Goal: Task Accomplishment & Management: Use online tool/utility

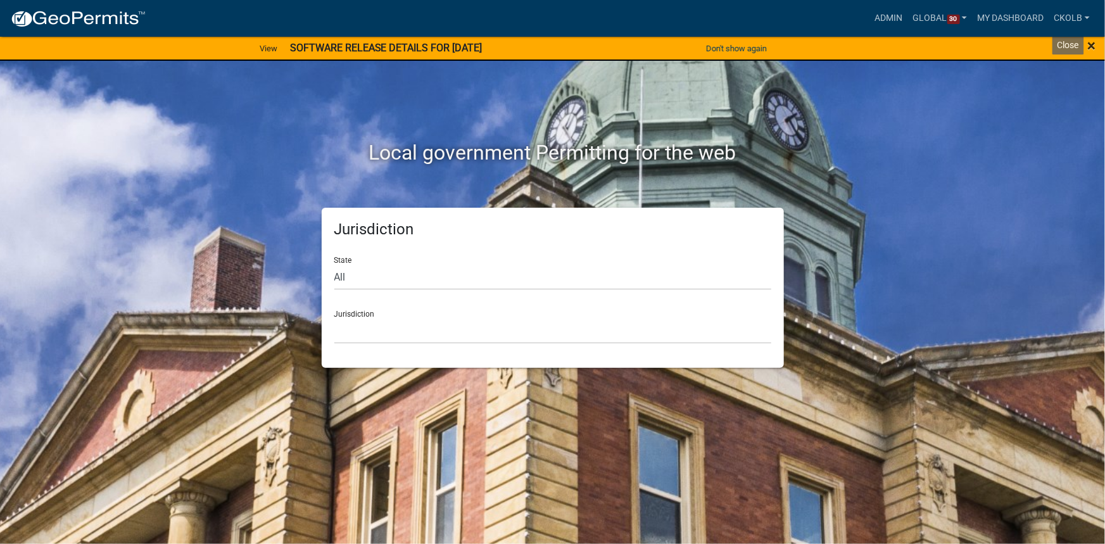
click at [1090, 48] on span "×" at bounding box center [1091, 46] width 8 height 18
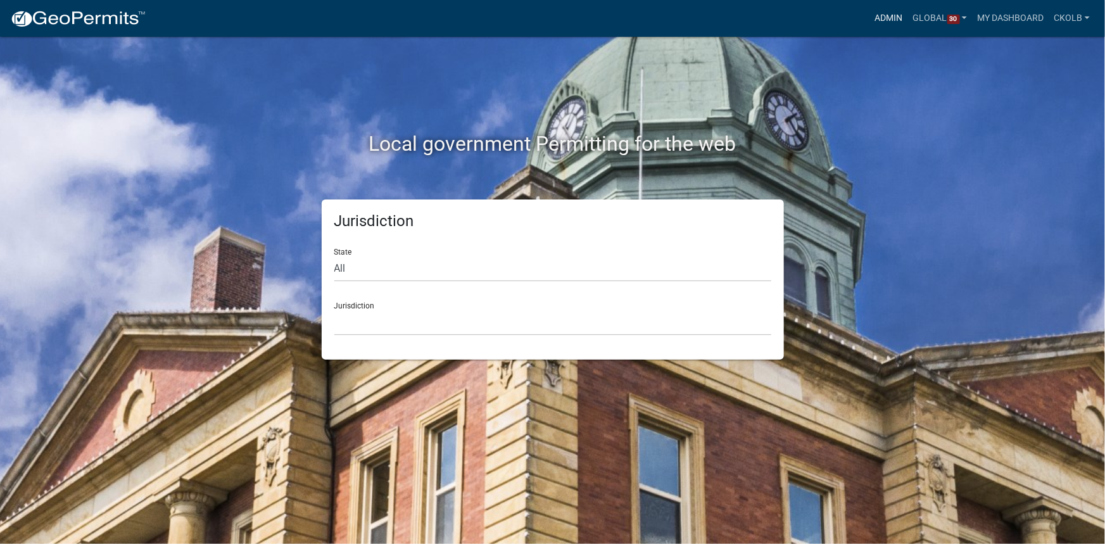
click at [888, 20] on link "Admin" at bounding box center [889, 18] width 38 height 24
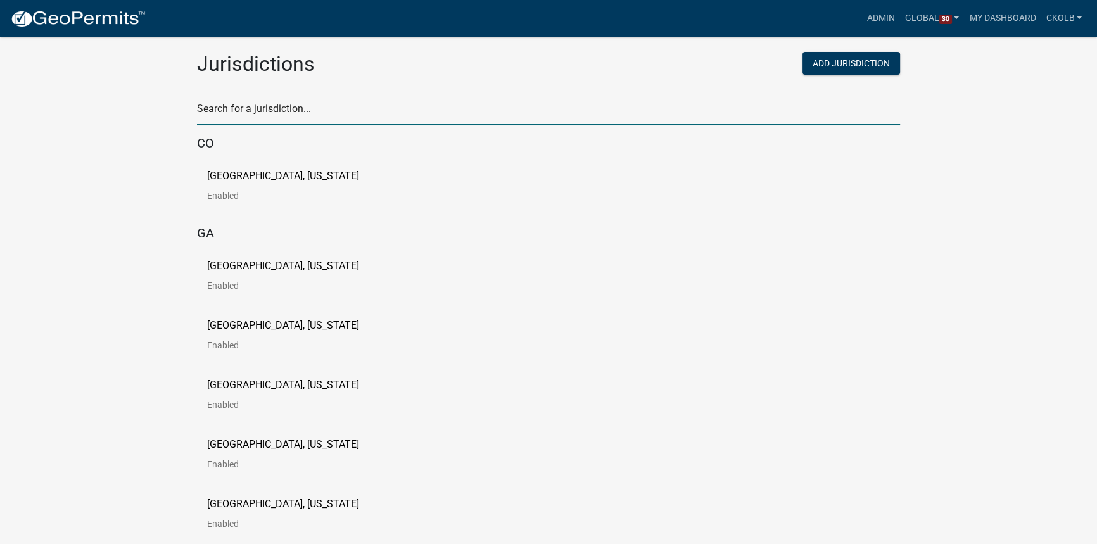
click at [326, 104] on input "text" at bounding box center [548, 112] width 703 height 26
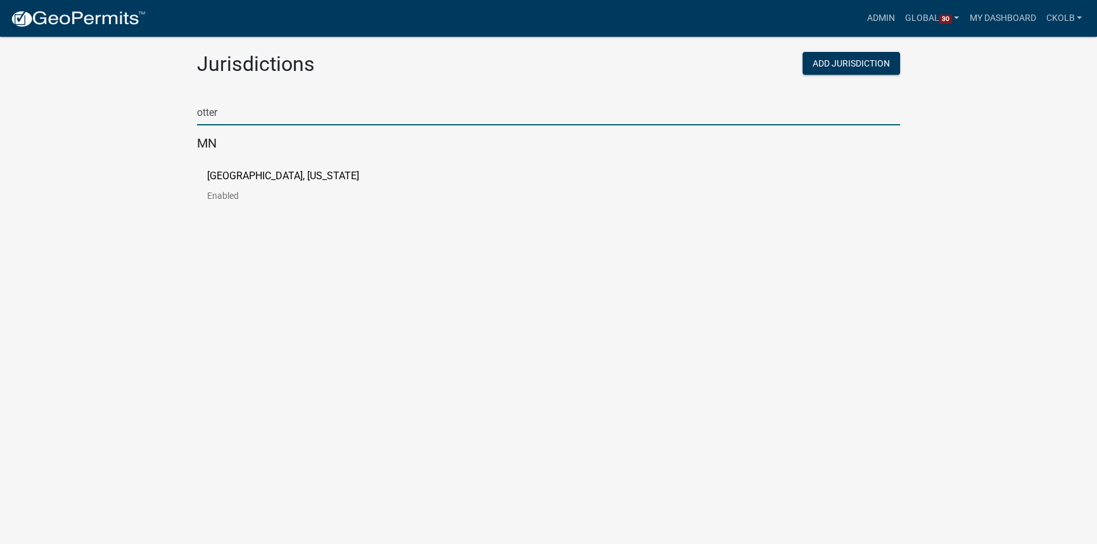
type input "otter"
click at [220, 174] on p "[GEOGRAPHIC_DATA], [US_STATE]" at bounding box center [283, 176] width 152 height 10
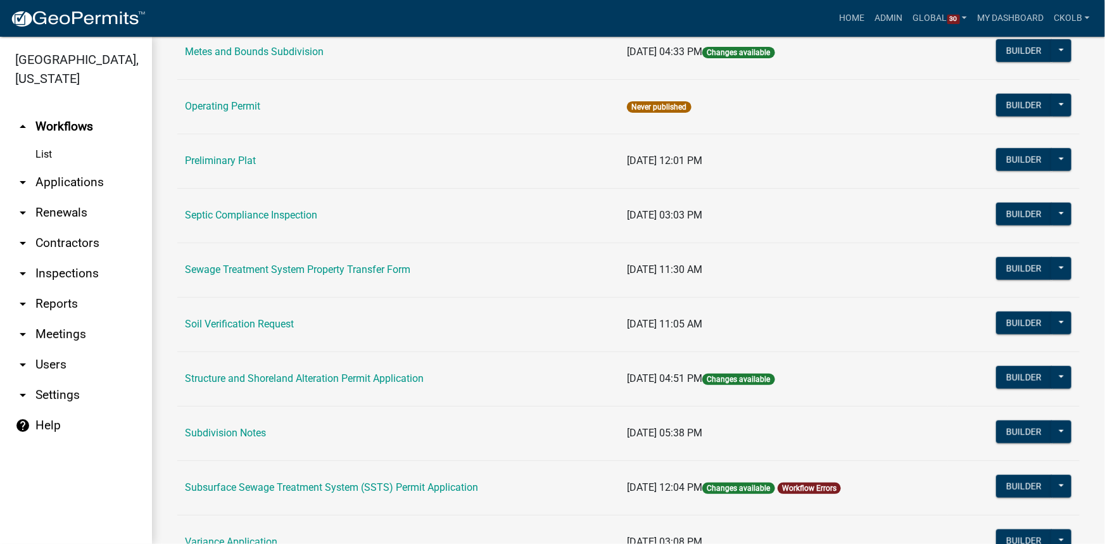
scroll to position [690, 0]
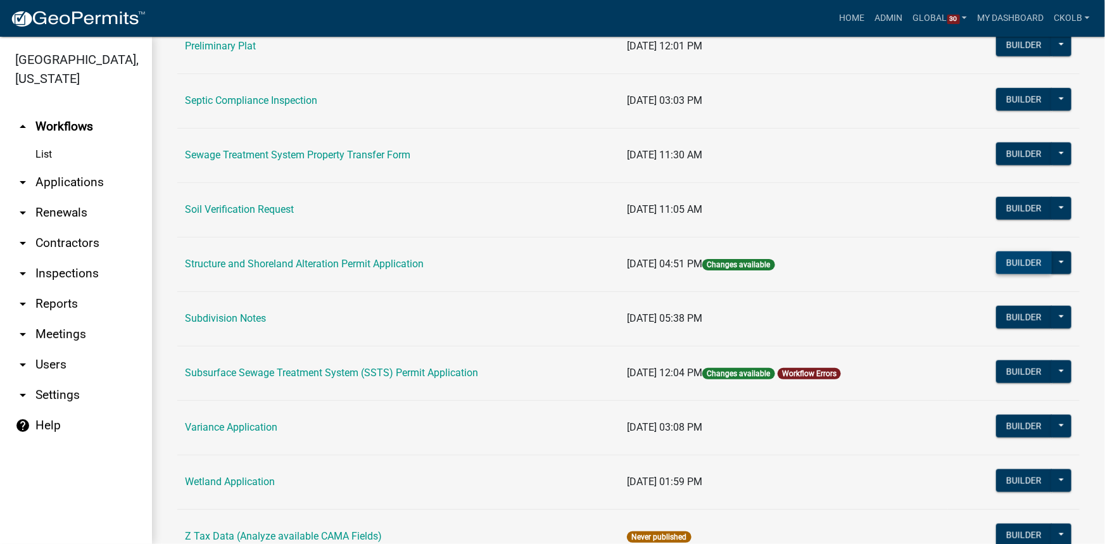
click at [1007, 256] on button "Builder" at bounding box center [1024, 262] width 56 height 23
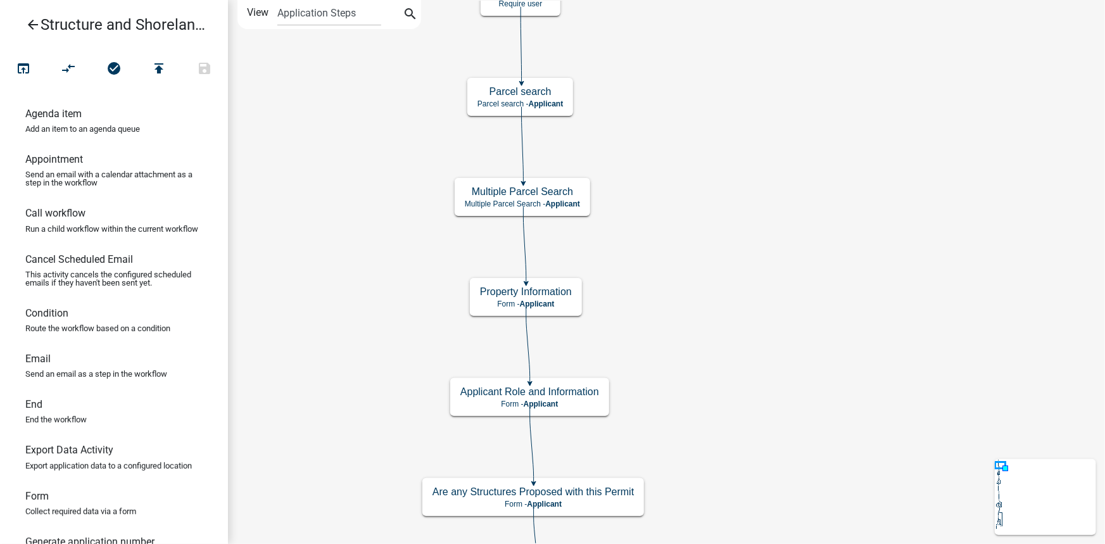
click at [33, 23] on icon "arrow_back" at bounding box center [32, 26] width 15 height 18
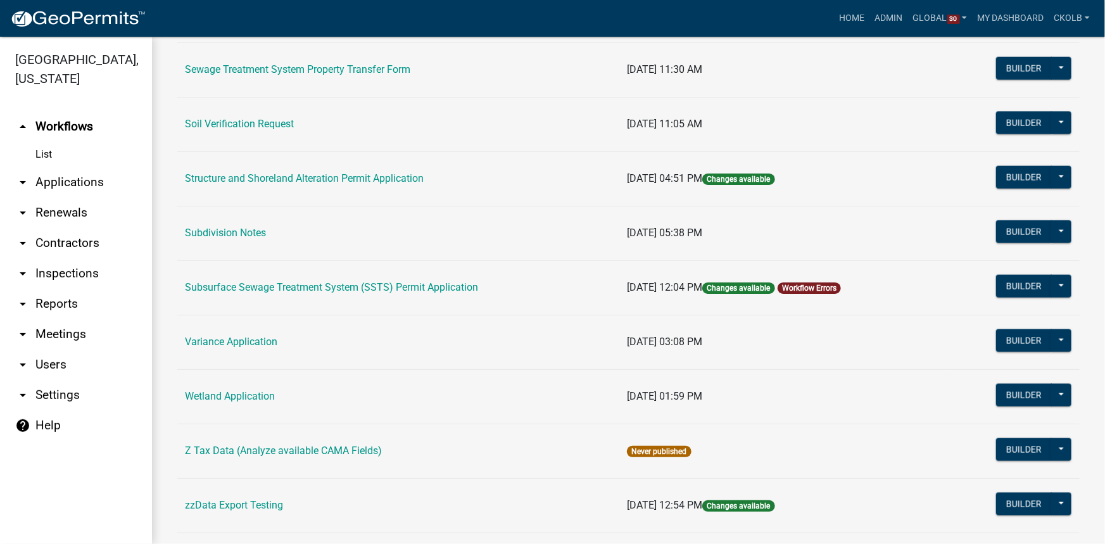
scroll to position [735, 0]
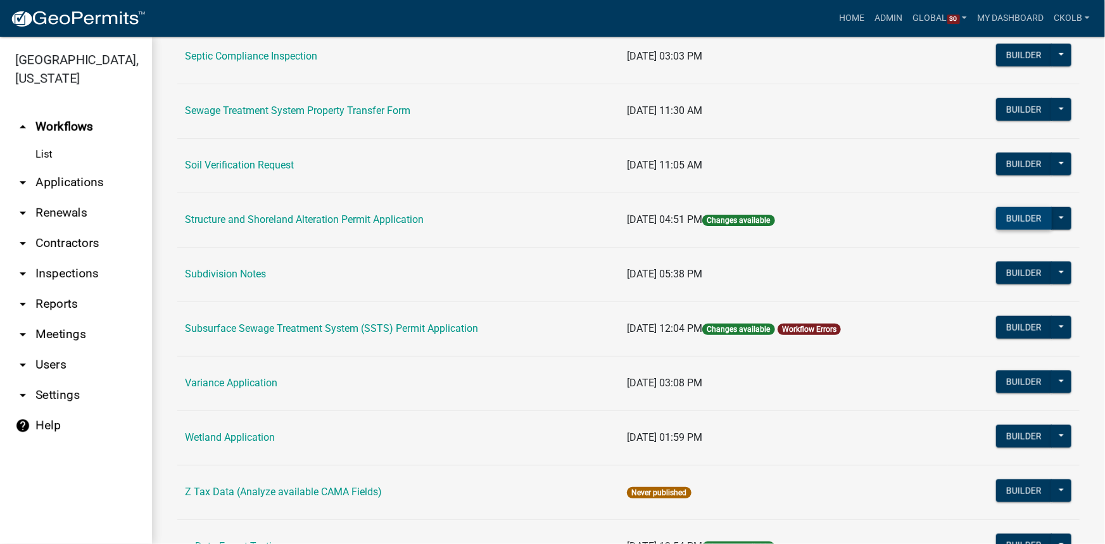
click at [1005, 218] on button "Builder" at bounding box center [1024, 218] width 56 height 23
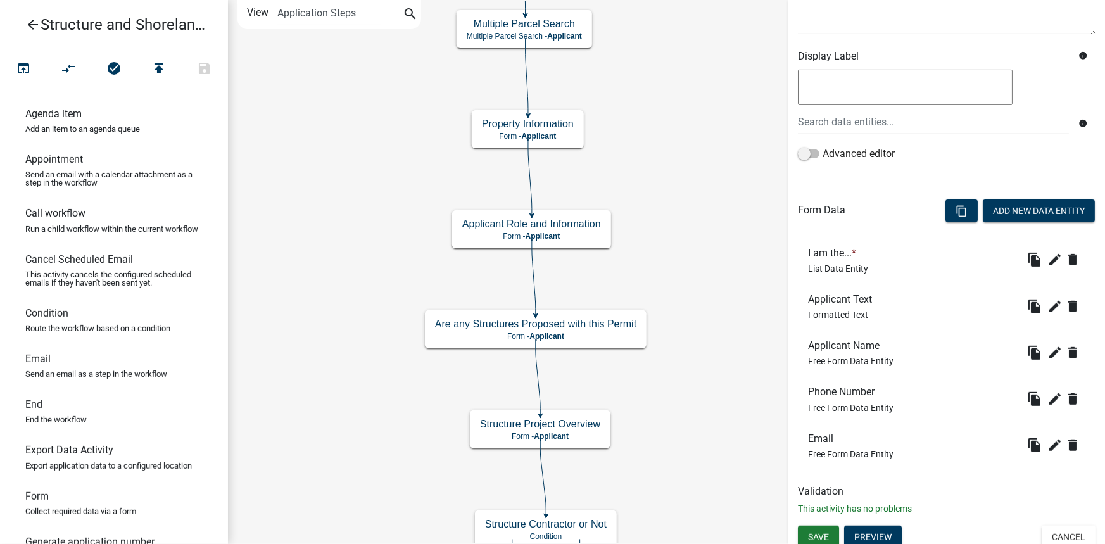
scroll to position [193, 0]
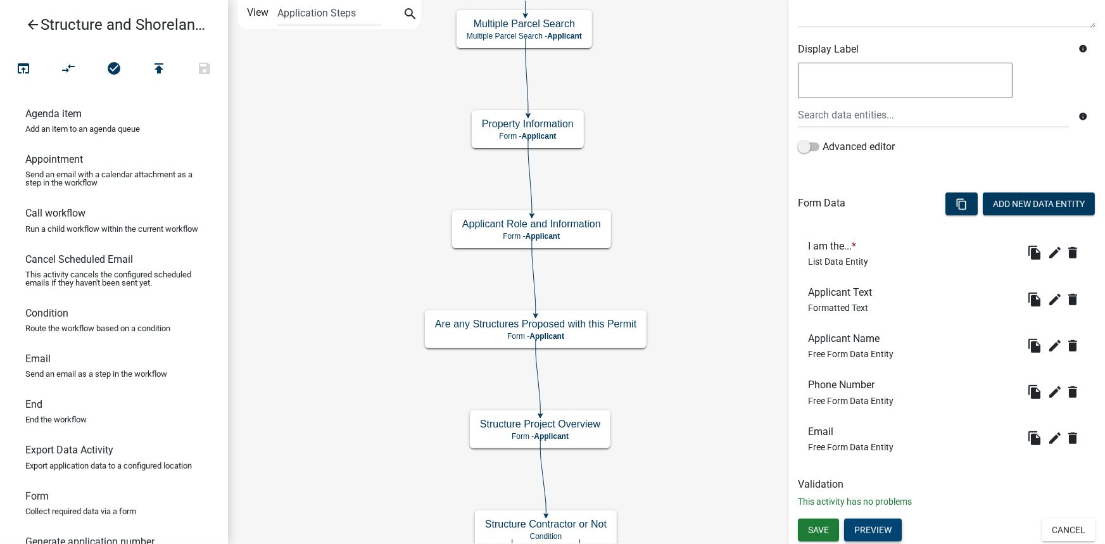
click at [872, 534] on button "Preview" at bounding box center [873, 530] width 58 height 23
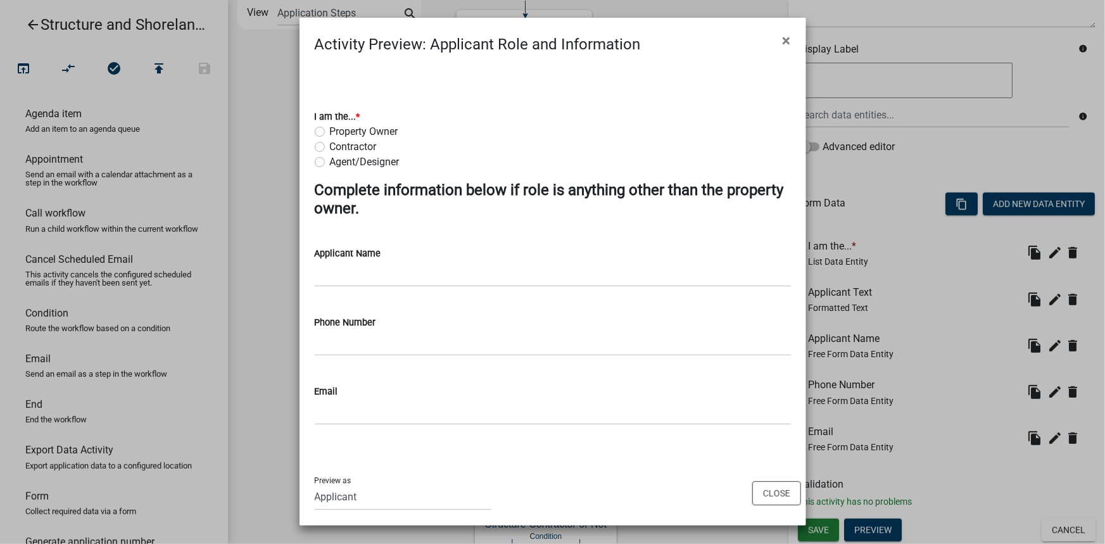
click at [495, 127] on div "Property Owner" at bounding box center [553, 131] width 476 height 15
click at [780, 491] on button "Close" at bounding box center [776, 493] width 49 height 24
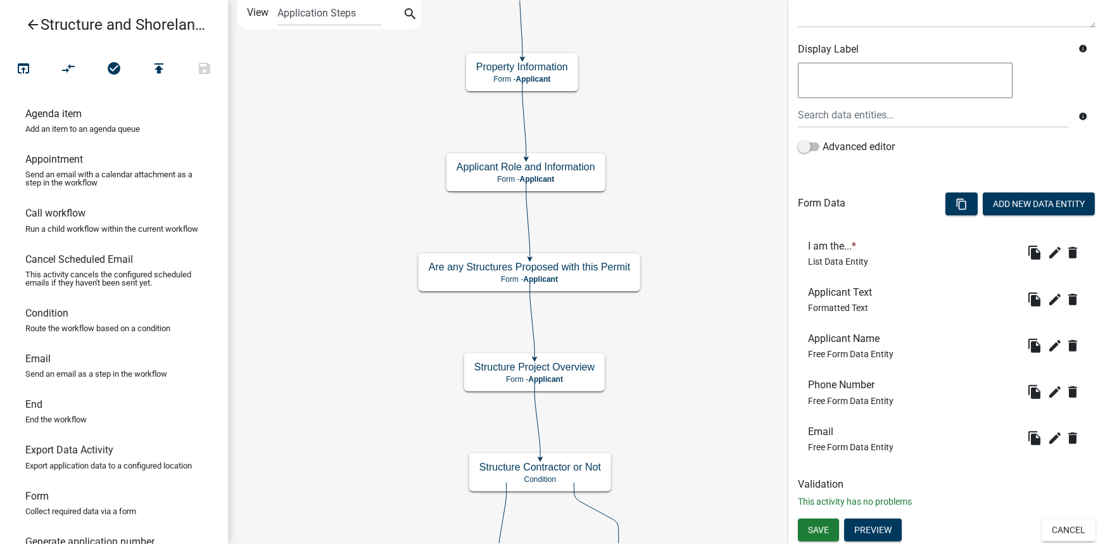
click at [28, 24] on icon "arrow_back" at bounding box center [32, 26] width 15 height 18
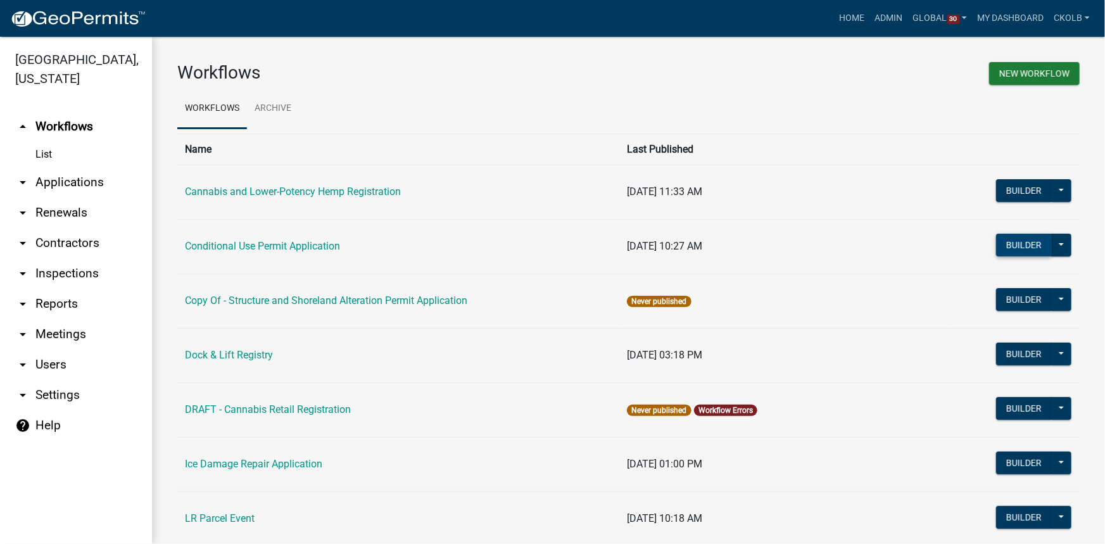
click at [1024, 244] on button "Builder" at bounding box center [1024, 245] width 56 height 23
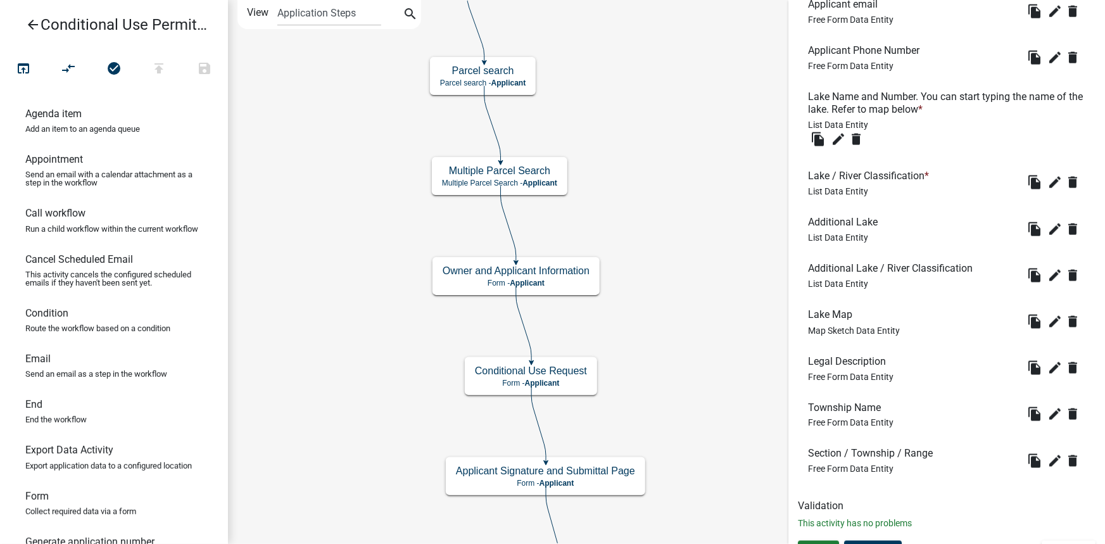
scroll to position [821, 0]
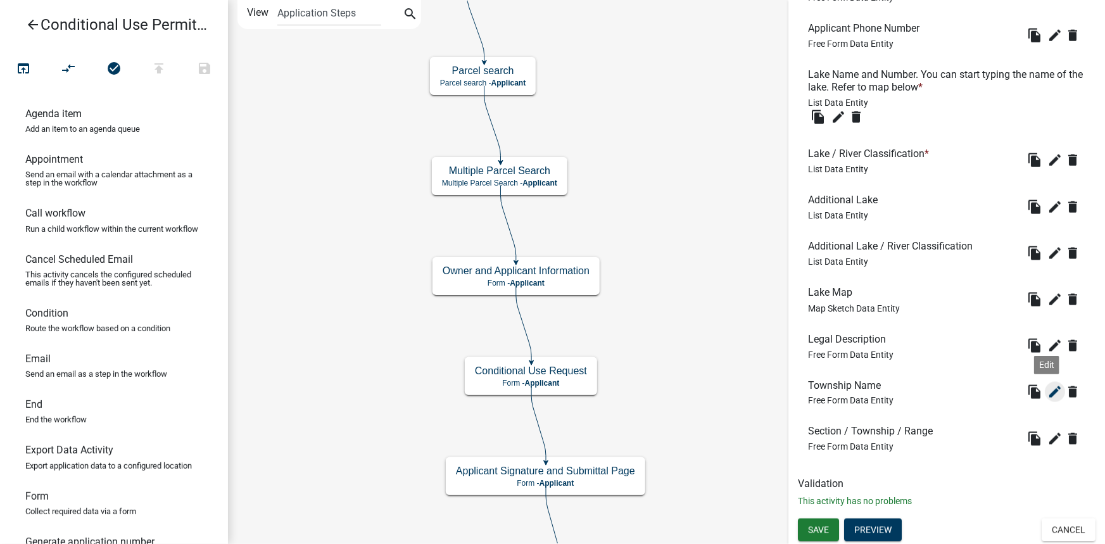
click at [1047, 389] on icon "edit" at bounding box center [1054, 391] width 15 height 15
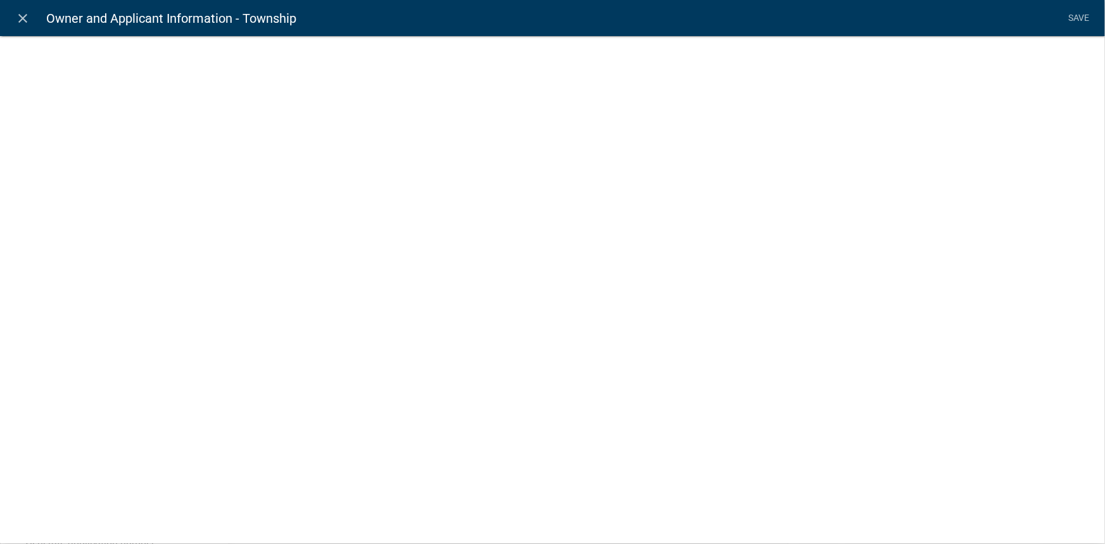
select select "1: Object"
select select "26: Object"
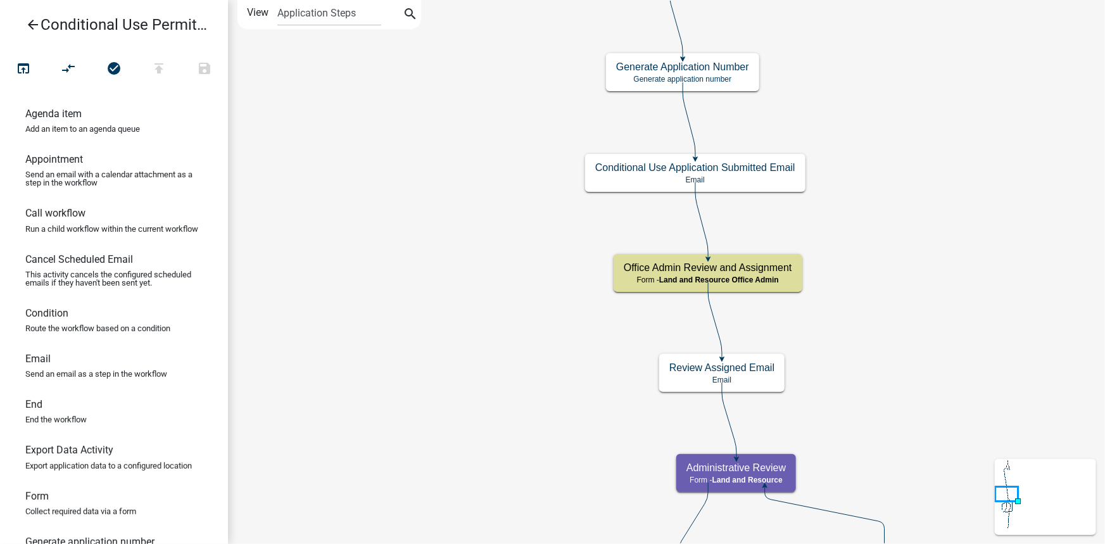
click at [37, 28] on icon "arrow_back" at bounding box center [32, 26] width 15 height 18
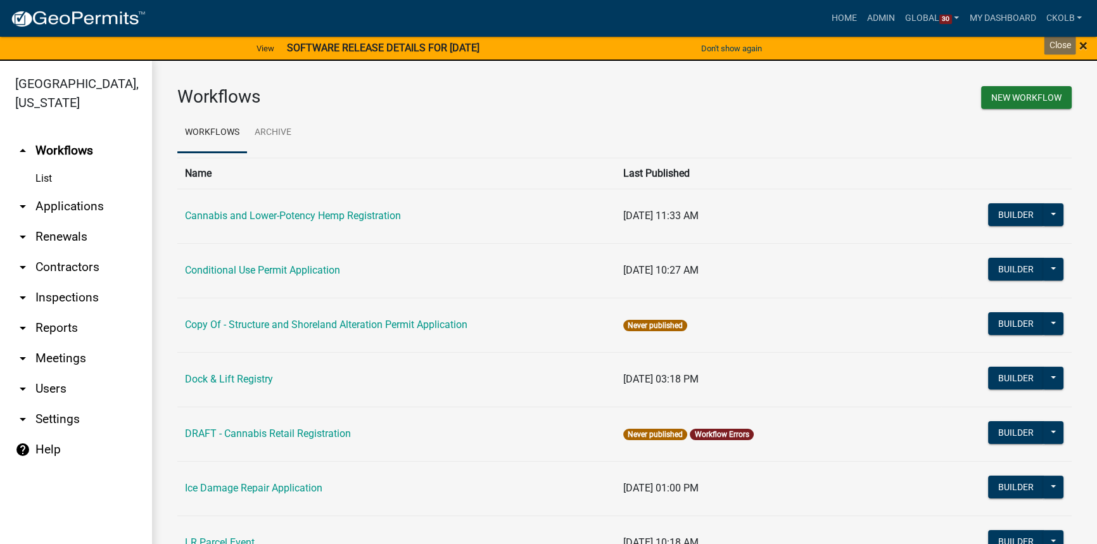
click at [1085, 44] on span "×" at bounding box center [1083, 46] width 8 height 18
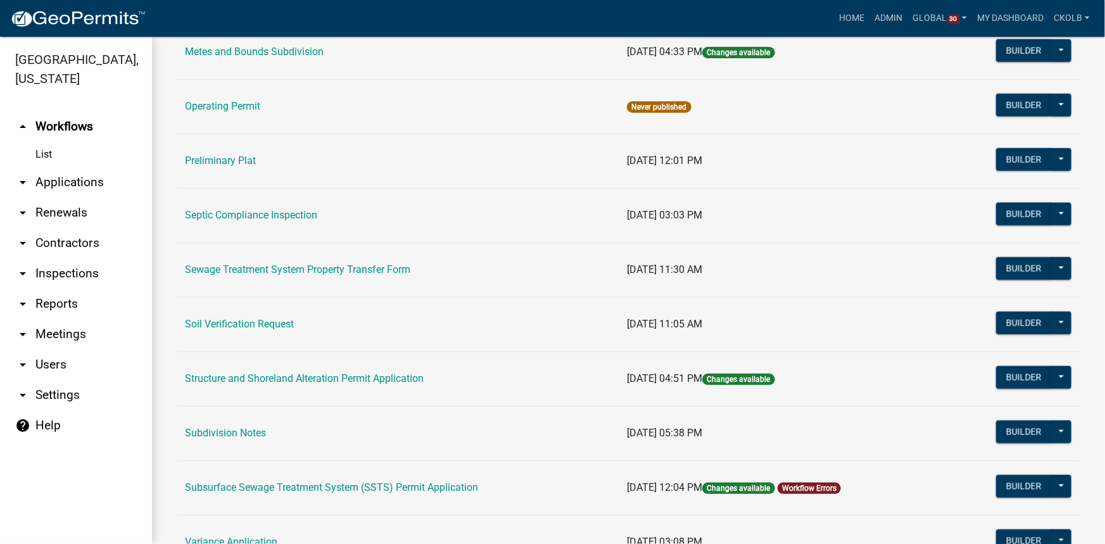
scroll to position [852, 0]
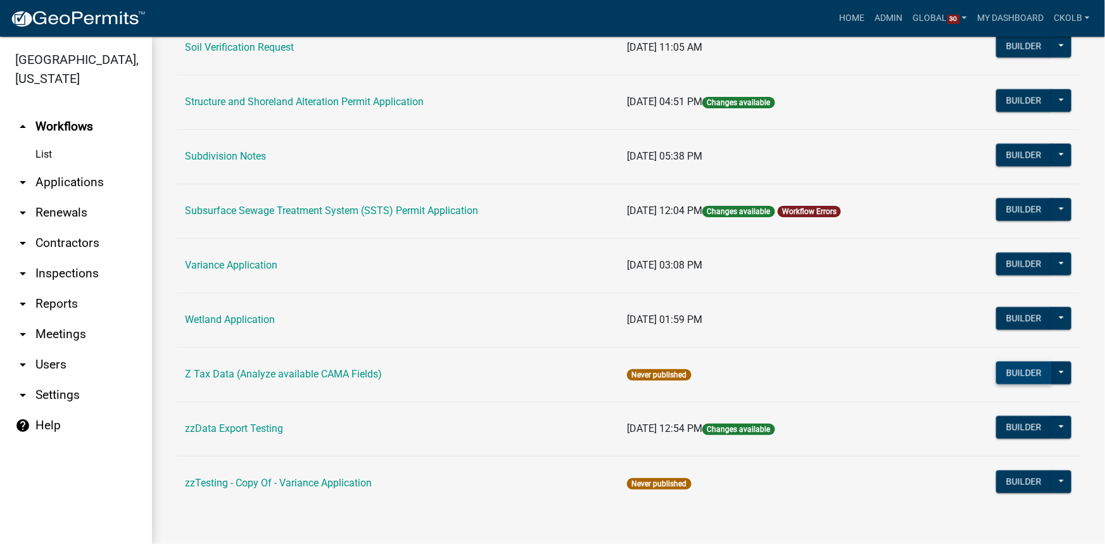
click at [1008, 369] on button "Builder" at bounding box center [1024, 373] width 56 height 23
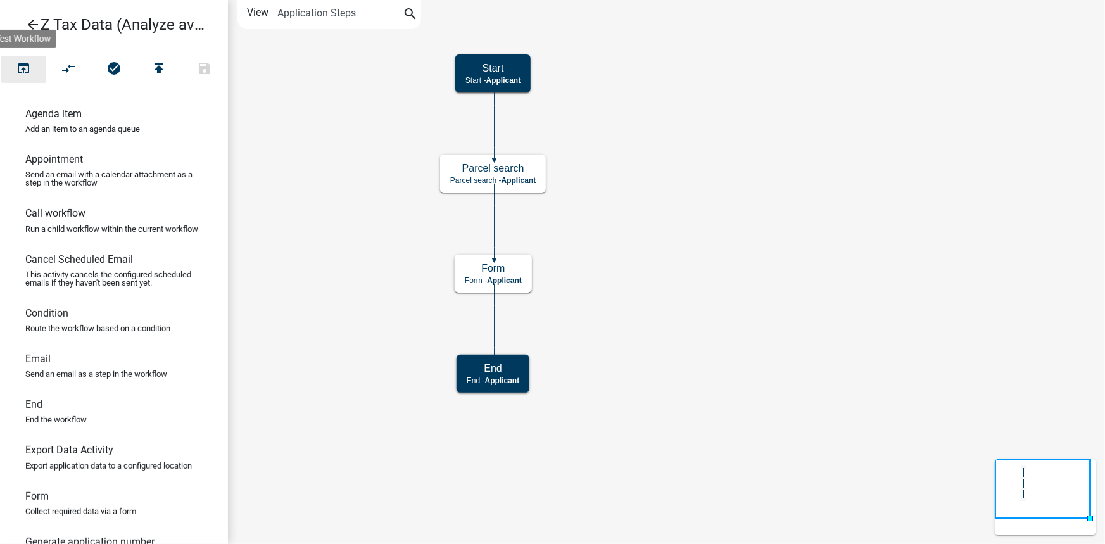
click at [28, 72] on icon "open_in_browser" at bounding box center [23, 70] width 15 height 18
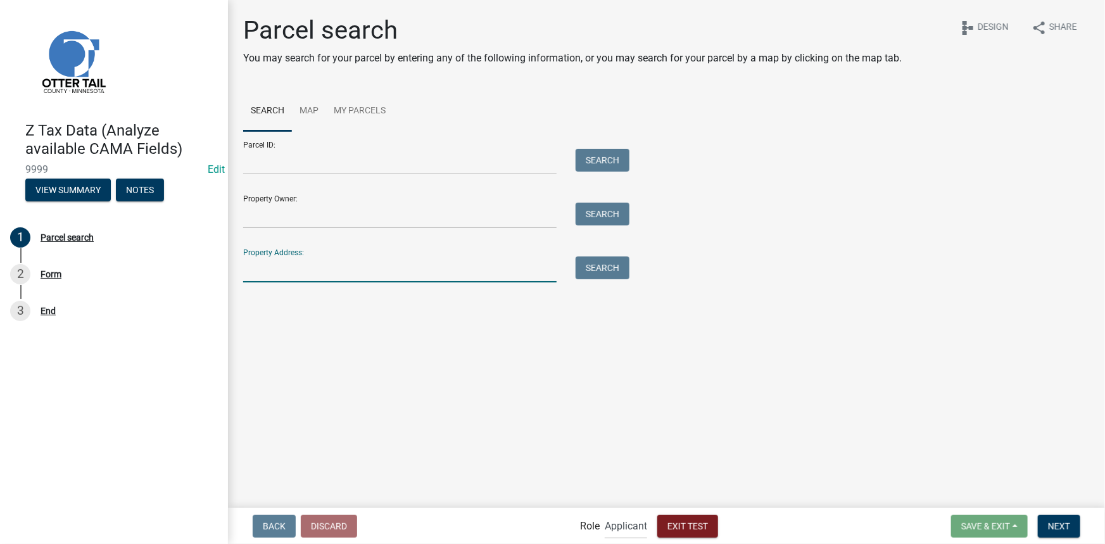
click at [329, 266] on input "Property Address:" at bounding box center [399, 269] width 313 height 26
type input "49169"
click at [603, 264] on button "Search" at bounding box center [603, 267] width 54 height 23
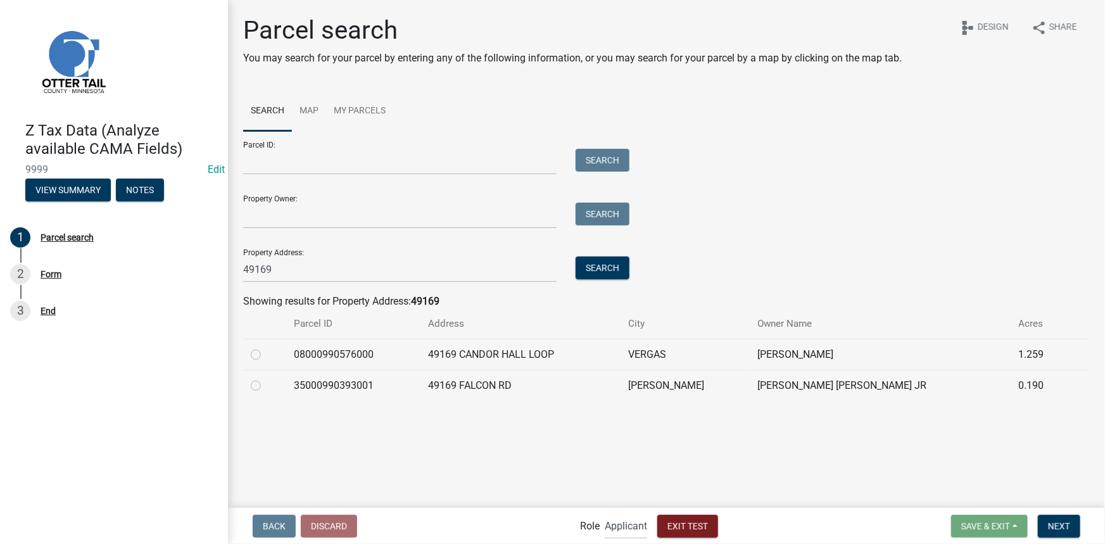
click at [266, 378] on label at bounding box center [266, 378] width 0 height 0
click at [266, 384] on input "radio" at bounding box center [270, 382] width 8 height 8
radio input "true"
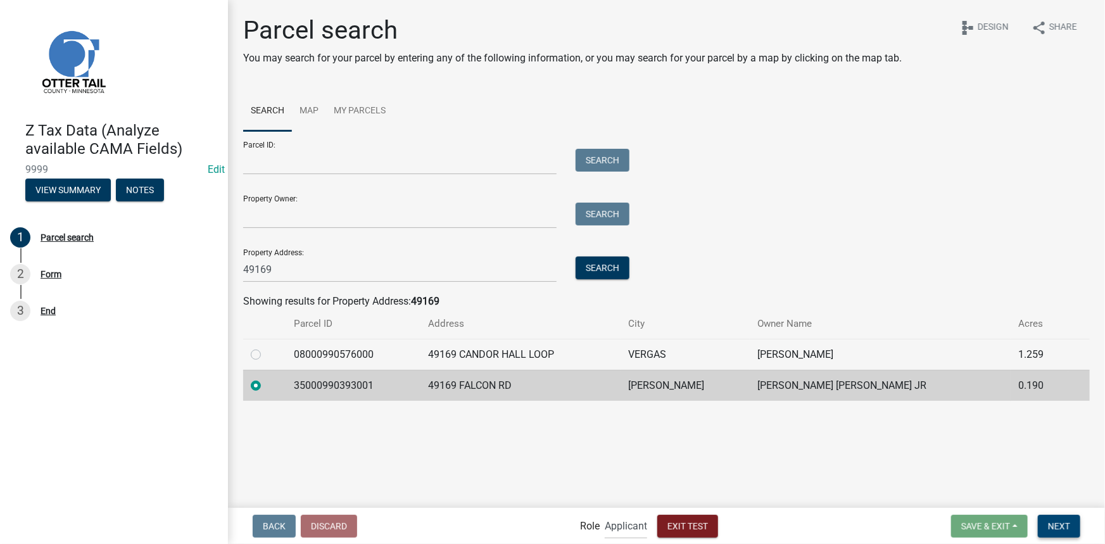
click at [1053, 529] on span "Next" at bounding box center [1059, 526] width 22 height 10
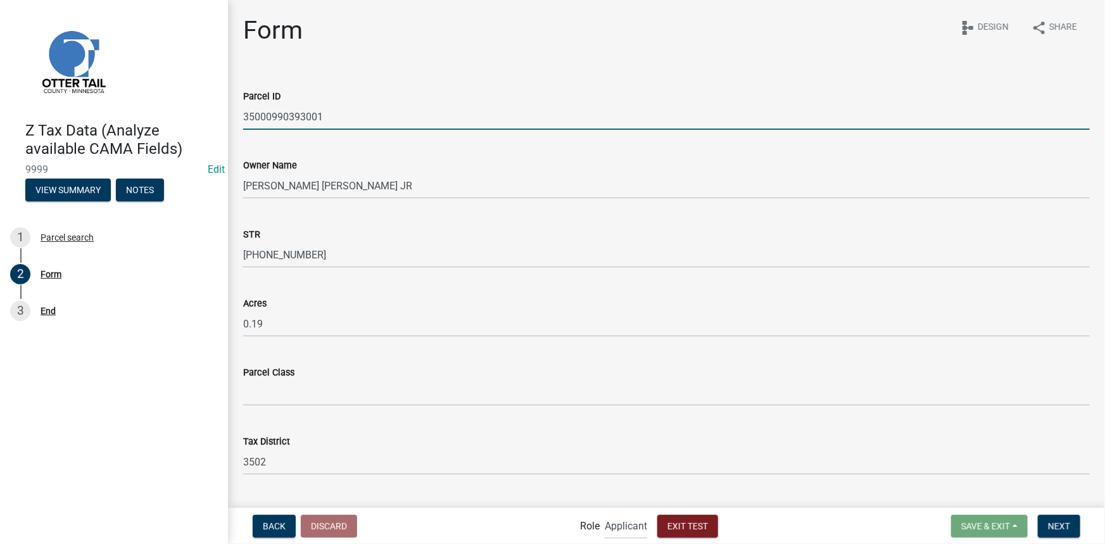
click at [277, 115] on input "35000990393001" at bounding box center [666, 117] width 847 height 26
click at [277, 113] on input "35000990393001" at bounding box center [666, 117] width 847 height 26
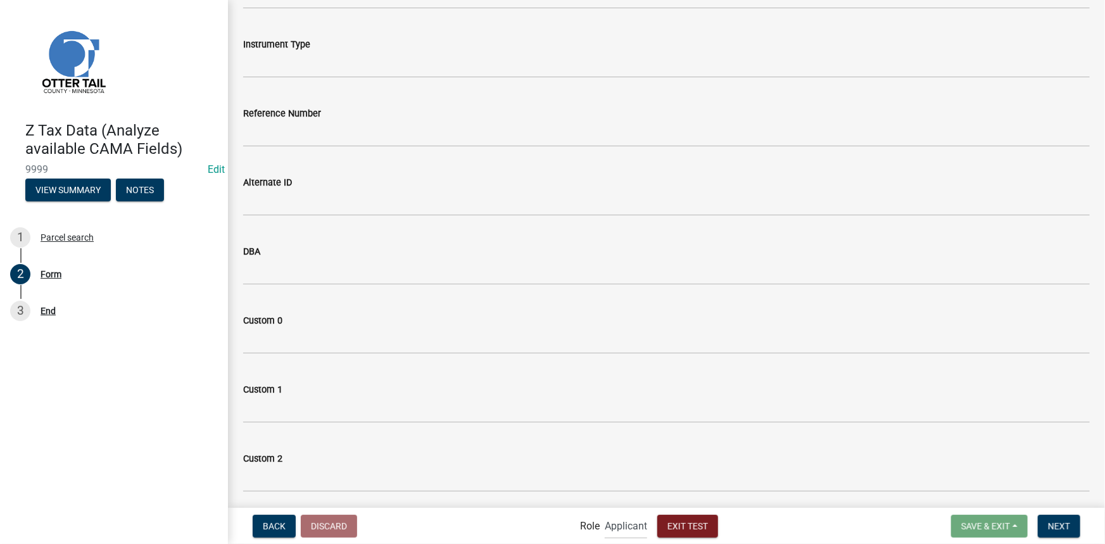
scroll to position [1612, 0]
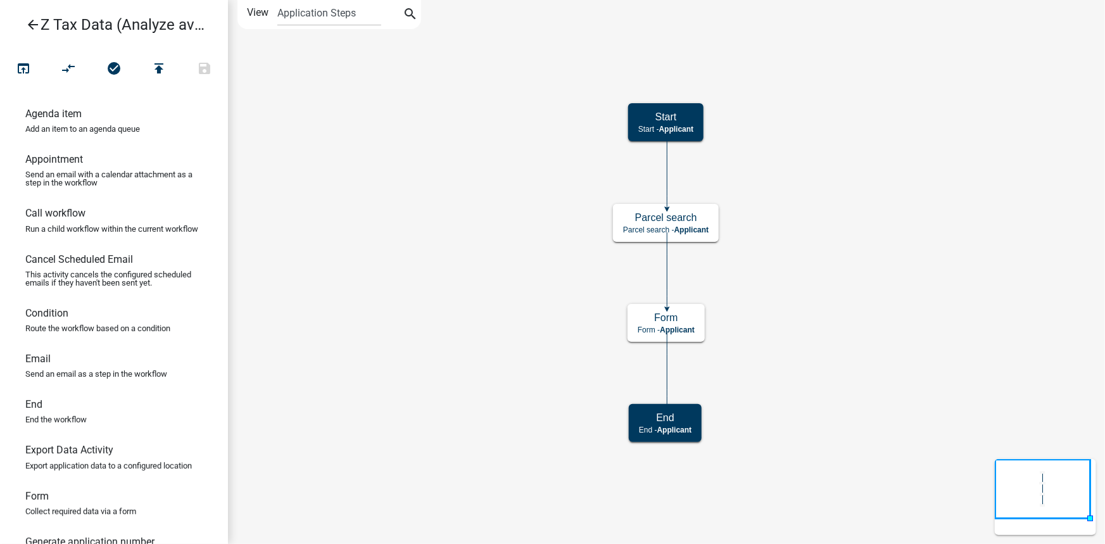
click at [32, 21] on icon "arrow_back" at bounding box center [32, 26] width 15 height 18
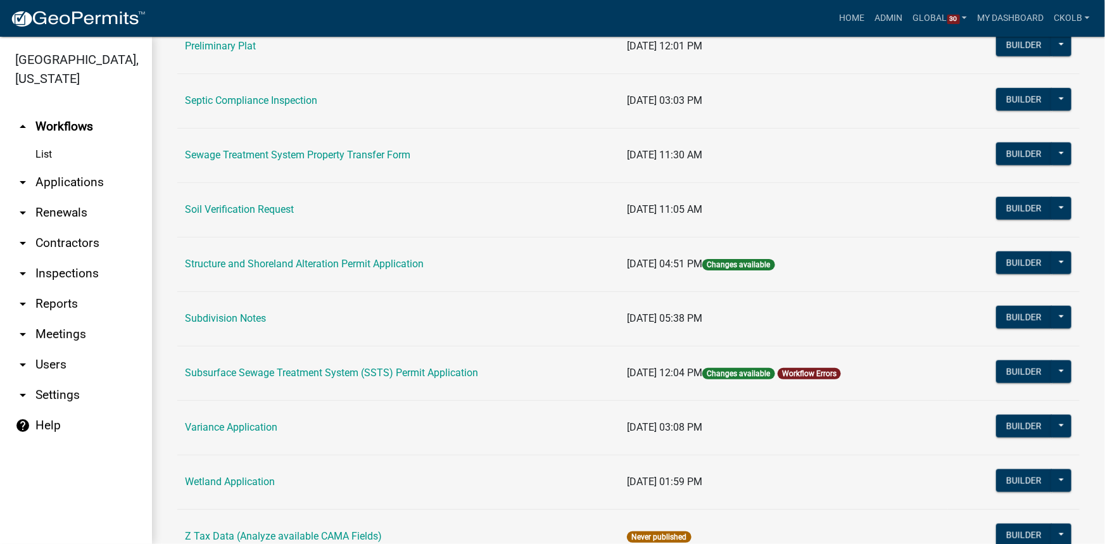
scroll to position [852, 0]
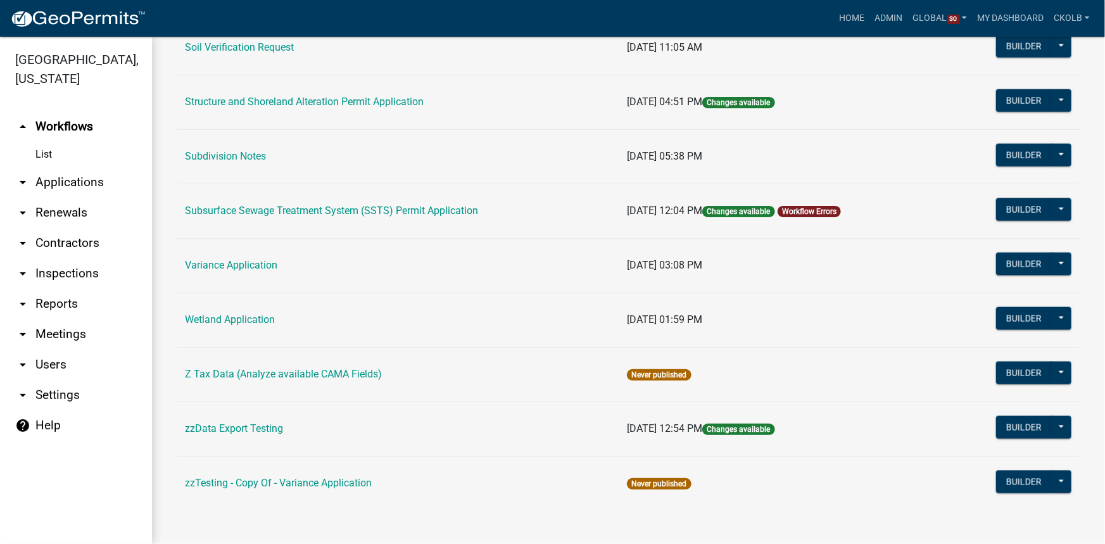
click at [367, 366] on td "Z Tax Data (Analyze available CAMA Fields)" at bounding box center [398, 374] width 442 height 54
click at [365, 375] on link "Z Tax Data (Analyze available CAMA Fields)" at bounding box center [283, 374] width 197 height 12
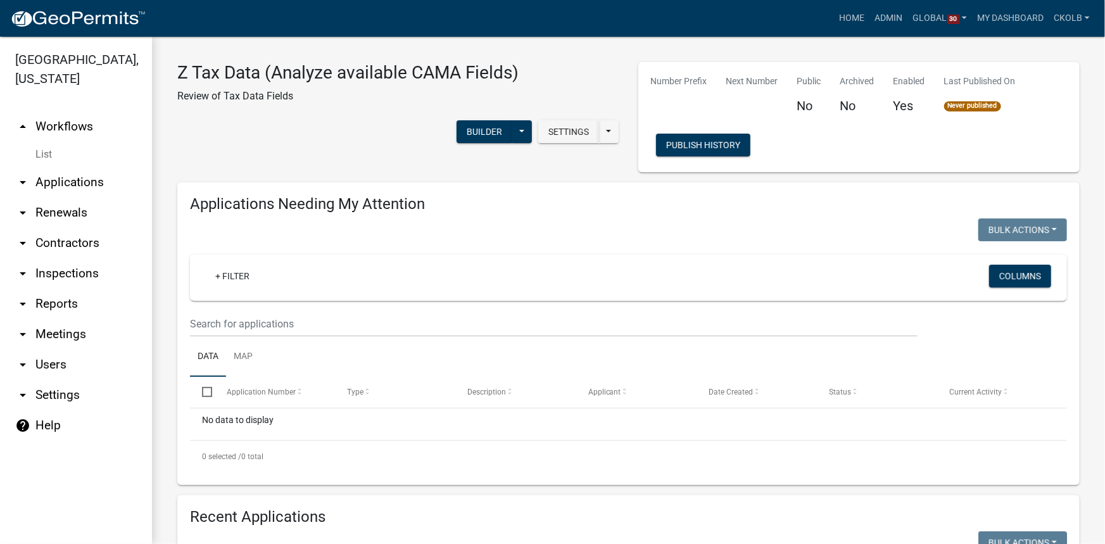
click at [70, 137] on link "arrow_drop_up Workflows" at bounding box center [76, 126] width 152 height 30
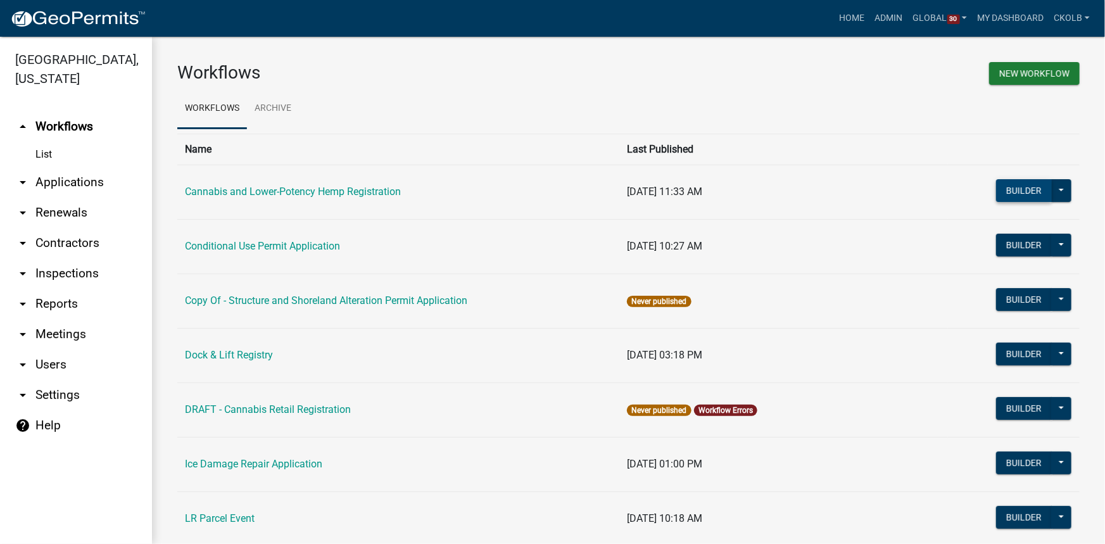
click at [996, 191] on button "Builder" at bounding box center [1024, 190] width 56 height 23
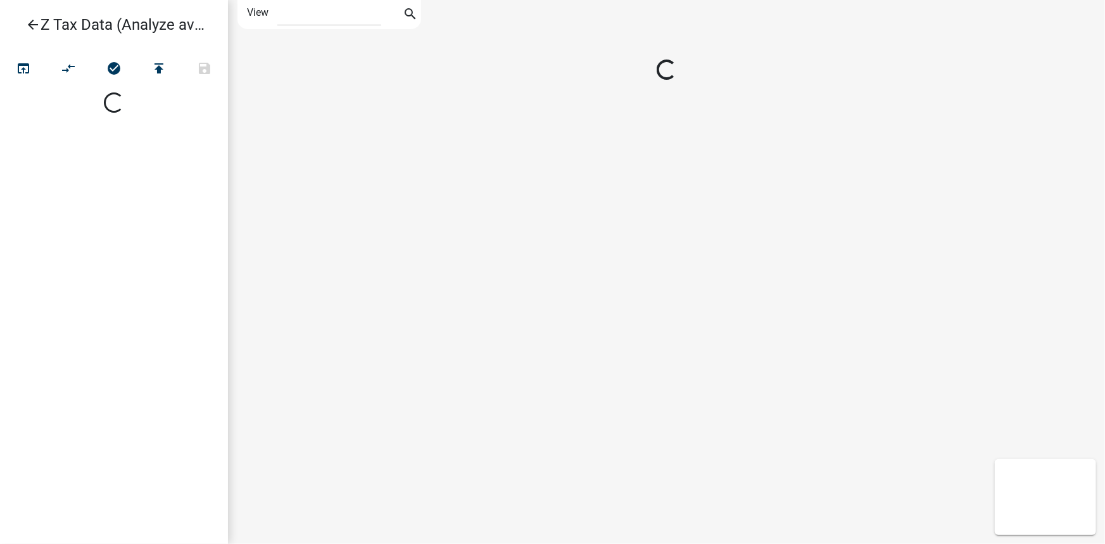
select select "1"
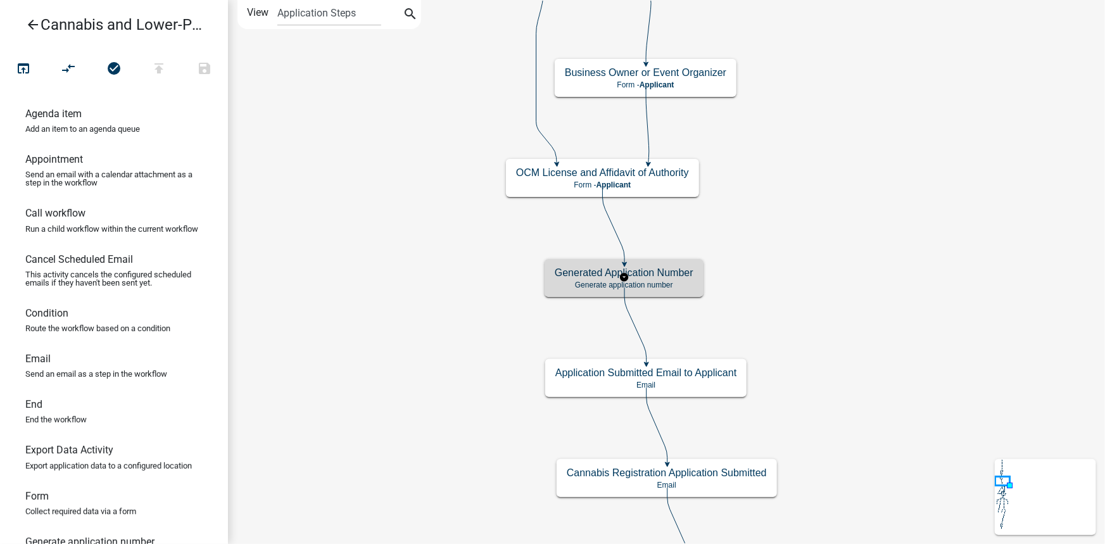
click at [673, 277] on h5 "Generated Application Number" at bounding box center [624, 273] width 139 height 12
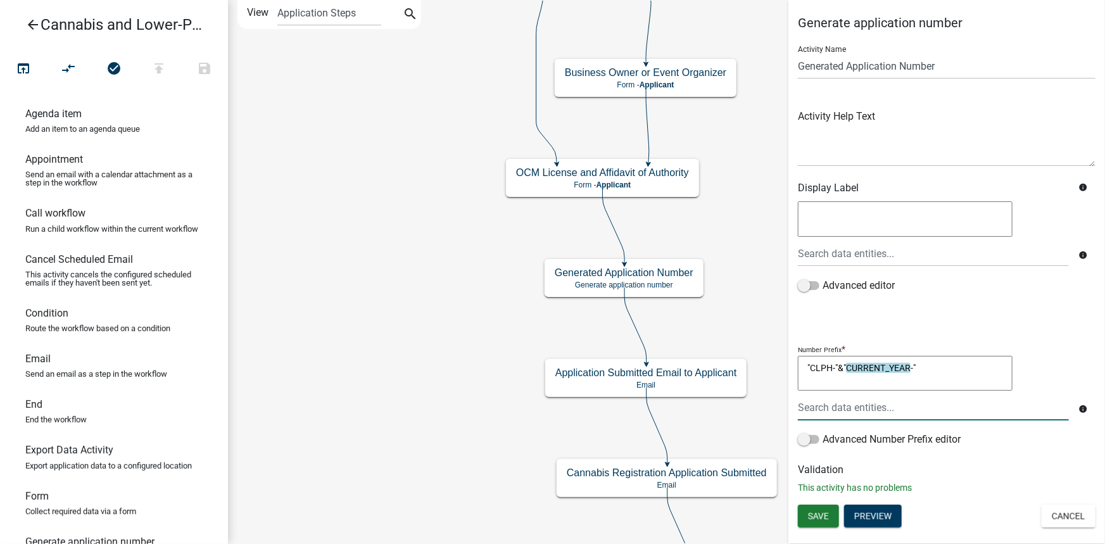
click at [950, 365] on textarea ""CLPH-"&"CURRENT_YEAR-"" at bounding box center [905, 373] width 215 height 35
click at [839, 367] on textarea ""CLPH-"& CURRENT_YEAR & "-"" at bounding box center [905, 373] width 215 height 35
click at [968, 371] on textarea ""CLPH-" & CURRENT_YEAR & "-"" at bounding box center [905, 373] width 215 height 35
type textarea ""CLPH-" & CURRENT_YEAR & "-""
click at [823, 514] on span "Save" at bounding box center [818, 515] width 21 height 10
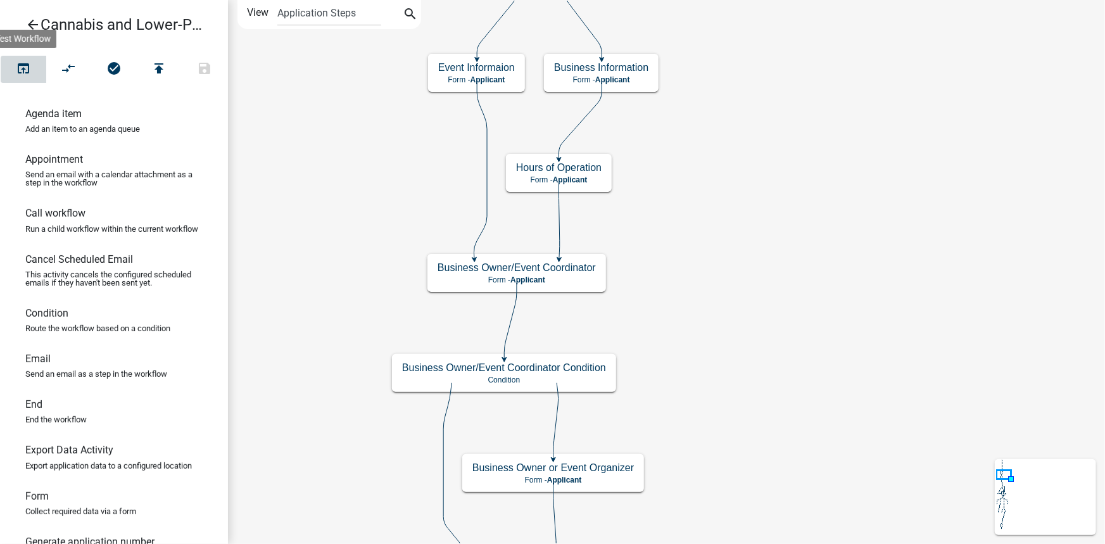
click at [19, 73] on icon "open_in_browser" at bounding box center [23, 70] width 15 height 18
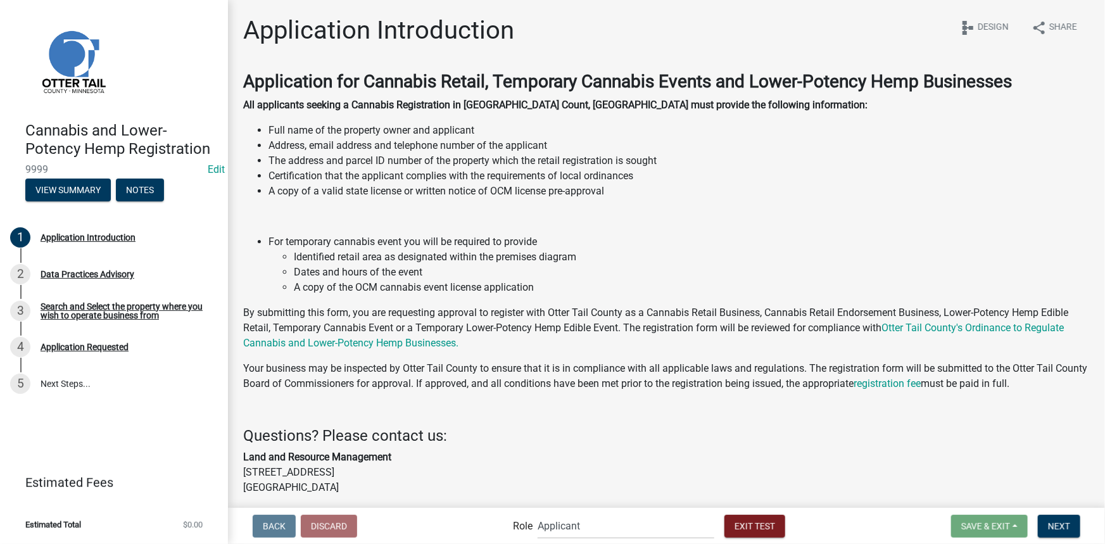
scroll to position [148, 0]
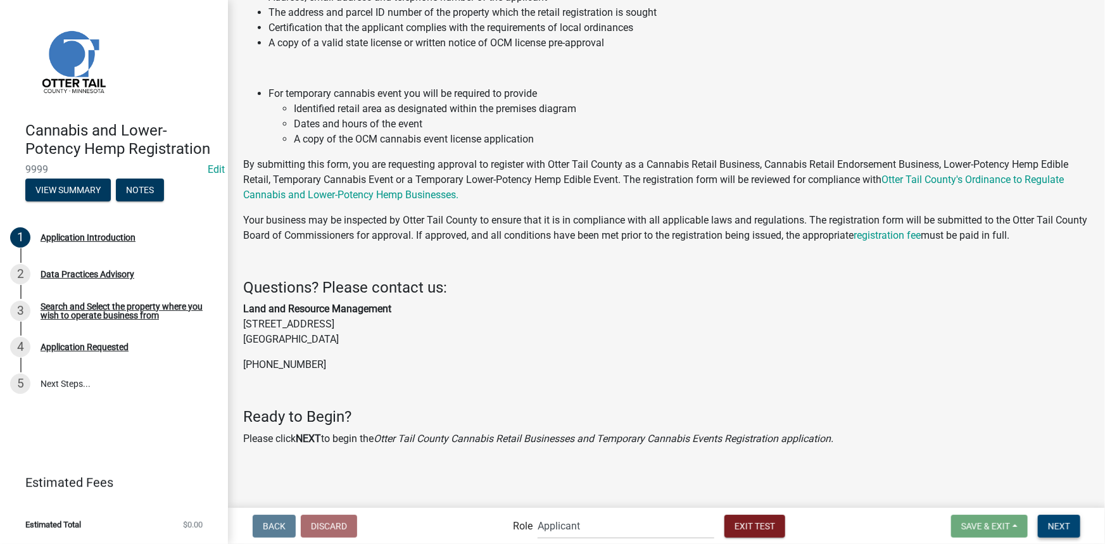
click at [1065, 526] on span "Next" at bounding box center [1059, 526] width 22 height 10
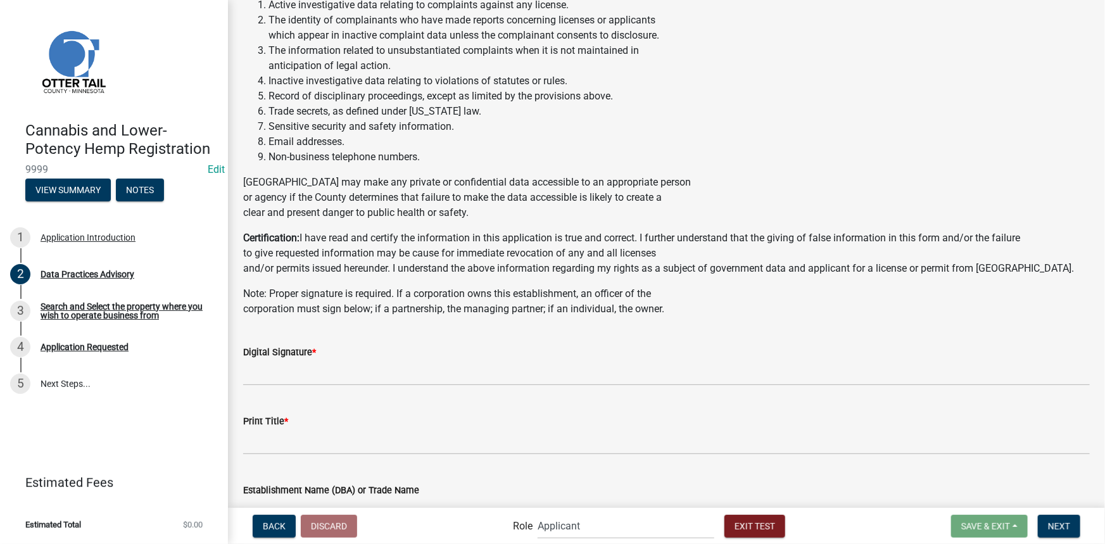
scroll to position [548, 0]
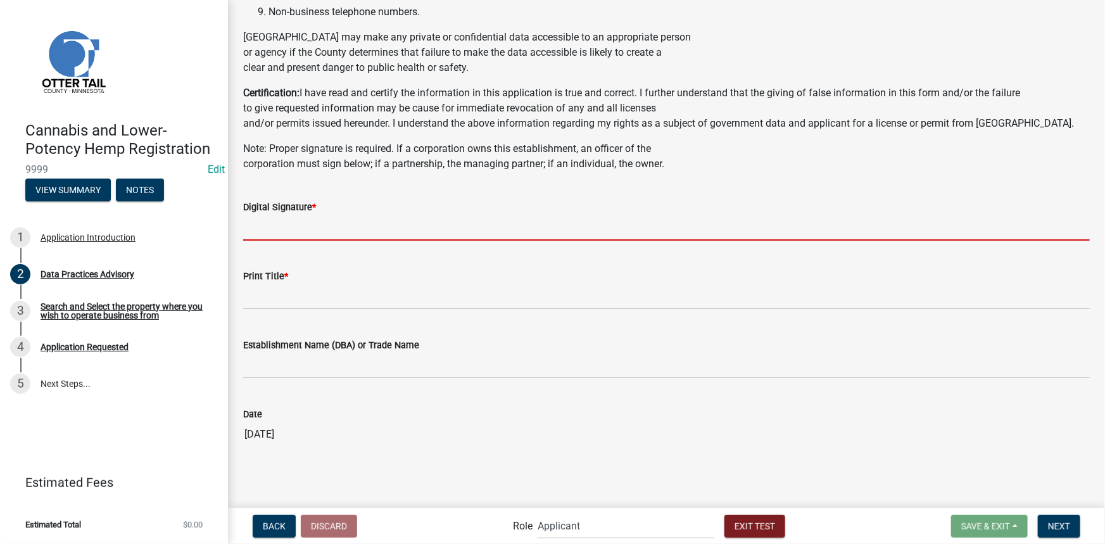
click at [324, 231] on input "Digital Signature *" at bounding box center [666, 228] width 847 height 26
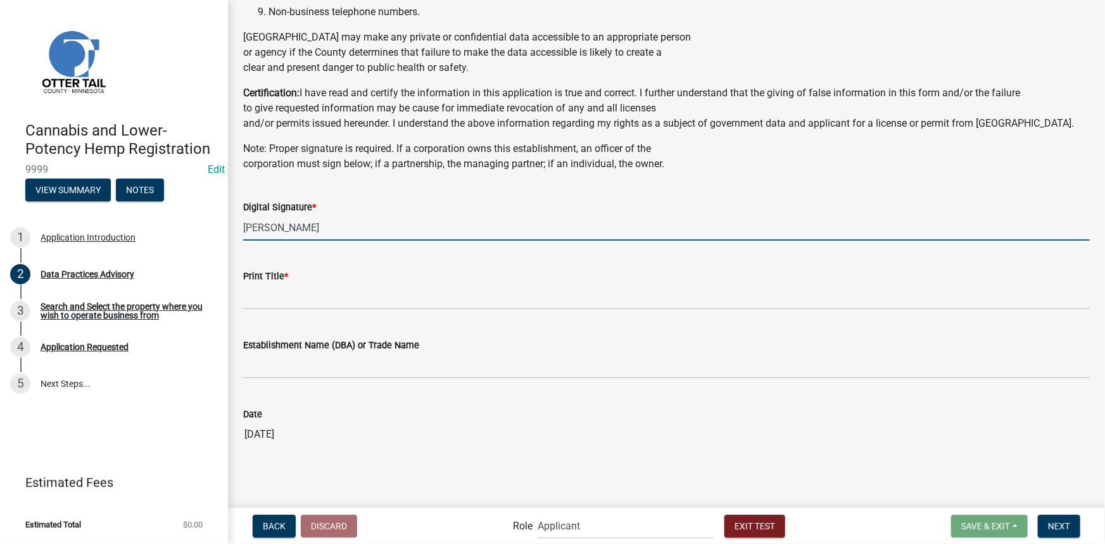
type input "Jane Doe"
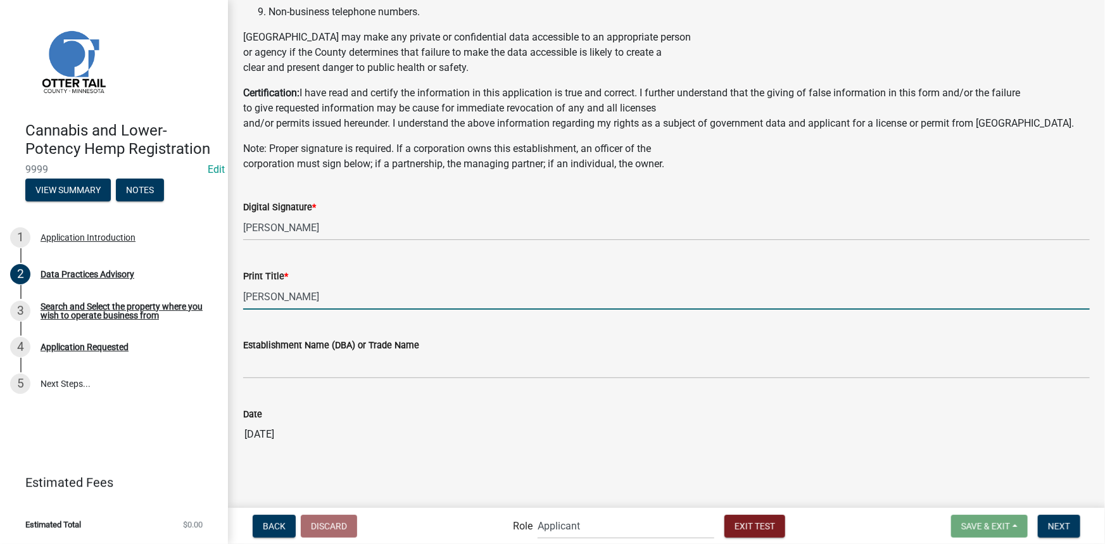
type input "J"
type input "Director"
click at [1074, 529] on button "Next" at bounding box center [1059, 526] width 42 height 23
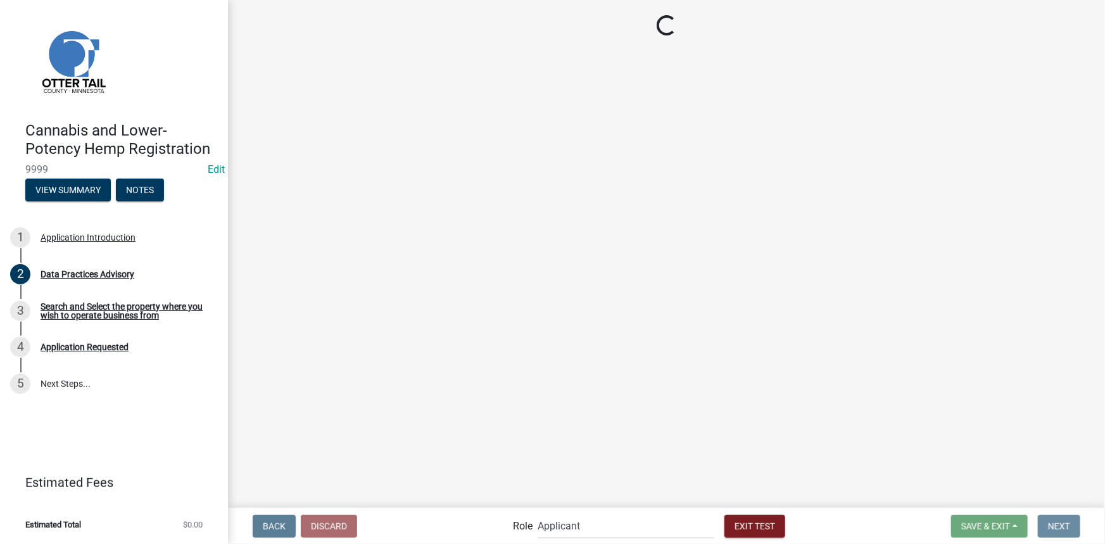
scroll to position [0, 0]
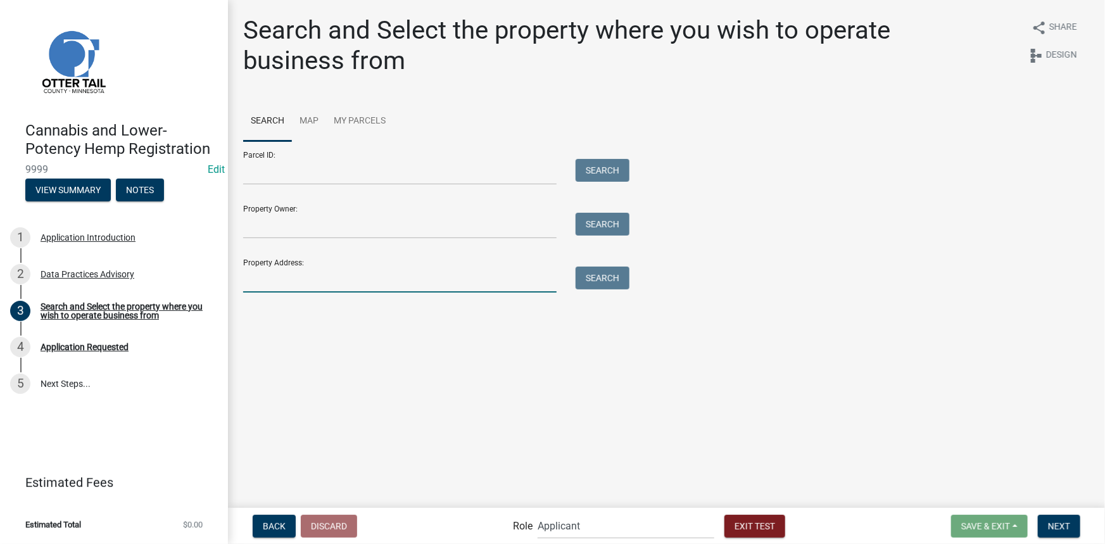
click at [339, 279] on input "Property Address:" at bounding box center [399, 280] width 313 height 26
type input "111"
click at [600, 274] on button "Search" at bounding box center [603, 278] width 54 height 23
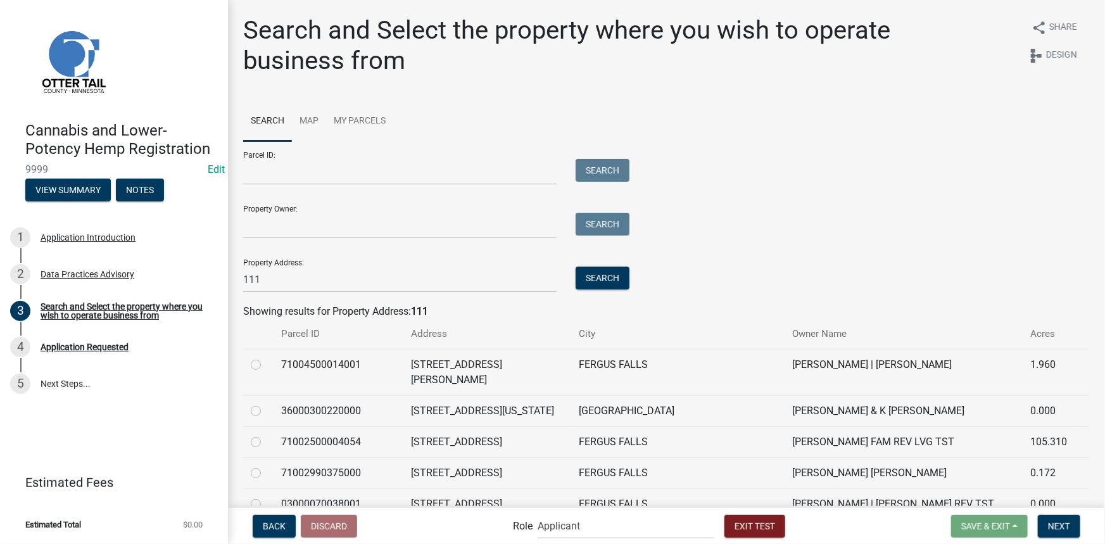
click at [266, 357] on label at bounding box center [266, 357] width 0 height 0
click at [266, 363] on input "radio" at bounding box center [270, 361] width 8 height 8
radio input "true"
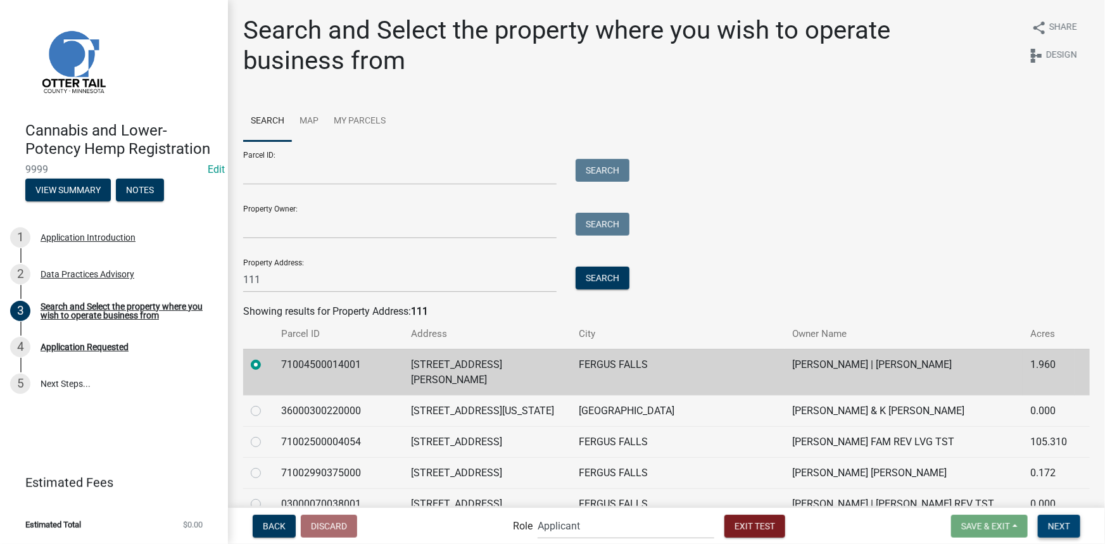
click at [1051, 522] on span "Next" at bounding box center [1059, 526] width 22 height 10
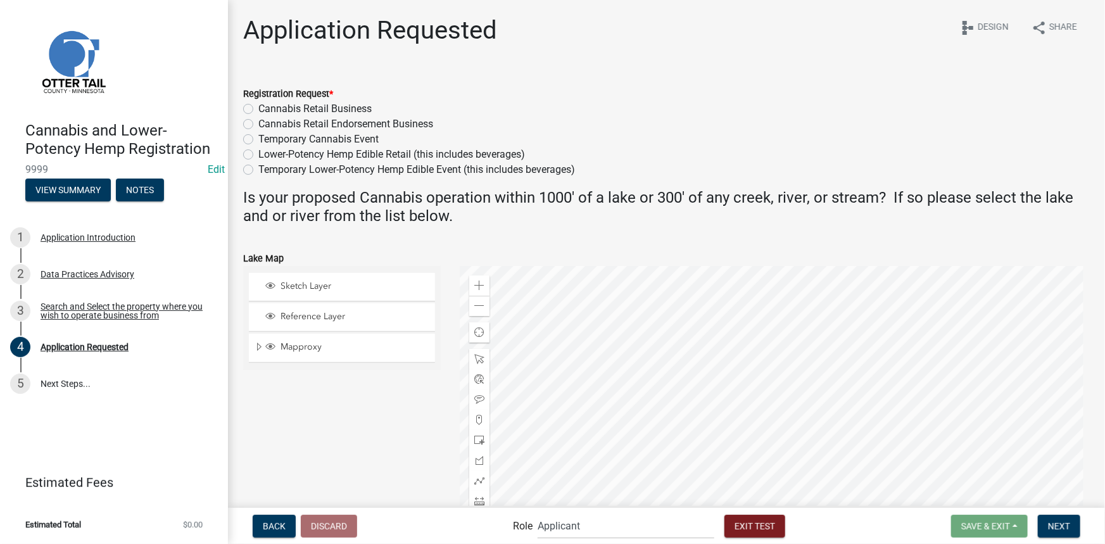
click at [305, 111] on label "Cannabis Retail Business" at bounding box center [314, 108] width 113 height 15
click at [267, 110] on input "Cannabis Retail Business" at bounding box center [262, 105] width 8 height 8
radio input "true"
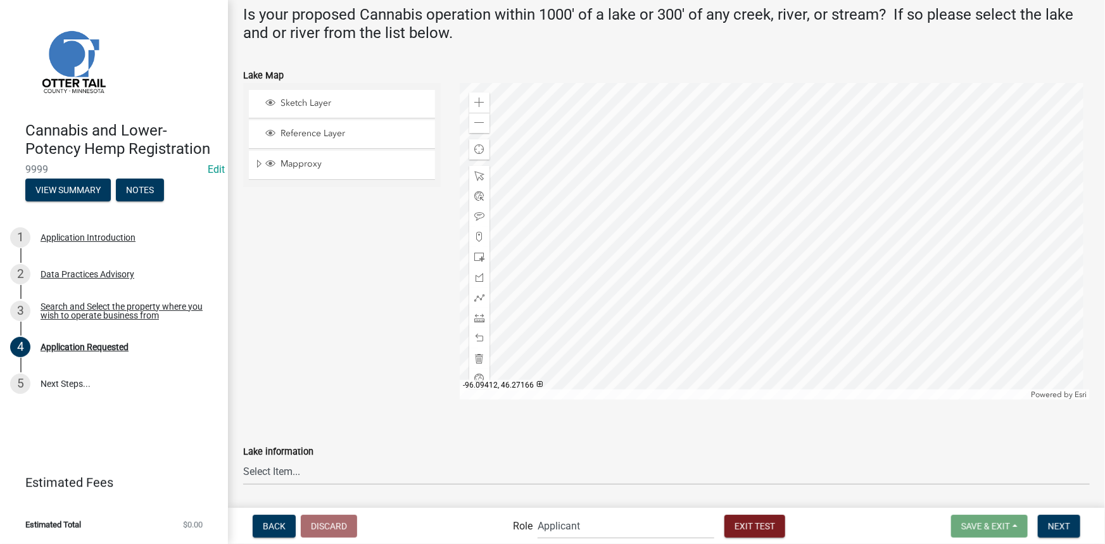
scroll to position [222, 0]
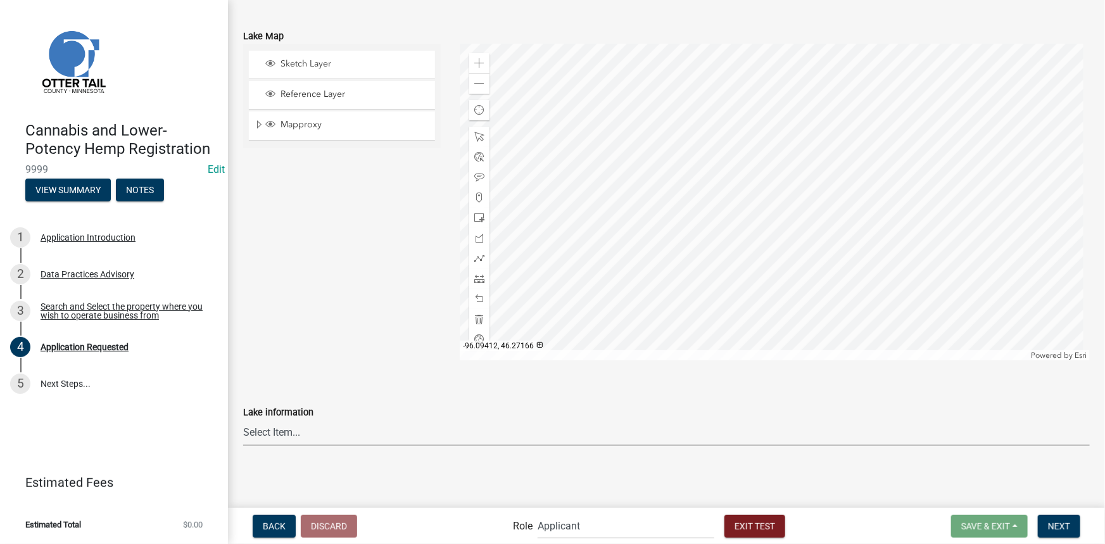
click at [287, 429] on select "Select Item... None Adley 56-031 Albert 56-118 Alfred 56-600 Alice 56-244 Alice…" at bounding box center [666, 433] width 847 height 26
click at [243, 420] on select "Select Item... None Adley 56-031 Albert 56-118 Alfred 56-600 Alice 56-244 Alice…" at bounding box center [666, 433] width 847 height 26
select select "03b5c83e-7503-43e1-a2dc-3c84fb492612"
click at [1064, 532] on button "Next" at bounding box center [1059, 526] width 42 height 23
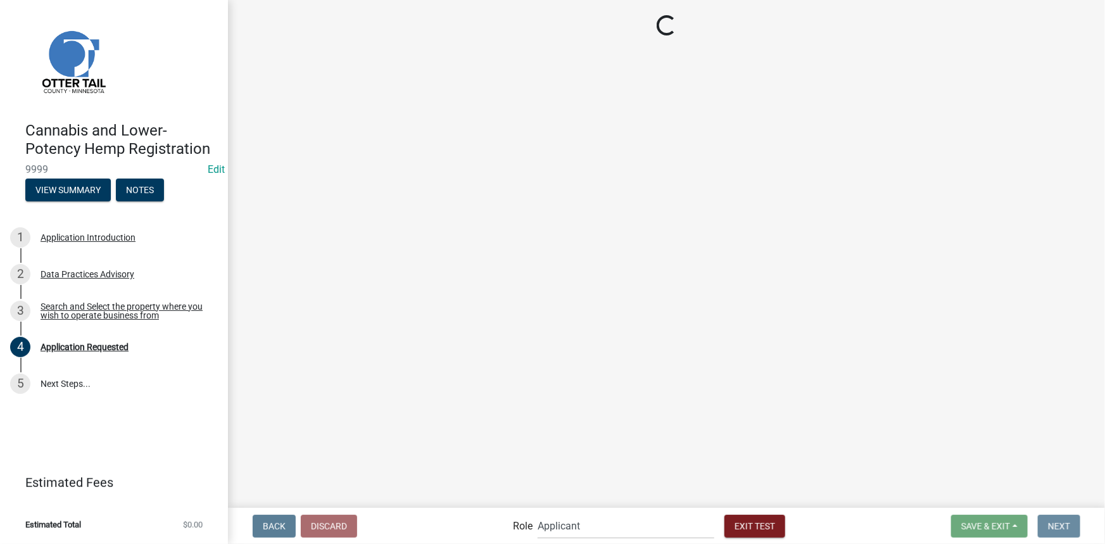
scroll to position [0, 0]
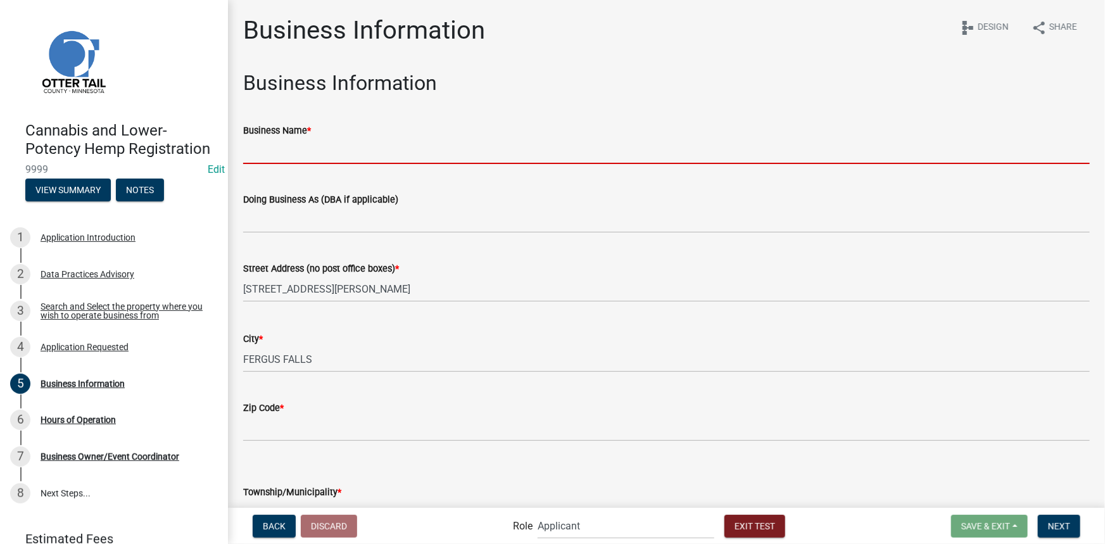
click at [299, 142] on input "Business Name *" at bounding box center [666, 151] width 847 height 26
type input "ABC Cann"
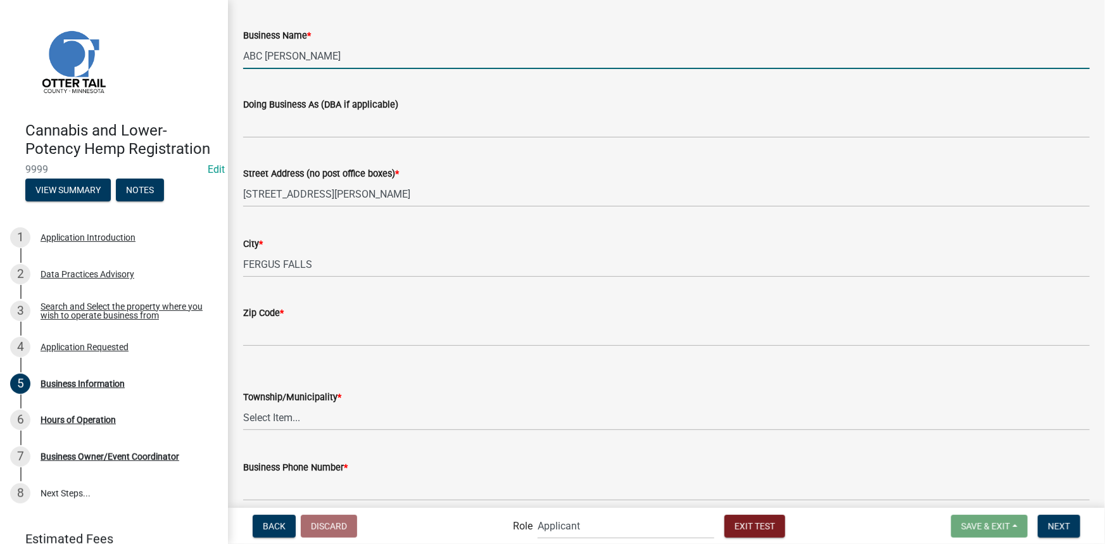
scroll to position [115, 0]
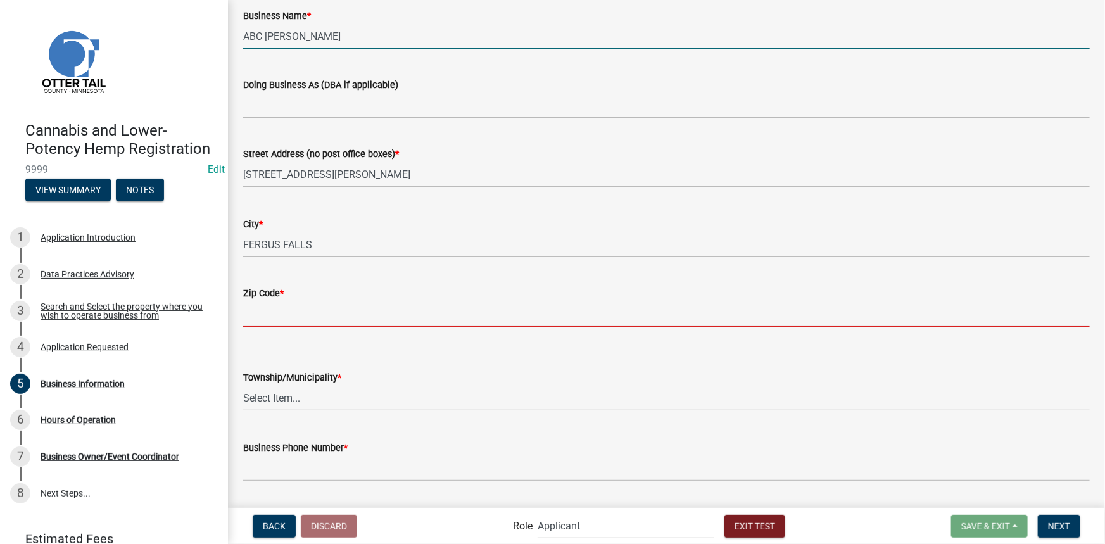
click at [296, 312] on input "Zip Code *" at bounding box center [666, 314] width 847 height 26
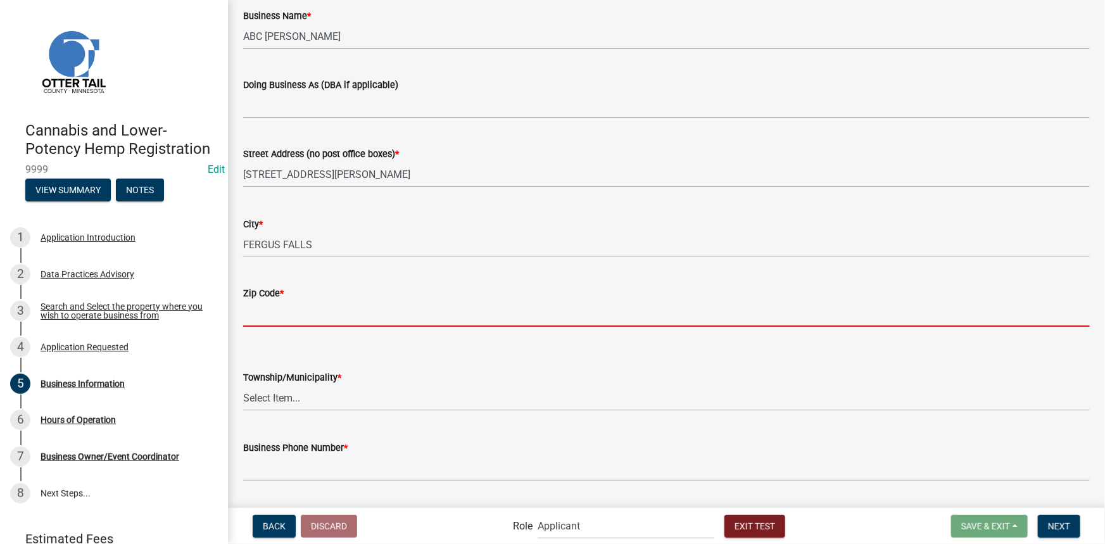
type input "55555"
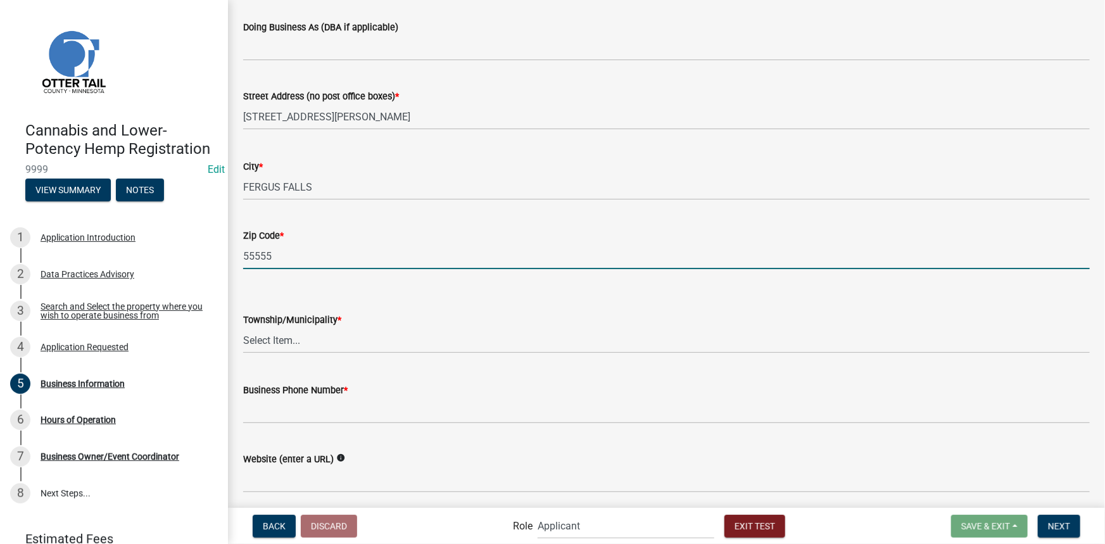
scroll to position [218, 0]
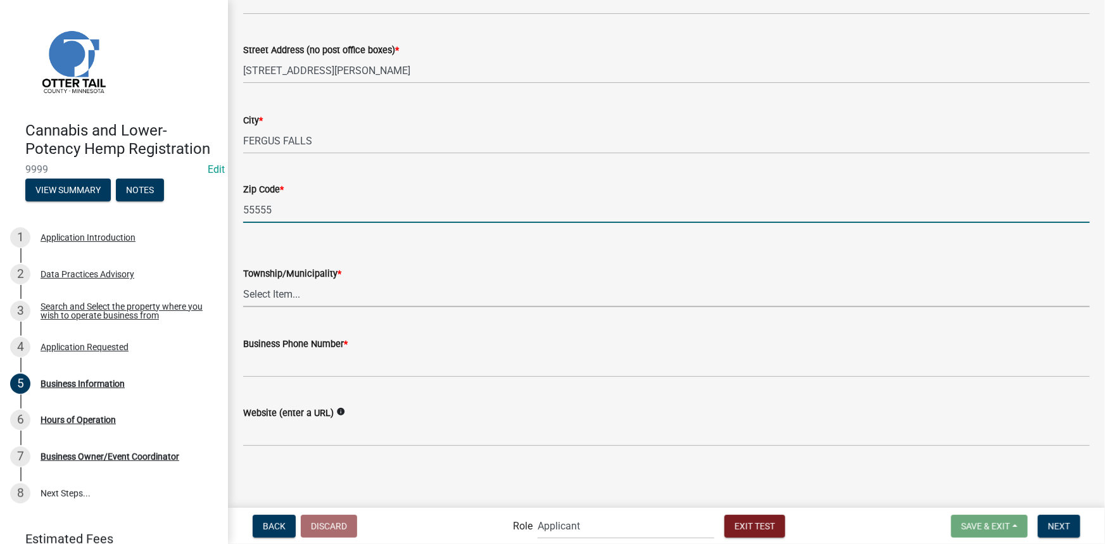
click at [335, 297] on select "Select Item... Aastad Amor Aurdal Blowers Bluffton Buse Butler Candor Carlisle …" at bounding box center [666, 294] width 847 height 26
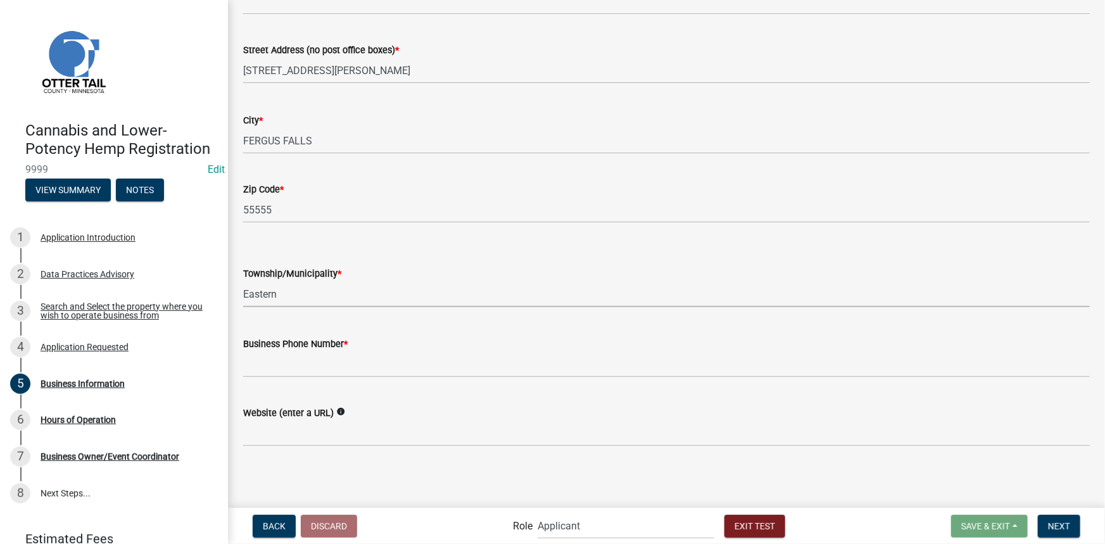
click at [243, 281] on select "Select Item... Aastad Amor Aurdal Blowers Bluffton Buse Butler Candor Carlisle …" at bounding box center [666, 294] width 847 height 26
select select "e5dda69a-8740-497a-bd0b-7a4aa8eecf36"
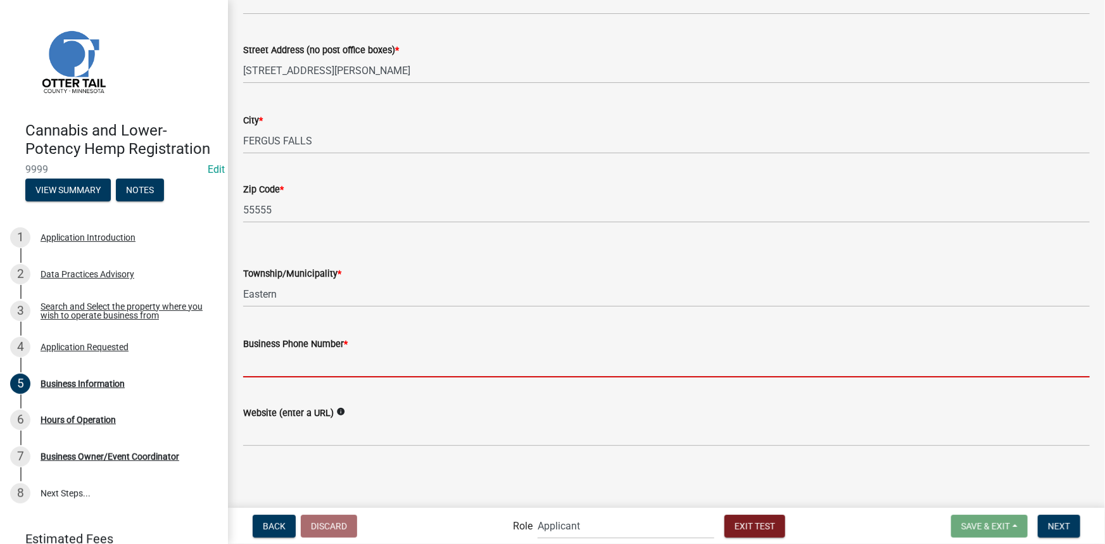
click at [362, 366] on input "Business Phone Number *" at bounding box center [666, 364] width 847 height 26
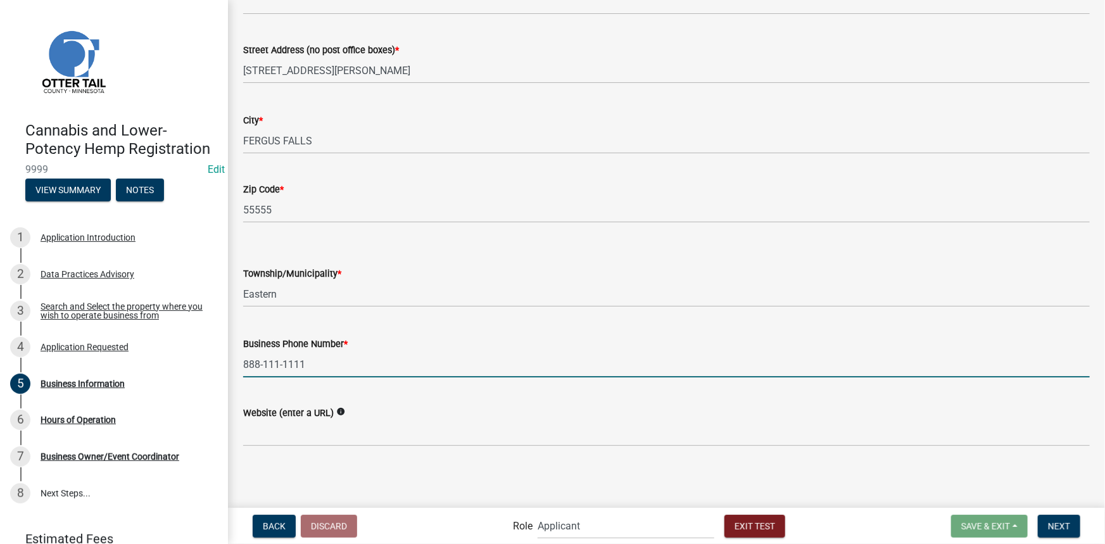
type input "888-111-1111"
click at [446, 463] on div "Business Information share Share schema Design Business Information Business Na…" at bounding box center [667, 132] width 866 height 671
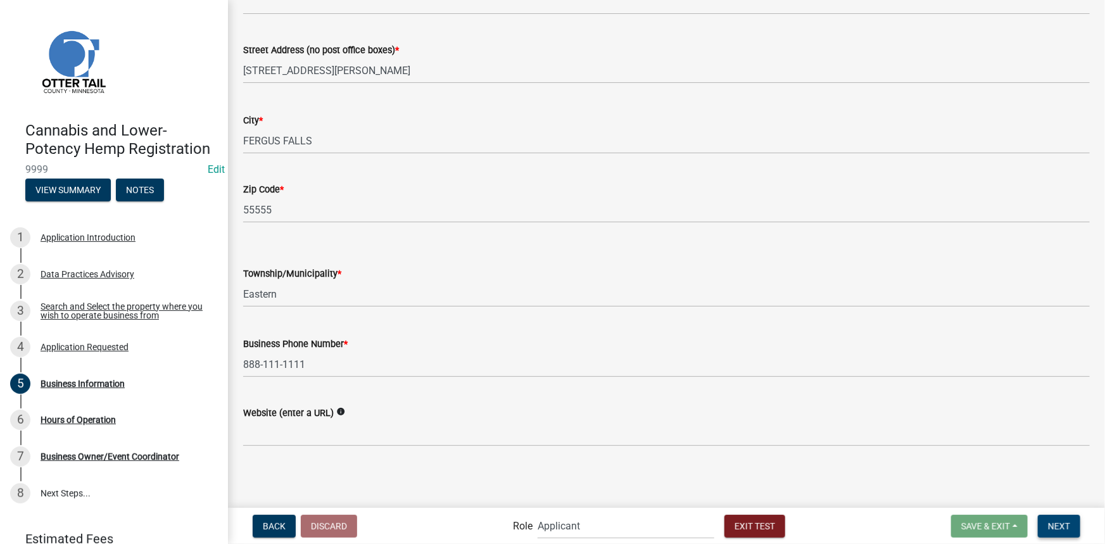
click at [1067, 523] on span "Next" at bounding box center [1059, 526] width 22 height 10
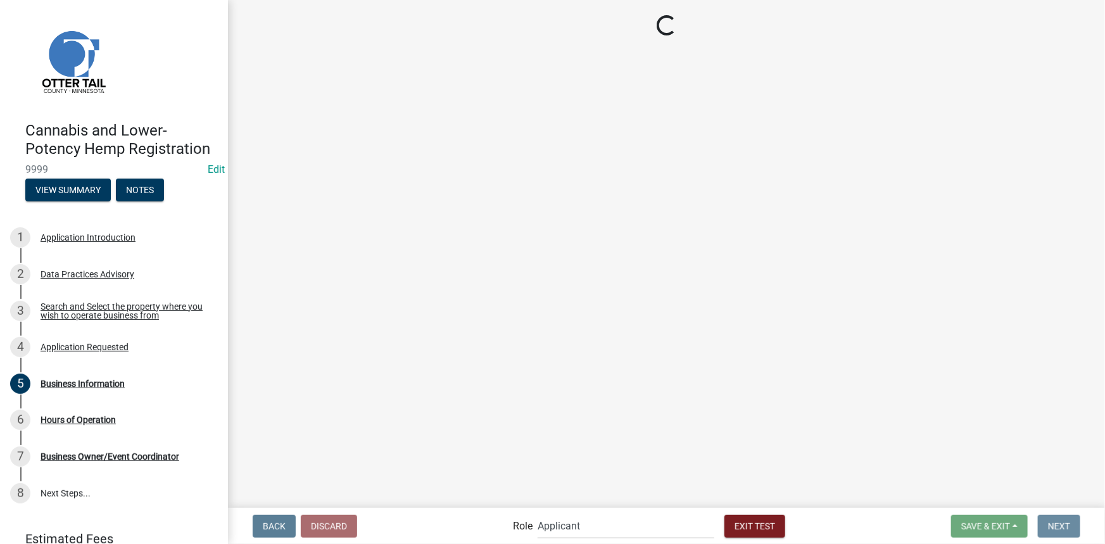
scroll to position [0, 0]
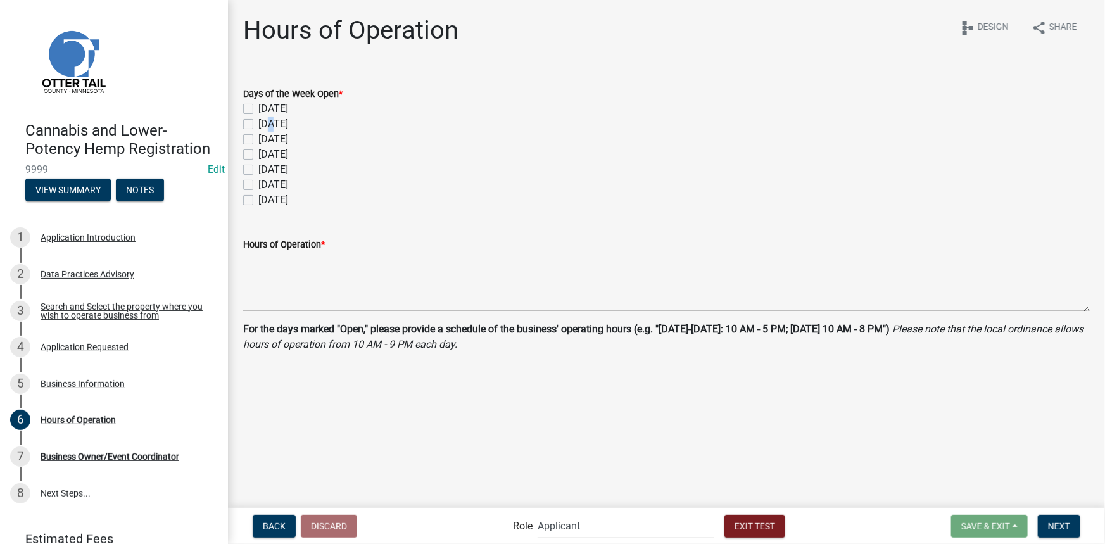
click at [270, 124] on label "Monday" at bounding box center [273, 124] width 30 height 15
click at [258, 121] on label "Monday" at bounding box center [273, 124] width 30 height 15
click at [258, 121] on input "Monday" at bounding box center [262, 121] width 8 height 8
checkbox input "true"
checkbox input "false"
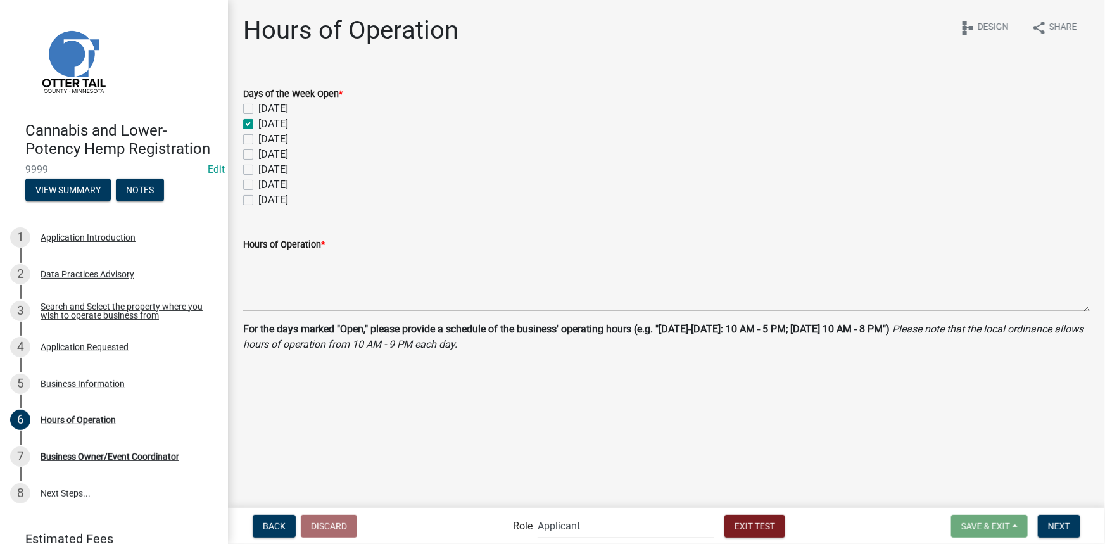
checkbox input "true"
checkbox input "false"
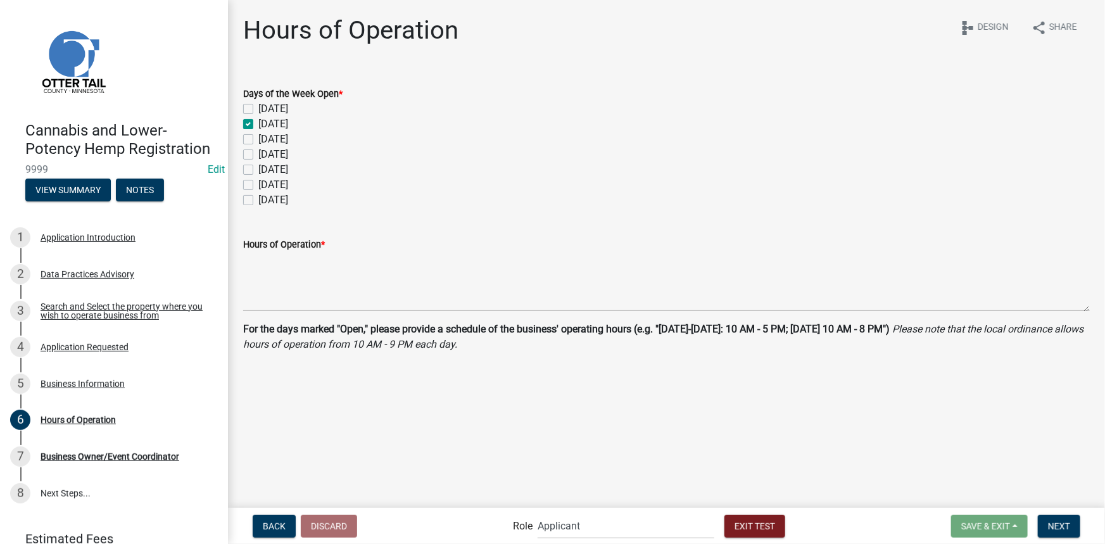
checkbox input "false"
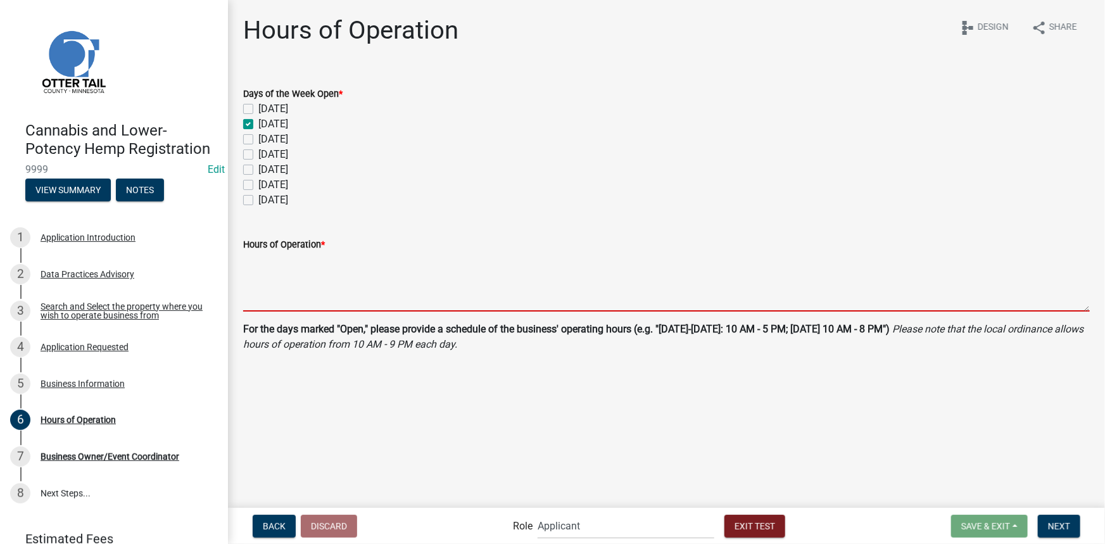
click at [306, 293] on textarea "Hours of Operation *" at bounding box center [666, 282] width 847 height 60
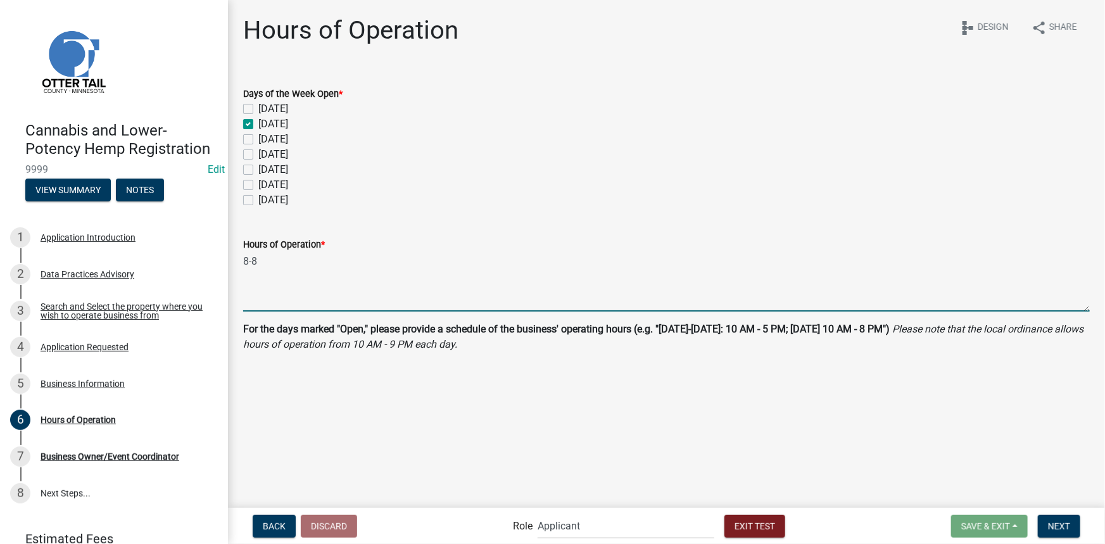
type textarea "8-8"
click at [669, 400] on main "Hours of Operation share Share schema Design Days of the Week Open * Sunday Mon…" at bounding box center [666, 253] width 877 height 506
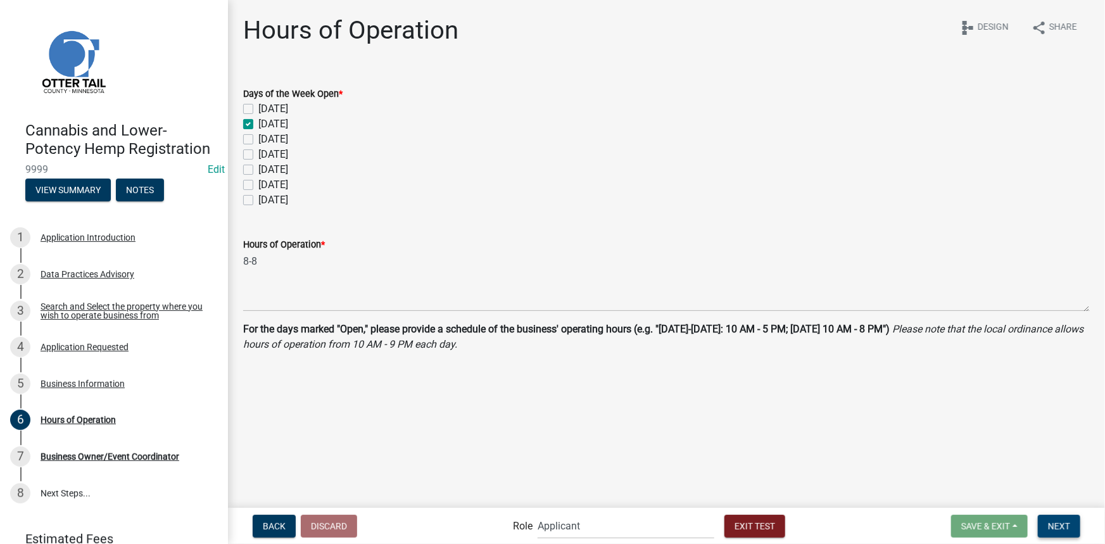
click at [1058, 521] on span "Next" at bounding box center [1059, 526] width 22 height 10
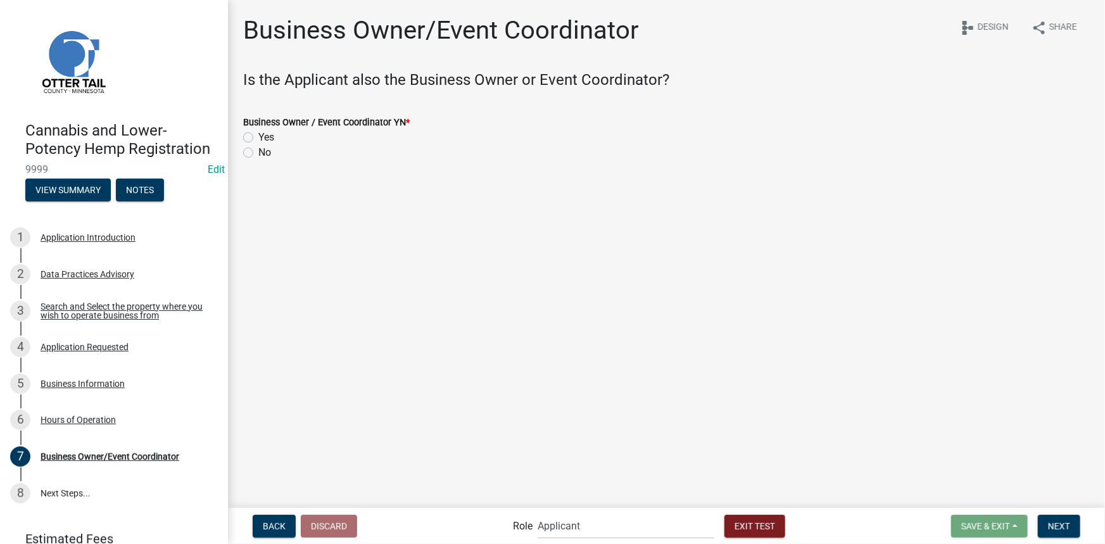
click at [258, 134] on label "Yes" at bounding box center [266, 137] width 16 height 15
click at [258, 134] on input "Yes" at bounding box center [262, 134] width 8 height 8
radio input "true"
click at [1070, 528] on span "Next" at bounding box center [1059, 526] width 22 height 10
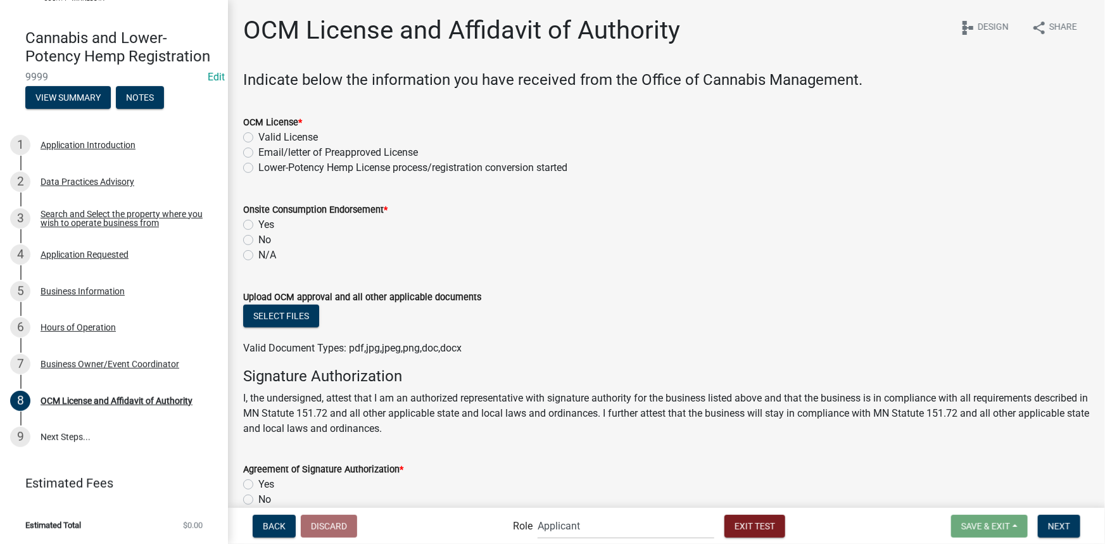
scroll to position [93, 0]
click at [571, 521] on select "Applicant Admin Cannabis Registration Review Cannabis Compliance Check Inspecto…" at bounding box center [626, 526] width 177 height 26
click at [538, 513] on select "Applicant Admin Cannabis Registration Review Cannabis Compliance Check Inspecto…" at bounding box center [626, 526] width 177 height 26
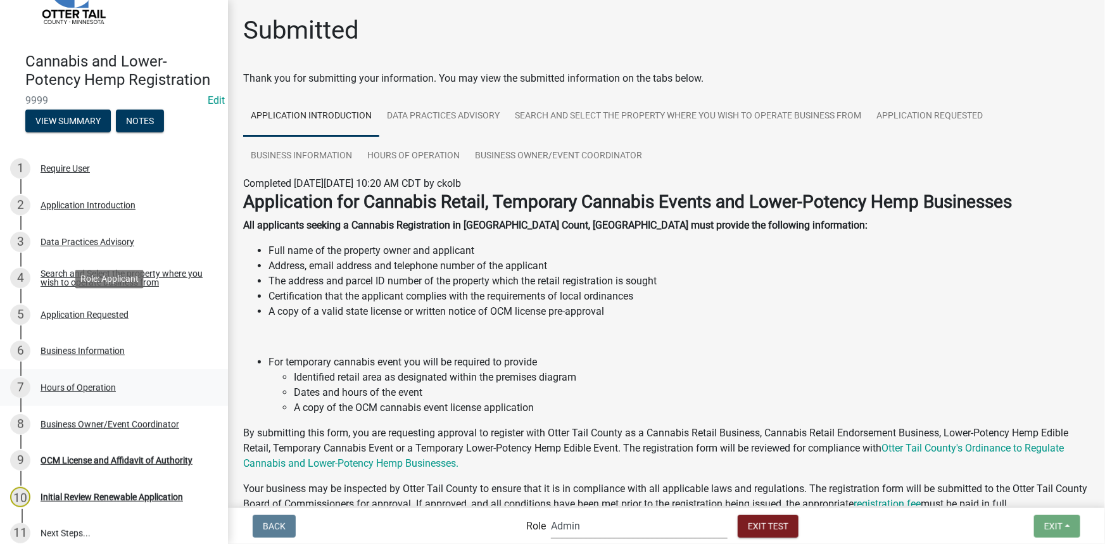
scroll to position [184, 0]
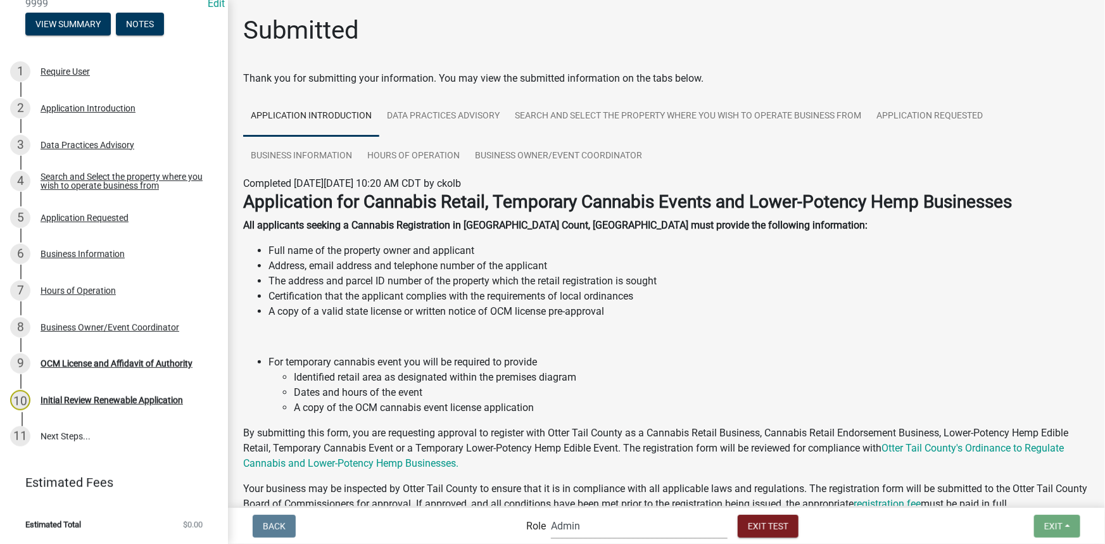
click at [591, 522] on select "Applicant Admin Cannabis Registration Review Cannabis Compliance Check Inspecto…" at bounding box center [639, 526] width 177 height 26
click at [572, 533] on select "Applicant Admin Cannabis Registration Review Cannabis Compliance Check Inspecto…" at bounding box center [639, 526] width 177 height 26
click at [593, 529] on select "Applicant Admin Cannabis Registration Review Cannabis Compliance Check Inspecto…" at bounding box center [639, 526] width 177 height 26
click at [576, 533] on select "Applicant Admin Cannabis Registration Review Cannabis Compliance Check Inspecto…" at bounding box center [639, 526] width 177 height 26
click at [551, 513] on select "Applicant Admin Cannabis Registration Review Cannabis Compliance Check Inspecto…" at bounding box center [639, 526] width 177 height 26
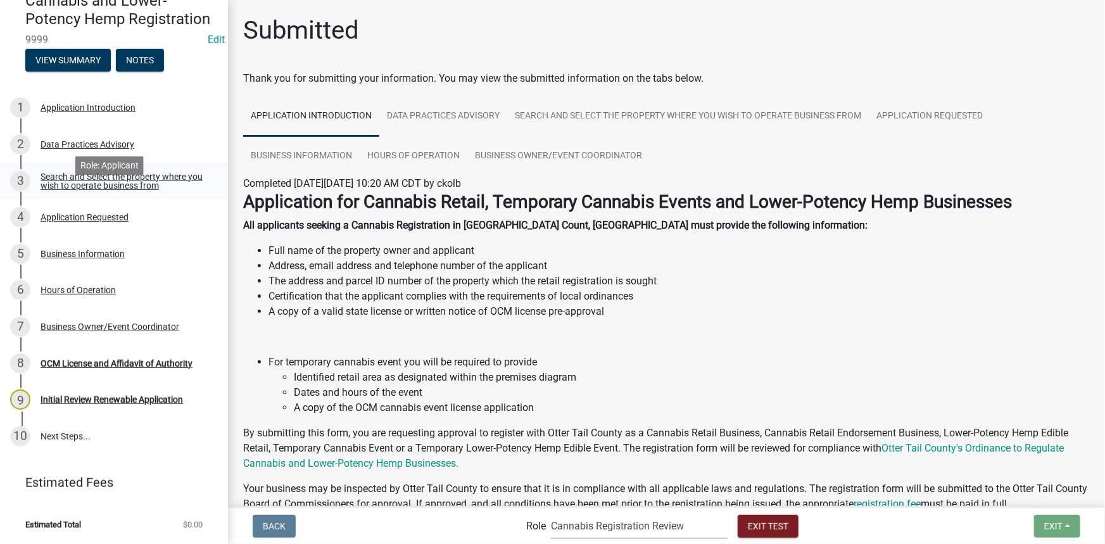
scroll to position [0, 0]
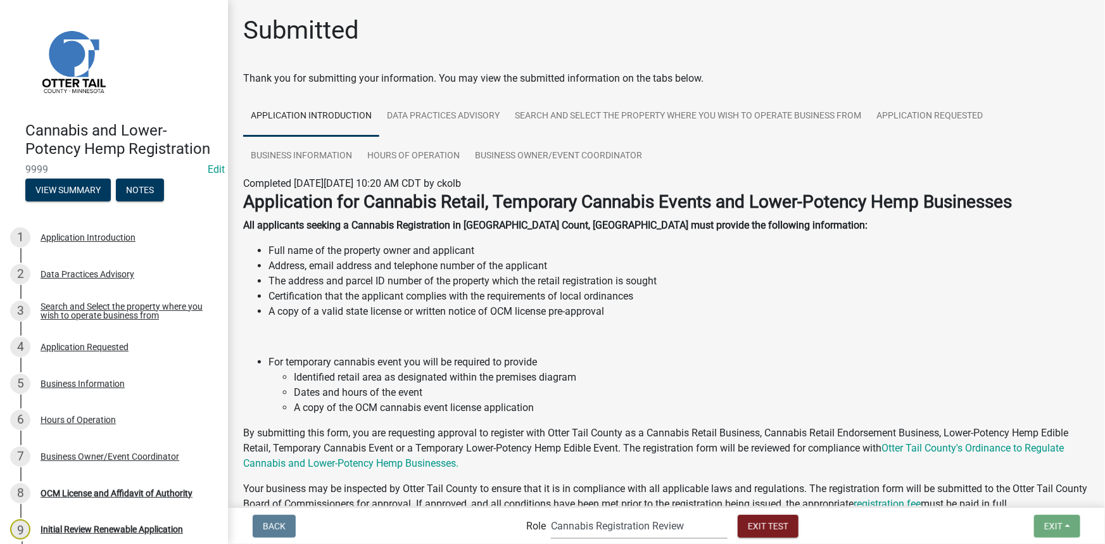
click at [91, 215] on header "Cannabis and Lower-Potency Hemp Registration 9999 Edit View Summary Notes" at bounding box center [114, 107] width 228 height 215
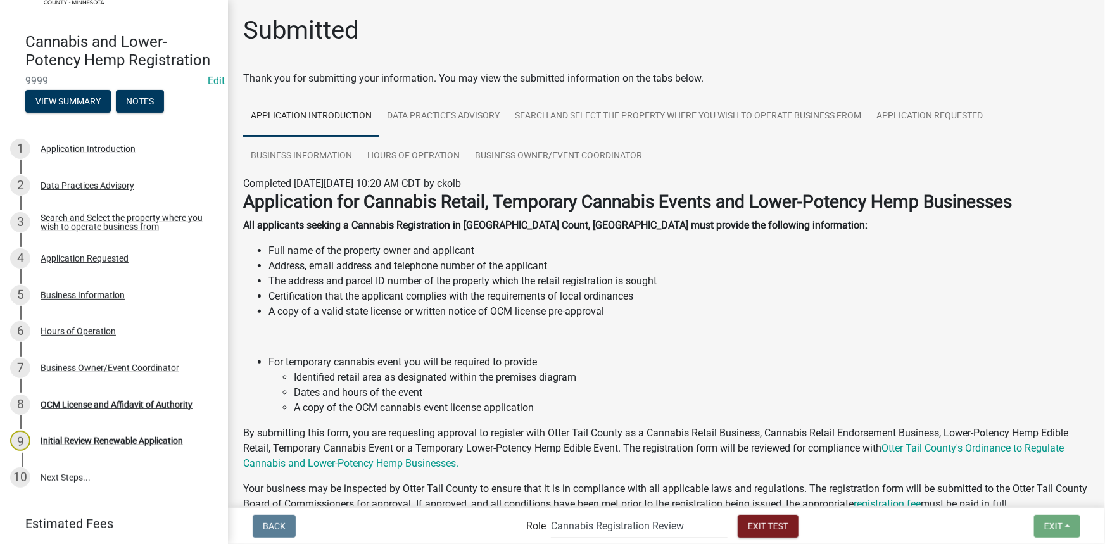
scroll to position [148, 0]
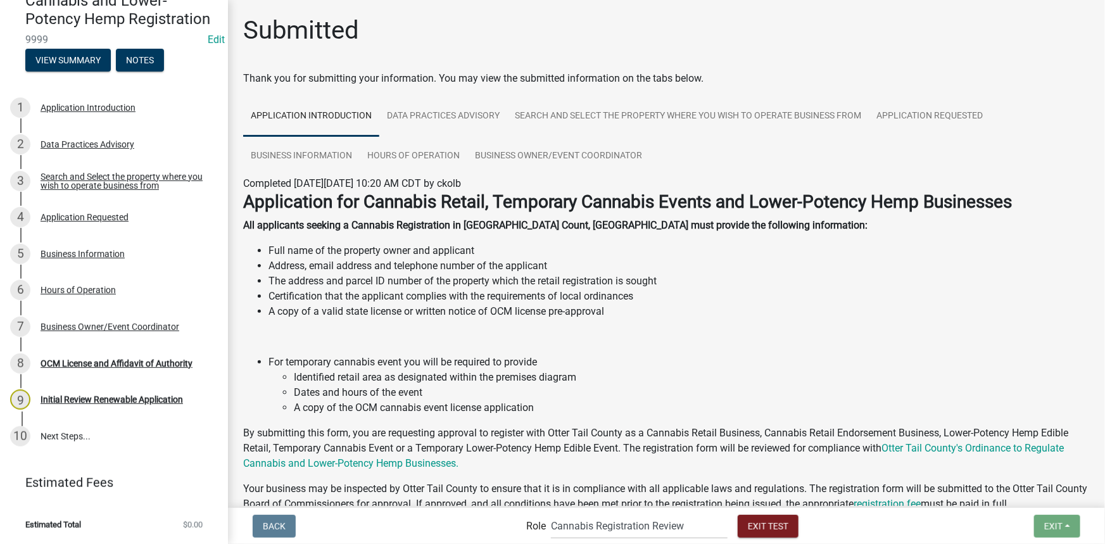
drag, startPoint x: 490, startPoint y: 312, endPoint x: 541, endPoint y: 329, distance: 54.5
click at [490, 312] on p "A copy of a valid state license or written notice of OCM license pre-approval" at bounding box center [679, 311] width 821 height 15
click at [636, 533] on select "Applicant Admin Cannabis Registration Review Cannabis Compliance Check Inspecto…" at bounding box center [639, 526] width 177 height 26
click at [551, 513] on select "Applicant Admin Cannabis Registration Review Cannabis Compliance Check Inspecto…" at bounding box center [639, 526] width 177 height 26
click at [614, 524] on select "Applicant Admin Cannabis Registration Review Cannabis Compliance Check Inspecto…" at bounding box center [639, 526] width 177 height 26
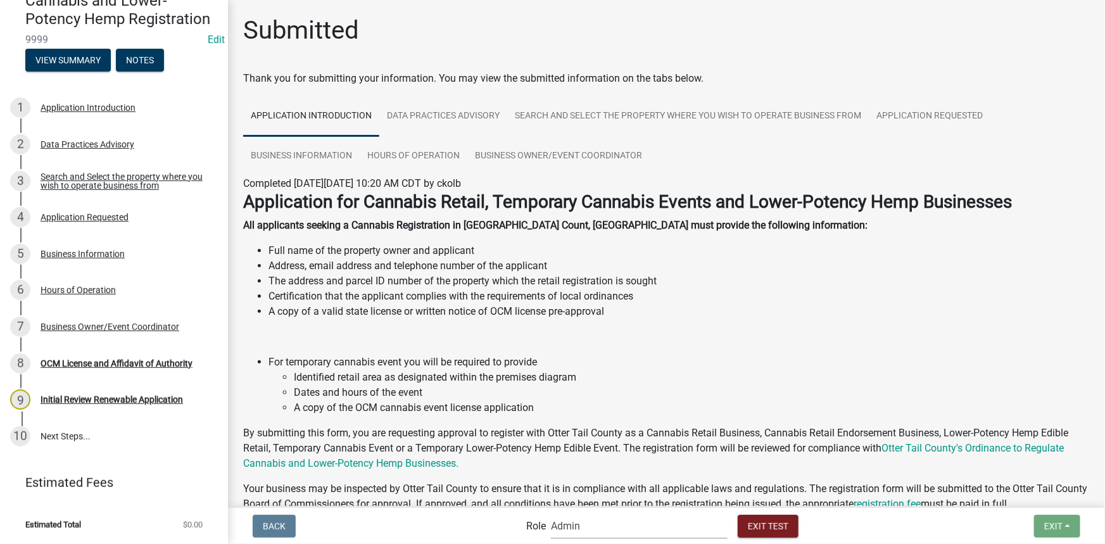
click at [551, 513] on select "Applicant Admin Cannabis Registration Review Cannabis Compliance Check Inspecto…" at bounding box center [639, 526] width 177 height 26
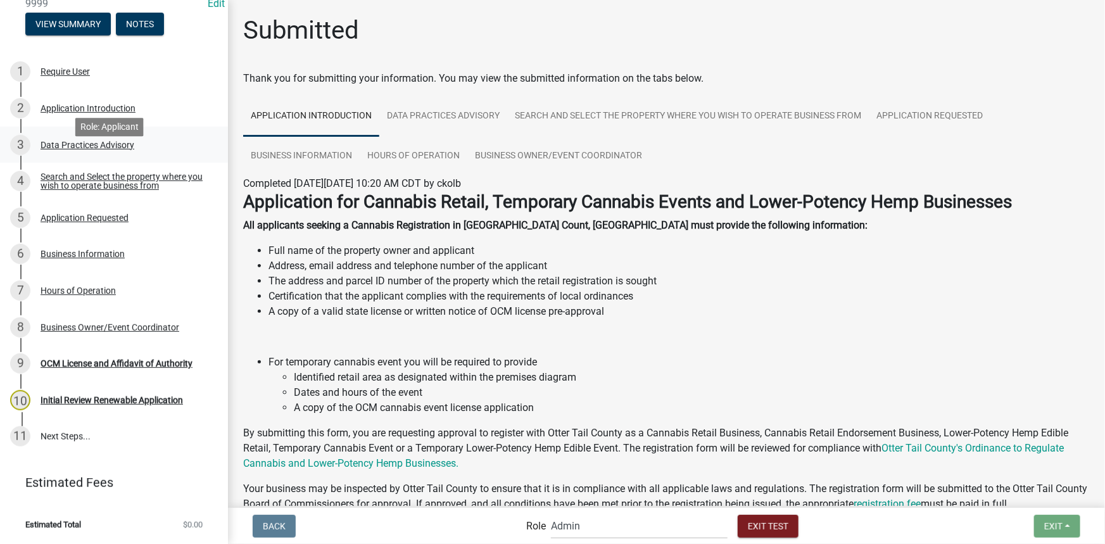
scroll to position [184, 0]
click at [138, 361] on div "OCM License and Affidavit of Authority" at bounding box center [117, 363] width 152 height 9
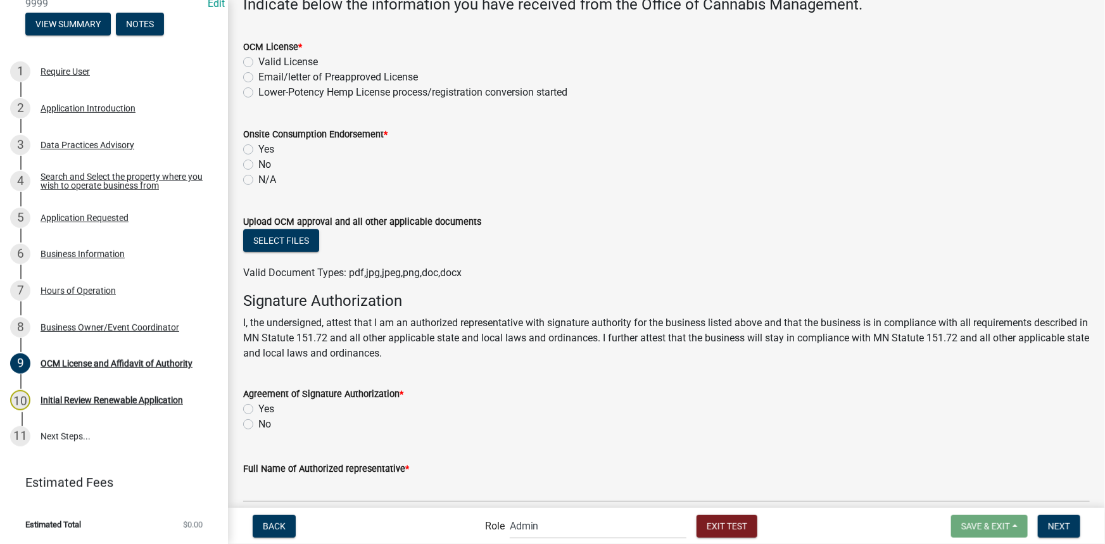
scroll to position [0, 0]
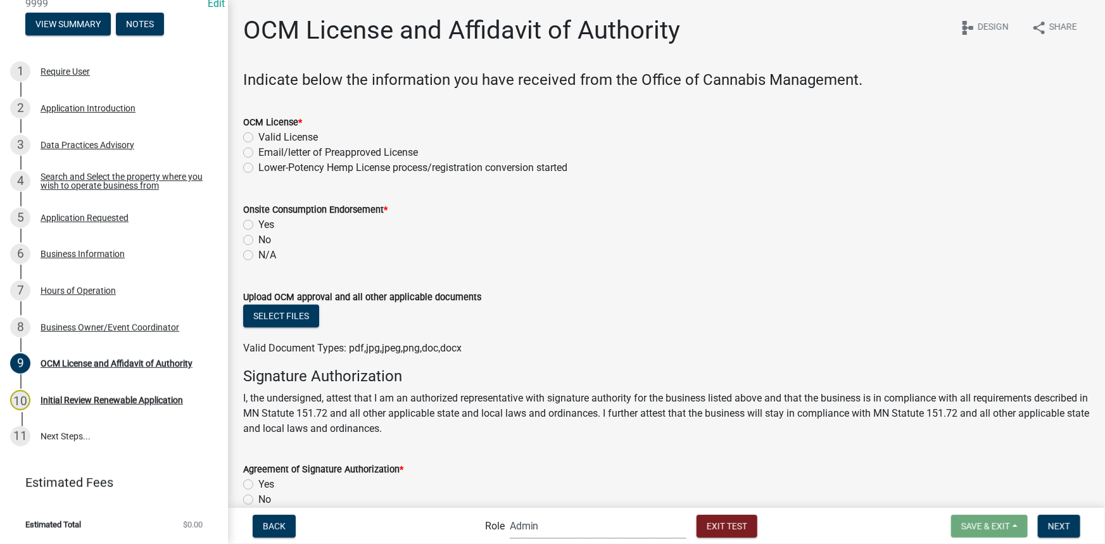
click at [541, 522] on select "Applicant Admin Cannabis Registration Review Cannabis Compliance Check Inspecto…" at bounding box center [598, 526] width 177 height 26
select select "46f061d0-ca05-4526-87ad-bae6256f3e47"
click at [510, 513] on select "Applicant Admin Cannabis Registration Review Cannabis Compliance Check Inspecto…" at bounding box center [598, 526] width 177 height 26
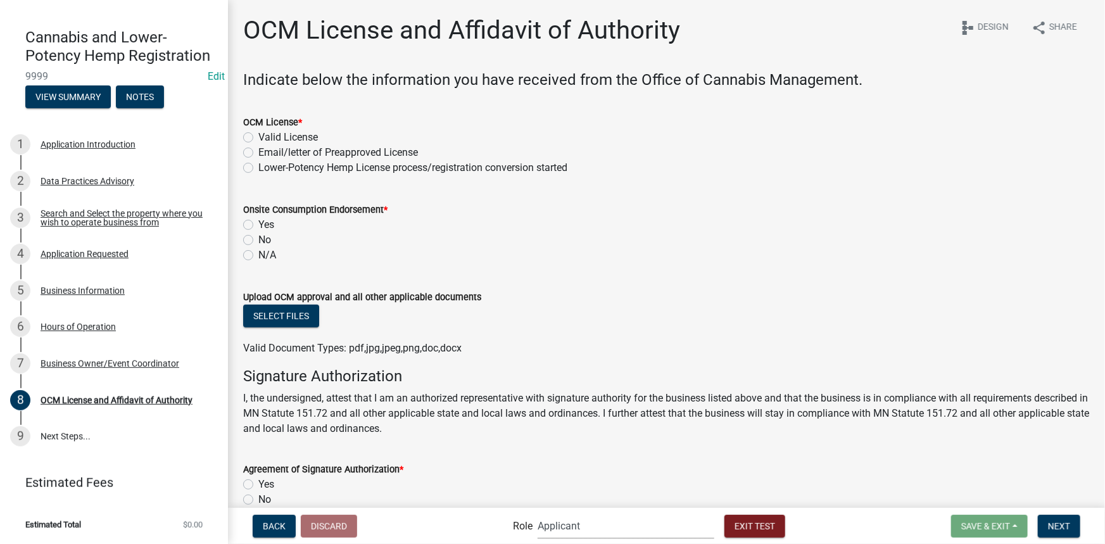
scroll to position [111, 0]
click at [258, 137] on label "Valid License" at bounding box center [288, 137] width 60 height 15
click at [258, 137] on input "Valid License" at bounding box center [262, 134] width 8 height 8
radio input "true"
click at [258, 225] on label "Yes" at bounding box center [266, 224] width 16 height 15
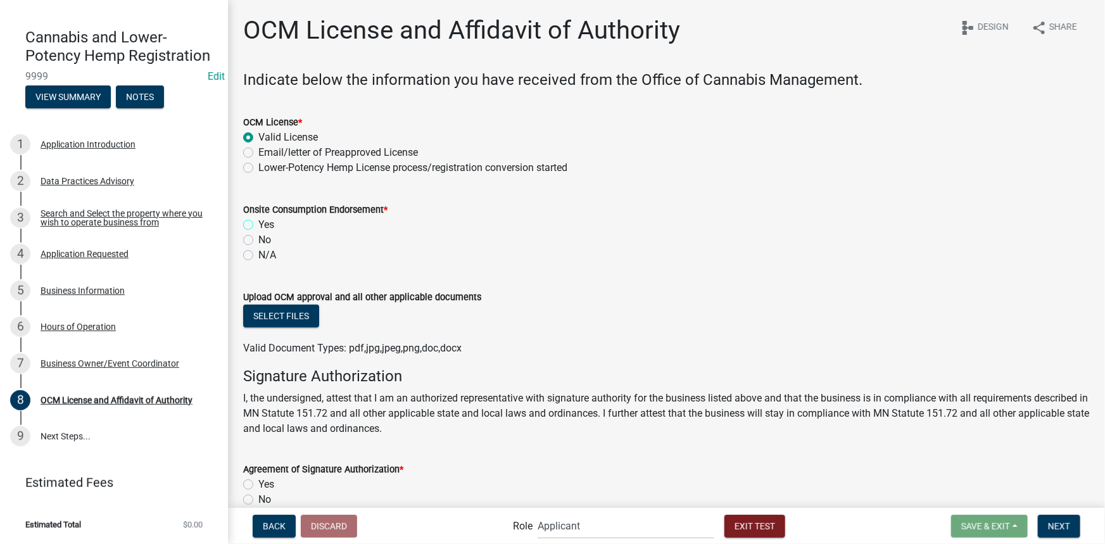
click at [258, 225] on input "Yes" at bounding box center [262, 221] width 8 height 8
radio input "true"
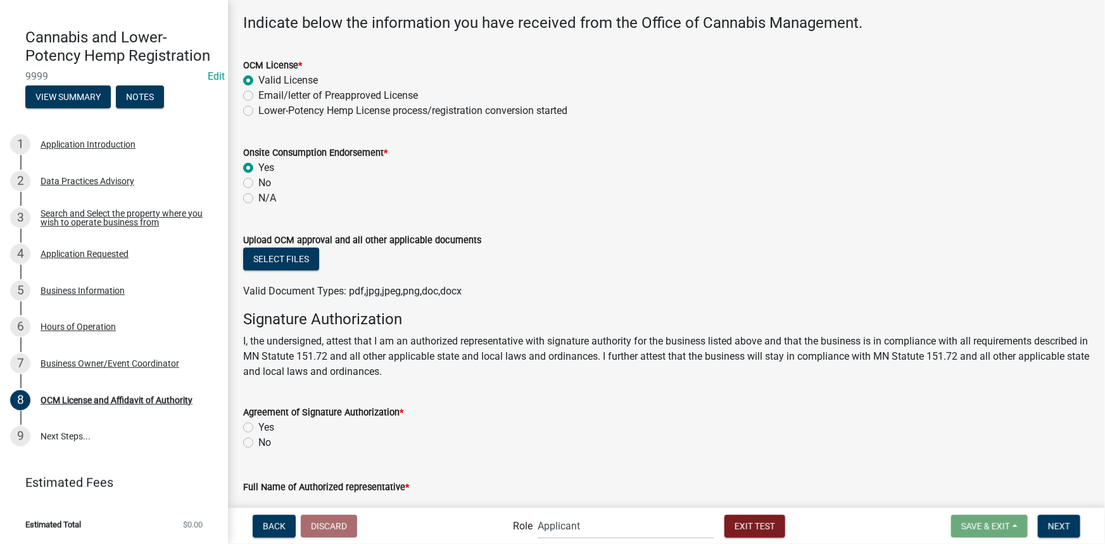
scroll to position [172, 0]
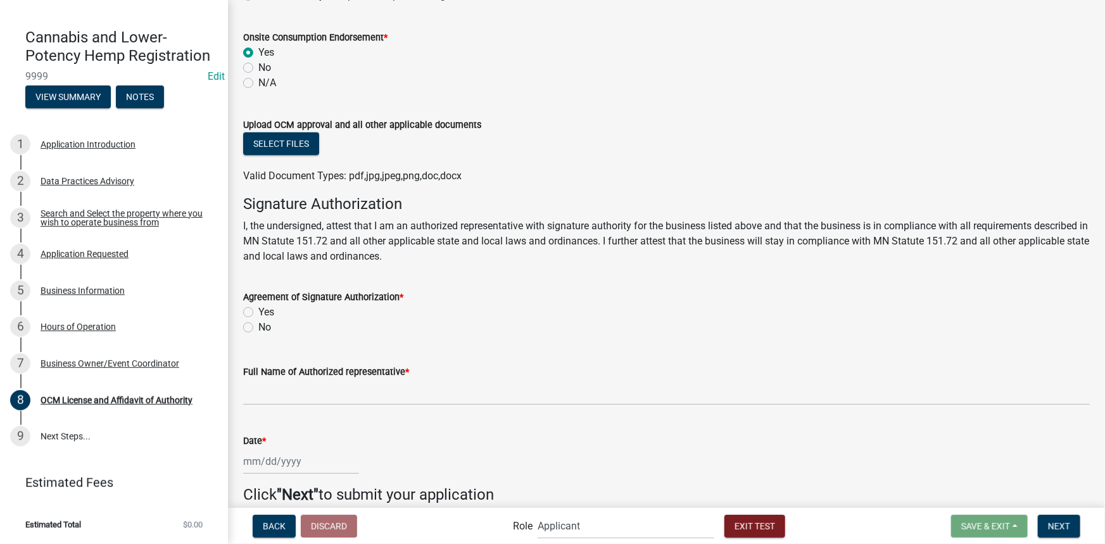
click at [258, 313] on label "Yes" at bounding box center [266, 312] width 16 height 15
click at [258, 313] on input "Yes" at bounding box center [262, 309] width 8 height 8
radio input "true"
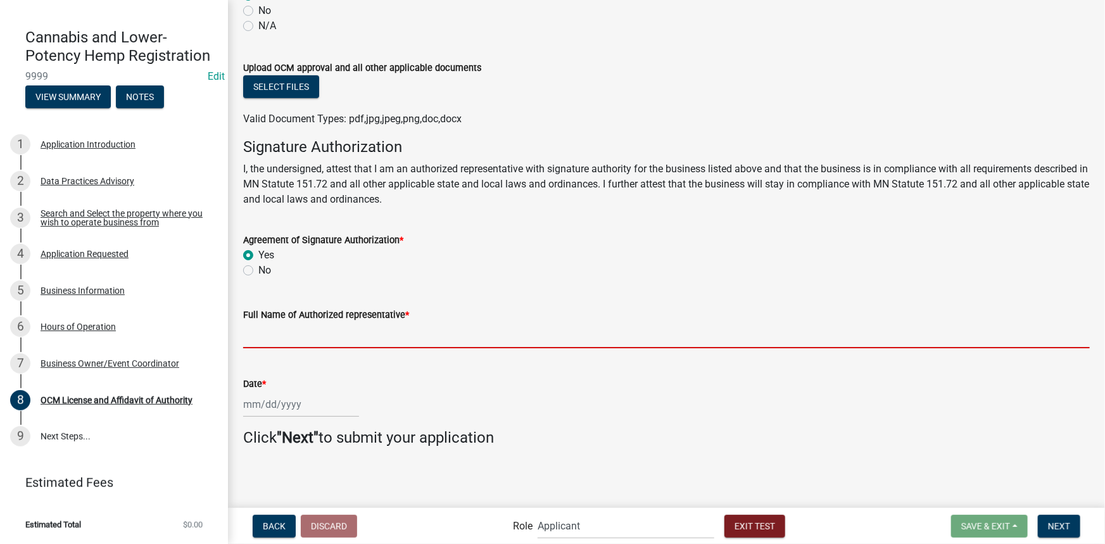
click at [274, 334] on input "Full Name of Authorized representative *" at bounding box center [666, 335] width 847 height 26
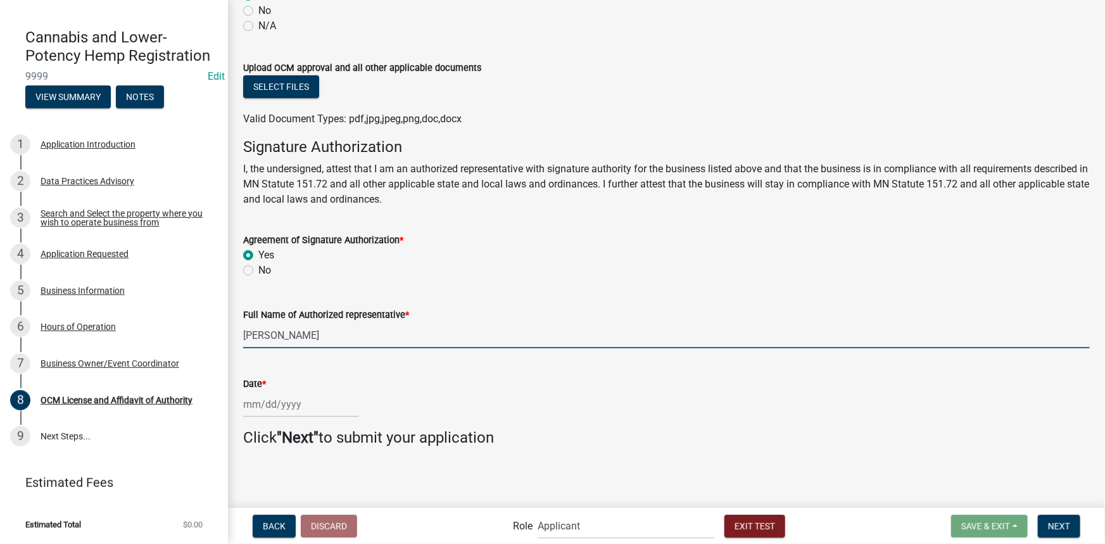
type input "Jane Doe"
click at [280, 393] on div at bounding box center [301, 404] width 116 height 26
select select "10"
select select "2025"
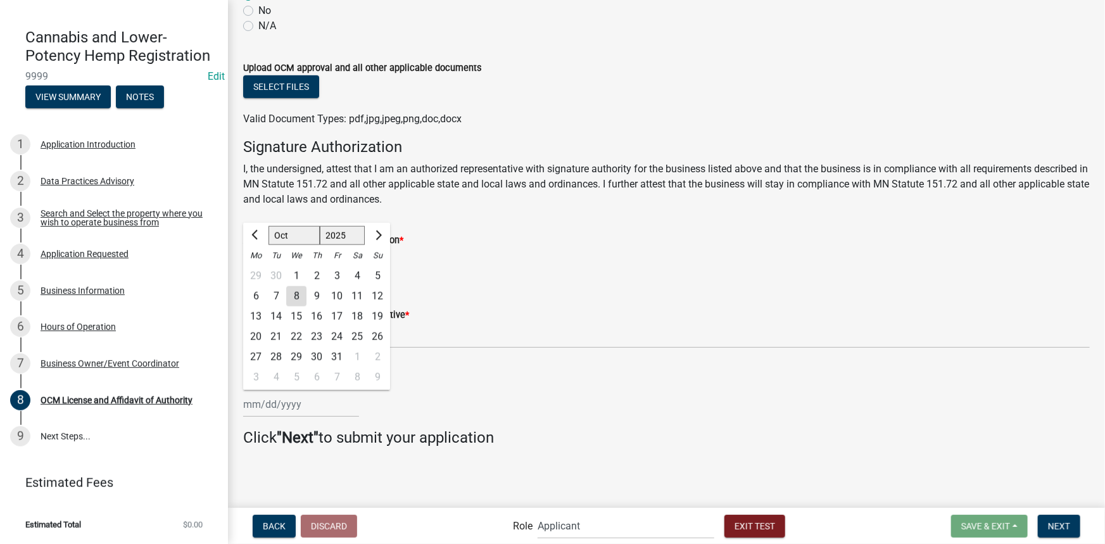
click at [297, 295] on div "8" at bounding box center [296, 296] width 20 height 20
type input "10/08/2025"
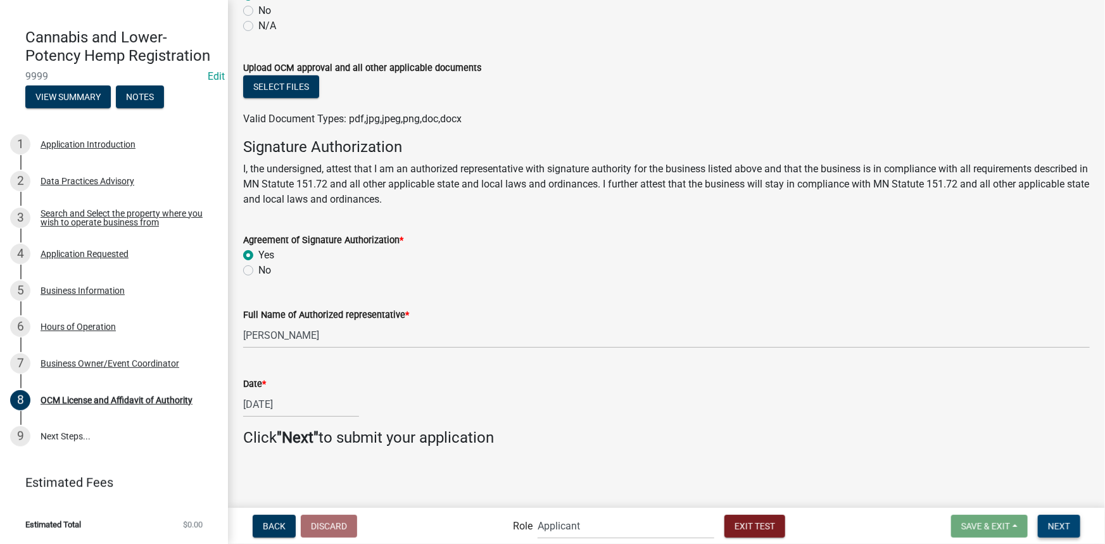
click at [1059, 524] on span "Next" at bounding box center [1059, 526] width 22 height 10
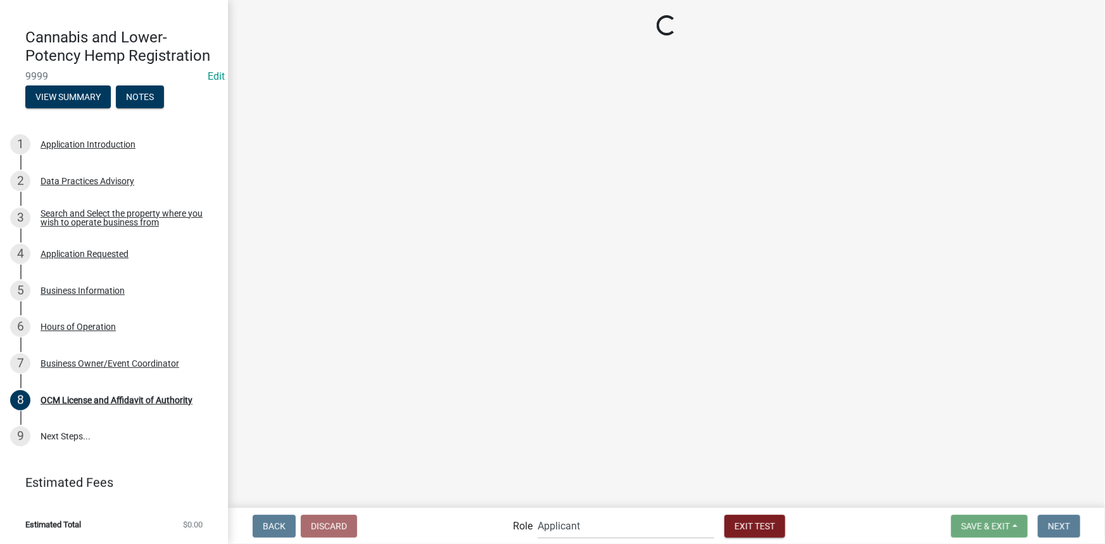
scroll to position [136, 0]
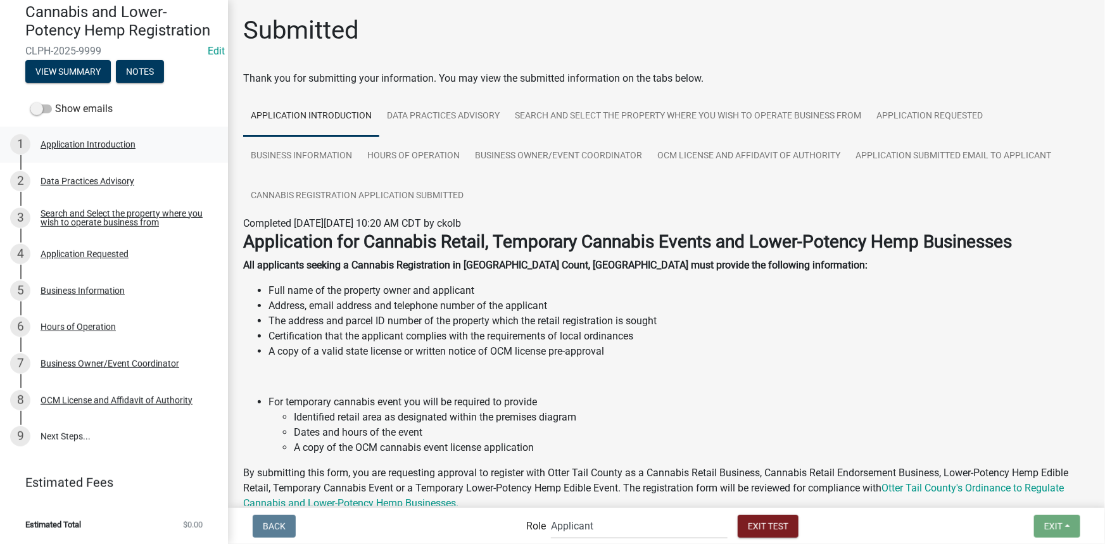
drag, startPoint x: 96, startPoint y: 106, endPoint x: 113, endPoint y: 127, distance: 26.6
click at [96, 106] on label "Show emails" at bounding box center [71, 108] width 82 height 15
click at [55, 101] on input "Show emails" at bounding box center [55, 101] width 0 height 0
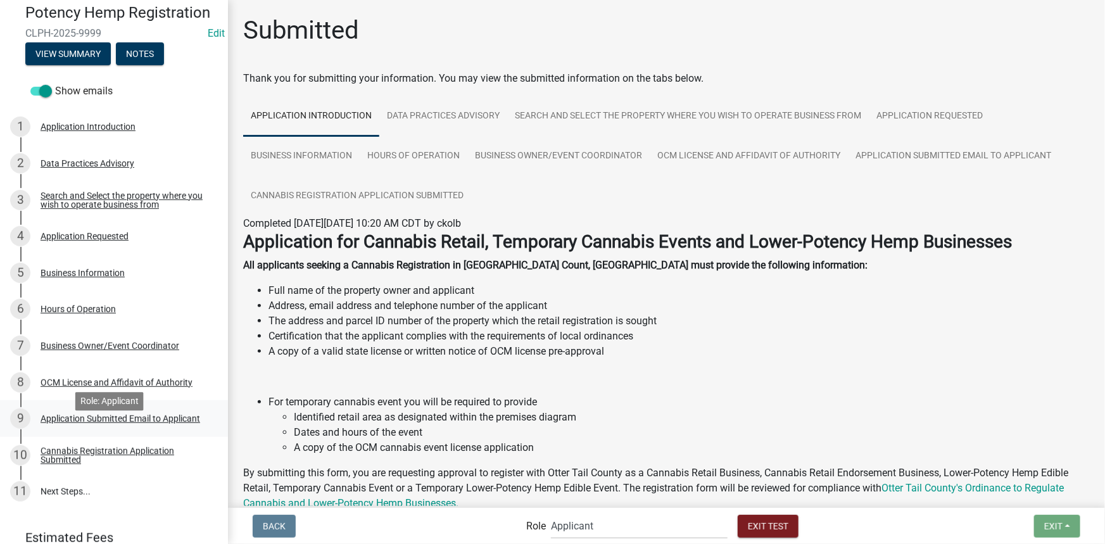
click at [105, 423] on div "Application Submitted Email to Applicant" at bounding box center [121, 418] width 160 height 9
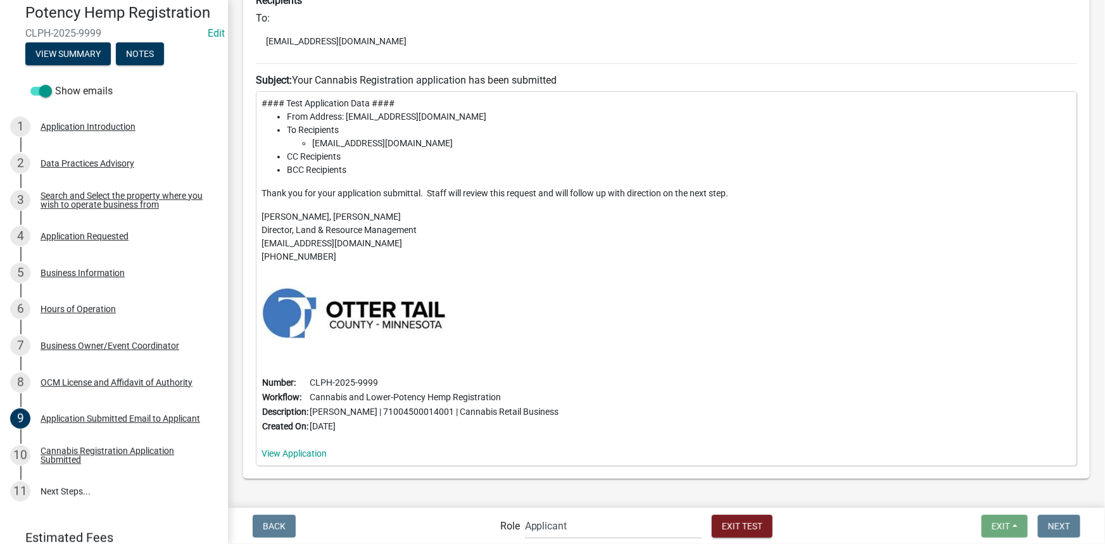
scroll to position [230, 0]
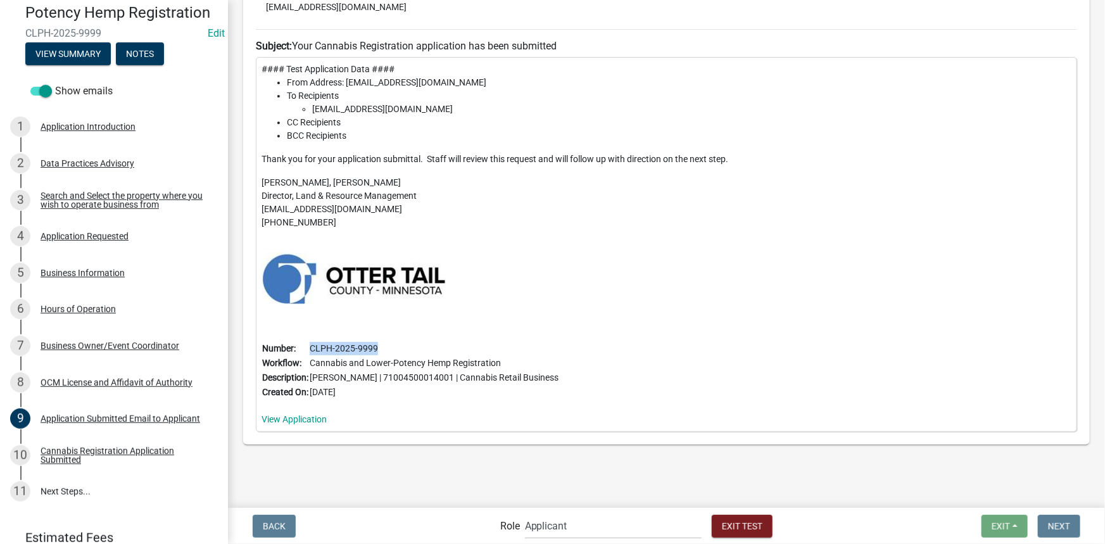
drag, startPoint x: 313, startPoint y: 348, endPoint x: 380, endPoint y: 351, distance: 67.2
click at [380, 351] on td "CLPH-2025-9999" at bounding box center [434, 348] width 250 height 15
click at [402, 351] on td "CLPH-2025-9999" at bounding box center [434, 348] width 250 height 15
click at [741, 527] on span "Exit Test" at bounding box center [742, 526] width 41 height 10
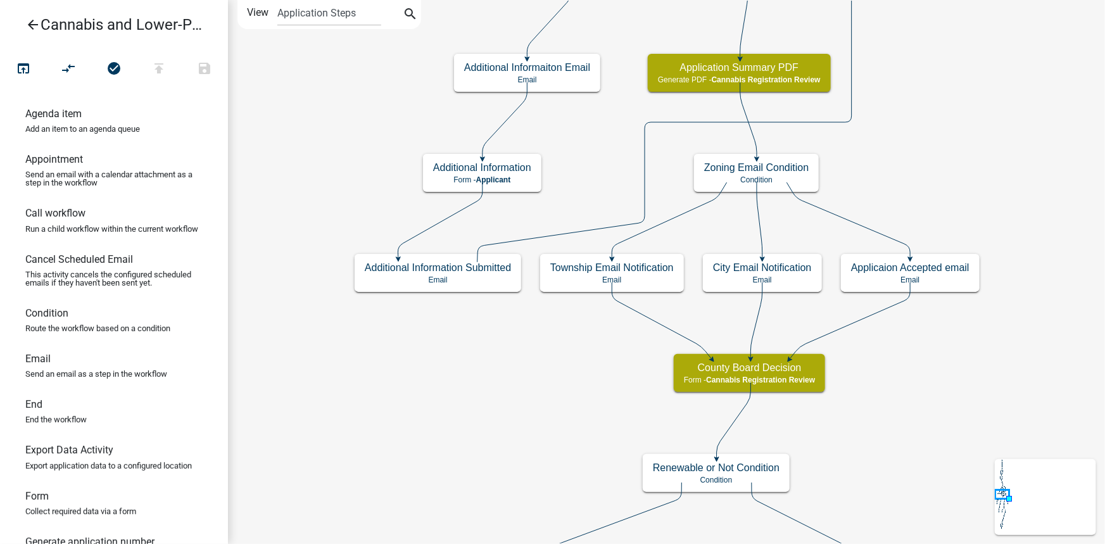
click at [33, 22] on icon "arrow_back" at bounding box center [32, 26] width 15 height 18
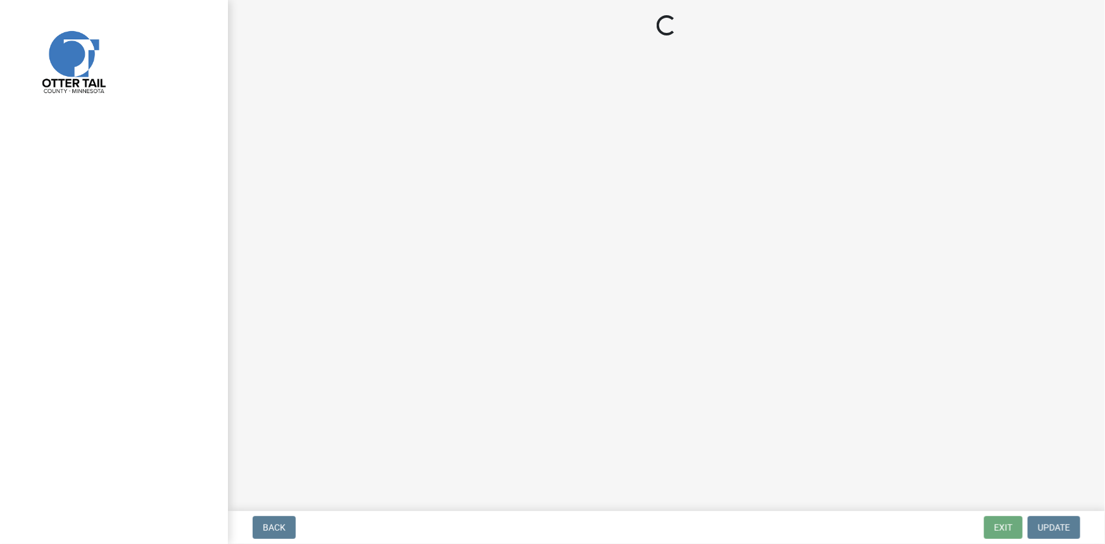
select select "3a0e02b3-6a9b-40ba-a09e-3159e1e606a9"
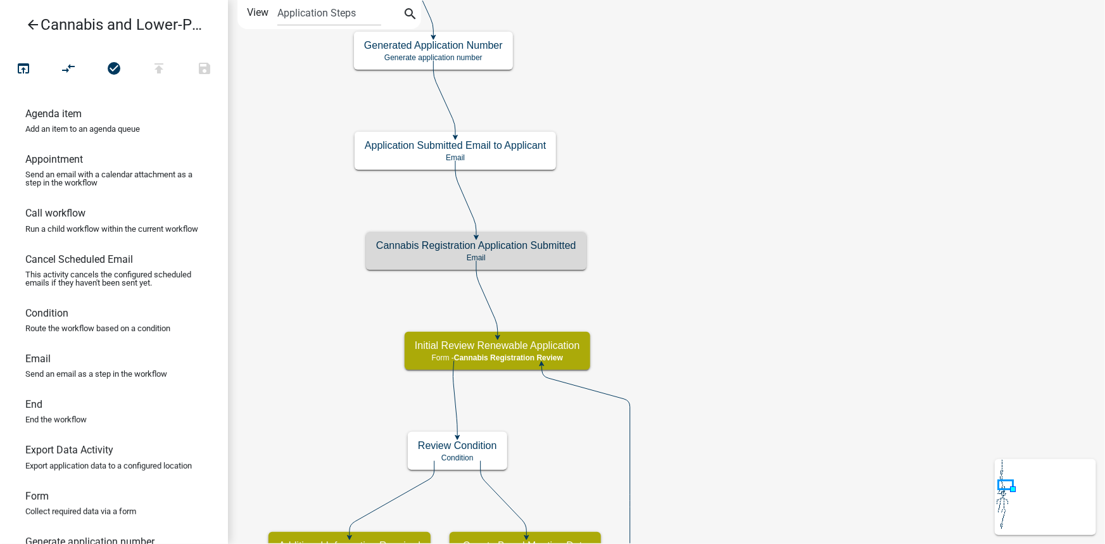
click at [38, 30] on icon "arrow_back" at bounding box center [32, 26] width 15 height 18
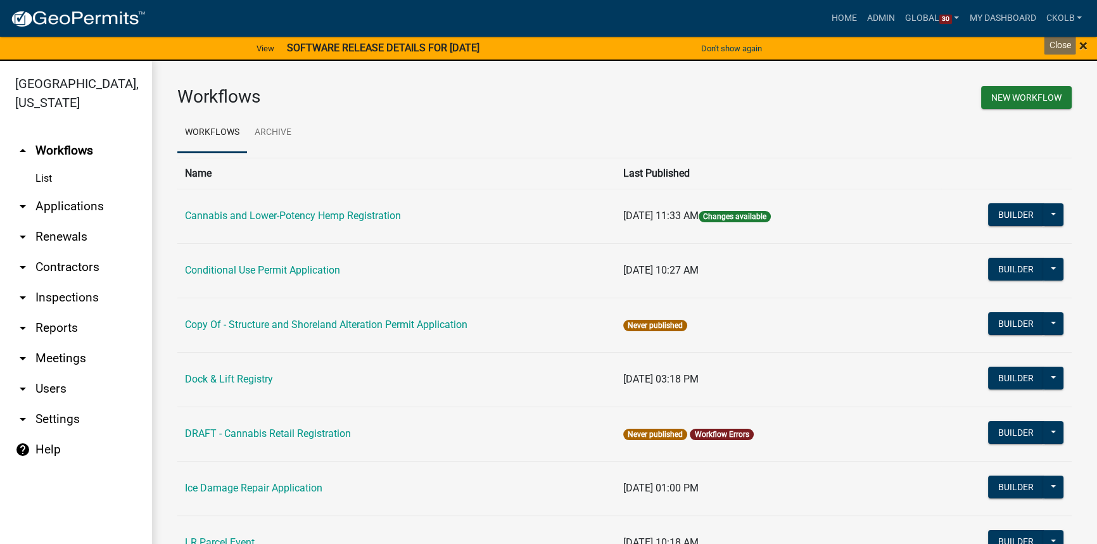
click at [1080, 41] on span "×" at bounding box center [1083, 46] width 8 height 18
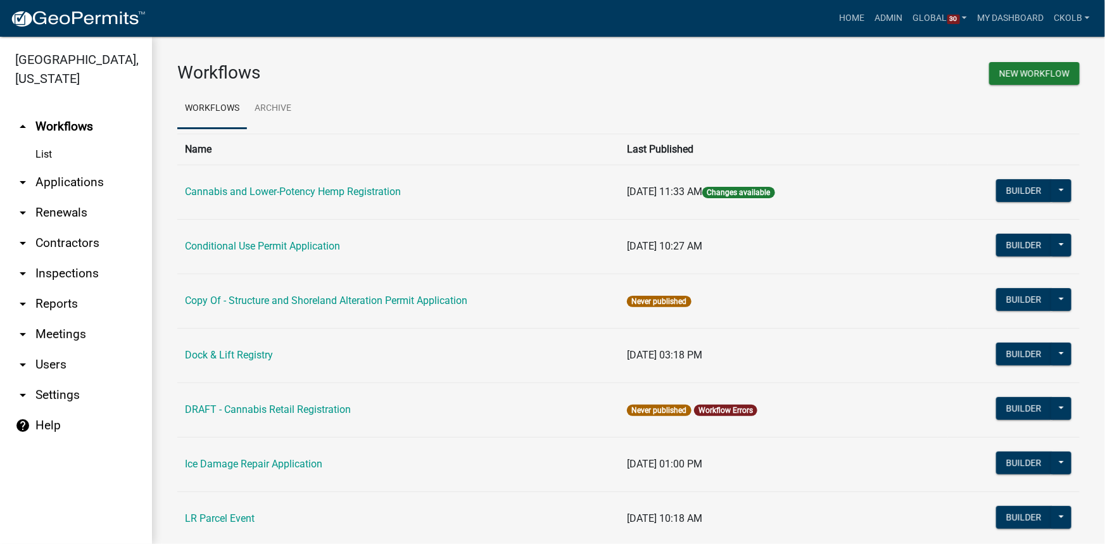
click at [60, 395] on link "arrow_drop_down Settings" at bounding box center [76, 395] width 152 height 30
select select "MN"
select select "Central Standard Time"
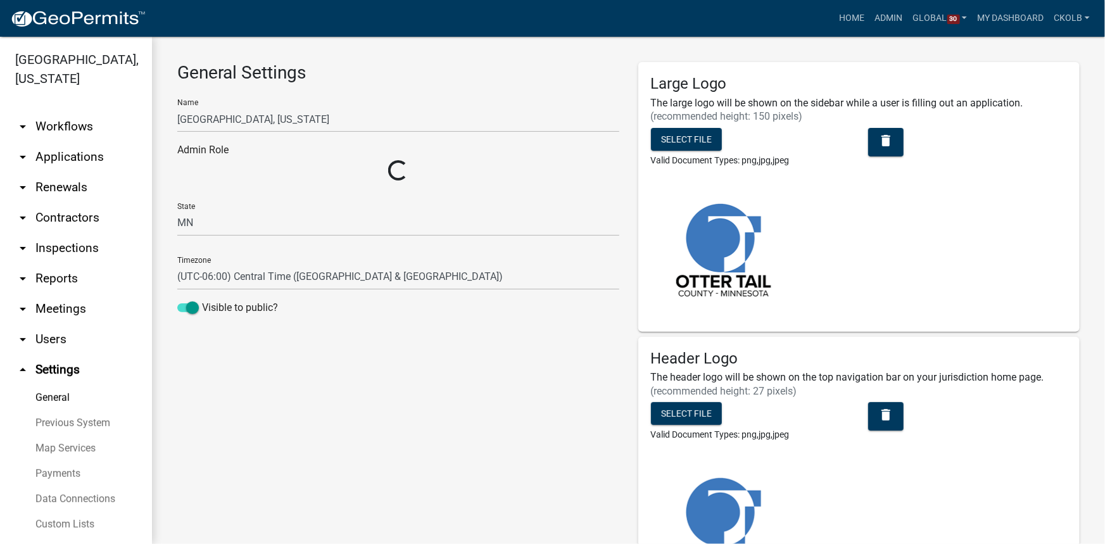
select select "3a0e02b3-6a9b-40ba-a09e-3159e1e606a9"
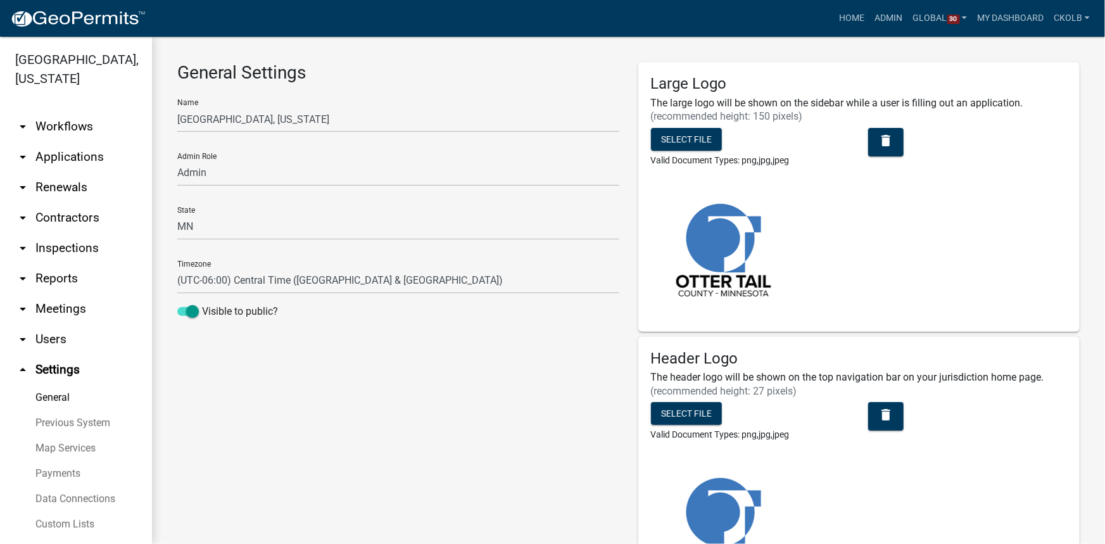
click at [65, 344] on link "arrow_drop_down Users" at bounding box center [76, 339] width 152 height 30
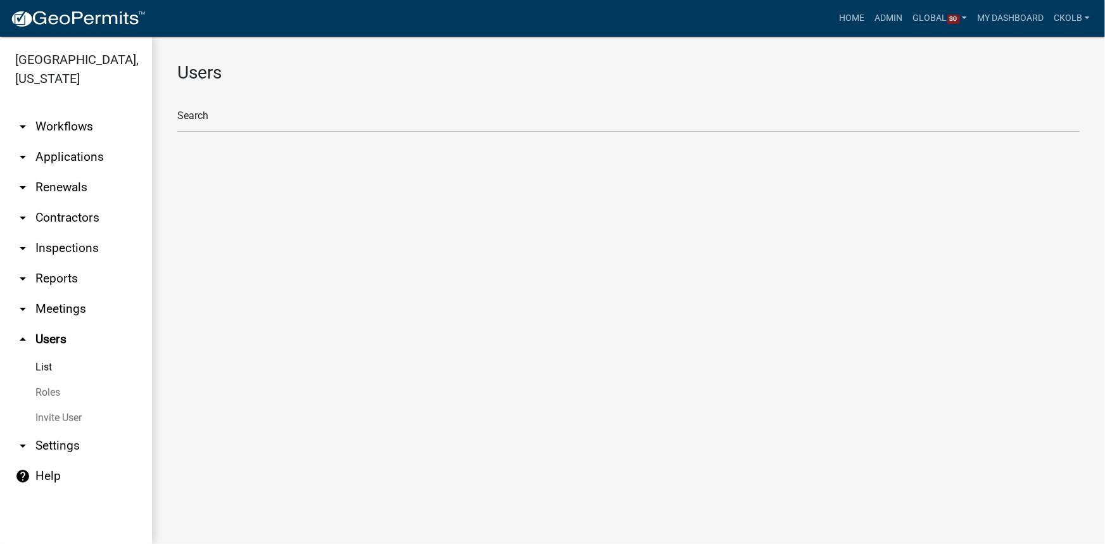
click at [53, 398] on link "Roles" at bounding box center [76, 392] width 152 height 25
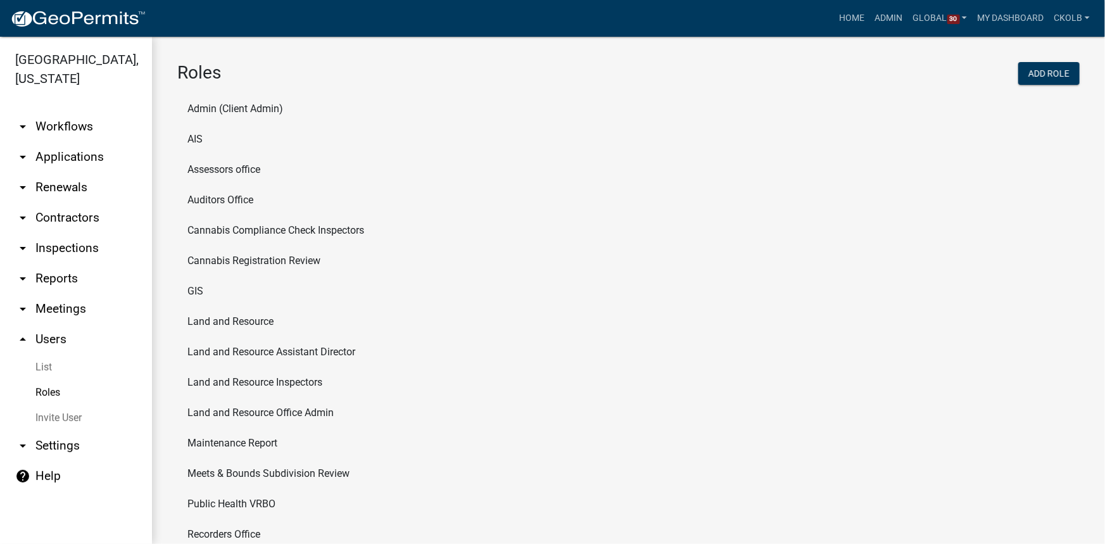
click at [260, 265] on li "Cannabis Registration Review" at bounding box center [628, 261] width 902 height 30
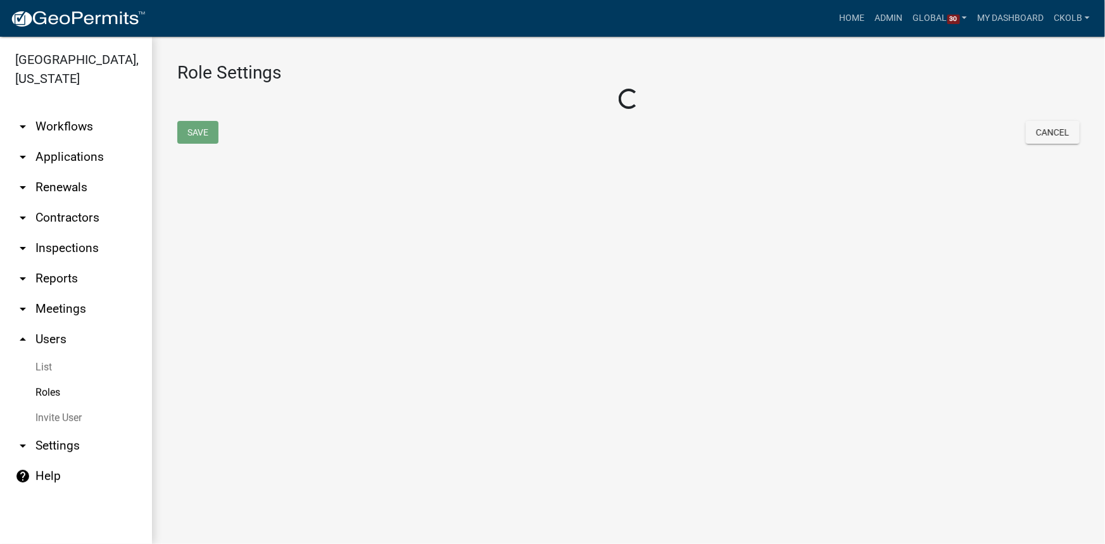
select select "2: yellow"
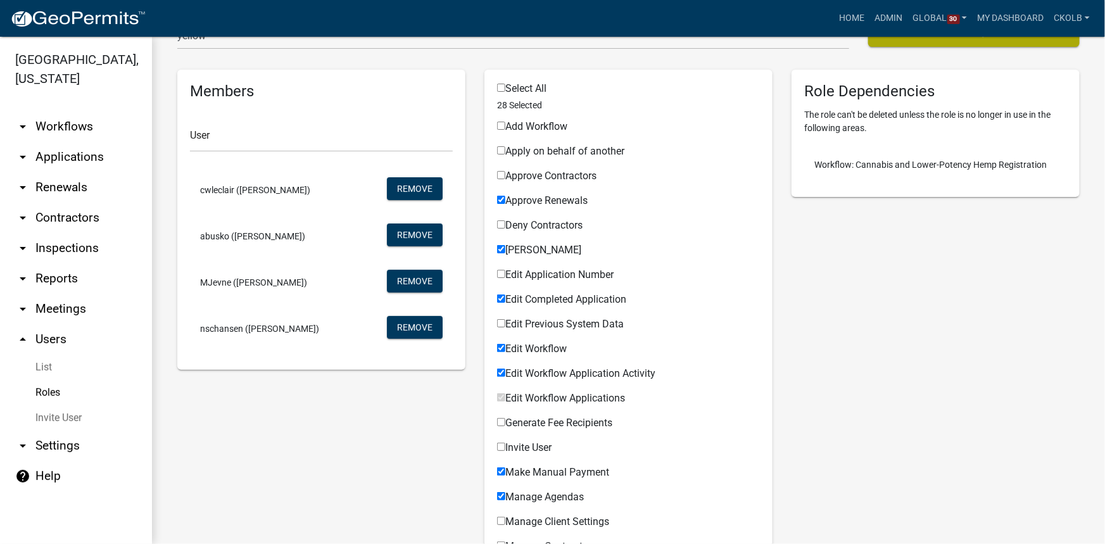
scroll to position [104, 0]
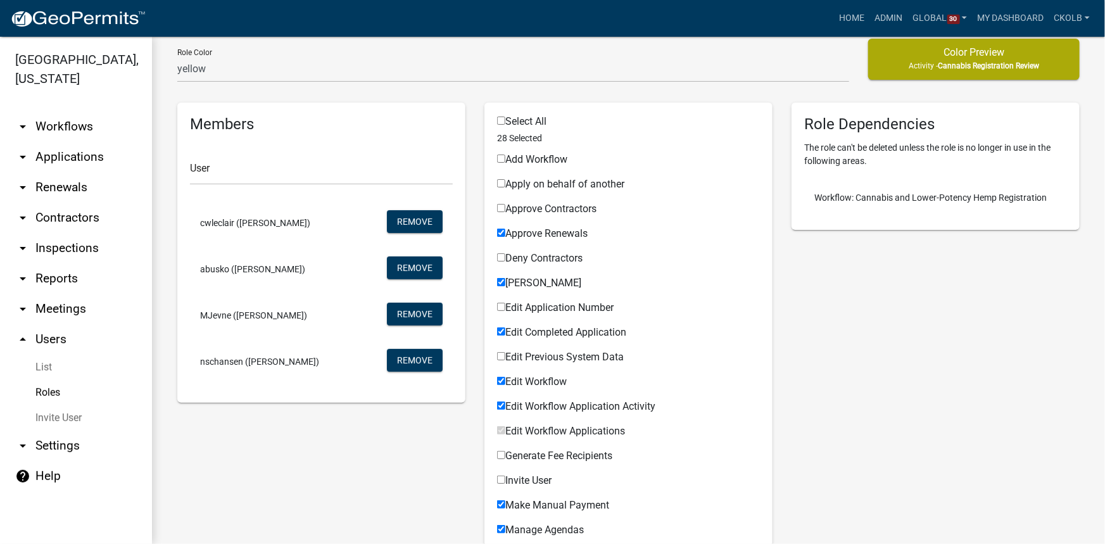
click at [68, 123] on link "arrow_drop_down Workflows" at bounding box center [76, 126] width 152 height 30
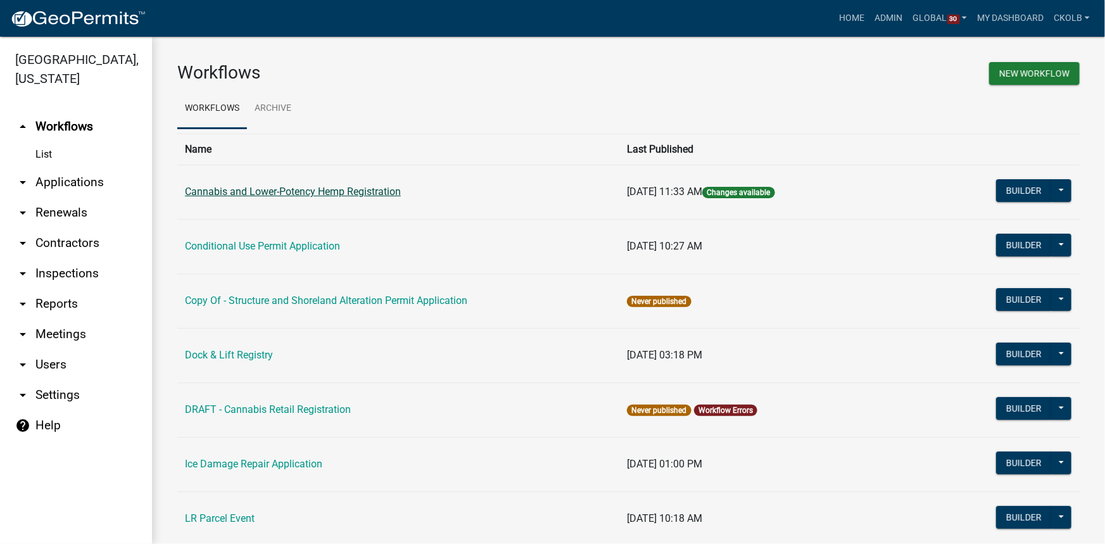
click at [282, 187] on link "Cannabis and Lower-Potency Hemp Registration" at bounding box center [293, 192] width 216 height 12
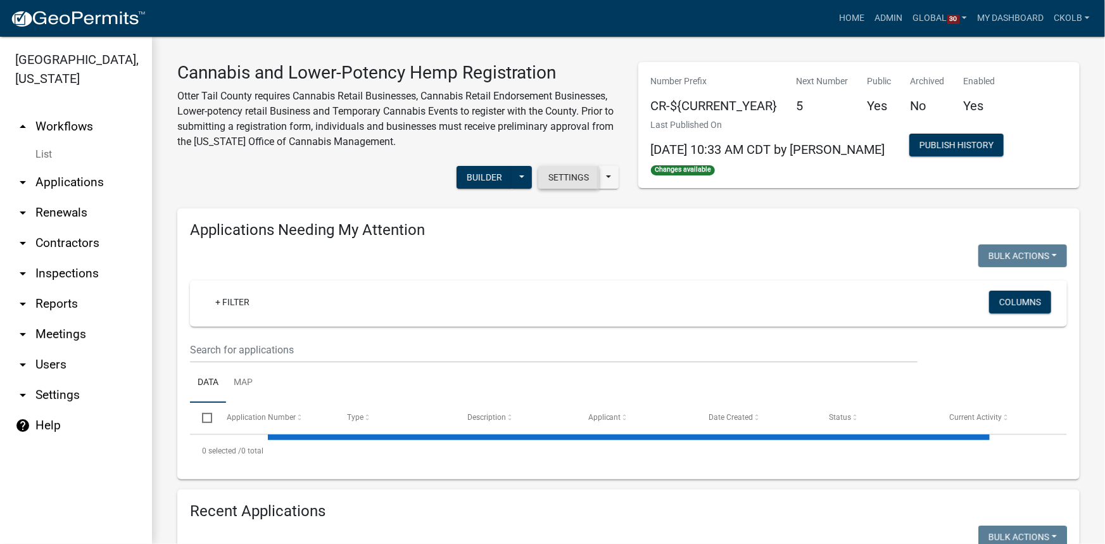
select select "3: 100"
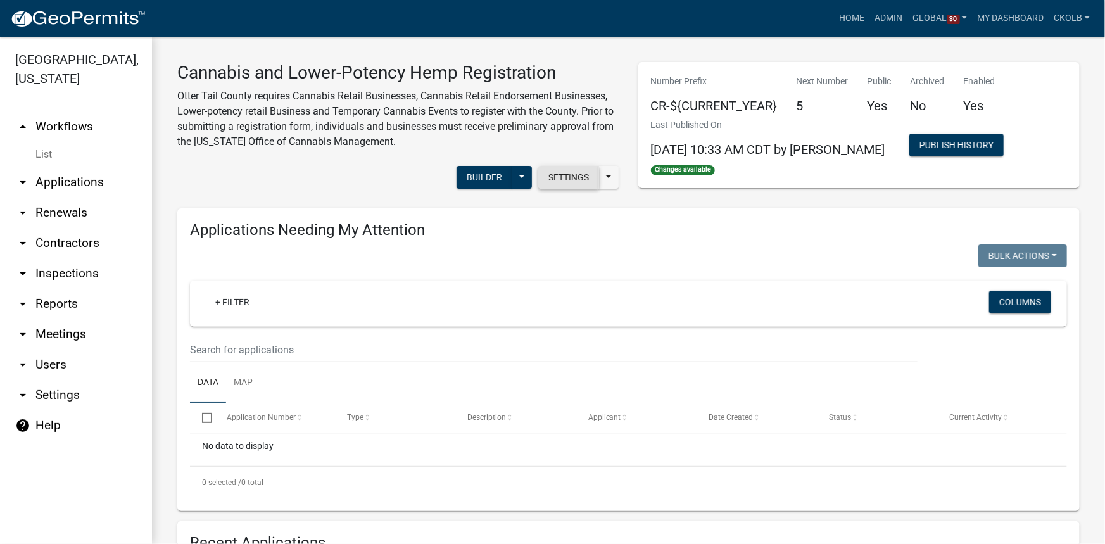
click at [557, 174] on button "Settings" at bounding box center [568, 177] width 61 height 23
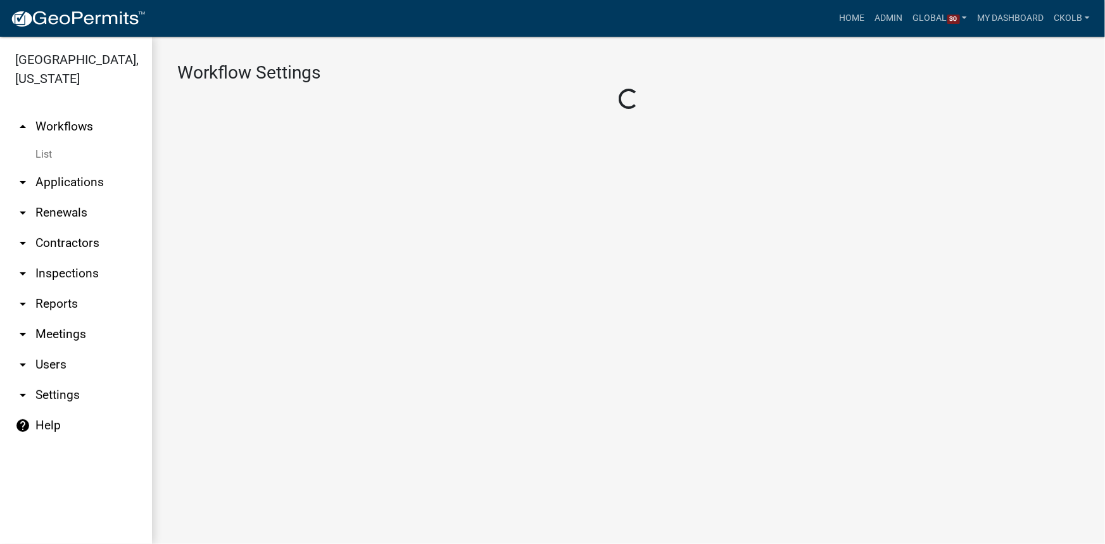
select select "4"
select select "2: Object"
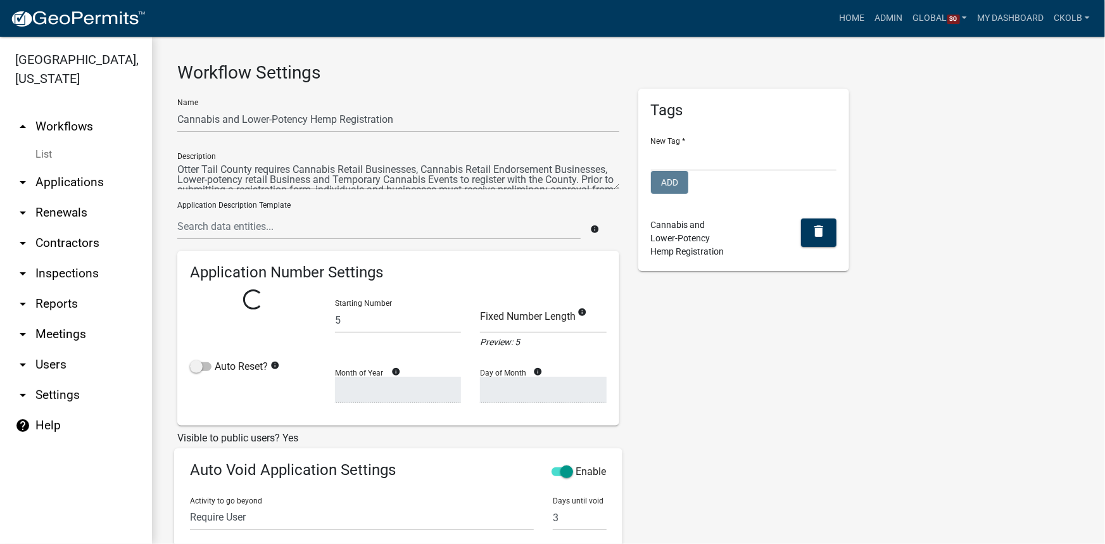
select select "0: c1bfc6c7-788a-4864-9461-c65c13de6891"
select select
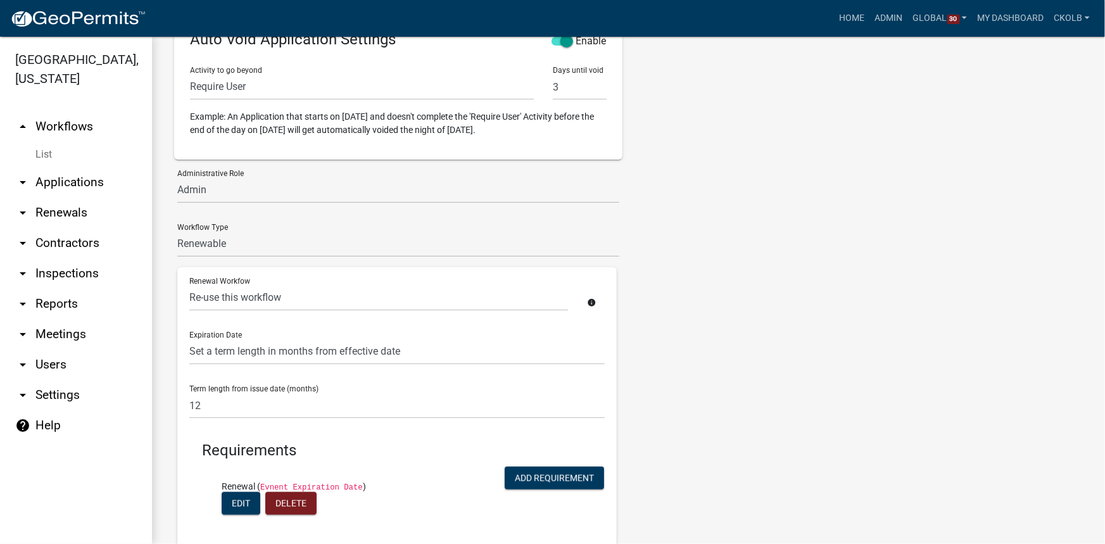
scroll to position [655, 0]
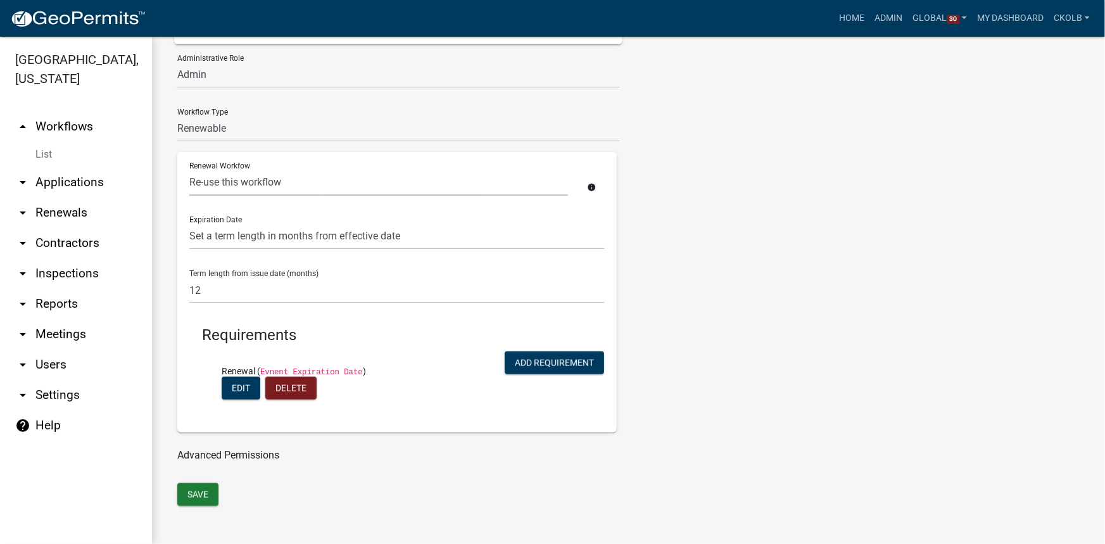
click at [244, 186] on select "Re-use this workflow DRAFT - Cannabis Retail Registration Operating Permit" at bounding box center [378, 183] width 379 height 26
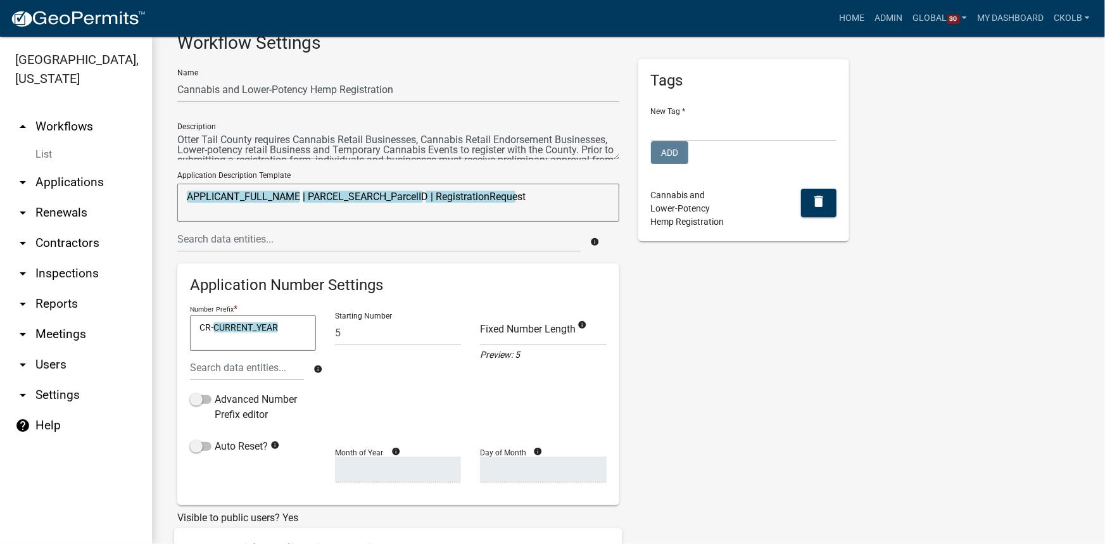
scroll to position [0, 0]
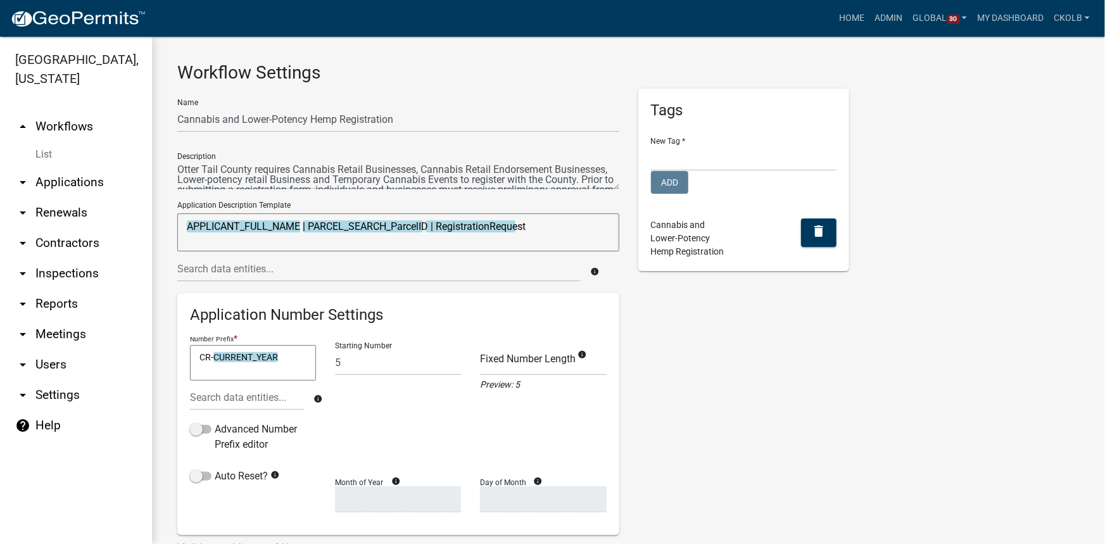
click at [87, 127] on link "arrow_drop_up Workflows" at bounding box center [76, 126] width 152 height 30
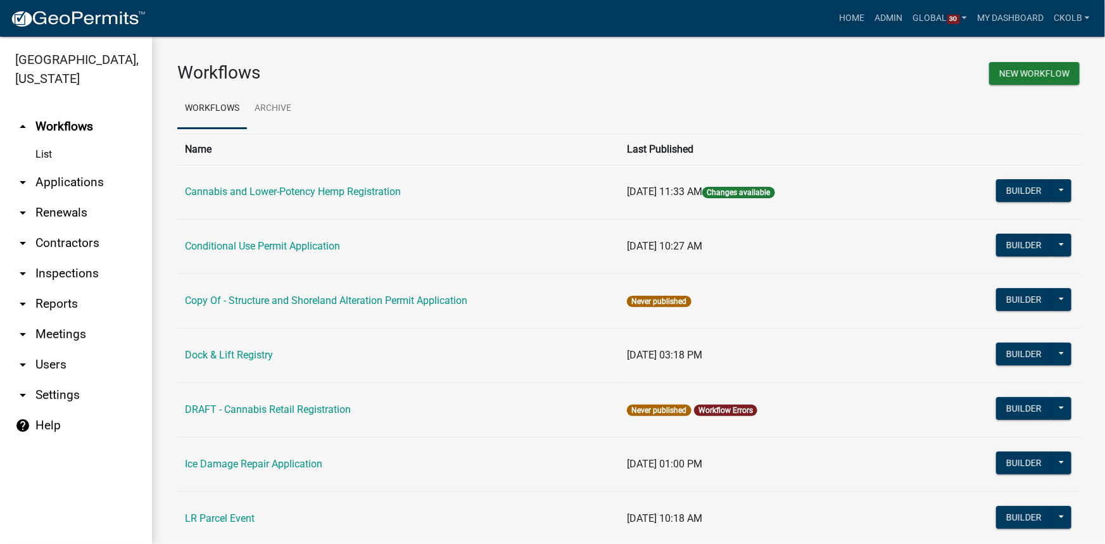
scroll to position [57, 0]
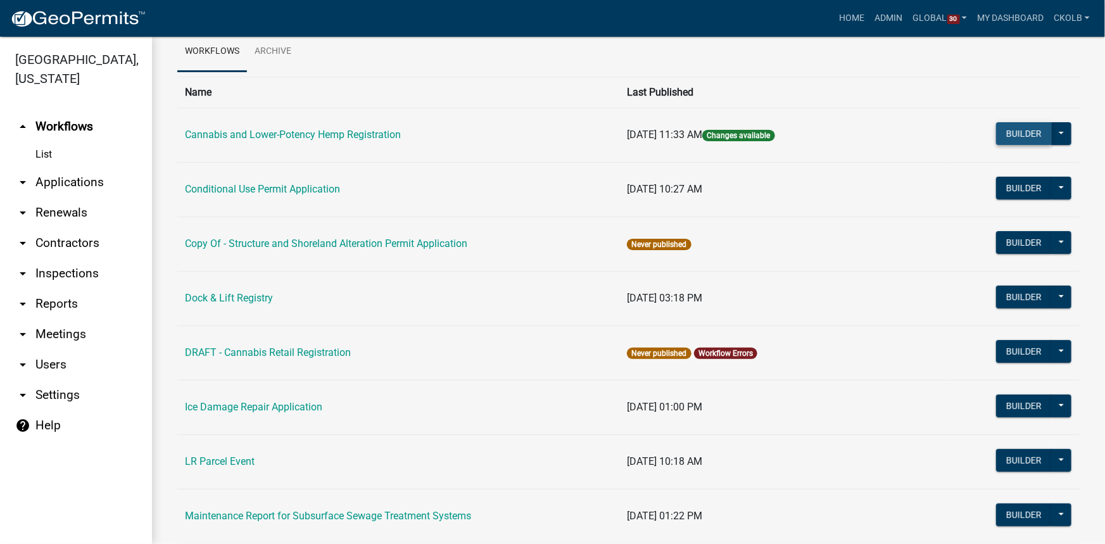
click at [1011, 131] on button "Builder" at bounding box center [1024, 133] width 56 height 23
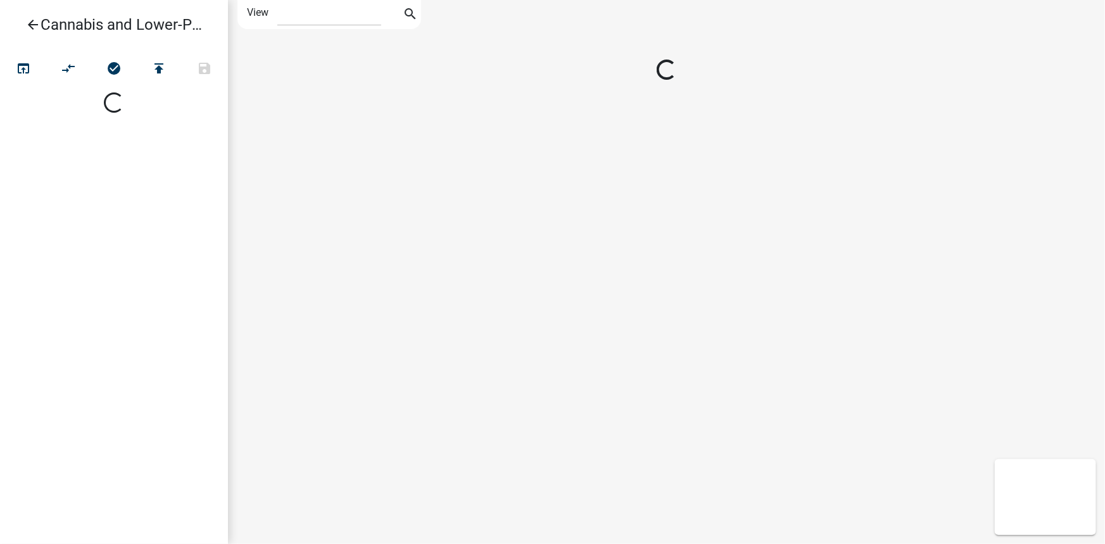
select select "1"
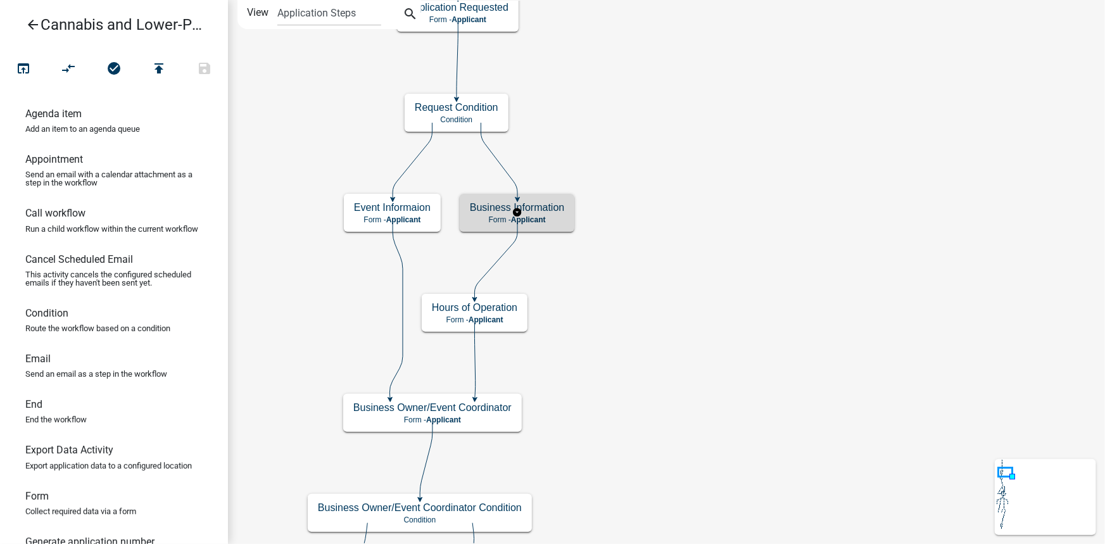
click at [569, 218] on div "Business Information Form - Applicant" at bounding box center [517, 213] width 115 height 38
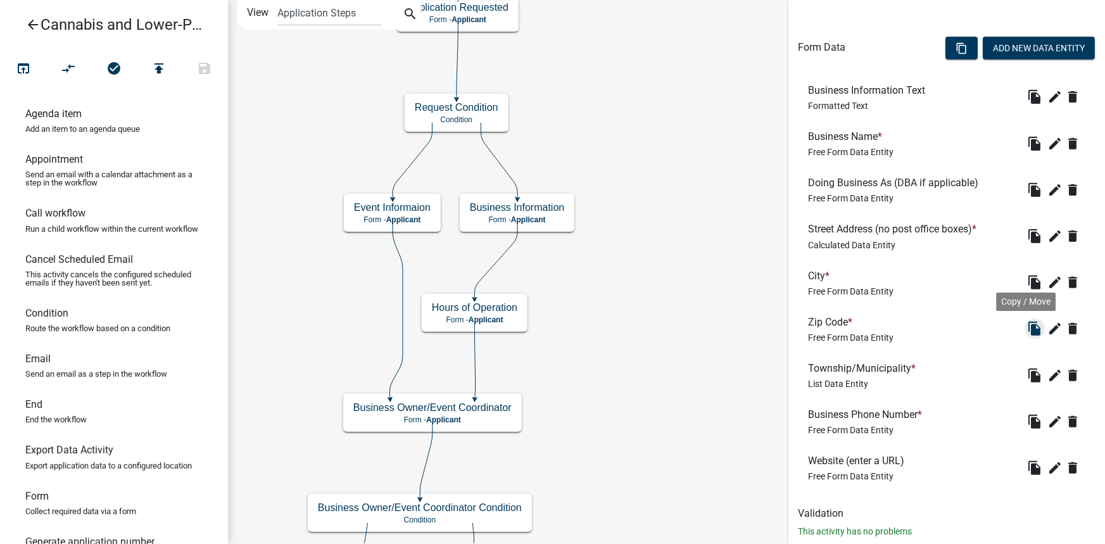
scroll to position [378, 0]
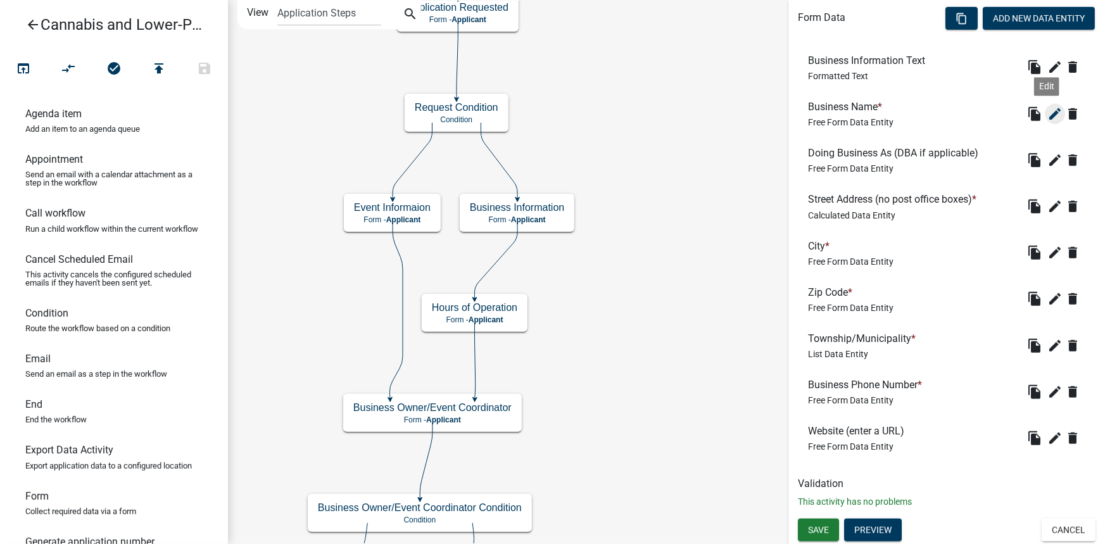
click at [1047, 117] on icon "edit" at bounding box center [1054, 113] width 15 height 15
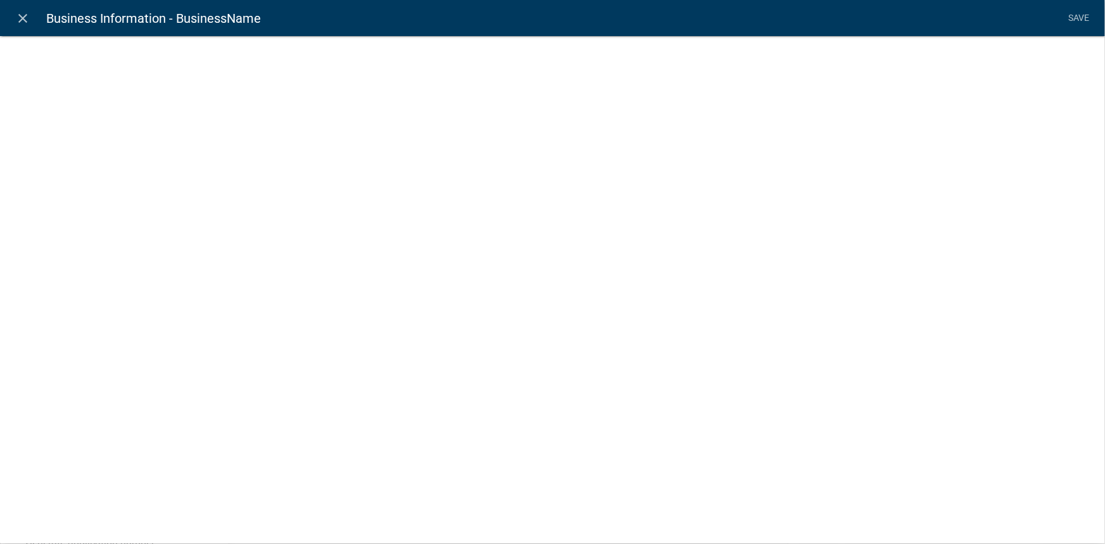
select select "2: Object"
select select "1: true"
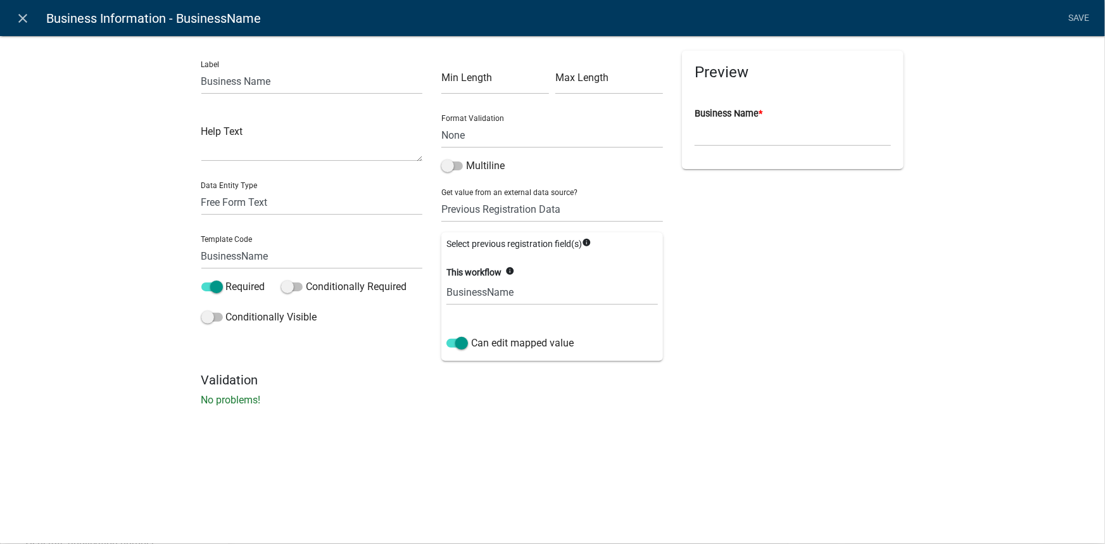
click at [586, 243] on icon "info" at bounding box center [586, 242] width 9 height 9
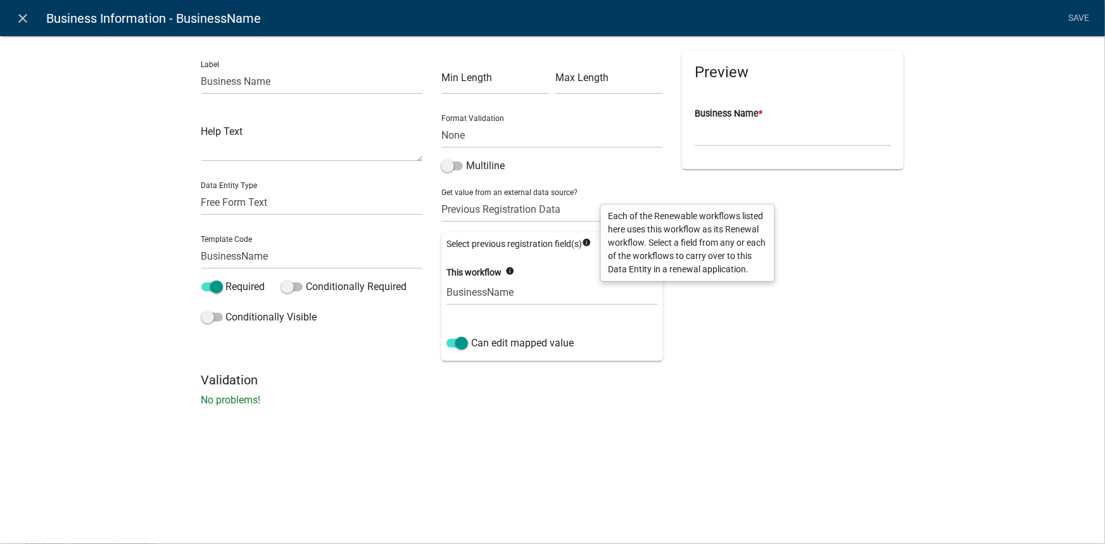
click at [734, 361] on div "Preview Business Name *" at bounding box center [793, 212] width 241 height 322
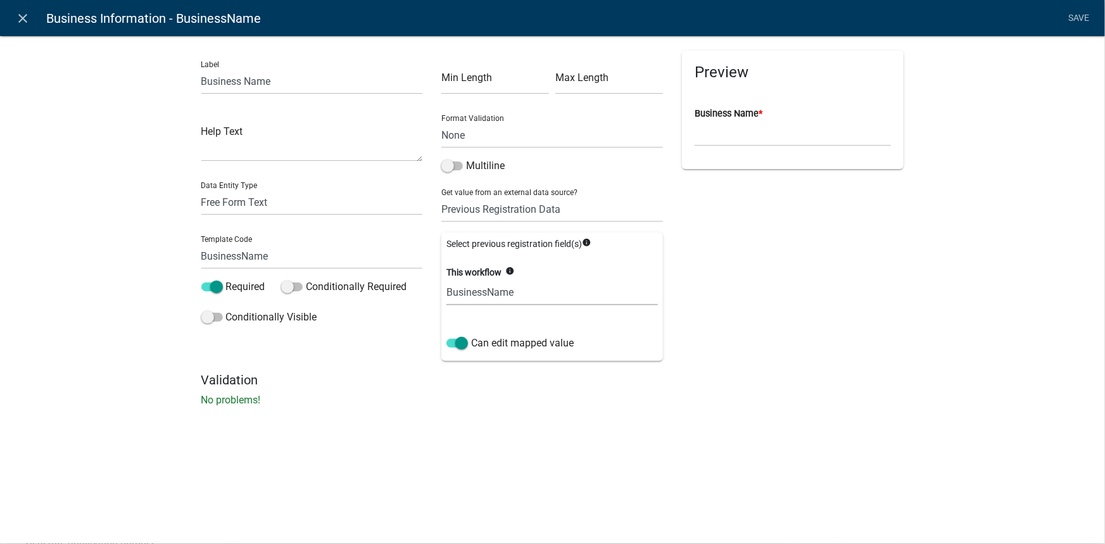
click at [494, 295] on select "(Do not map to this workflow) BusinessName" at bounding box center [552, 292] width 212 height 26
click at [726, 346] on div "Preview Business Name *" at bounding box center [793, 212] width 241 height 322
drag, startPoint x: 103, startPoint y: 173, endPoint x: 99, endPoint y: 156, distance: 17.1
click at [103, 172] on div "Label Business Name Help Text Data Entity Type Free Form Text Document Display …" at bounding box center [552, 224] width 1105 height 419
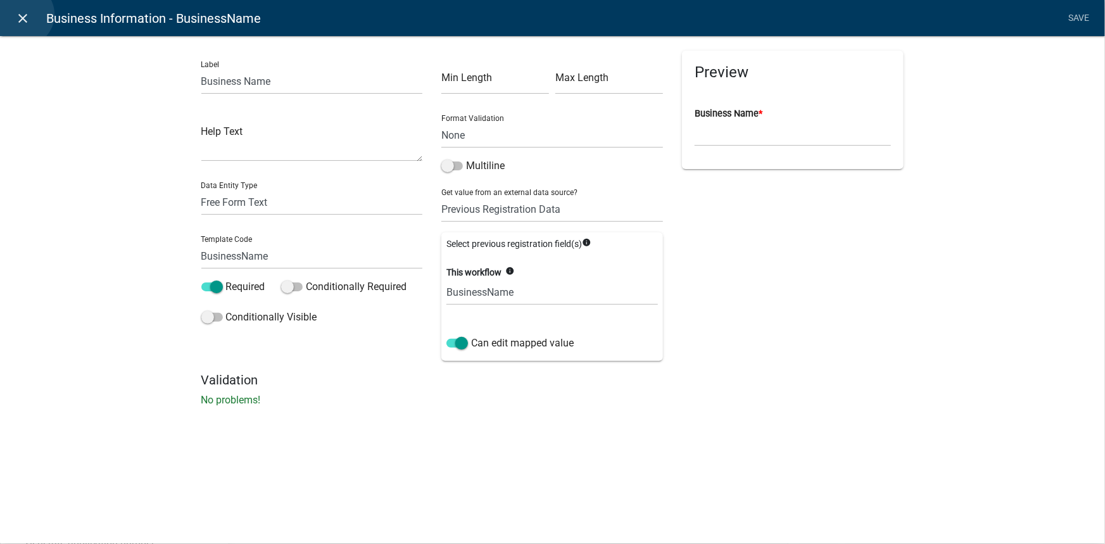
click at [22, 15] on icon "close" at bounding box center [23, 18] width 15 height 15
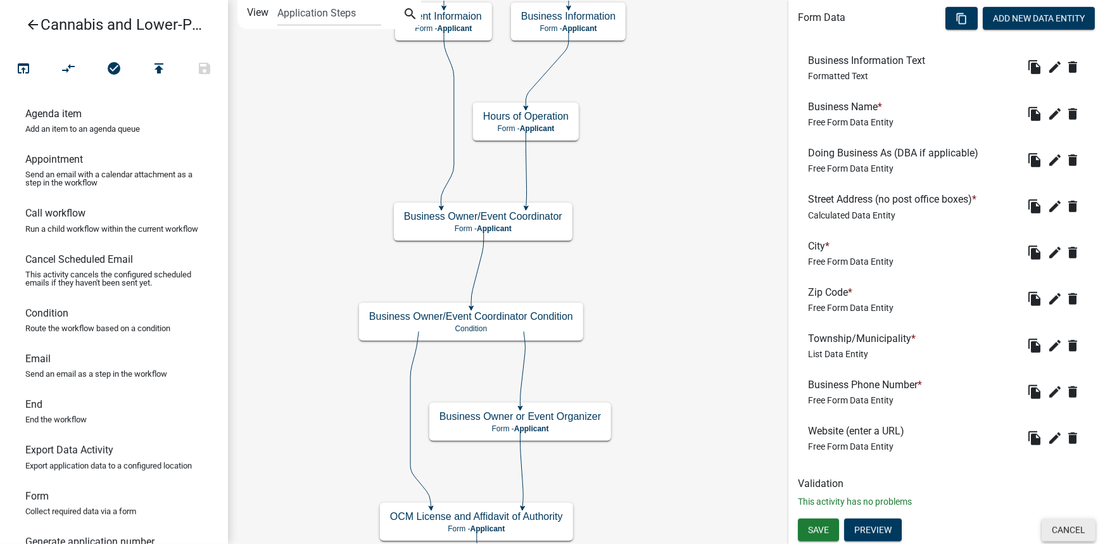
click at [1052, 522] on button "Cancel" at bounding box center [1069, 530] width 54 height 23
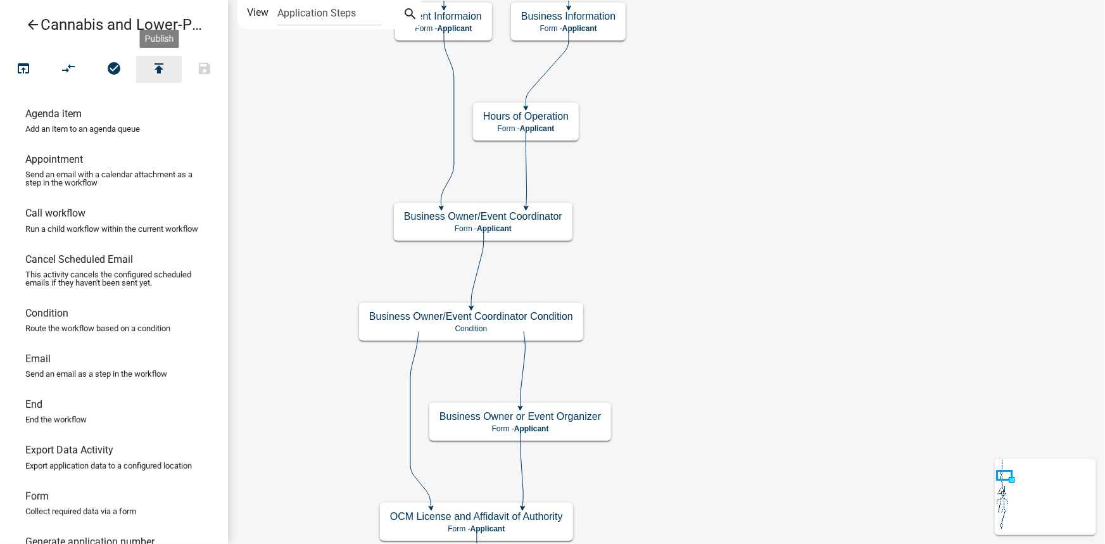
click at [161, 66] on icon "publish" at bounding box center [158, 70] width 15 height 18
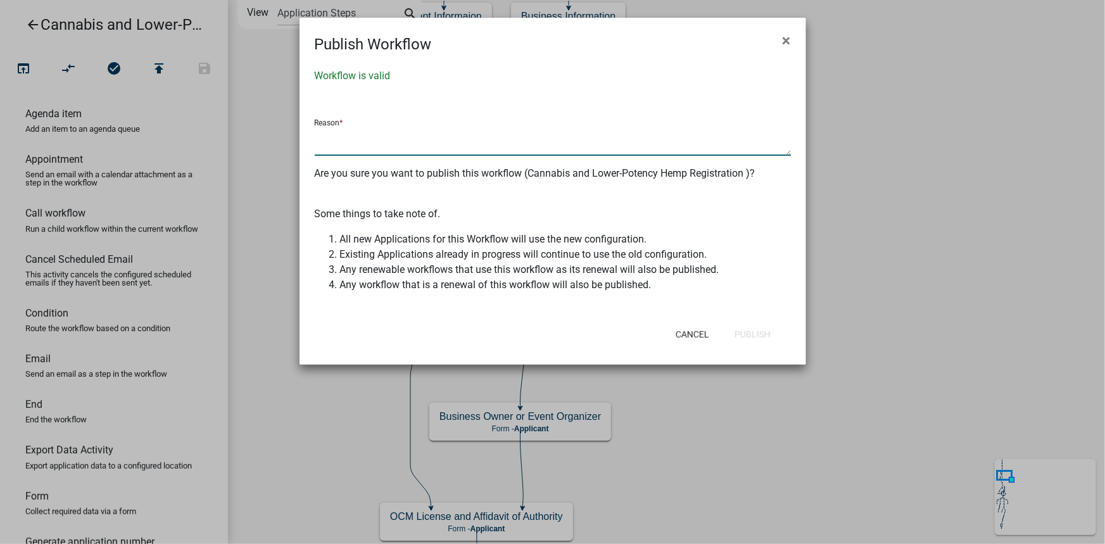
click at [383, 145] on textarea at bounding box center [553, 141] width 476 height 29
type textarea "generate application number scripting updated"
click at [758, 343] on button "Publish" at bounding box center [752, 334] width 56 height 23
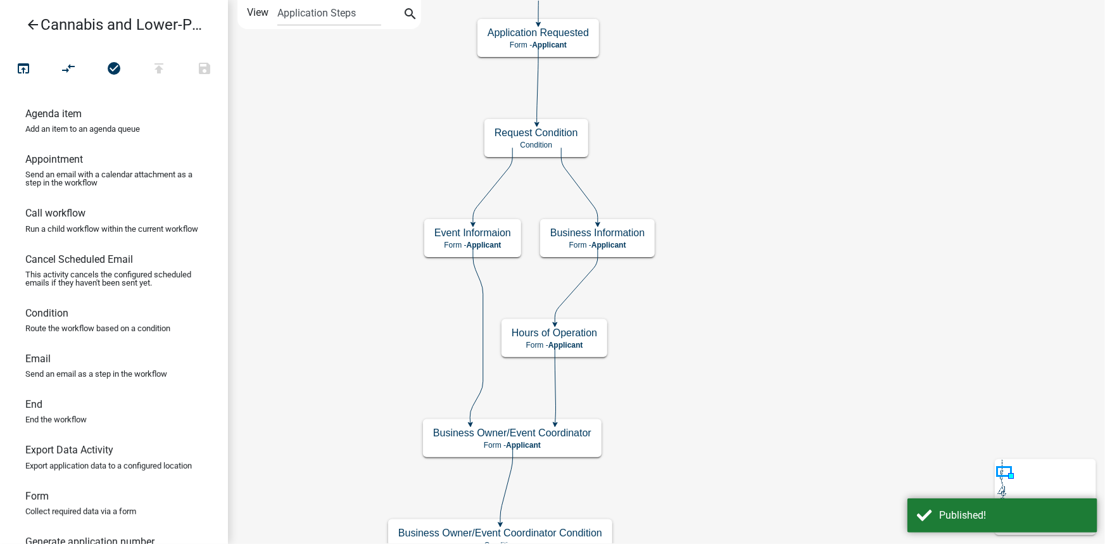
click at [30, 20] on icon "arrow_back" at bounding box center [32, 26] width 15 height 18
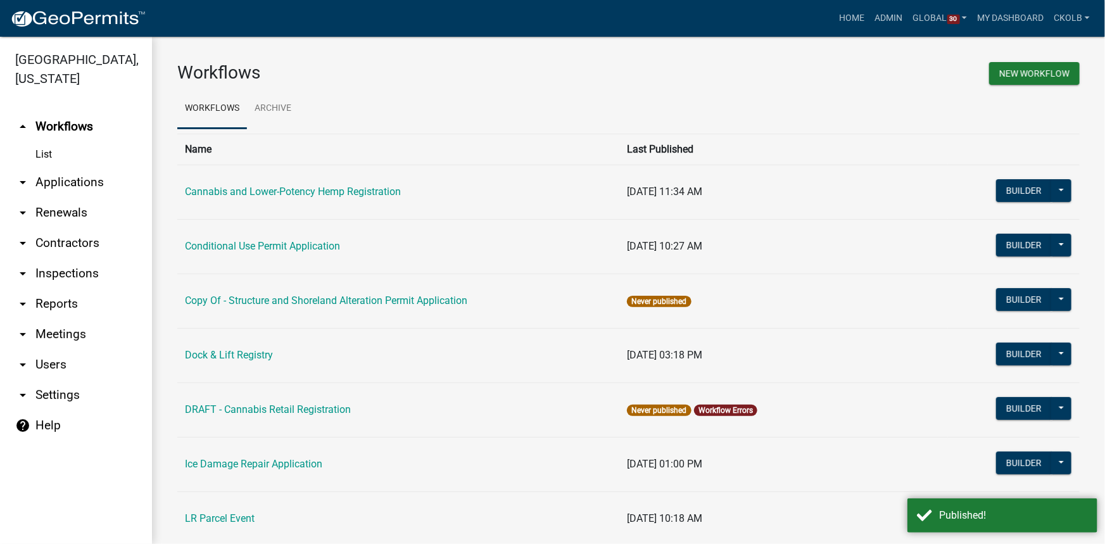
scroll to position [57, 0]
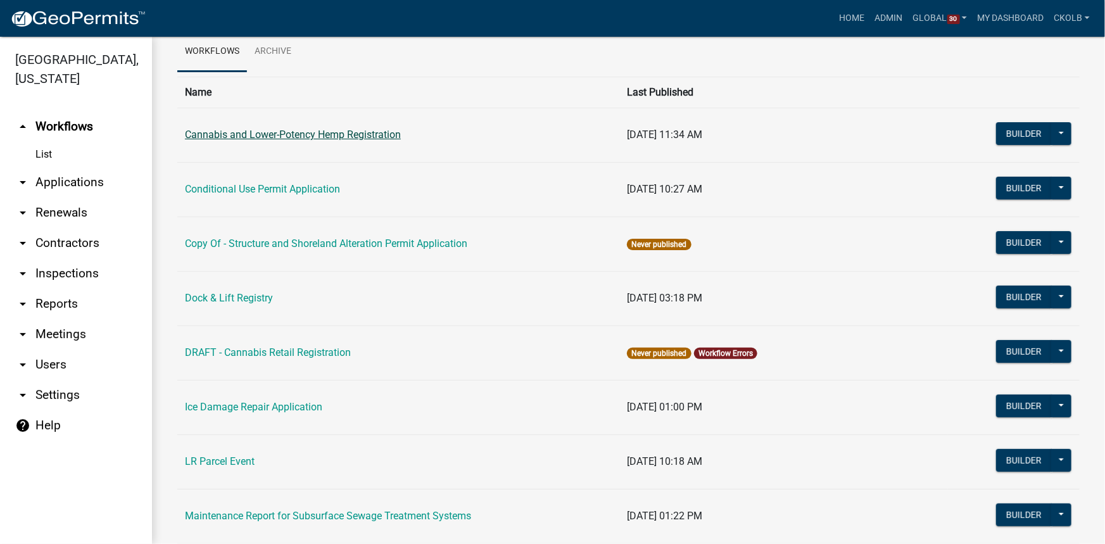
click at [243, 137] on link "Cannabis and Lower-Potency Hemp Registration" at bounding box center [293, 135] width 216 height 12
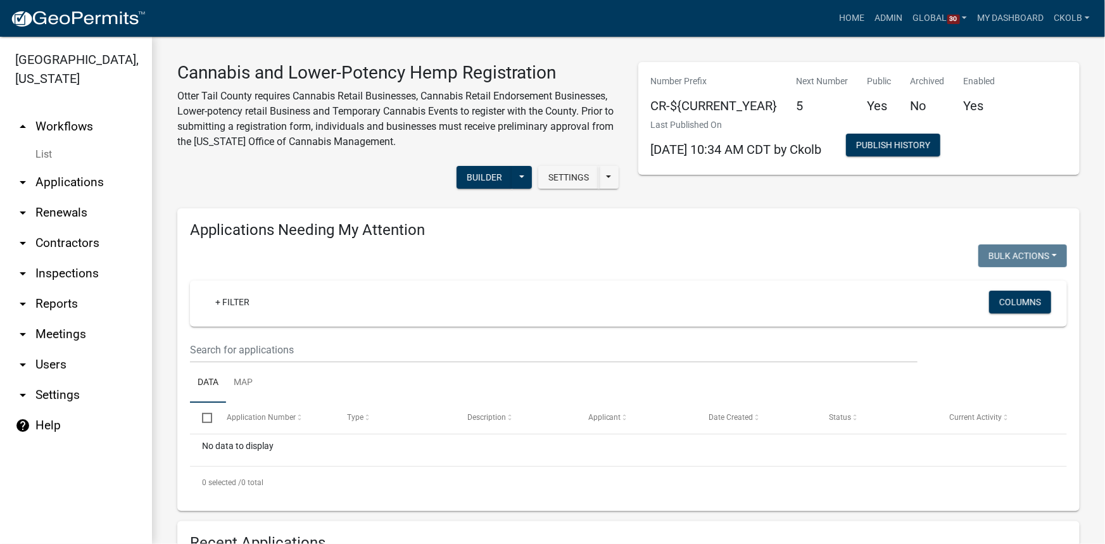
select select "3: 100"
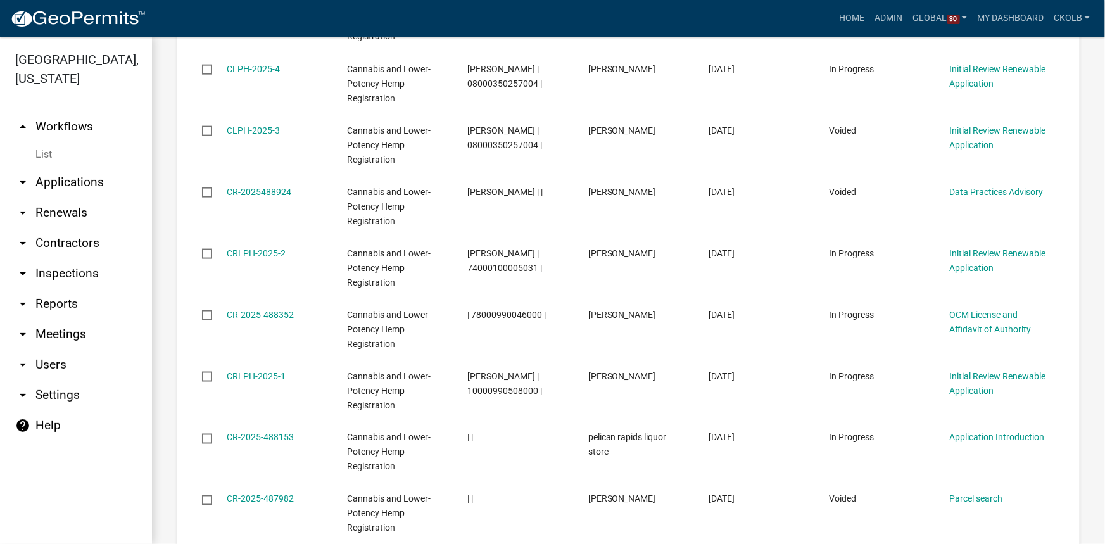
scroll to position [863, 0]
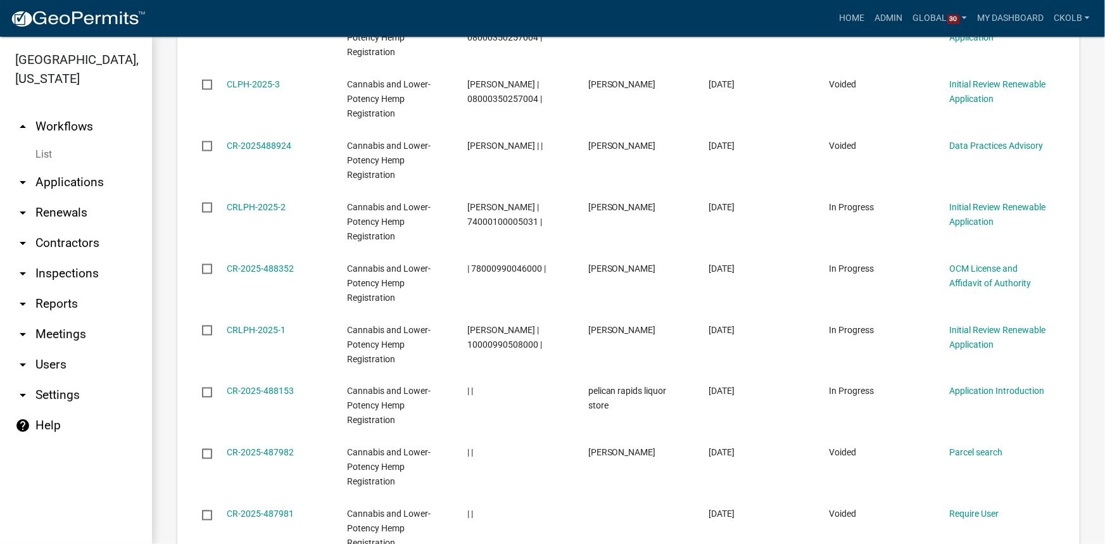
click at [67, 130] on link "arrow_drop_up Workflows" at bounding box center [76, 126] width 152 height 30
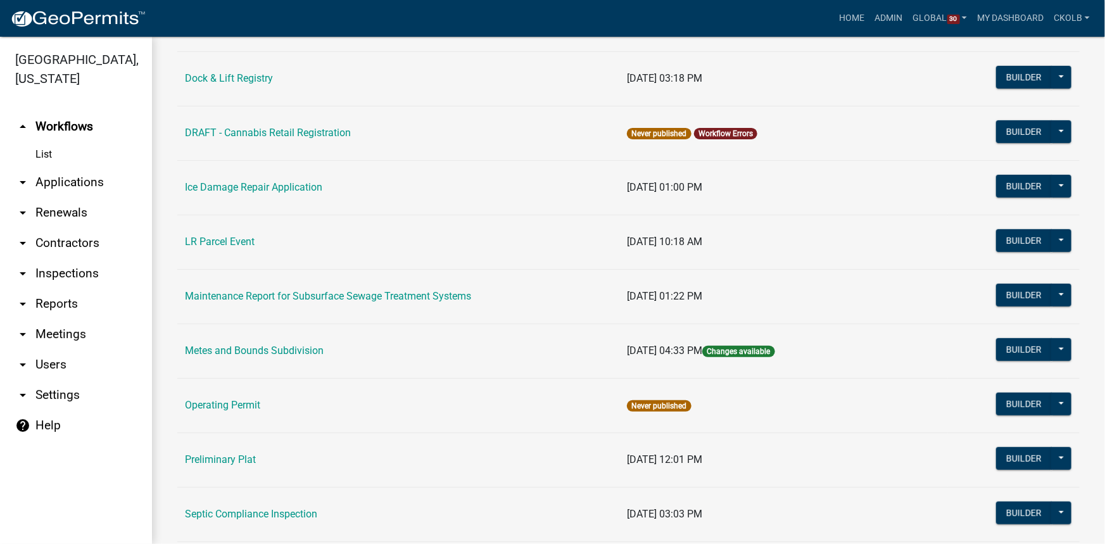
scroll to position [104, 0]
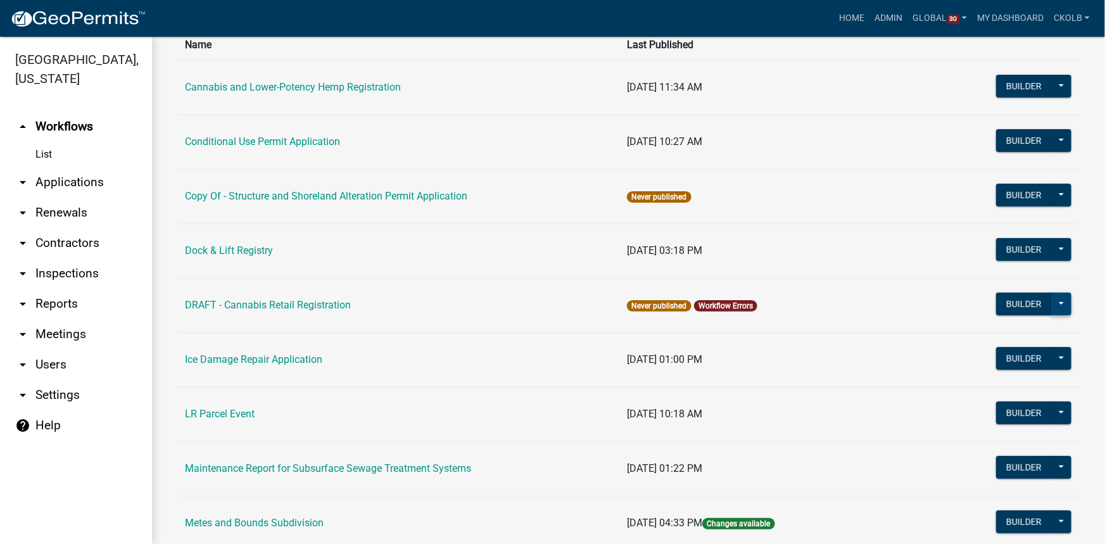
click at [1052, 302] on button at bounding box center [1061, 304] width 20 height 23
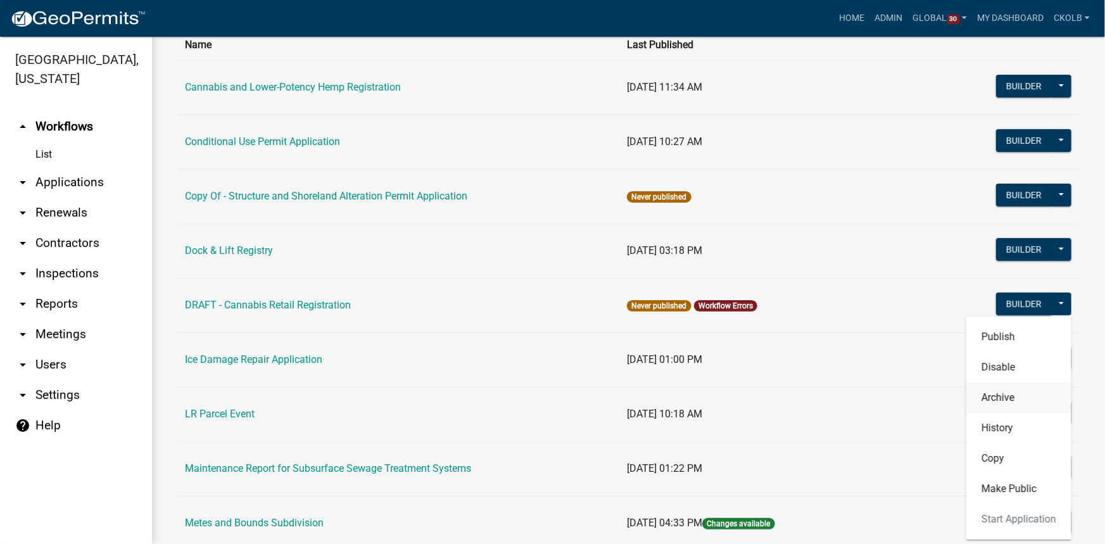
click at [1006, 396] on button "Archive" at bounding box center [1018, 397] width 105 height 30
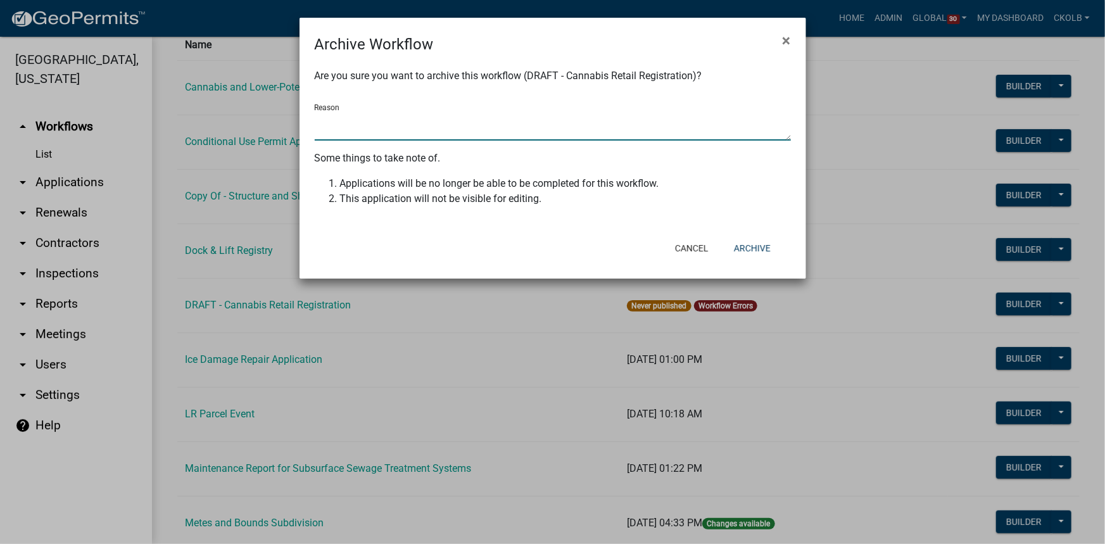
click at [412, 127] on textarea "Reason" at bounding box center [553, 125] width 476 height 29
type textarea "t"
type textarea "initial version"
click at [769, 244] on button "Archive" at bounding box center [752, 248] width 57 height 23
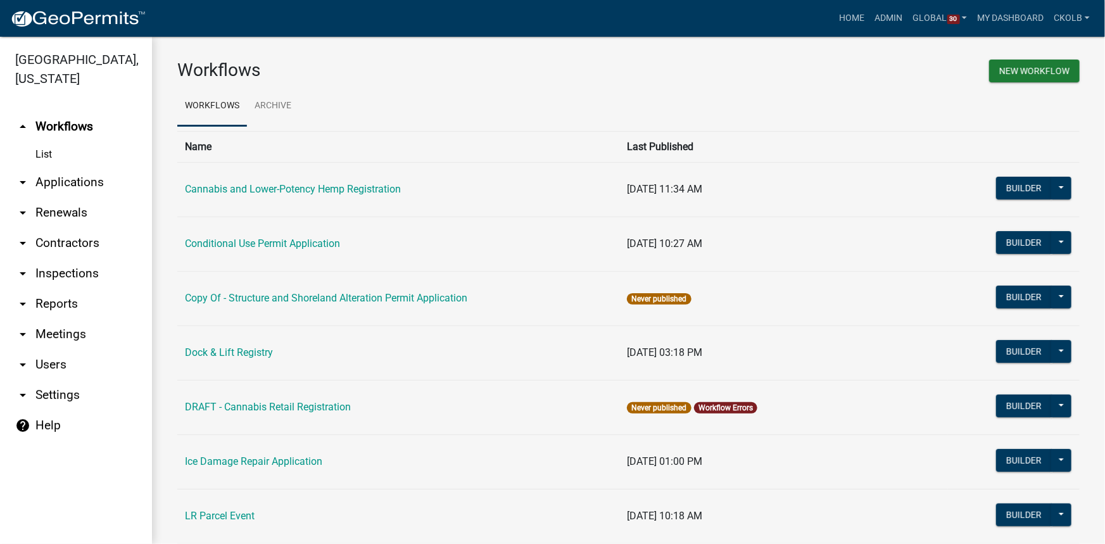
scroll to position [0, 0]
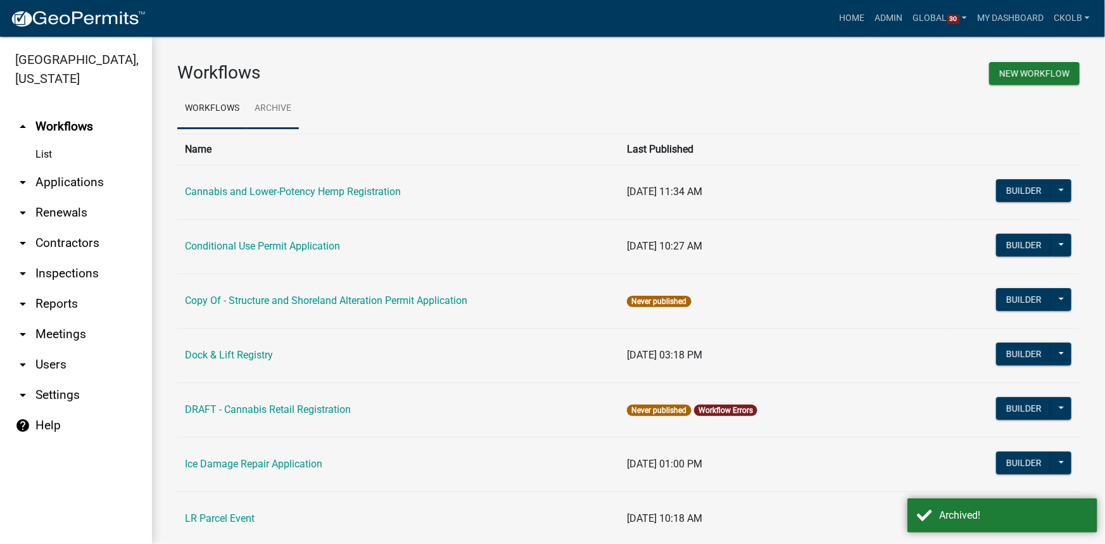
click at [281, 104] on link "Archive" at bounding box center [273, 109] width 52 height 41
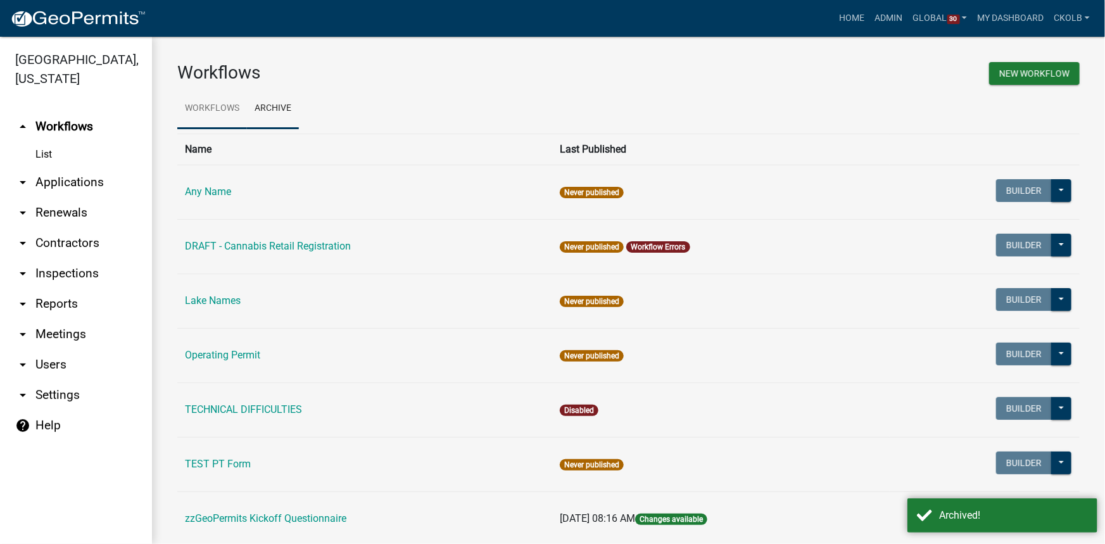
click at [206, 101] on link "Workflows" at bounding box center [212, 109] width 70 height 41
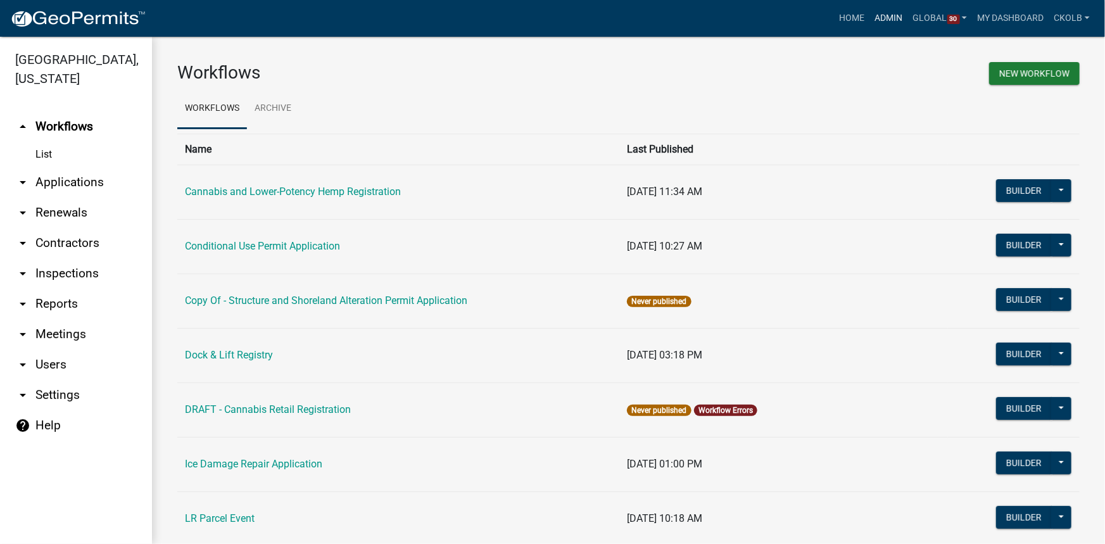
click at [897, 17] on link "Admin" at bounding box center [889, 18] width 38 height 24
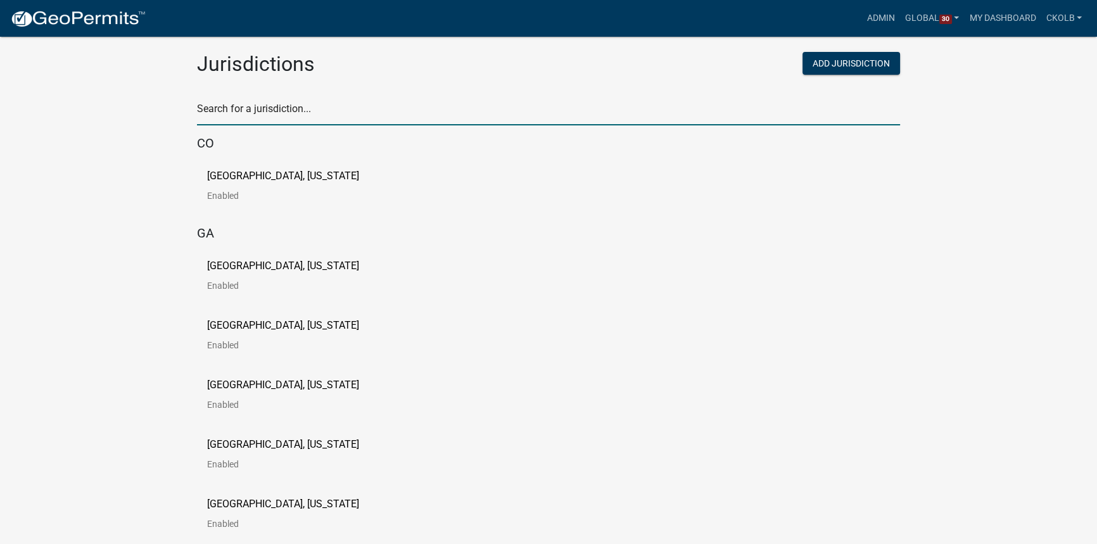
click at [313, 111] on input "text" at bounding box center [548, 112] width 703 height 26
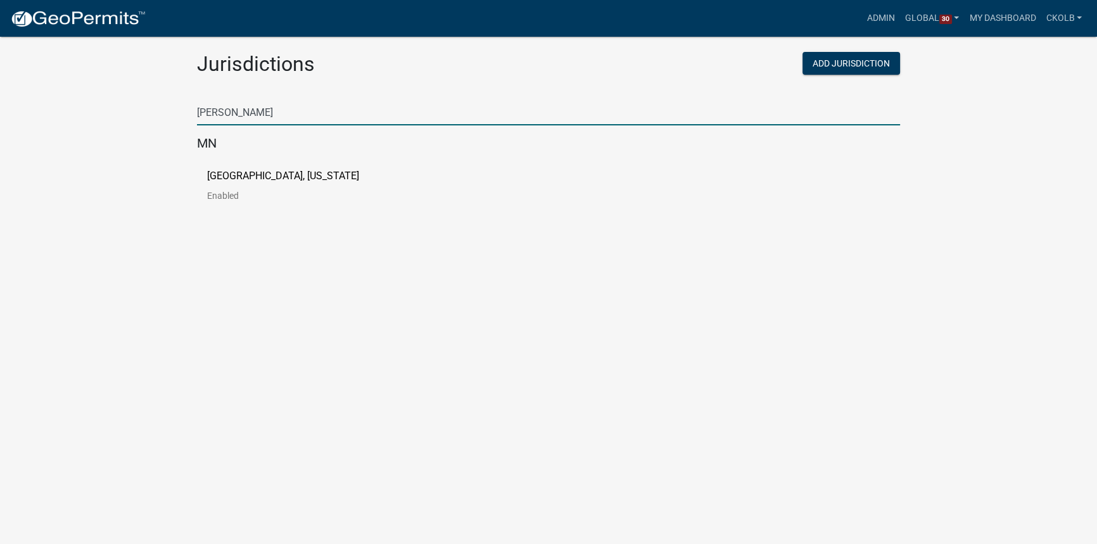
type input "becker"
click at [279, 172] on p "Becker County, Minnesota" at bounding box center [283, 176] width 152 height 10
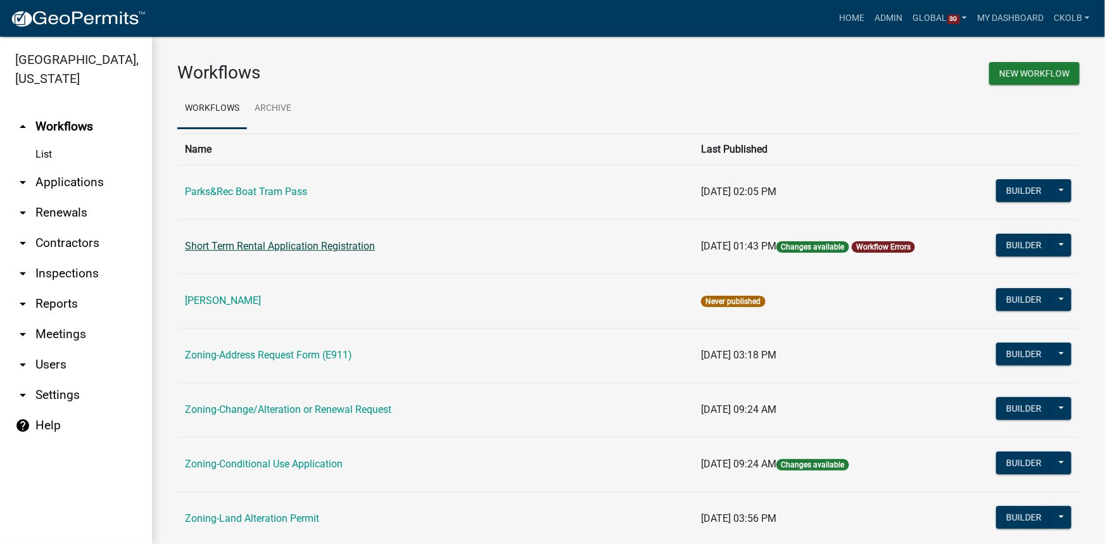
click at [282, 249] on link "Short Term Rental Application Registration" at bounding box center [280, 246] width 190 height 12
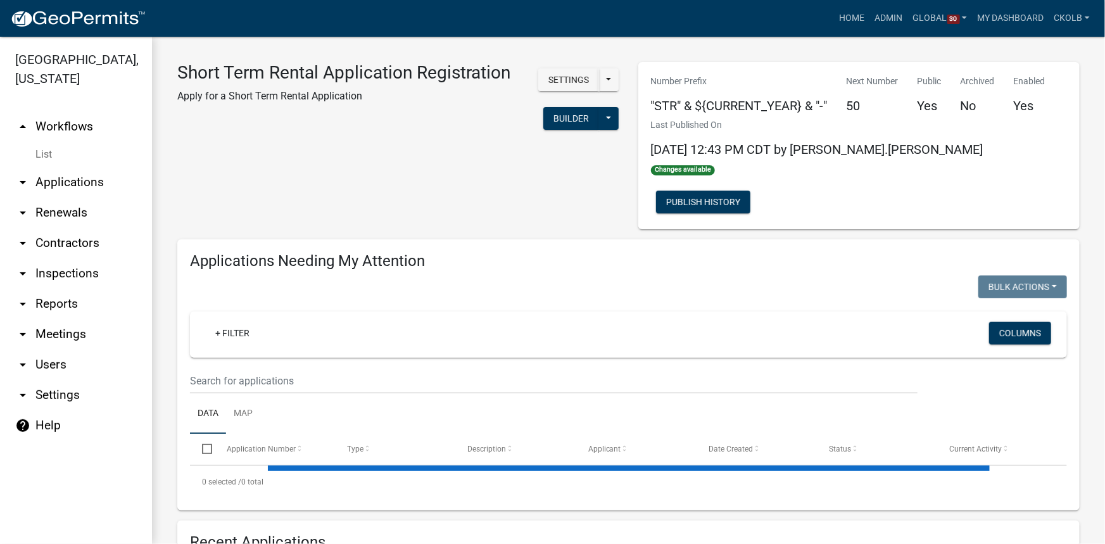
select select "3: 100"
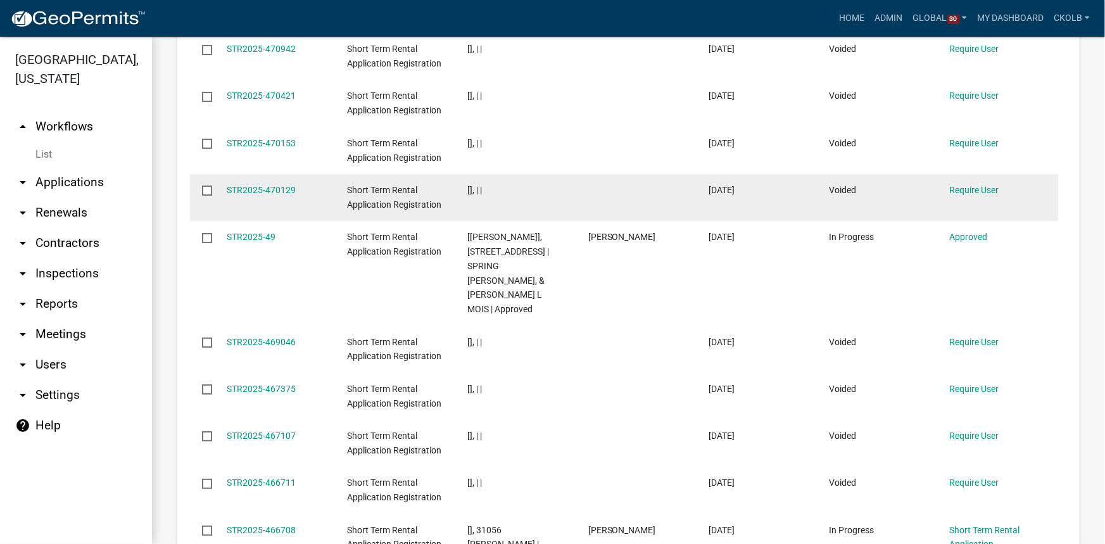
scroll to position [2277, 0]
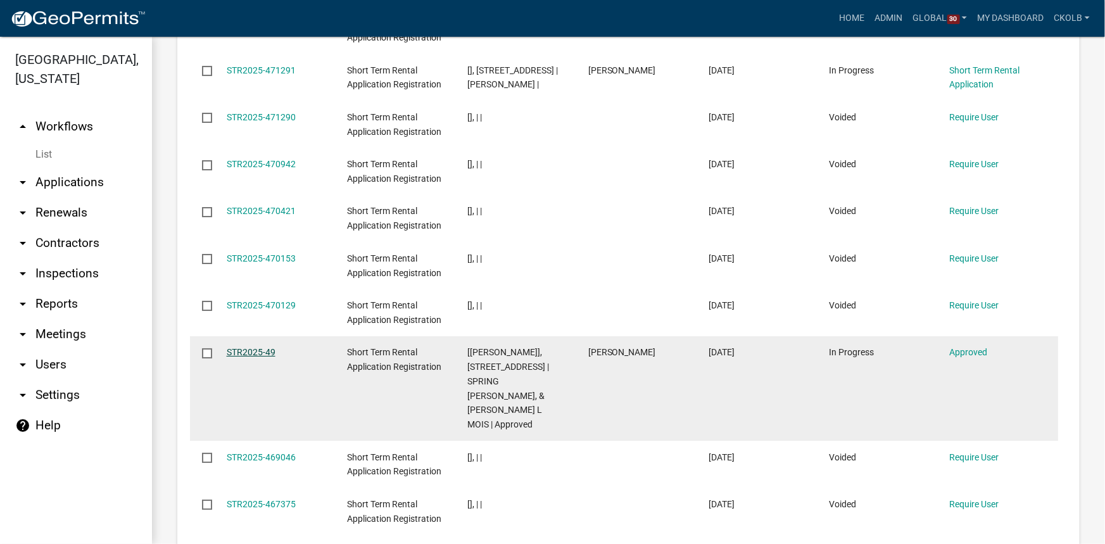
click at [259, 347] on link "STR2025-49" at bounding box center [251, 352] width 49 height 10
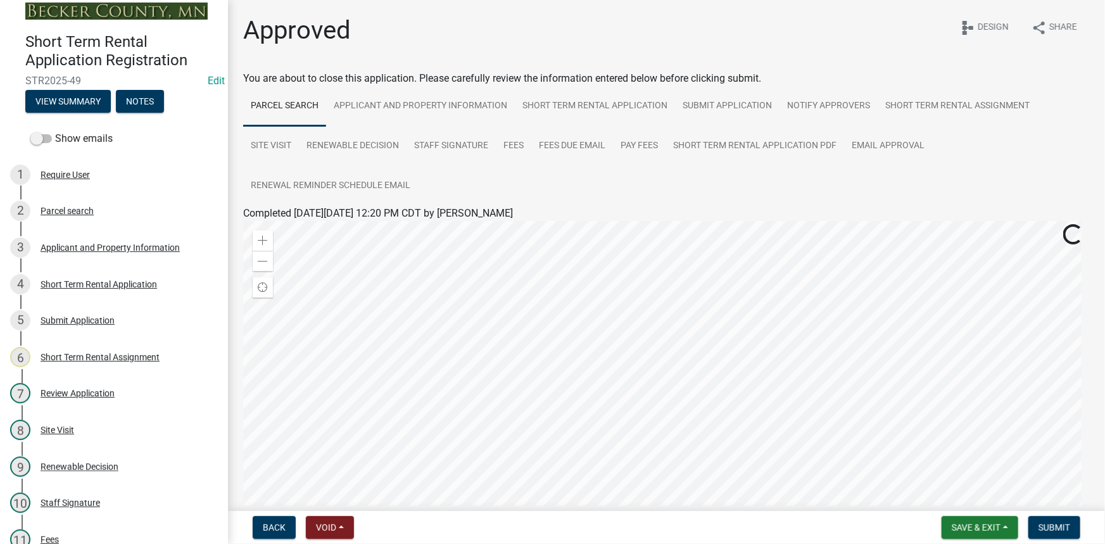
scroll to position [1, 0]
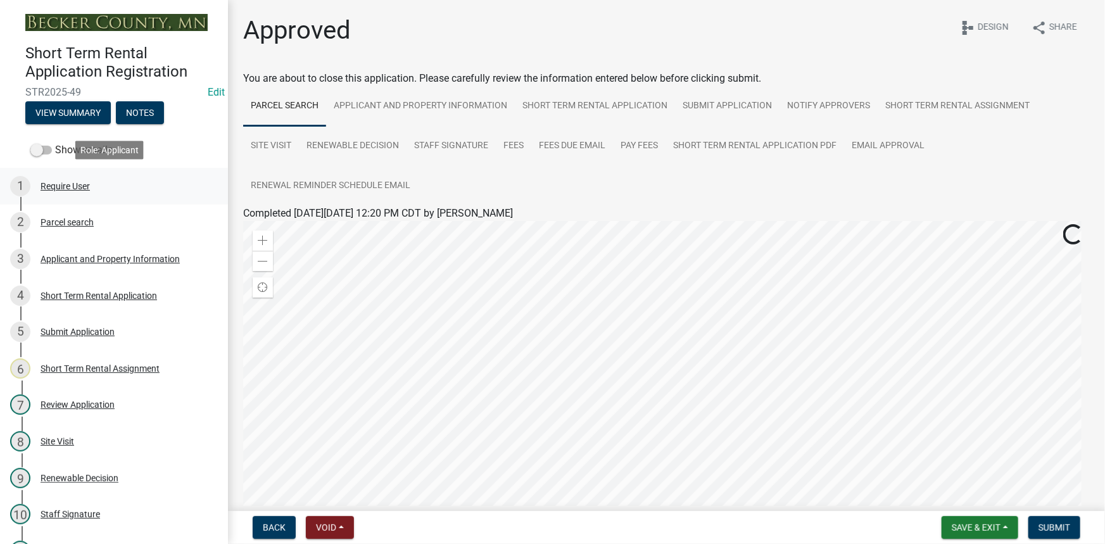
click at [72, 187] on div "Require User" at bounding box center [65, 186] width 49 height 9
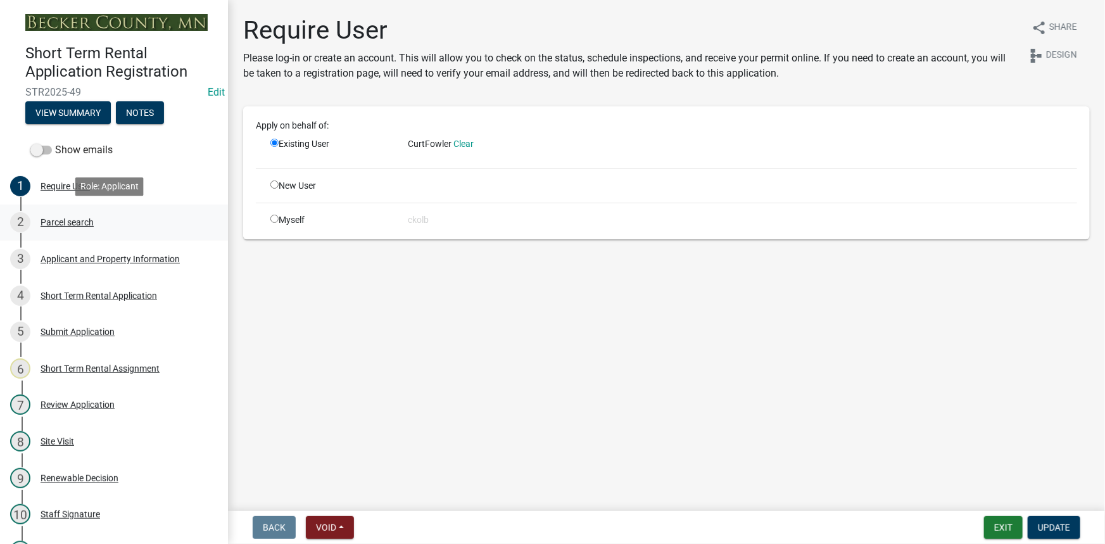
click at [67, 218] on div "Parcel search" at bounding box center [67, 222] width 53 height 9
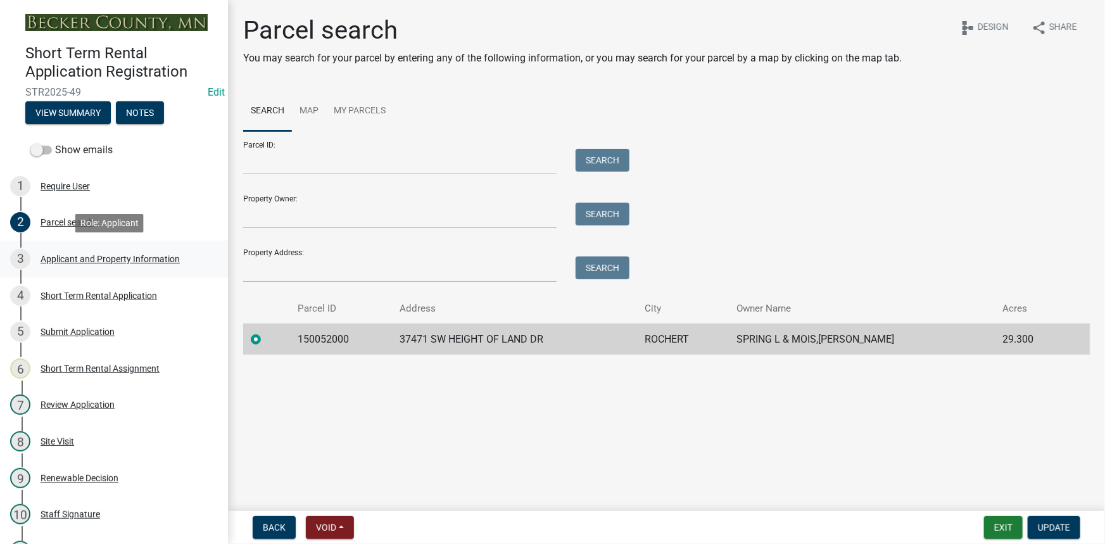
click at [92, 258] on div "Applicant and Property Information" at bounding box center [110, 259] width 139 height 9
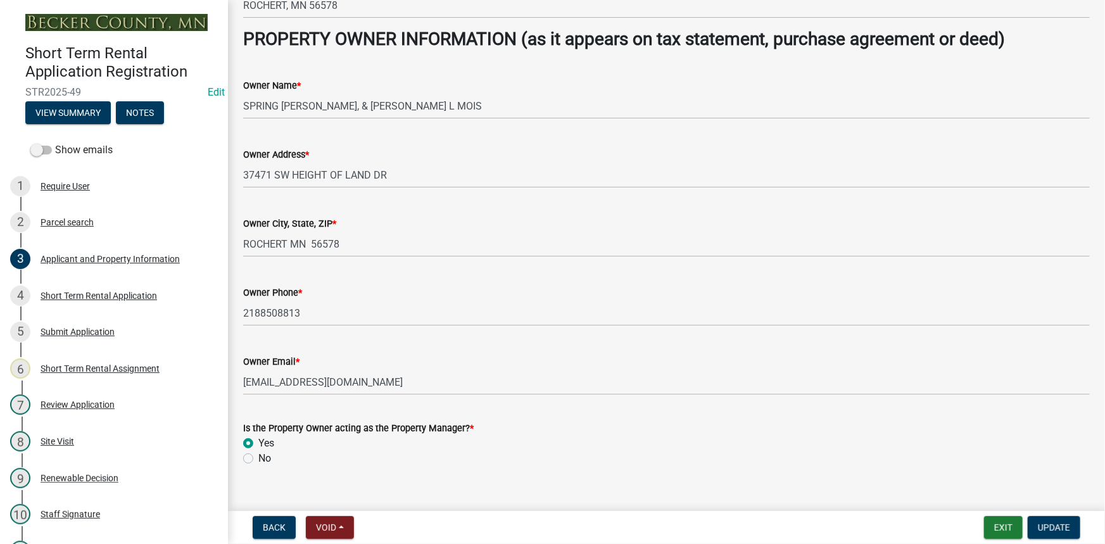
scroll to position [565, 0]
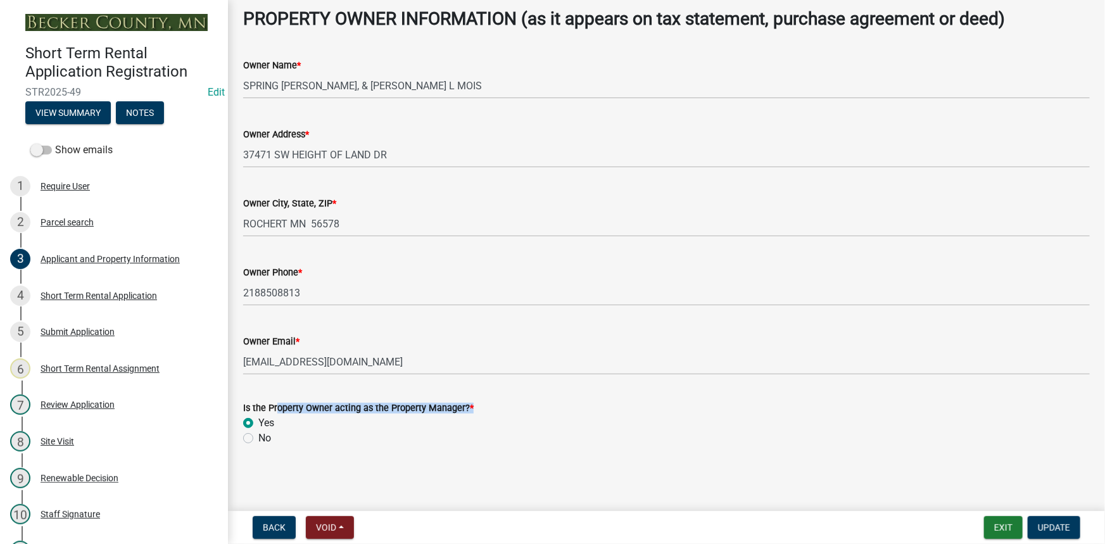
drag, startPoint x: 279, startPoint y: 404, endPoint x: 474, endPoint y: 402, distance: 194.4
click at [474, 402] on div "Is the Property Owner acting as the Property Manager? *" at bounding box center [666, 407] width 847 height 15
click at [96, 295] on div "Short Term Rental Application" at bounding box center [99, 295] width 117 height 9
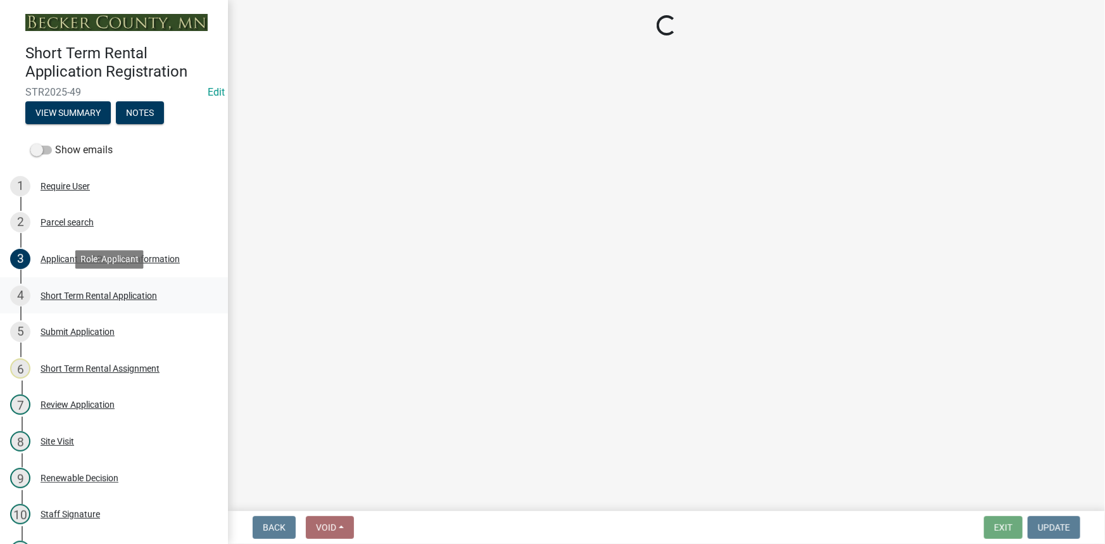
scroll to position [0, 0]
select select "11b4a1de-69b5-4f9a-a97e-3029f60e6d91"
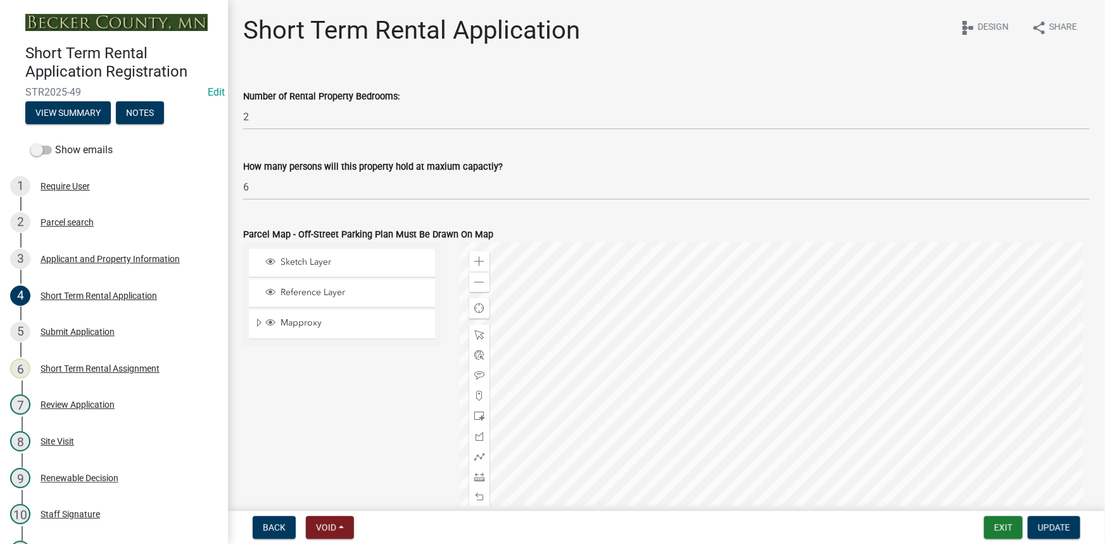
drag, startPoint x: 248, startPoint y: 164, endPoint x: 506, endPoint y: 168, distance: 258.4
click at [506, 168] on div "How many persons will this property hold at maxium capactiy?" at bounding box center [666, 166] width 847 height 15
click at [332, 168] on label "How many persons will this property hold at maxium capactiy?" at bounding box center [373, 167] width 260 height 9
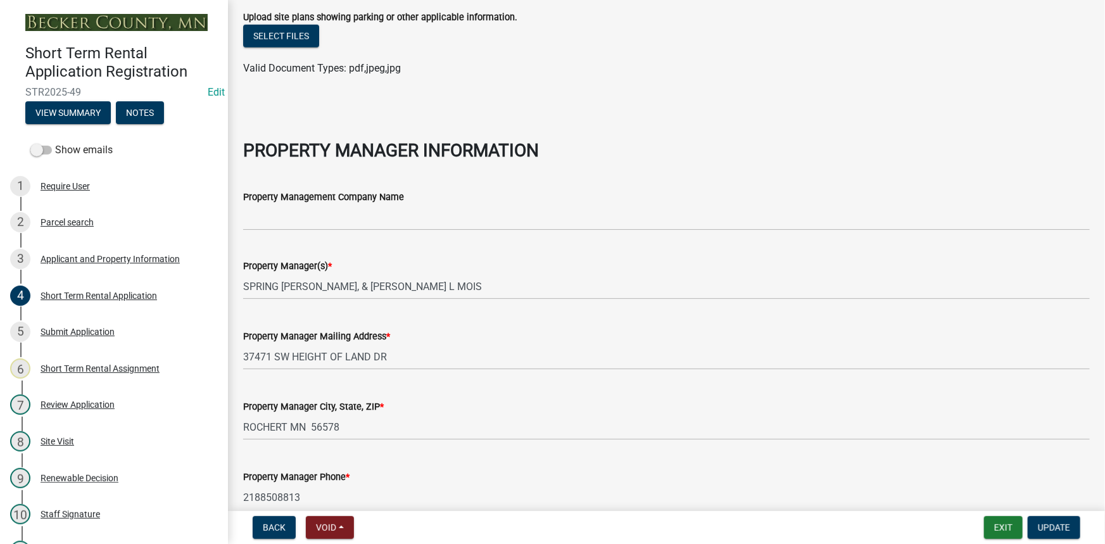
scroll to position [690, 0]
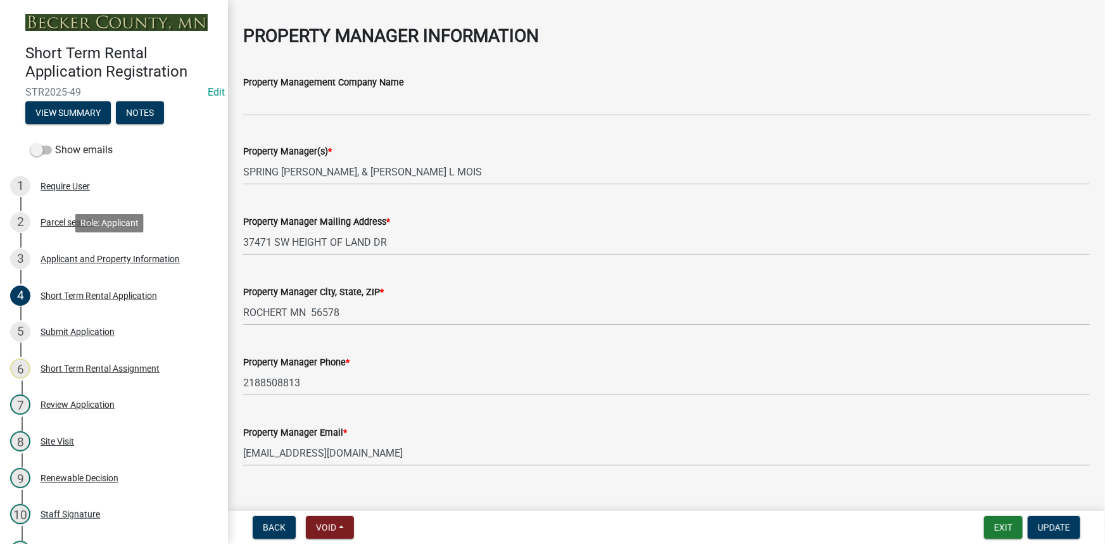
click at [75, 255] on div "Applicant and Property Information" at bounding box center [110, 259] width 139 height 9
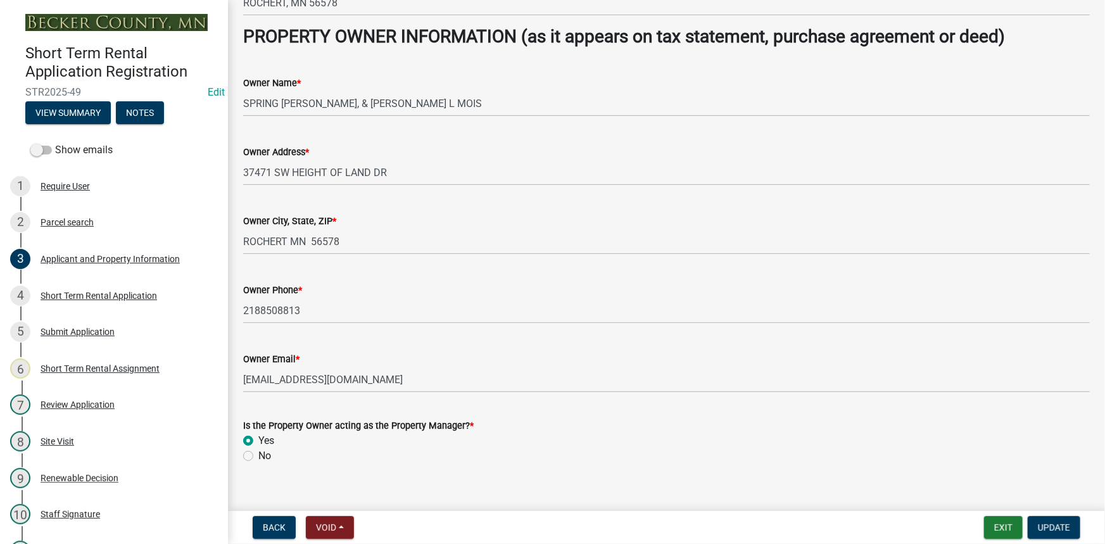
scroll to position [565, 0]
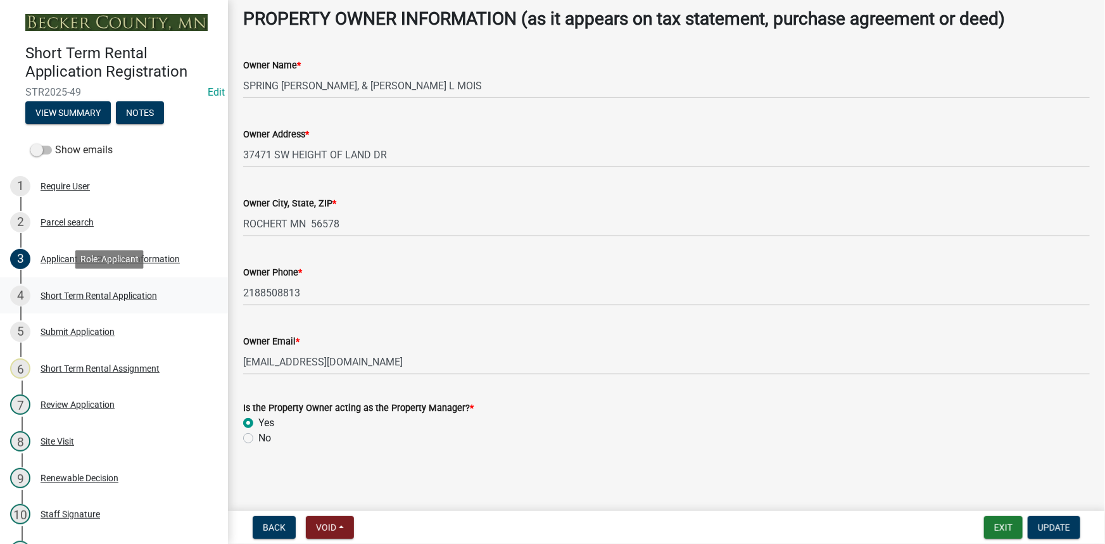
click at [96, 291] on div "Short Term Rental Application" at bounding box center [99, 295] width 117 height 9
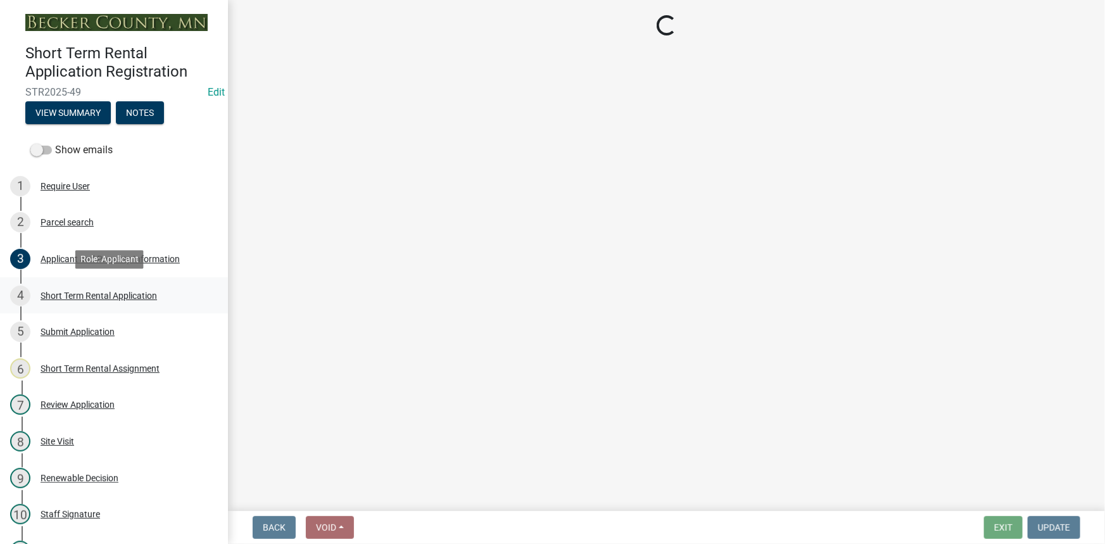
scroll to position [0, 0]
select select "11b4a1de-69b5-4f9a-a97e-3029f60e6d91"
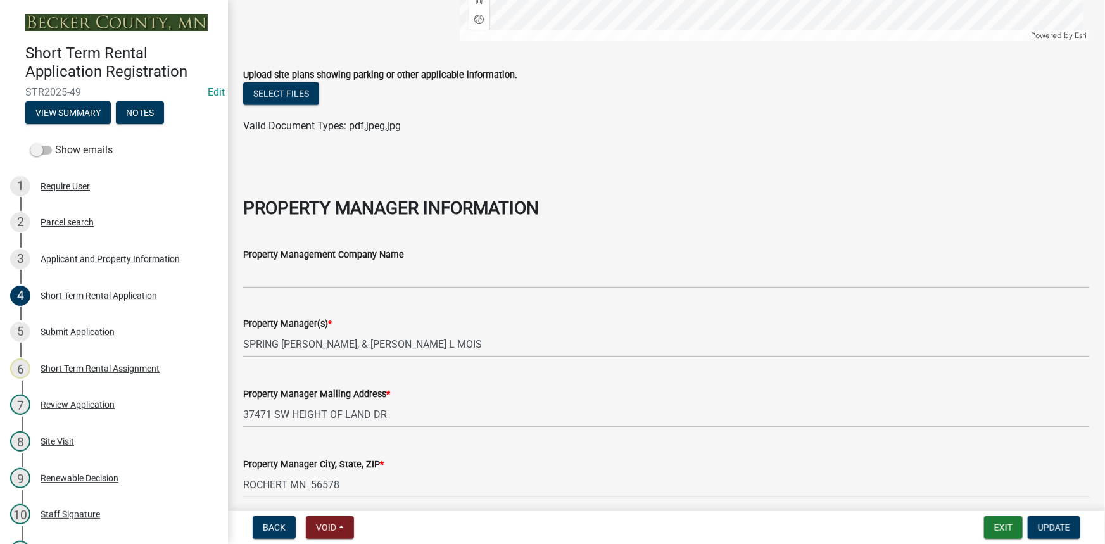
scroll to position [690, 0]
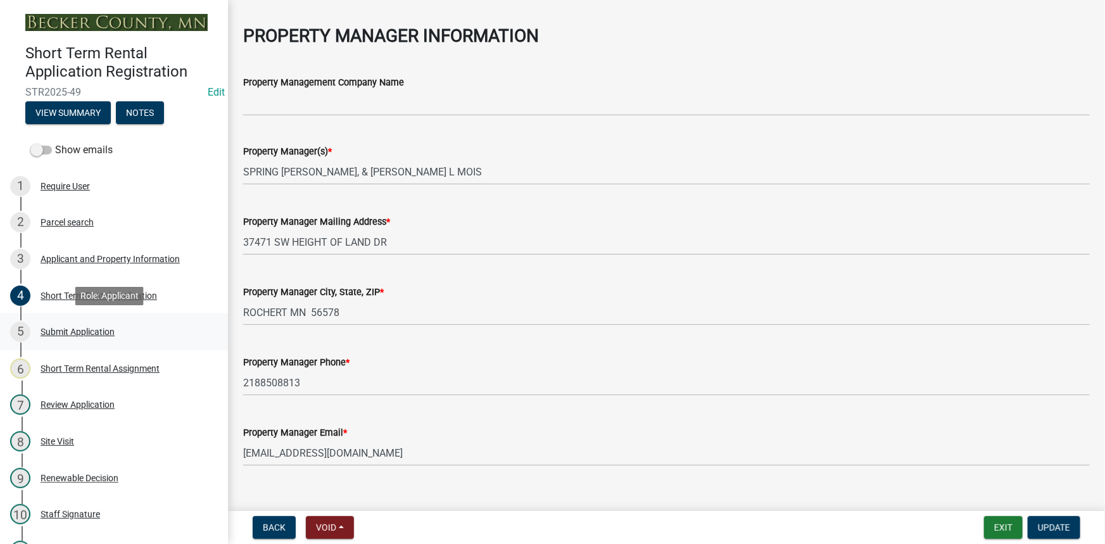
click at [77, 324] on div "5 Submit Application" at bounding box center [109, 332] width 198 height 20
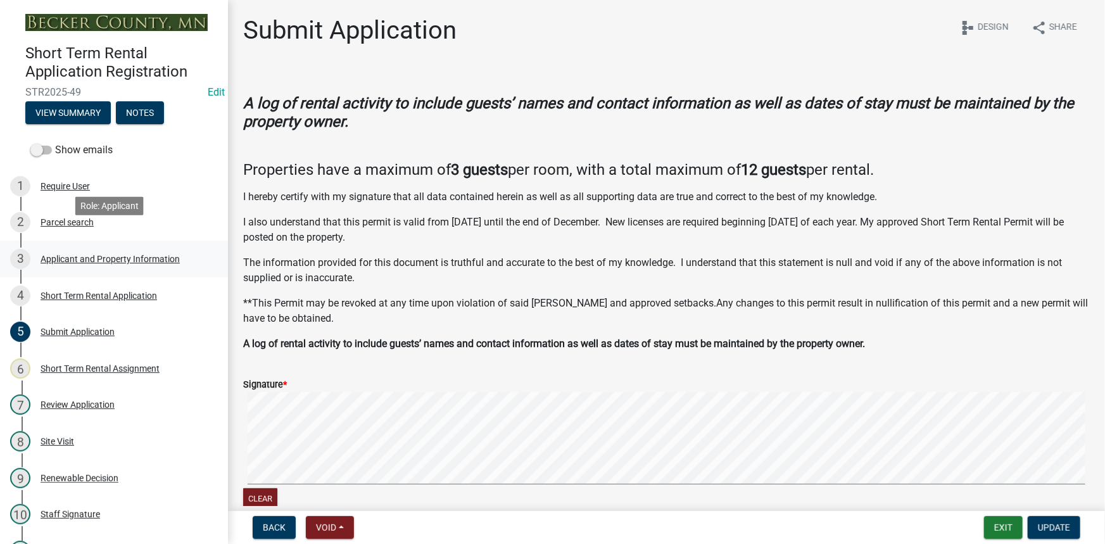
scroll to position [117, 0]
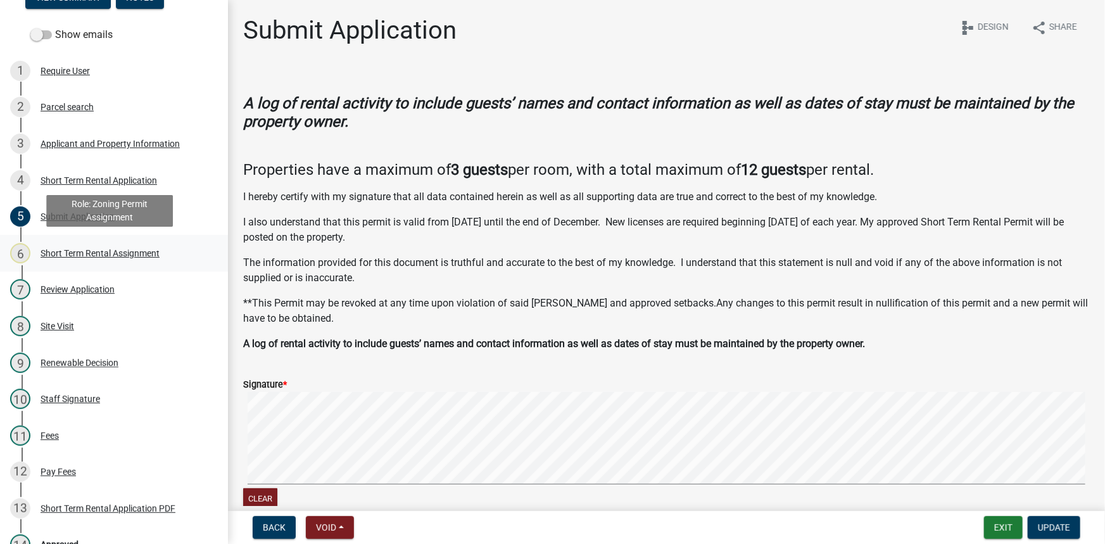
click at [55, 255] on div "Short Term Rental Assignment" at bounding box center [100, 253] width 119 height 9
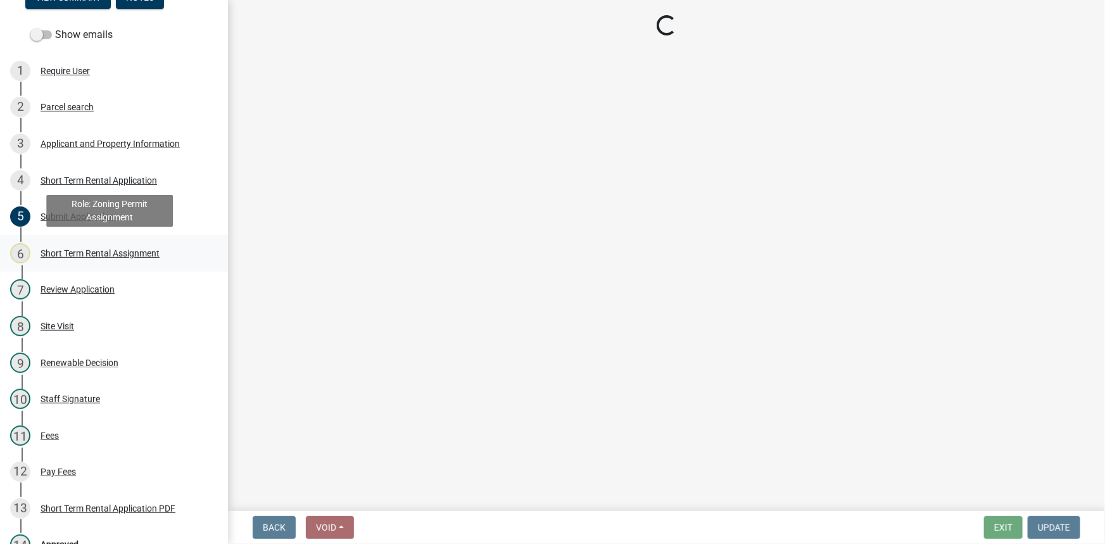
select select "c0b6e50c-983d-48c1-a910-e8bd43c13b77"
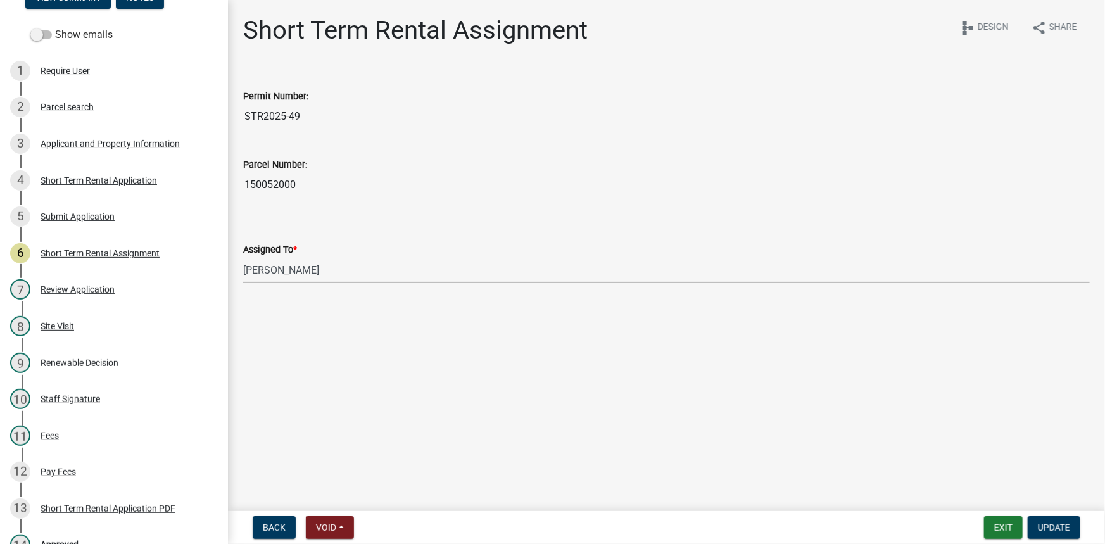
click at [329, 275] on select "Select Item... Jeff Rusness Kyle Vareberg Nicole Bradbury Susan Rockwell Tyler …" at bounding box center [666, 270] width 847 height 26
click at [87, 289] on div "Review Application" at bounding box center [78, 289] width 74 height 9
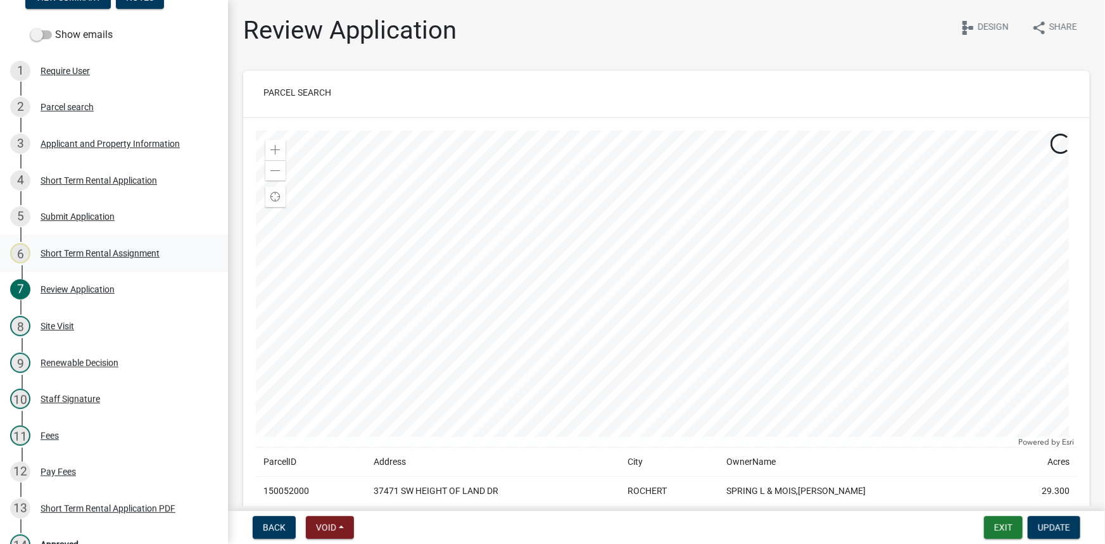
click at [98, 249] on div "Short Term Rental Assignment" at bounding box center [100, 253] width 119 height 9
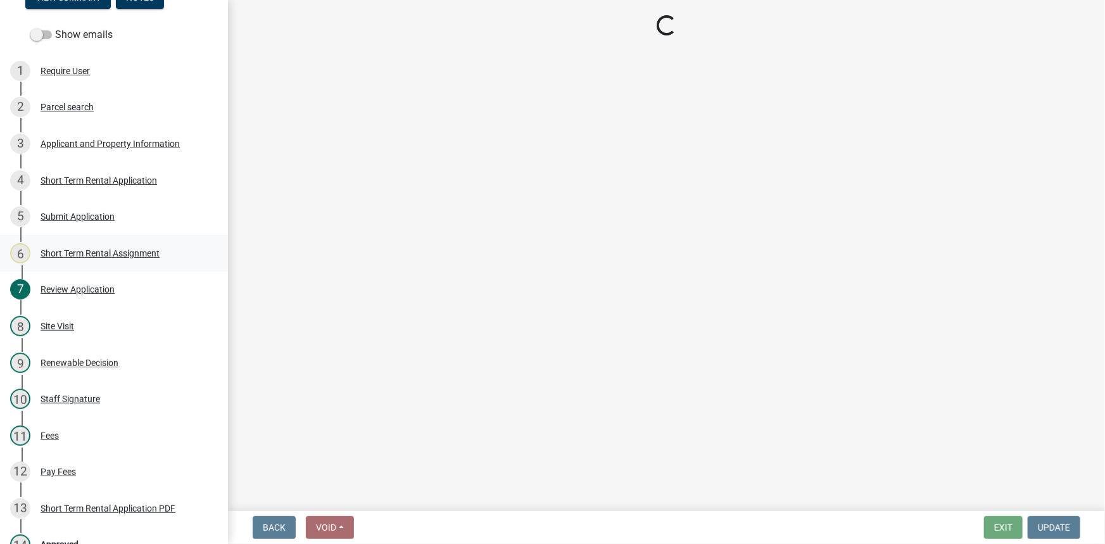
select select "c0b6e50c-983d-48c1-a910-e8bd43c13b77"
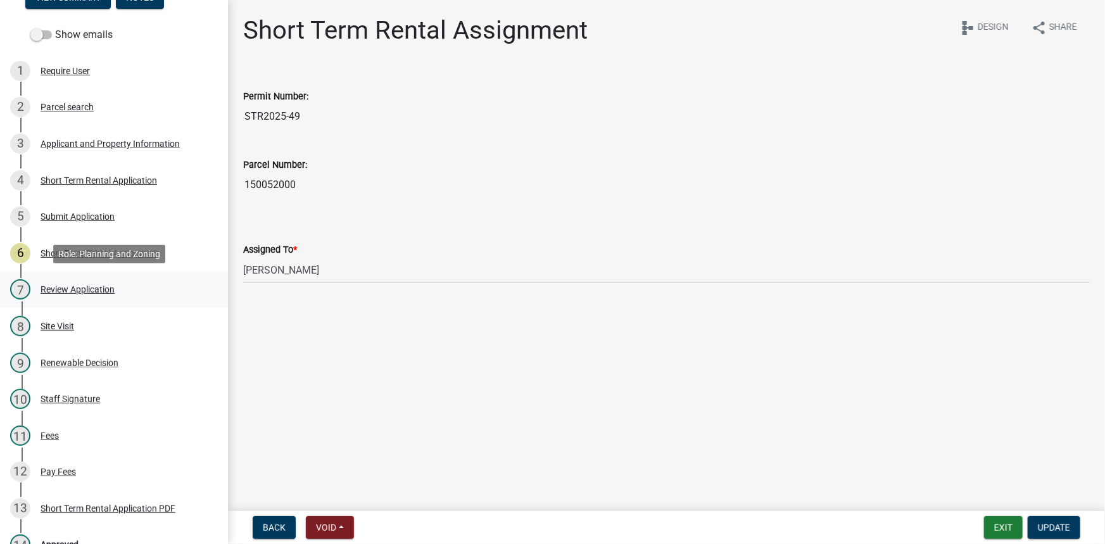
click at [84, 282] on div "7 Review Application" at bounding box center [109, 289] width 198 height 20
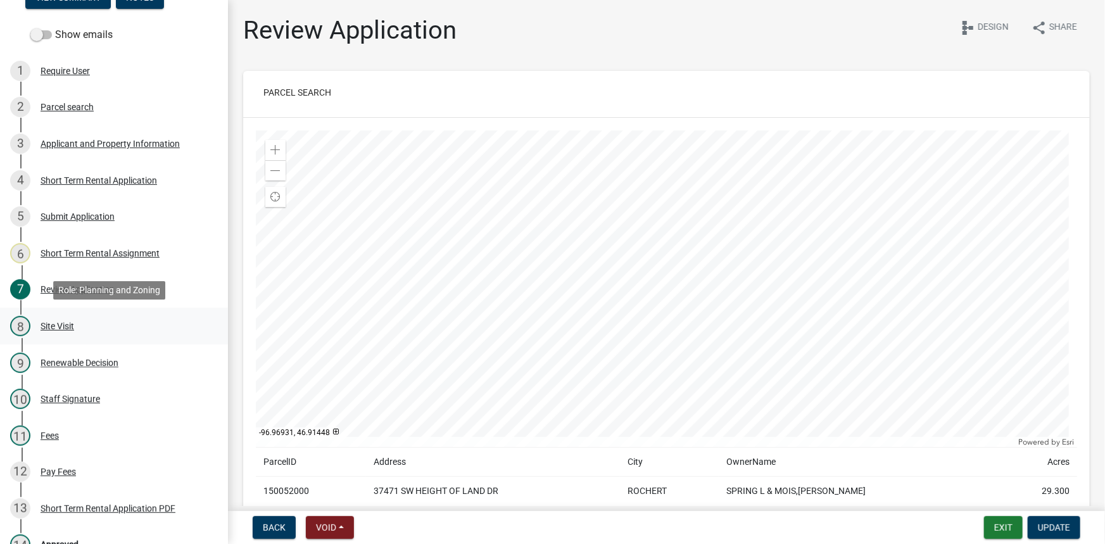
click at [56, 327] on div "Site Visit" at bounding box center [58, 326] width 34 height 9
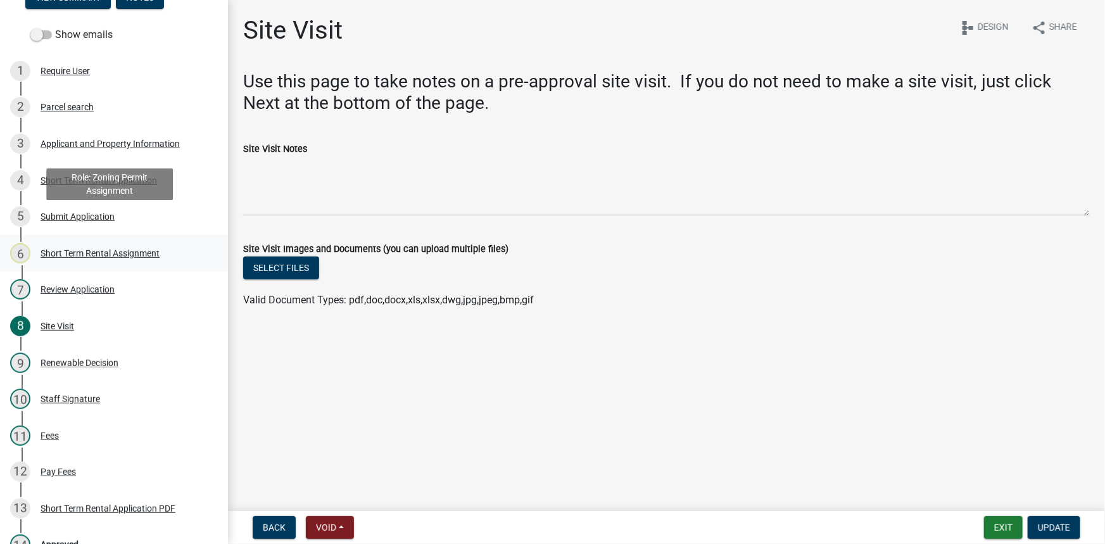
scroll to position [232, 0]
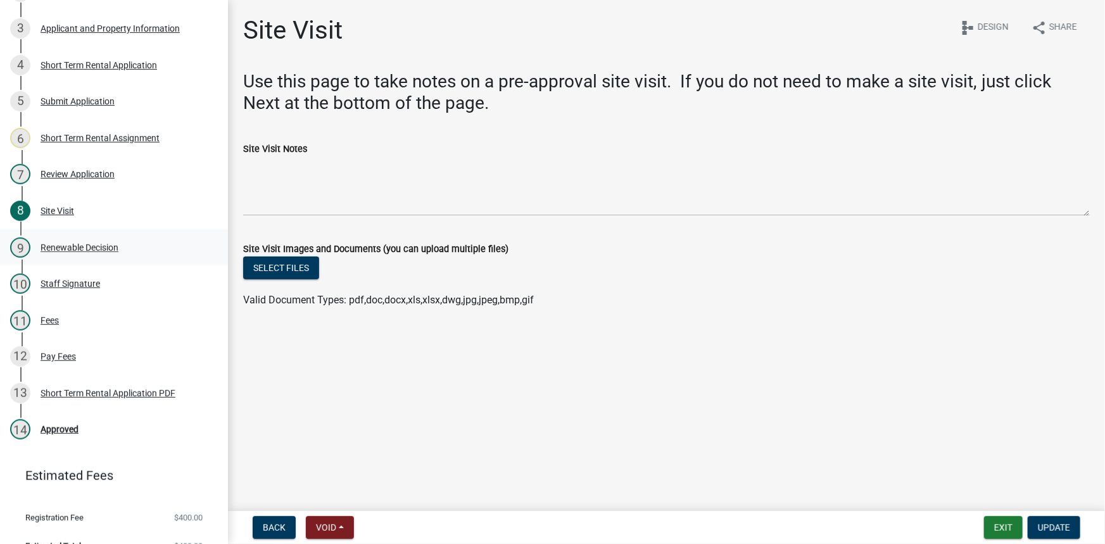
click at [77, 244] on div "Renewable Decision" at bounding box center [80, 247] width 78 height 9
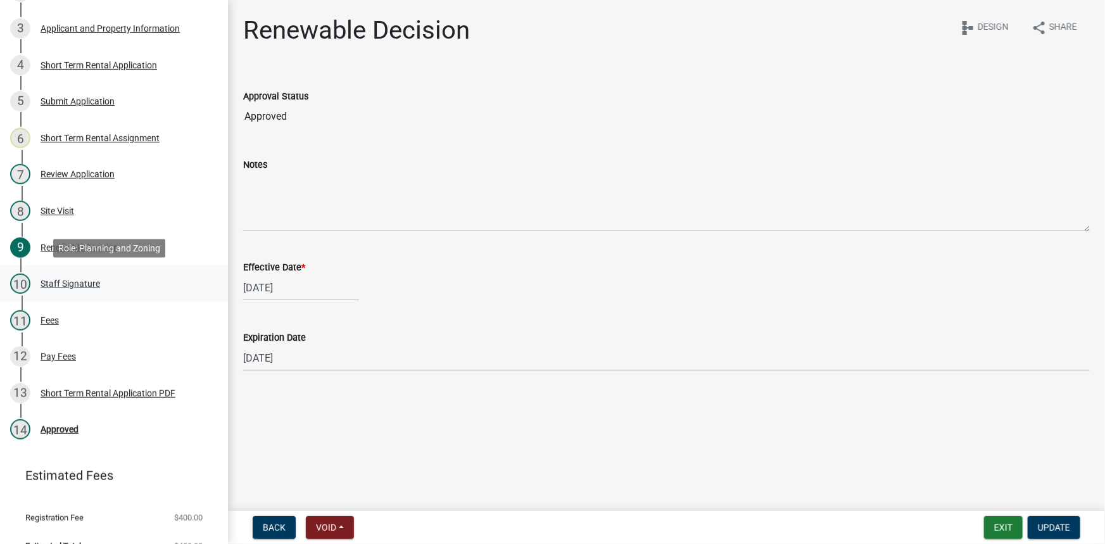
click at [67, 284] on div "Staff Signature" at bounding box center [71, 283] width 60 height 9
select select "c0b6e50c-983d-48c1-a910-e8bd43c13b77"
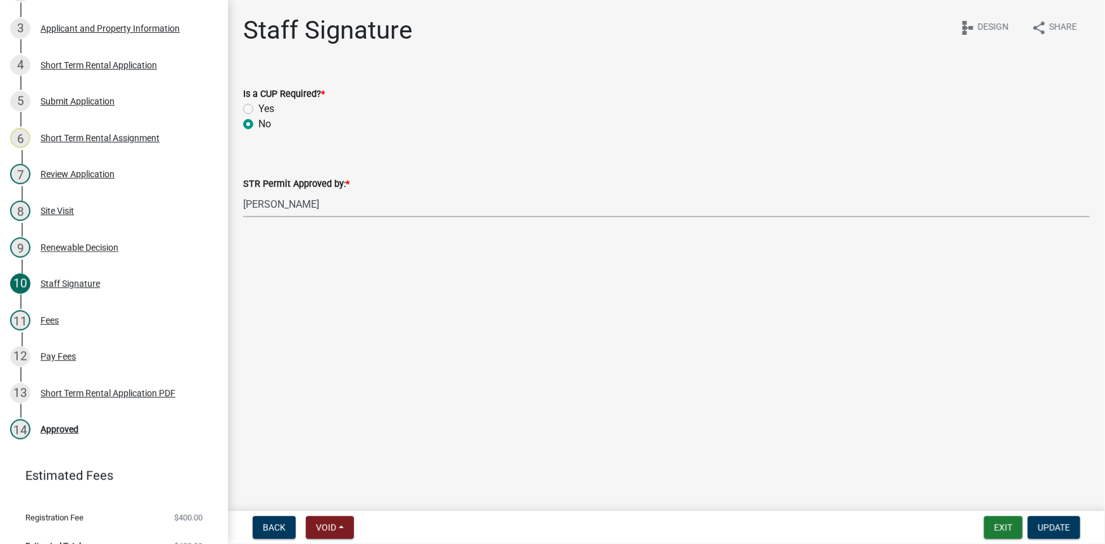
click at [311, 193] on select "Select Item... Jeff Rusness Kyle Vareberg Nicole Bradbury Susan Rockwell Tyler …" at bounding box center [666, 204] width 847 height 26
click at [298, 270] on main "Staff Signature share Share schema Design Is a CUP Required? * Yes No STR Permi…" at bounding box center [666, 253] width 877 height 506
click at [51, 321] on div "Fees" at bounding box center [50, 320] width 18 height 9
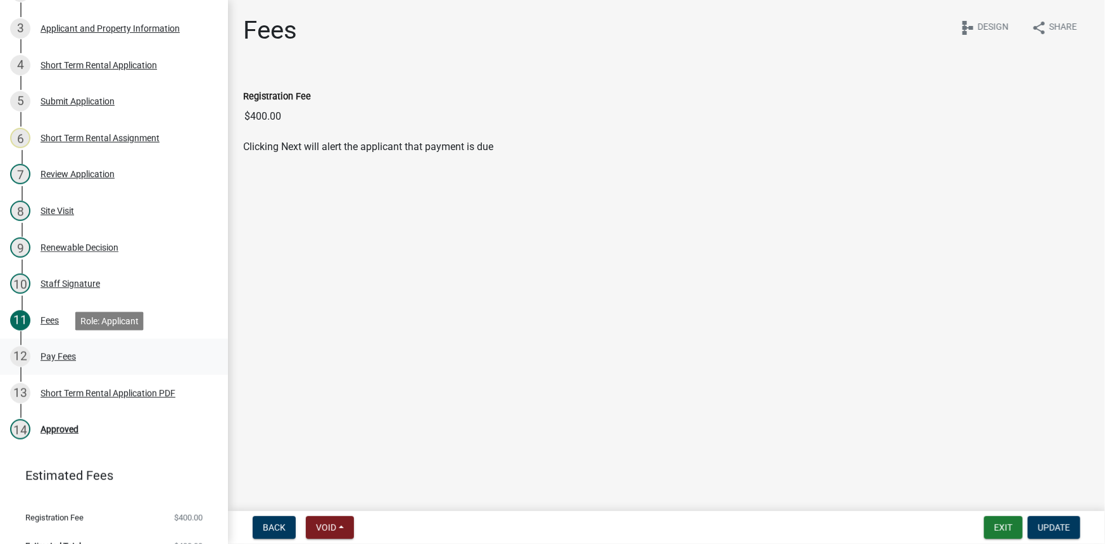
click at [62, 348] on div "12 Pay Fees" at bounding box center [109, 356] width 198 height 20
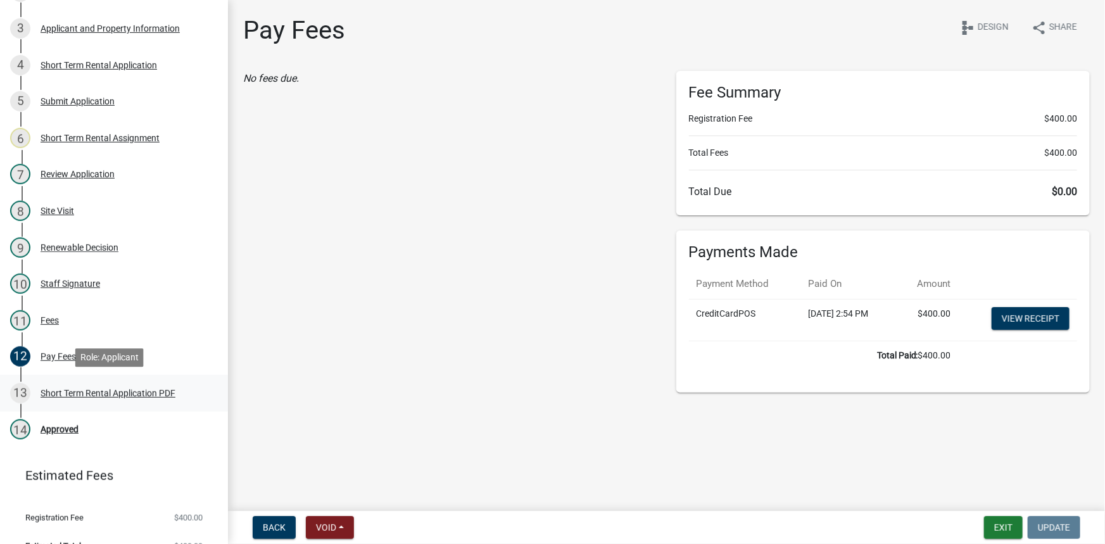
click at [91, 390] on div "Short Term Rental Application PDF" at bounding box center [108, 393] width 135 height 9
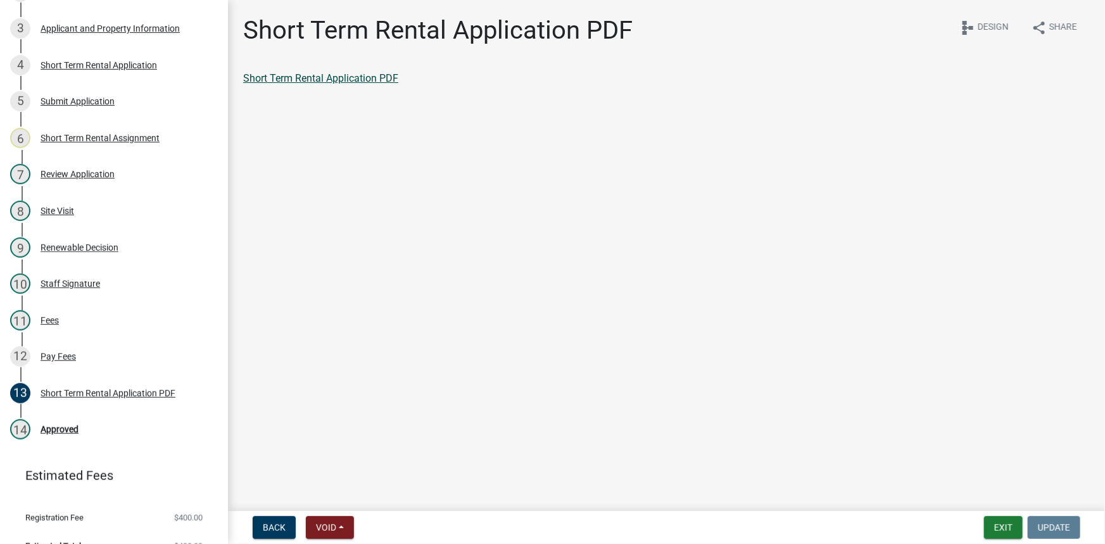
click at [374, 75] on link "Short Term Rental Application PDF" at bounding box center [320, 78] width 155 height 12
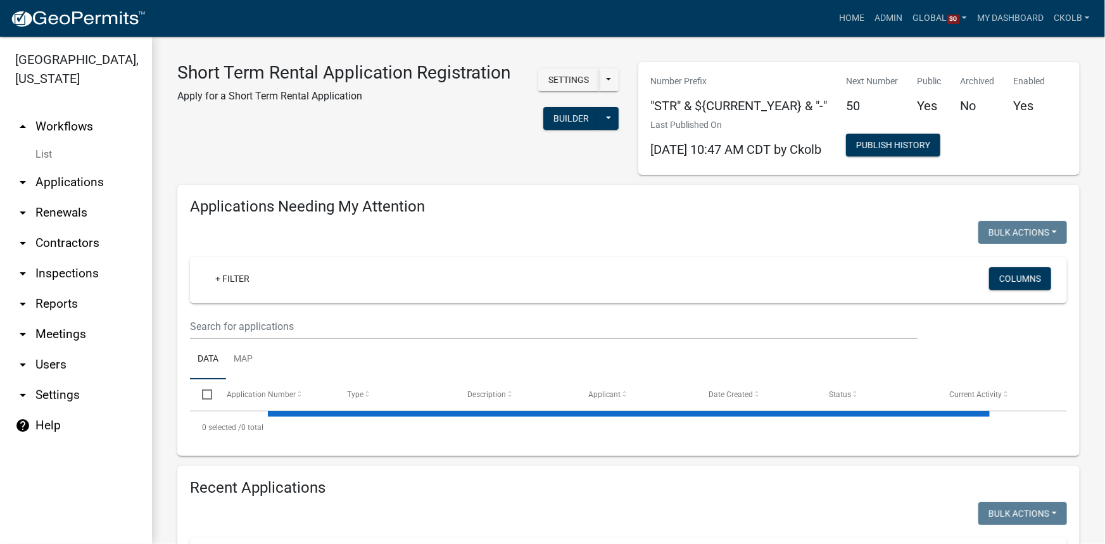
select select "3: 100"
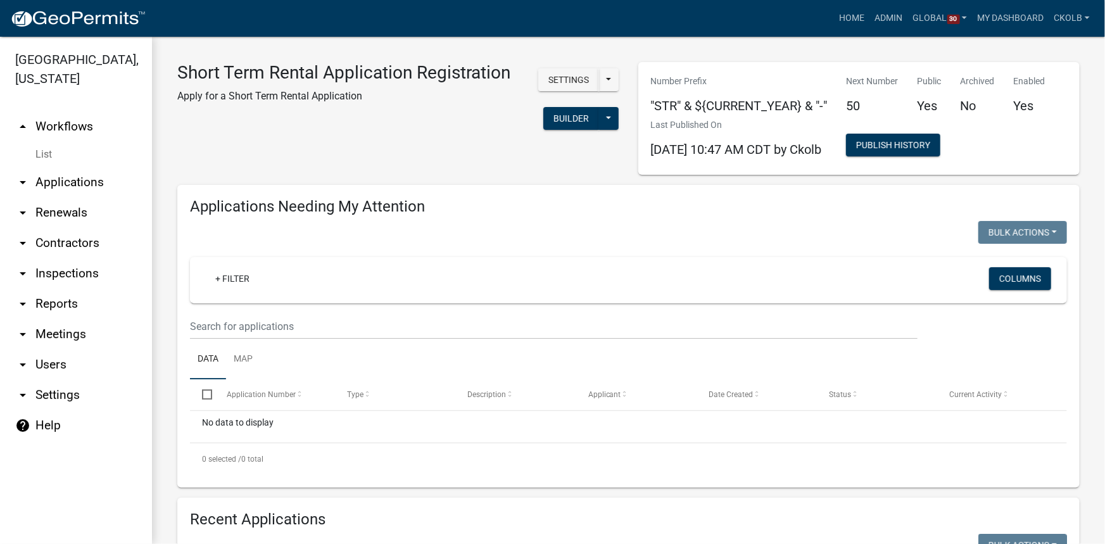
click at [520, 117] on div "Settings Start Application URL Start Application URL With Parcel ID Builder Pub…" at bounding box center [574, 100] width 109 height 77
drag, startPoint x: 811, startPoint y: 144, endPoint x: 835, endPoint y: 149, distance: 25.2
click at [822, 149] on span "10/08/2025 10:47 AM CDT by Ckolb" at bounding box center [736, 149] width 171 height 15
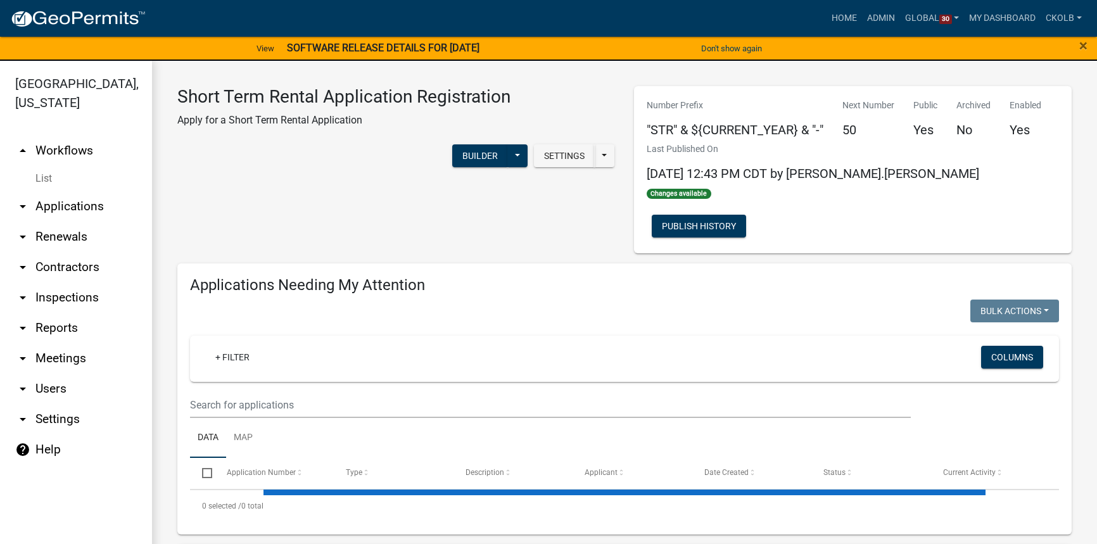
select select "3: 100"
click at [1085, 46] on span "×" at bounding box center [1083, 46] width 8 height 18
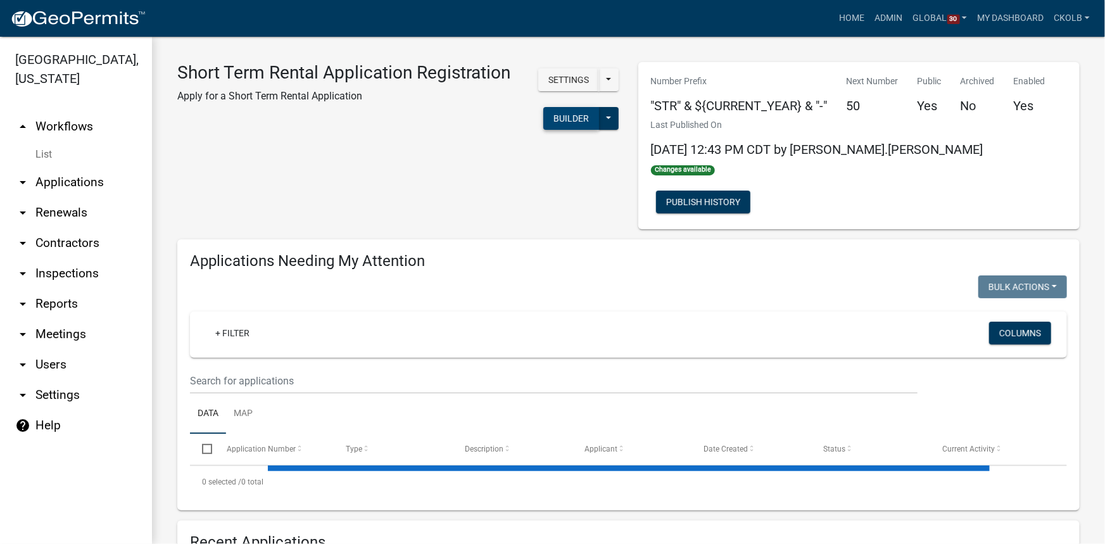
click at [543, 130] on button "Builder" at bounding box center [571, 118] width 56 height 23
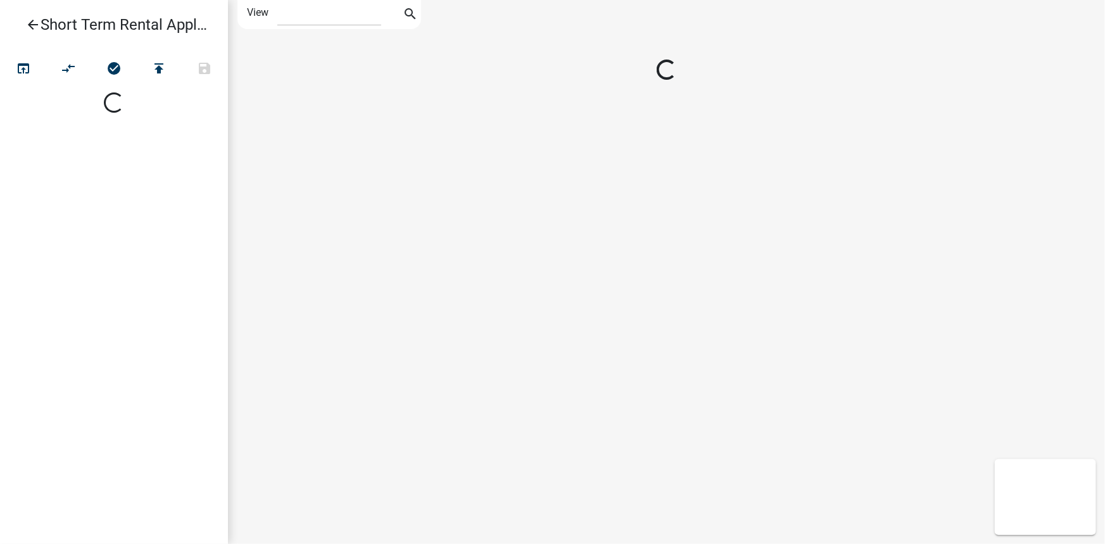
select select "1"
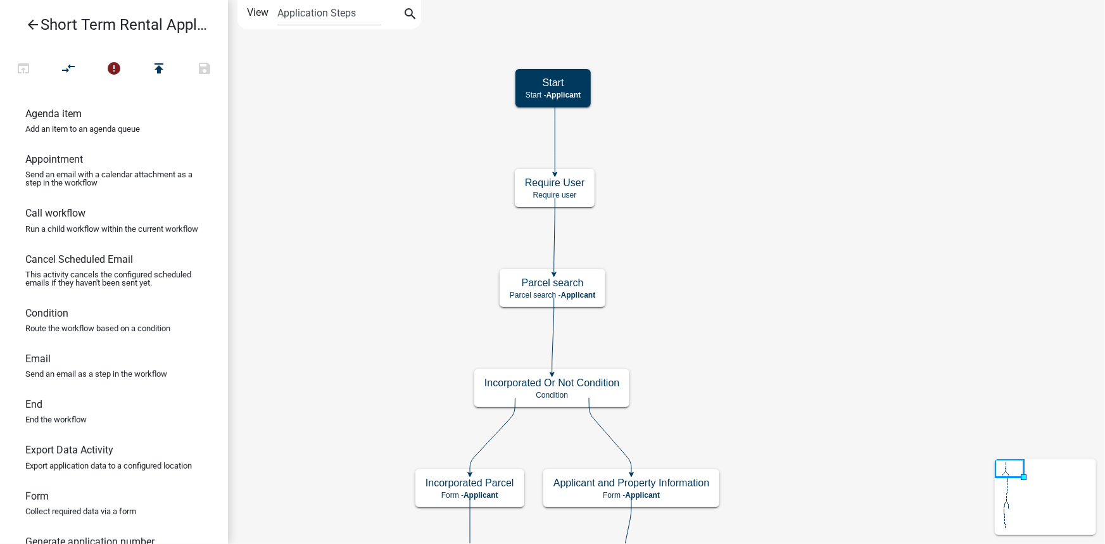
click at [34, 23] on icon "arrow_back" at bounding box center [32, 26] width 15 height 18
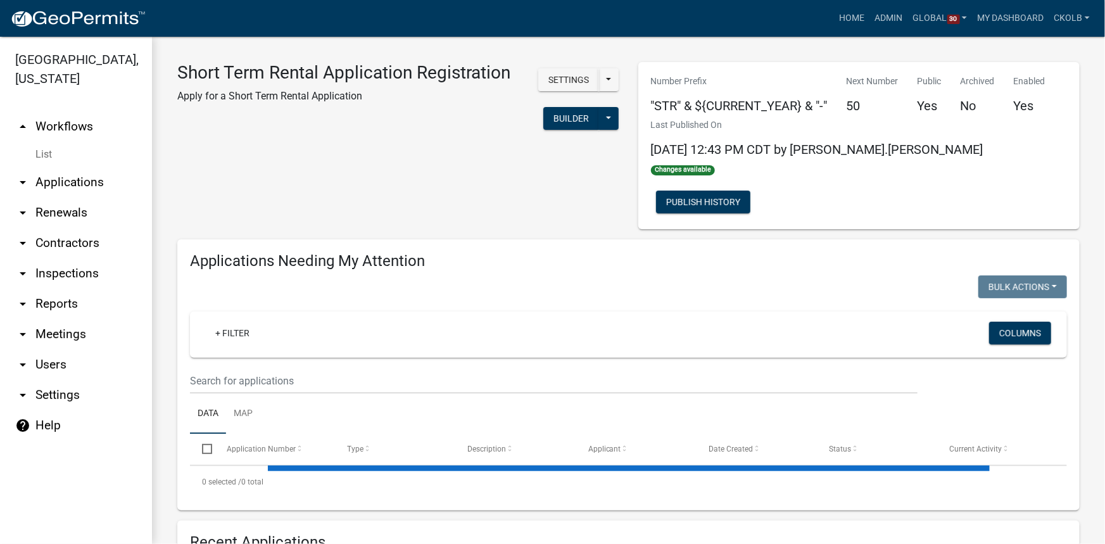
select select "3: 100"
click at [750, 191] on button "Publish History" at bounding box center [703, 202] width 94 height 23
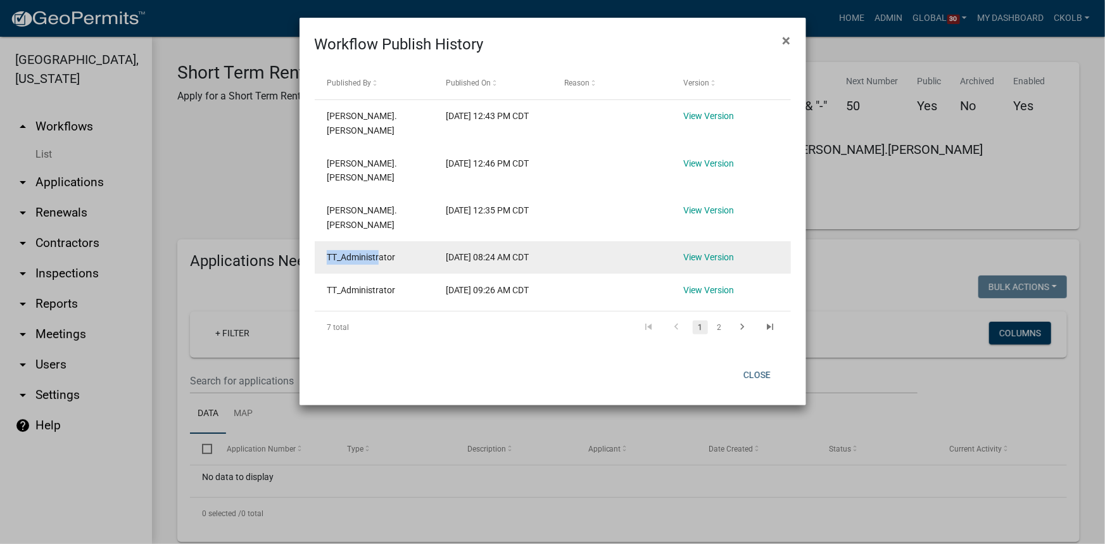
drag, startPoint x: 327, startPoint y: 254, endPoint x: 392, endPoint y: 259, distance: 64.8
click at [392, 259] on span "TT_Administrator" at bounding box center [361, 257] width 68 height 10
click at [353, 260] on span "TT_Administrator" at bounding box center [361, 257] width 68 height 10
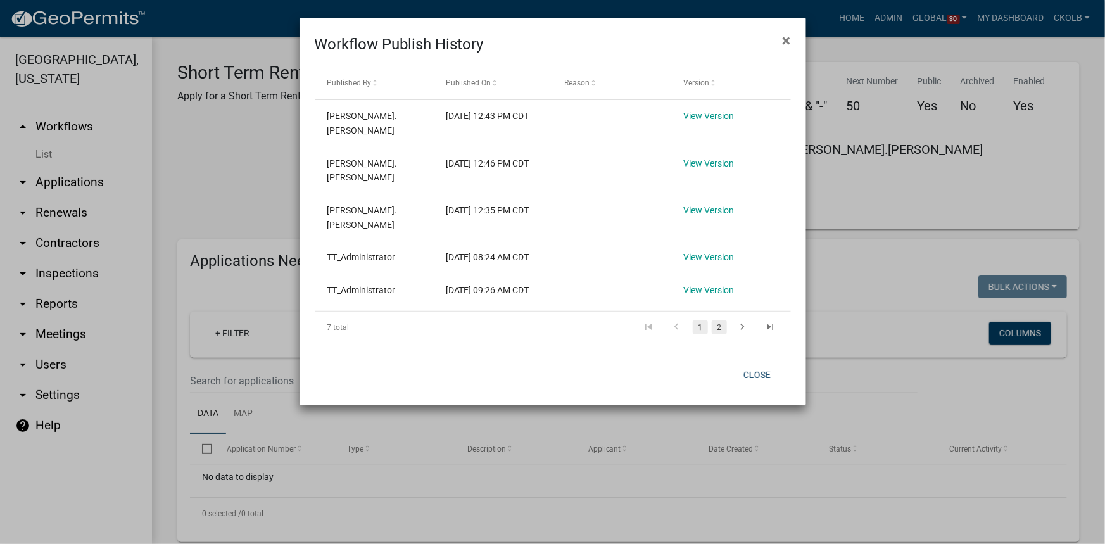
click at [719, 334] on link "2" at bounding box center [719, 327] width 15 height 14
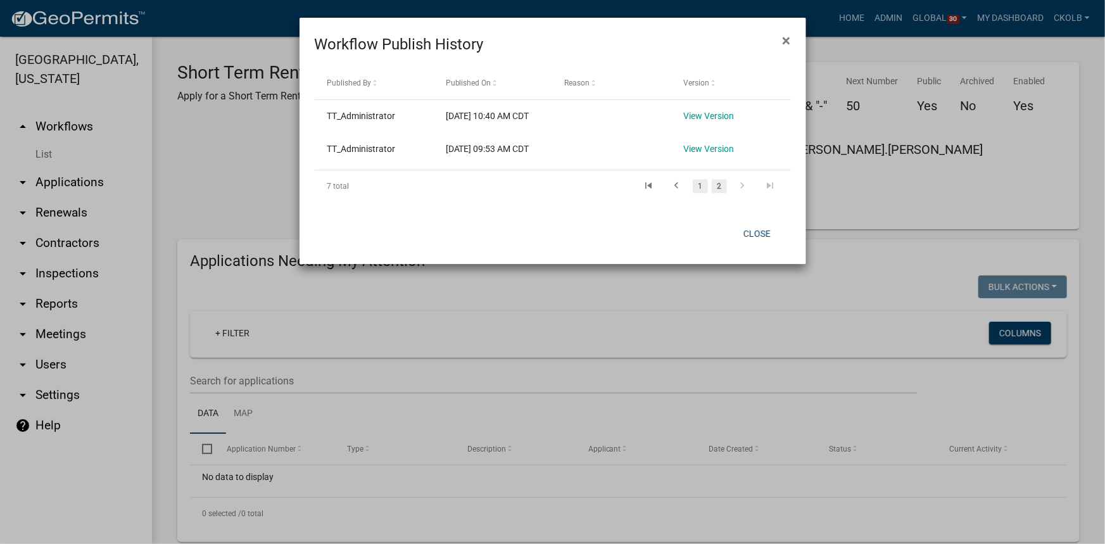
click at [695, 193] on link "1" at bounding box center [700, 186] width 15 height 14
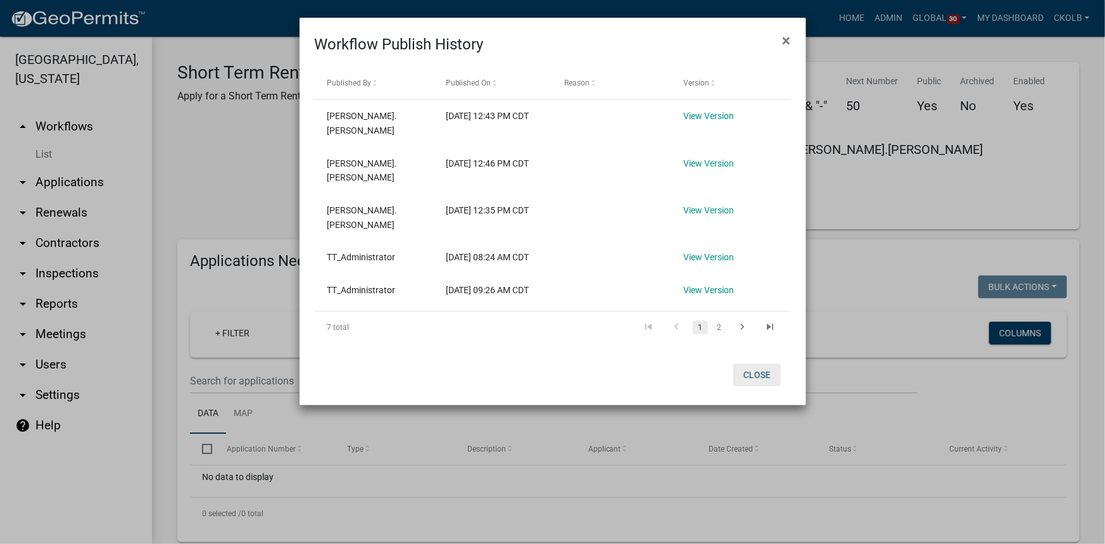
click at [755, 386] on button "Close" at bounding box center [756, 374] width 47 height 23
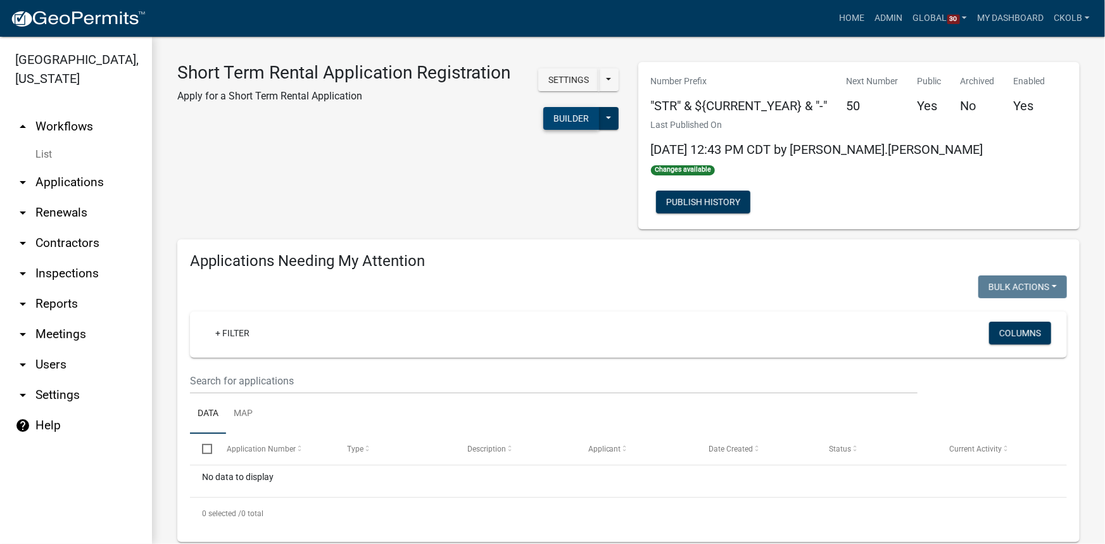
click at [543, 130] on button "Builder" at bounding box center [571, 118] width 56 height 23
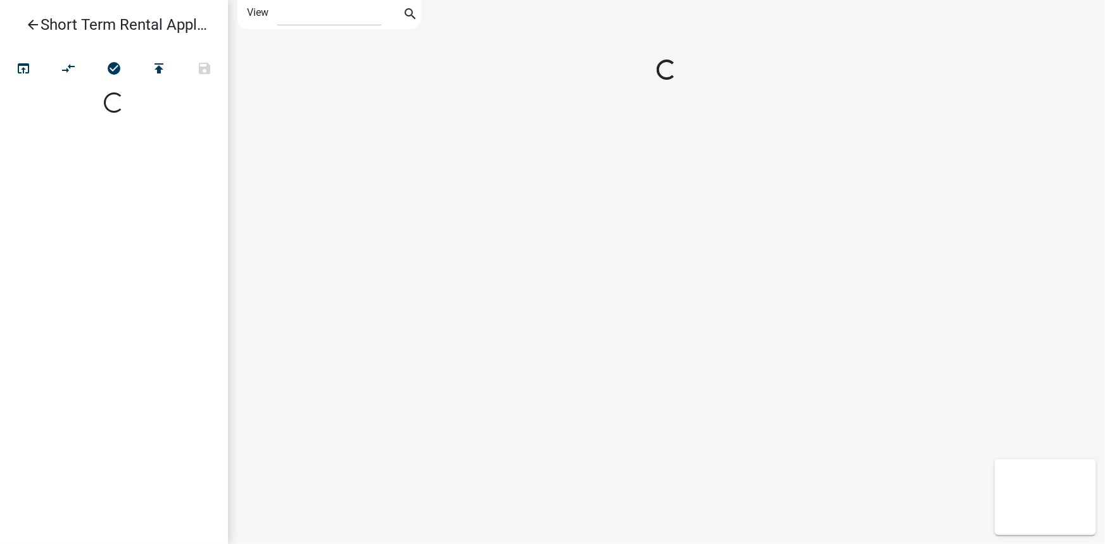
select select "1"
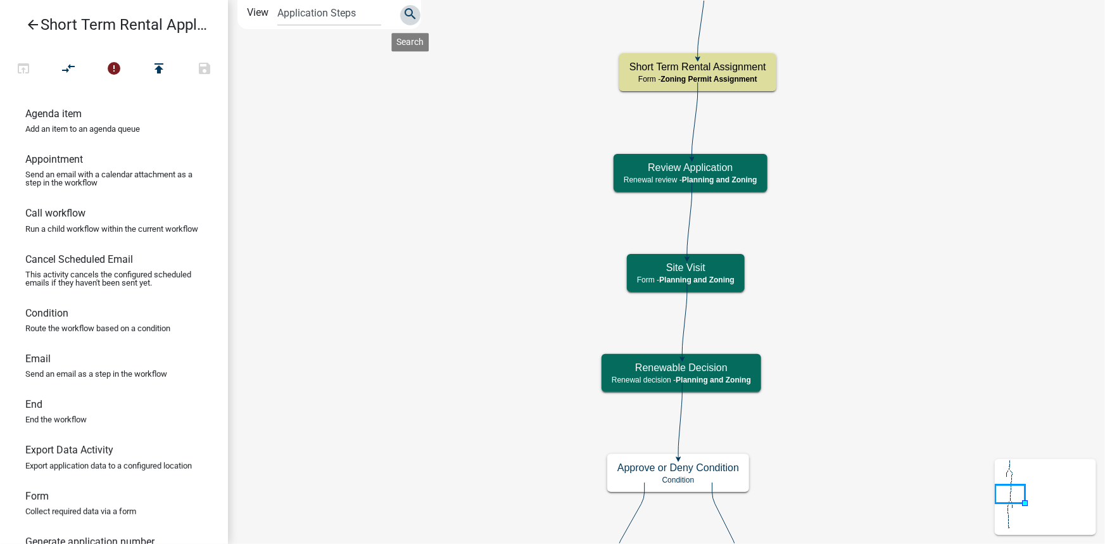
drag, startPoint x: 411, startPoint y: 11, endPoint x: 386, endPoint y: 23, distance: 27.8
click at [411, 10] on icon "search" at bounding box center [410, 15] width 15 height 18
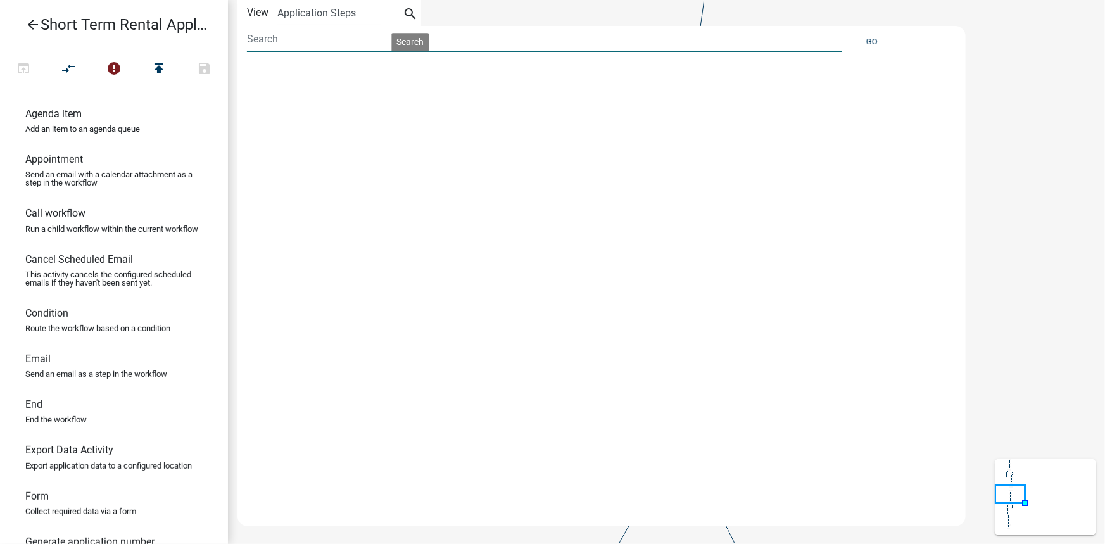
click at [339, 38] on input at bounding box center [544, 39] width 595 height 26
type input "fee"
click at [871, 41] on button "Go" at bounding box center [872, 41] width 22 height 21
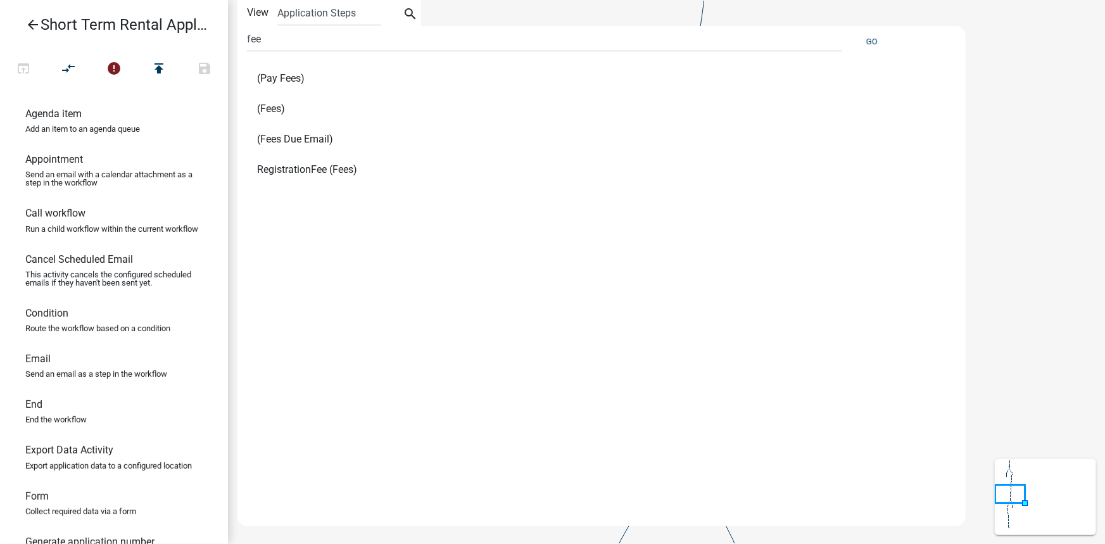
click at [269, 110] on span "(Fees)" at bounding box center [271, 109] width 28 height 10
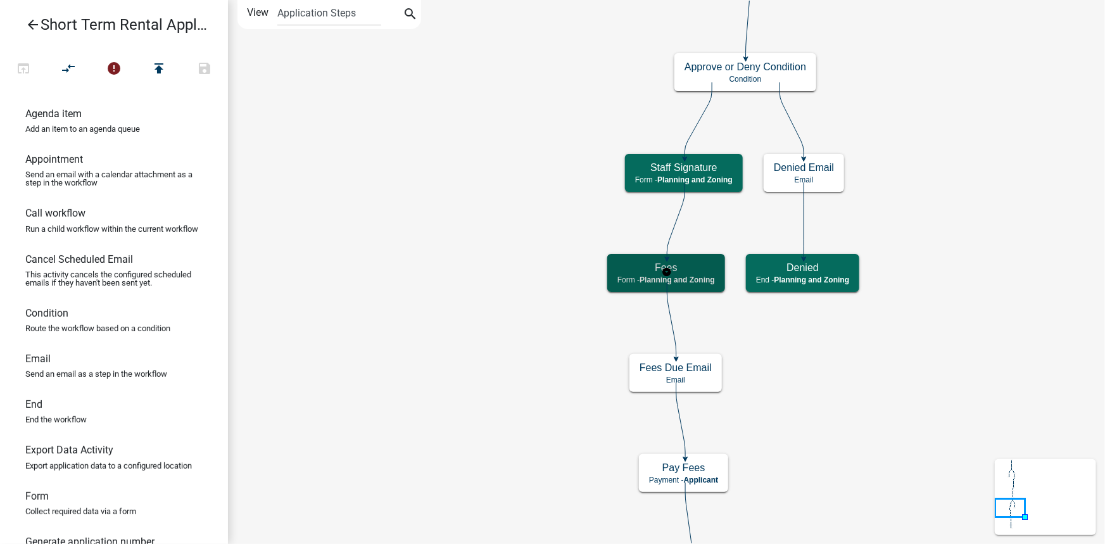
click at [695, 279] on span "Planning and Zoning" at bounding box center [677, 279] width 75 height 9
select select
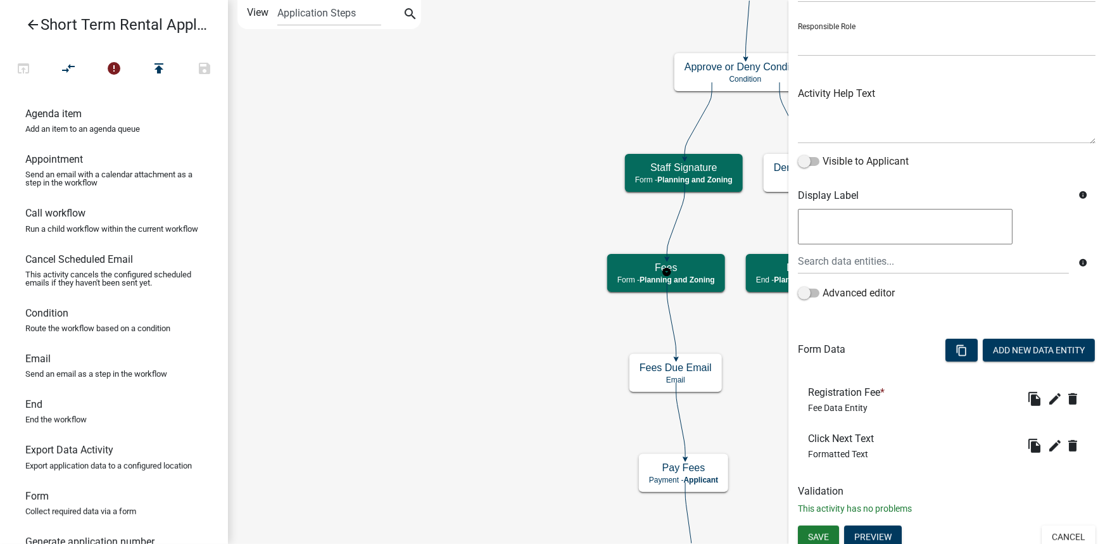
scroll to position [84, 0]
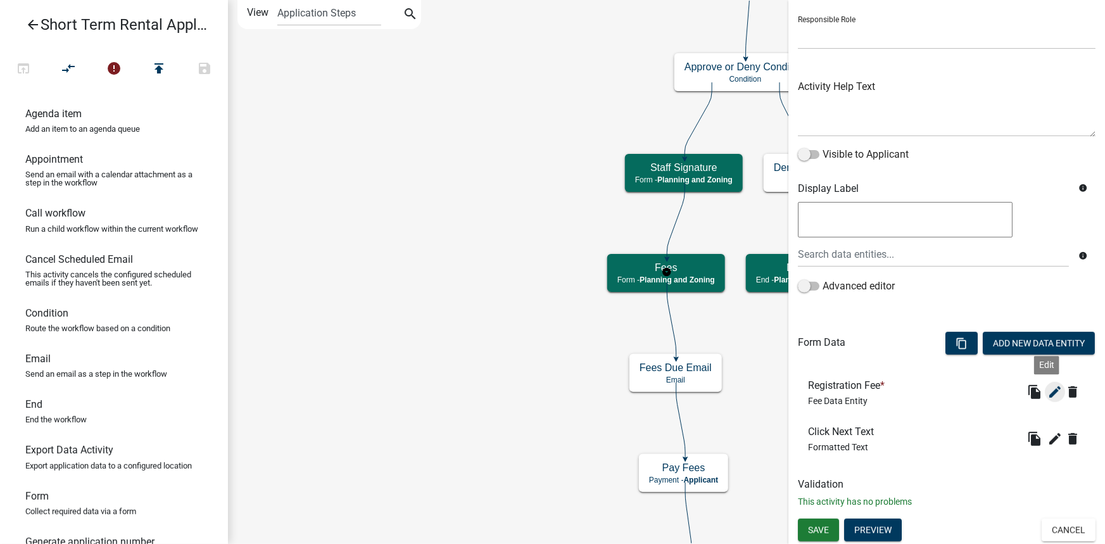
click at [1050, 391] on icon "edit" at bounding box center [1054, 391] width 15 height 15
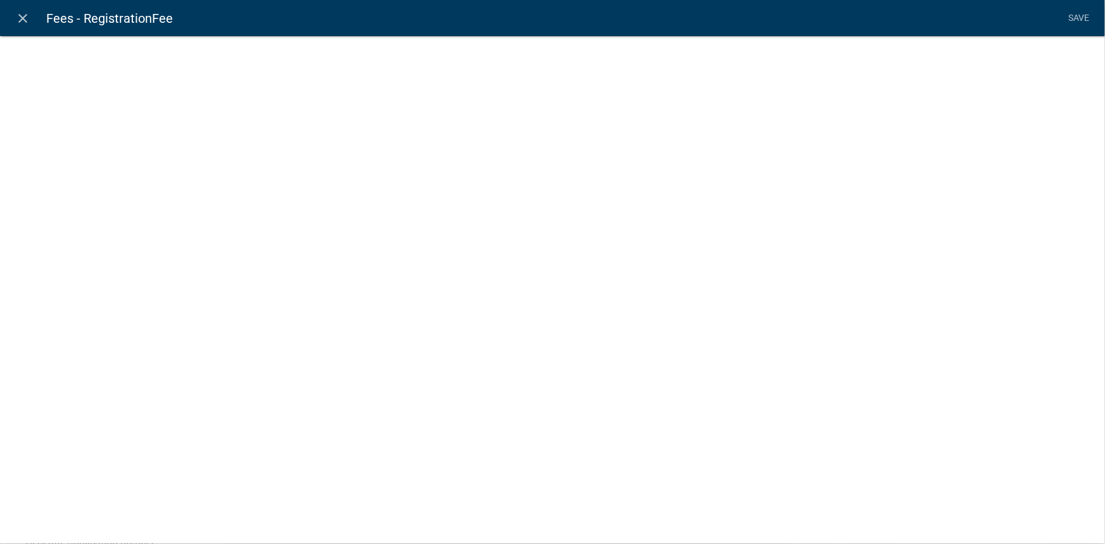
select select "fee"
select select "10d24e63-efba-45b5-b0a3-5e7f0527e51c"
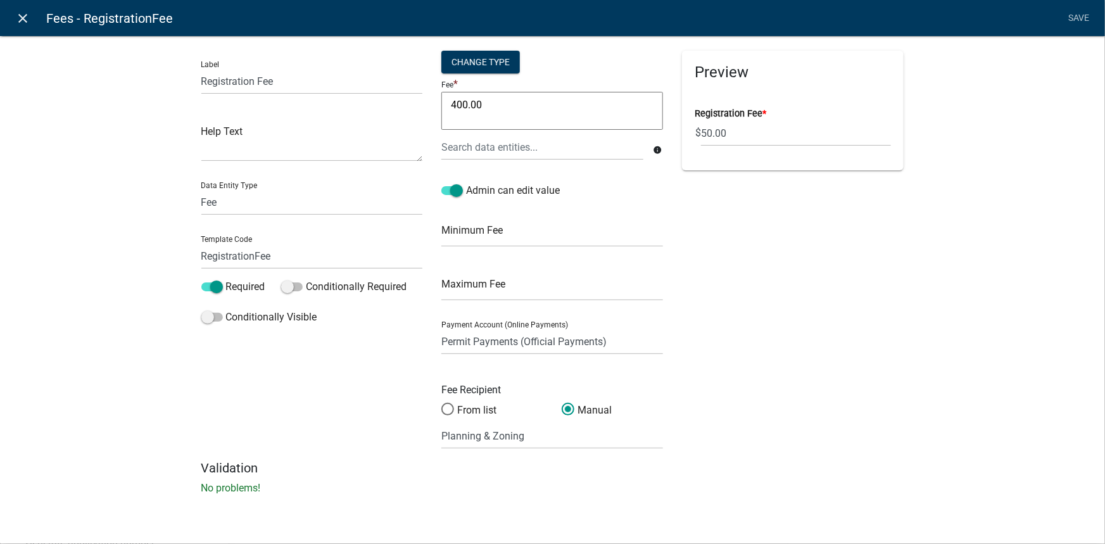
click at [28, 24] on icon "close" at bounding box center [23, 18] width 15 height 15
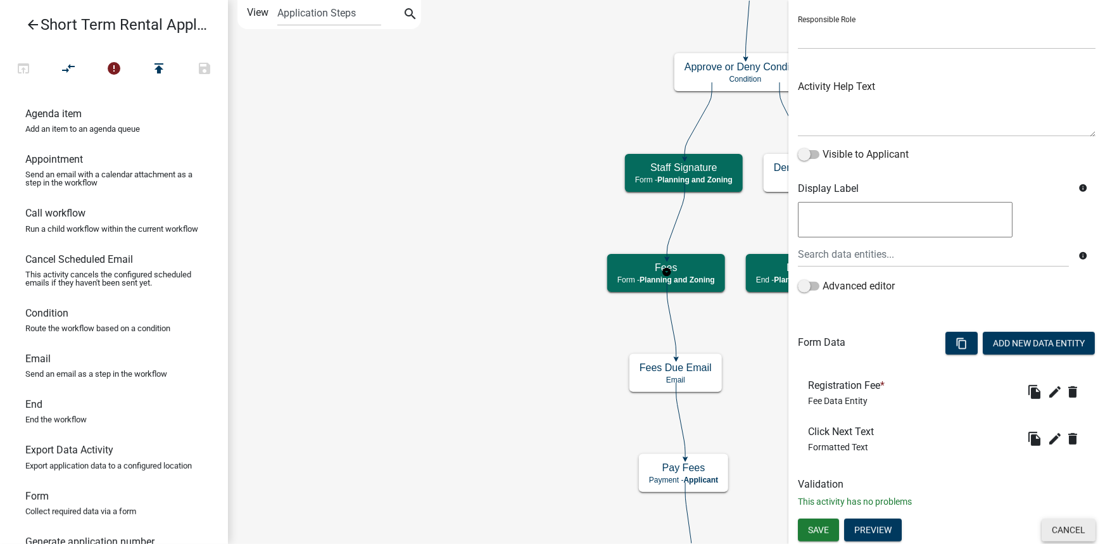
click at [1065, 531] on button "Cancel" at bounding box center [1069, 530] width 54 height 23
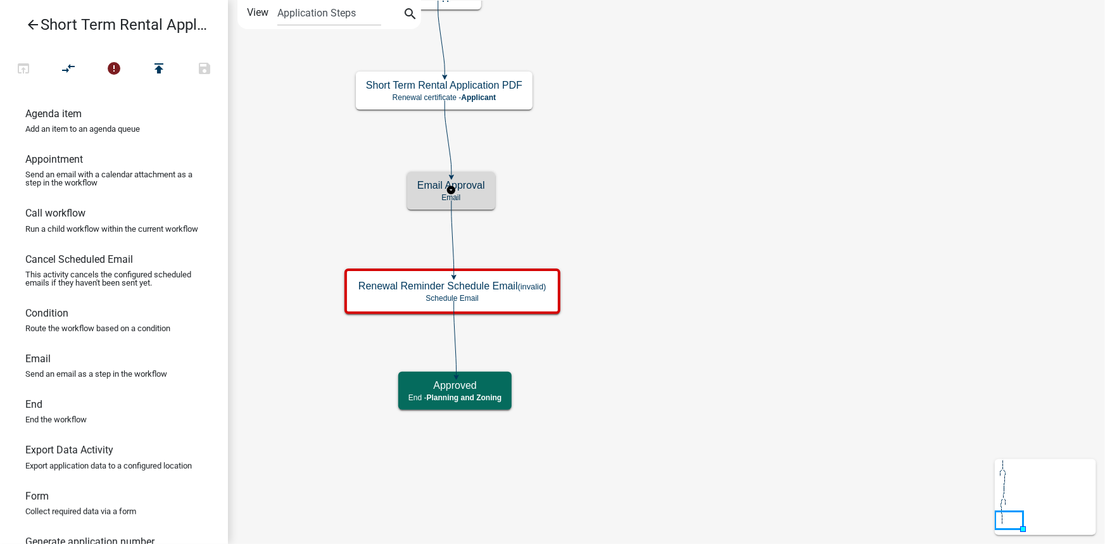
click at [476, 191] on h5 "Email Approval" at bounding box center [451, 185] width 68 height 12
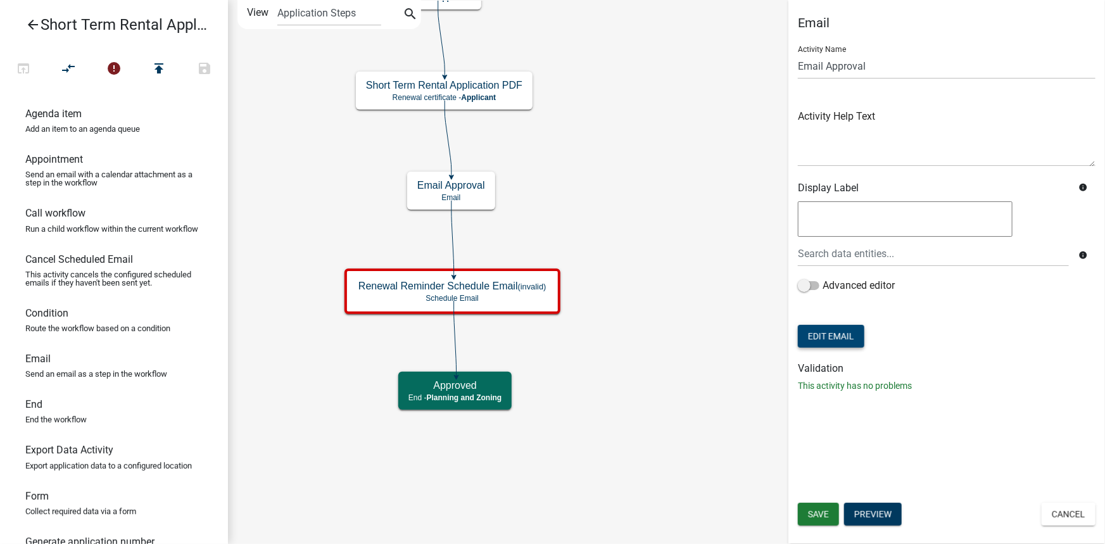
click at [841, 336] on button "Edit Email" at bounding box center [831, 336] width 66 height 23
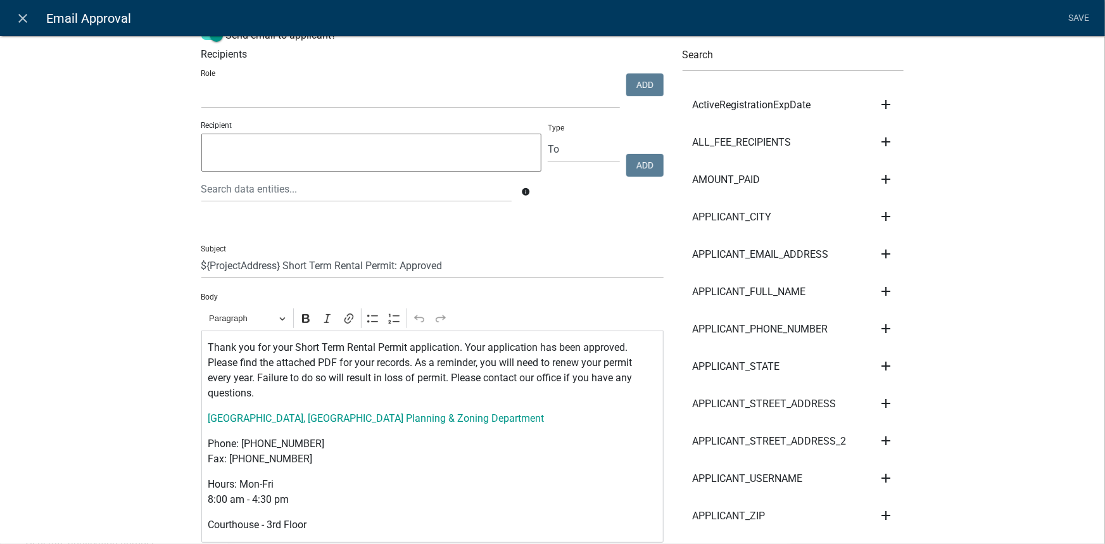
scroll to position [57, 0]
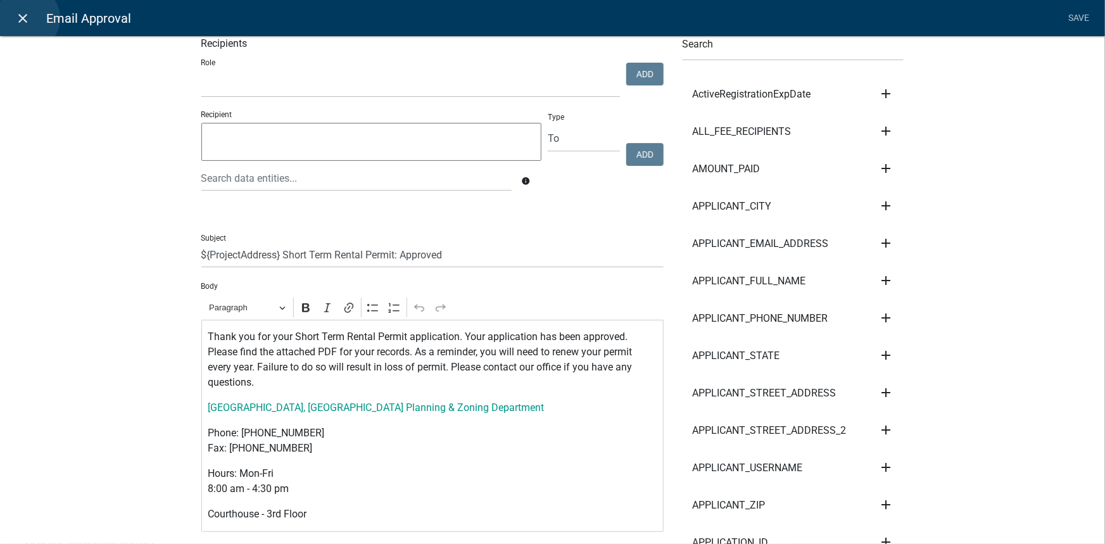
click at [28, 18] on icon "close" at bounding box center [23, 18] width 15 height 15
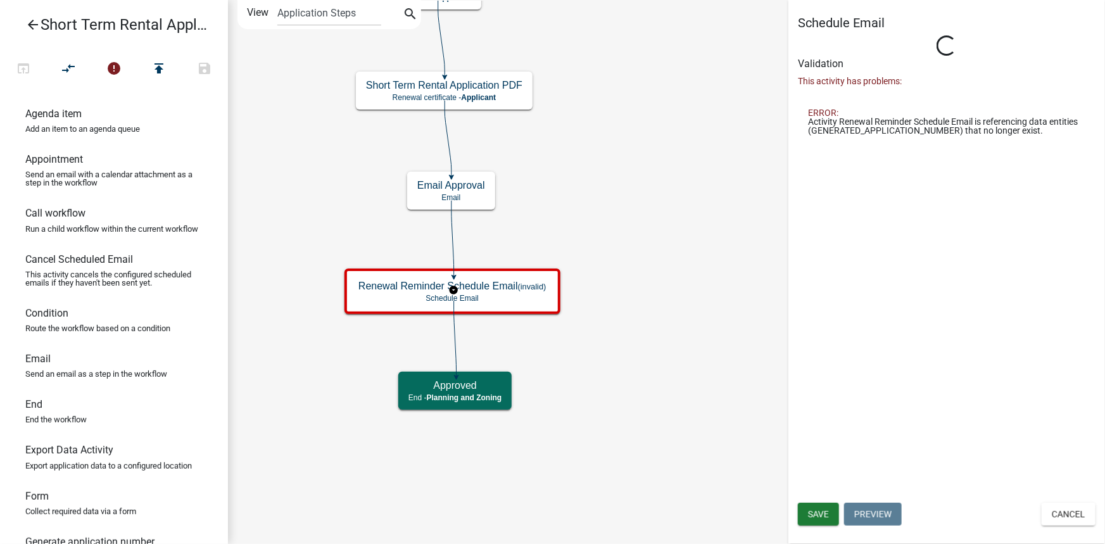
select select
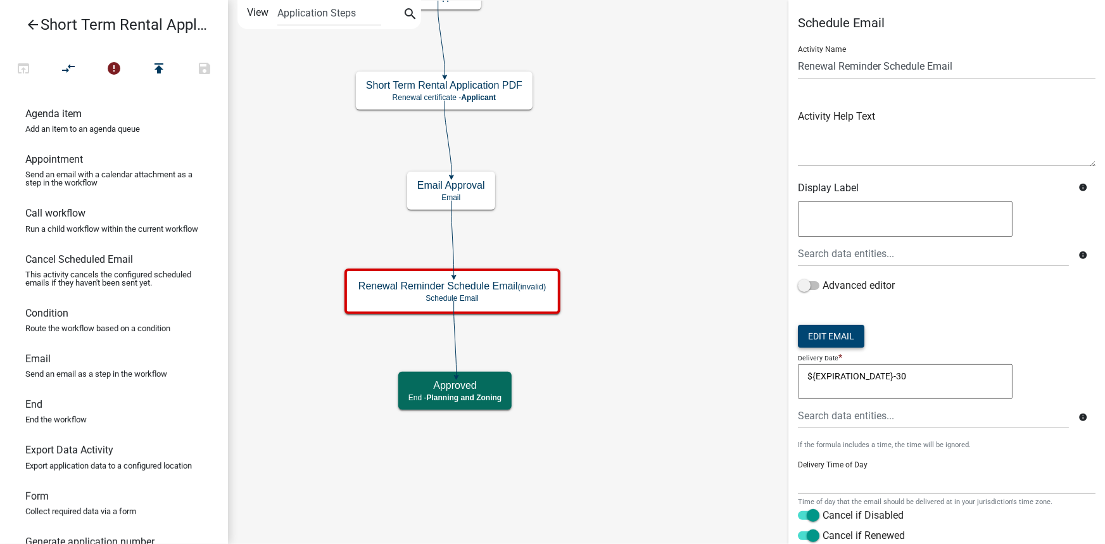
click at [839, 333] on button "Edit Email" at bounding box center [831, 336] width 66 height 23
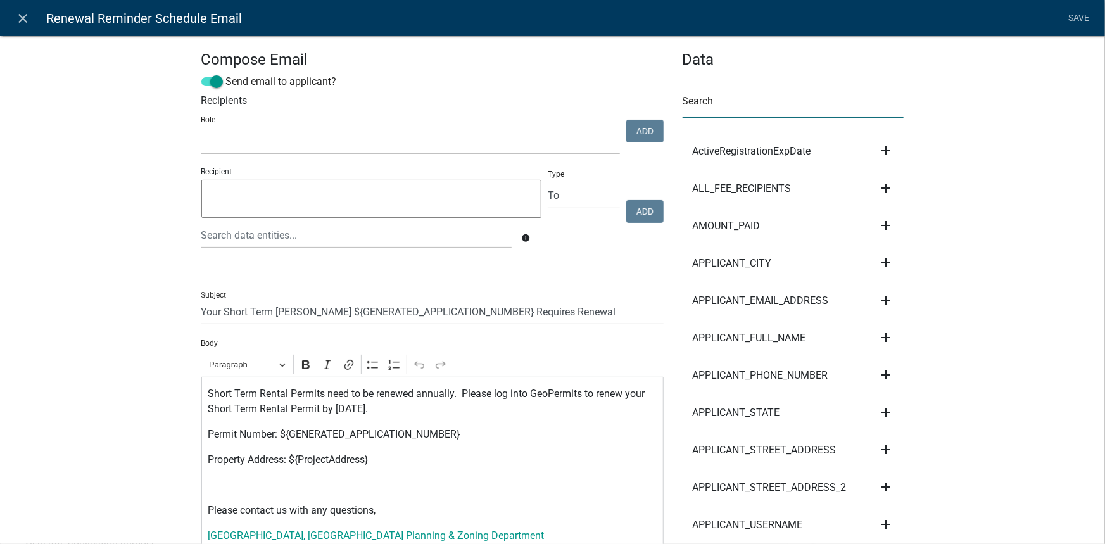
click at [712, 110] on input "text" at bounding box center [794, 105] width 222 height 26
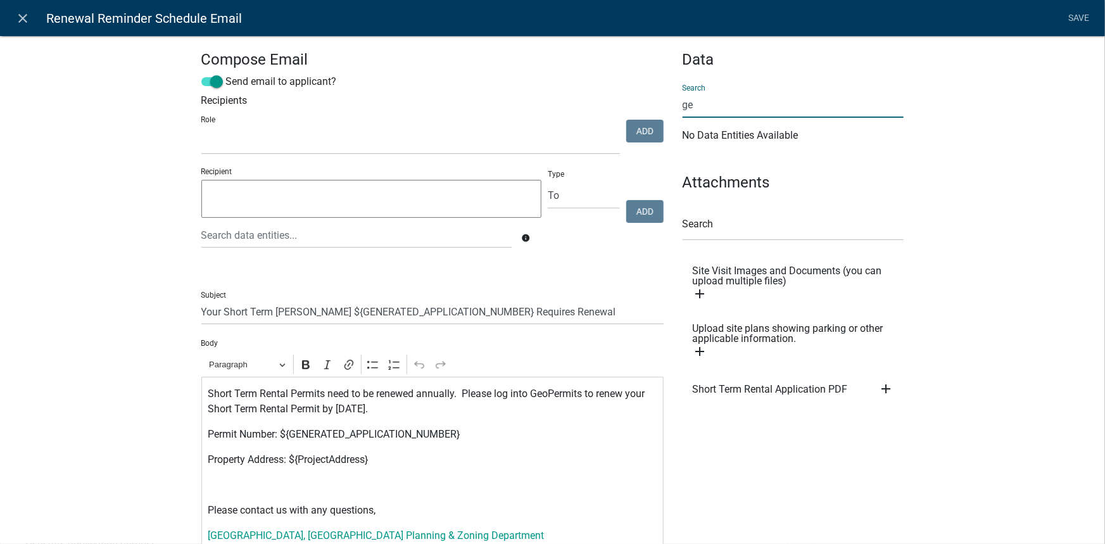
type input "g"
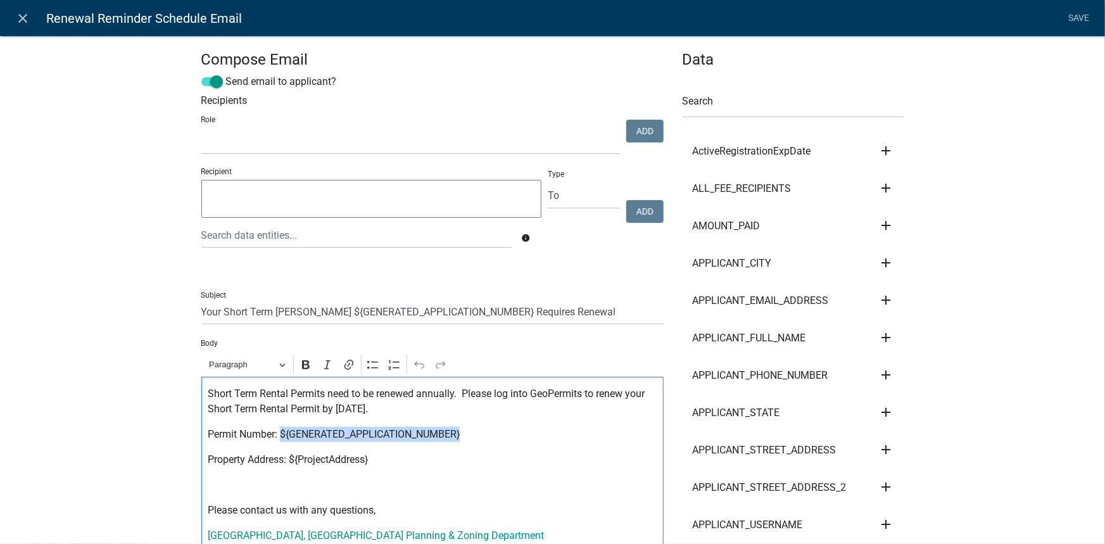
drag, startPoint x: 462, startPoint y: 435, endPoint x: 277, endPoint y: 430, distance: 184.3
click at [277, 430] on p "Permit Number: ${GENERATED_APPLICATION_NUMBER}" at bounding box center [432, 434] width 449 height 15
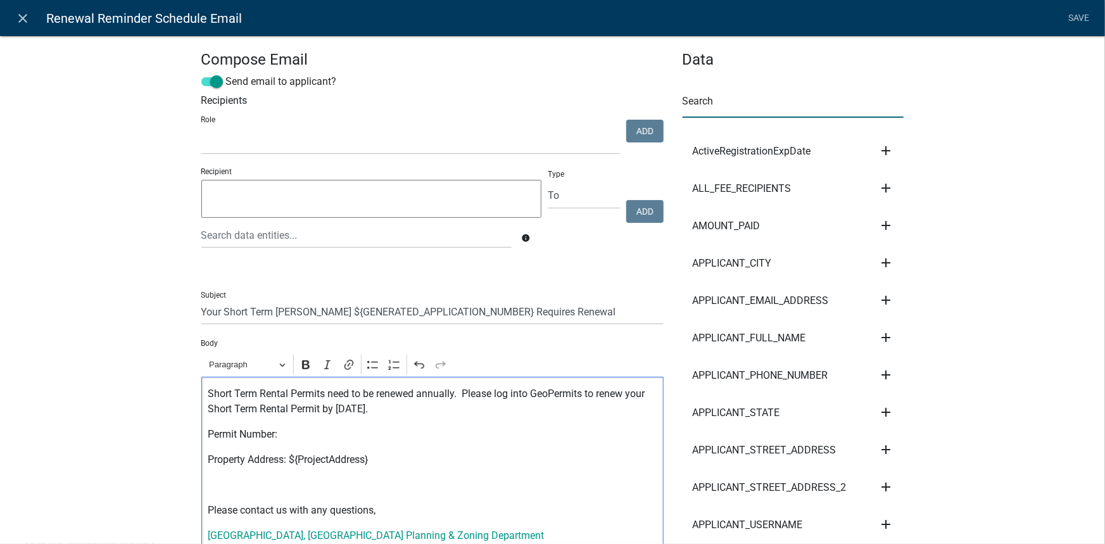
click at [706, 105] on input "text" at bounding box center [794, 105] width 222 height 26
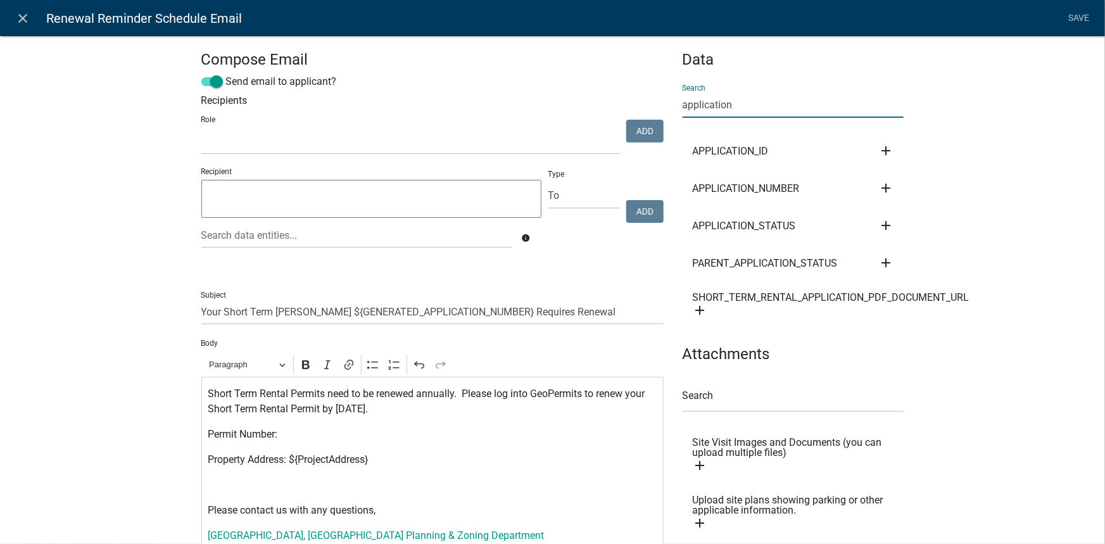
type input "application"
click at [884, 191] on icon "add" at bounding box center [885, 187] width 15 height 15
click at [932, 228] on button "Body" at bounding box center [928, 231] width 101 height 30
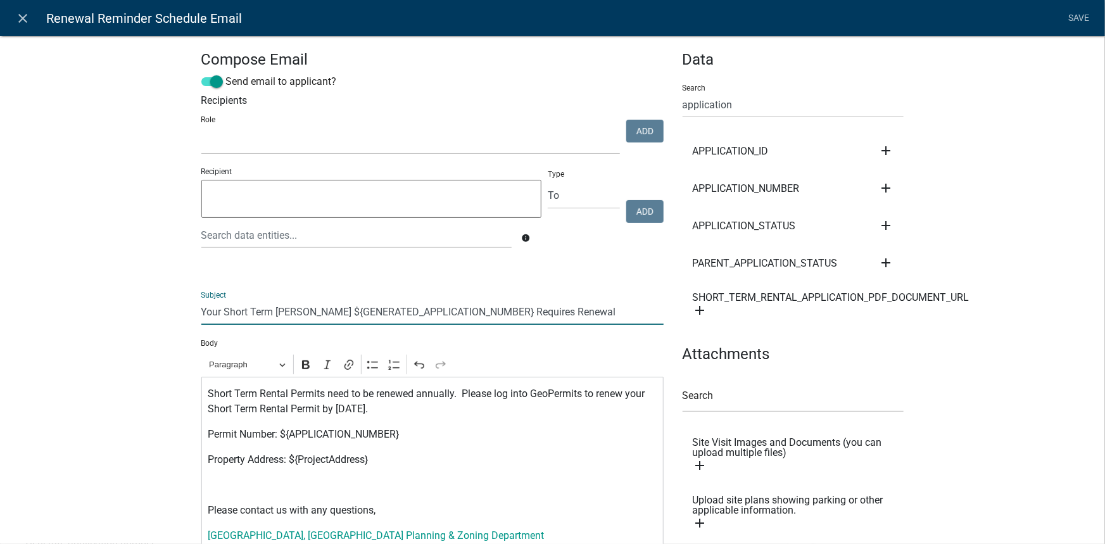
drag, startPoint x: 541, startPoint y: 311, endPoint x: 360, endPoint y: 307, distance: 181.2
click at [360, 307] on input "Your Short Term Rental Registration ${GENERATED_APPLICATION_NUMBER} Requires Re…" at bounding box center [432, 312] width 462 height 26
click at [878, 185] on icon "add" at bounding box center [885, 187] width 15 height 15
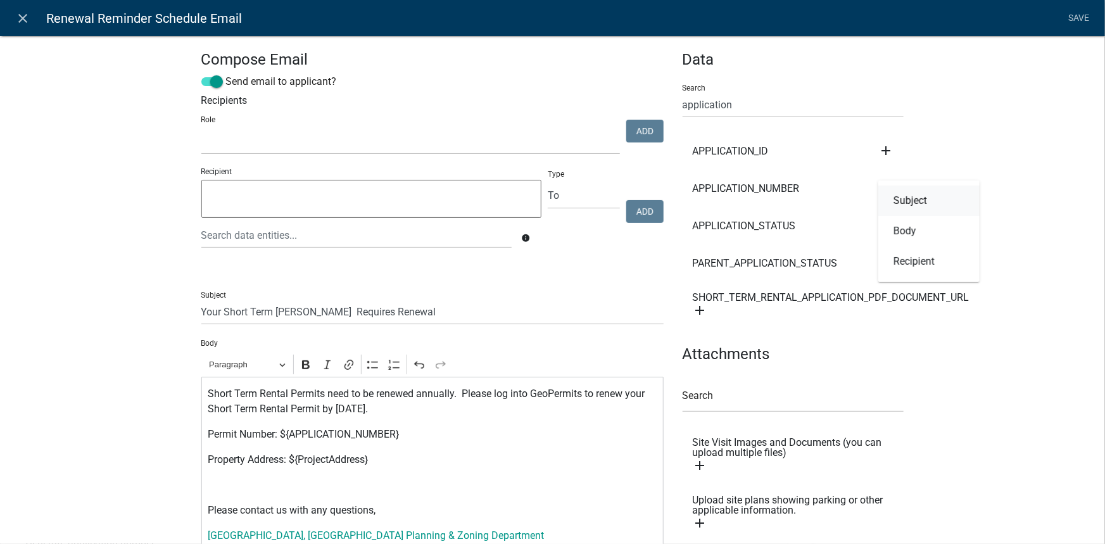
click at [906, 206] on button "Subject" at bounding box center [928, 201] width 101 height 30
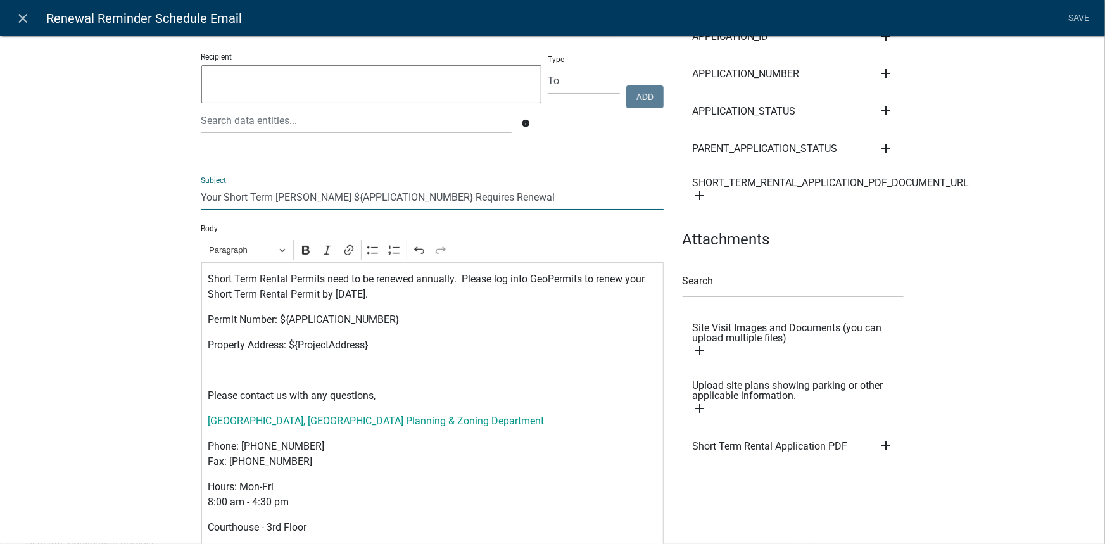
drag, startPoint x: 197, startPoint y: 198, endPoint x: 168, endPoint y: 205, distance: 29.2
click at [201, 198] on input "Your Short Term Rental Registration ${APPLICATION_NUMBER} Requires Renewal" at bounding box center [432, 197] width 462 height 26
type input "Becker County - Your Short Term Rental Registration ${APPLICATION_NUMBER} Requi…"
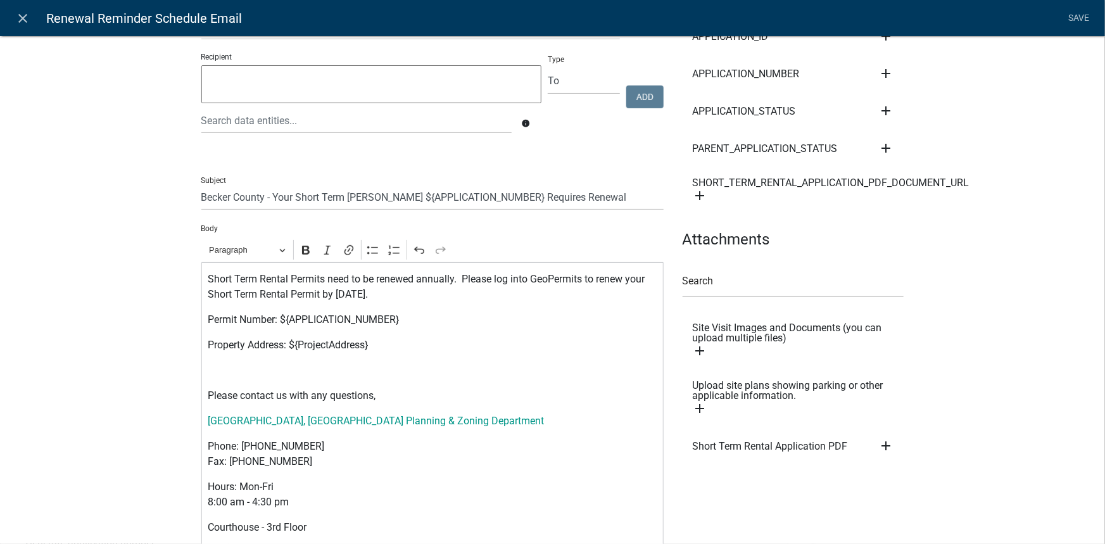
click at [136, 239] on div "Compose Email Send email to applicant? Recipients Role Zoning Permit Assignment…" at bounding box center [552, 310] width 1105 height 818
click at [122, 380] on div "Compose Email Send email to applicant? Recipients Role Zoning Permit Assignment…" at bounding box center [552, 310] width 1105 height 818
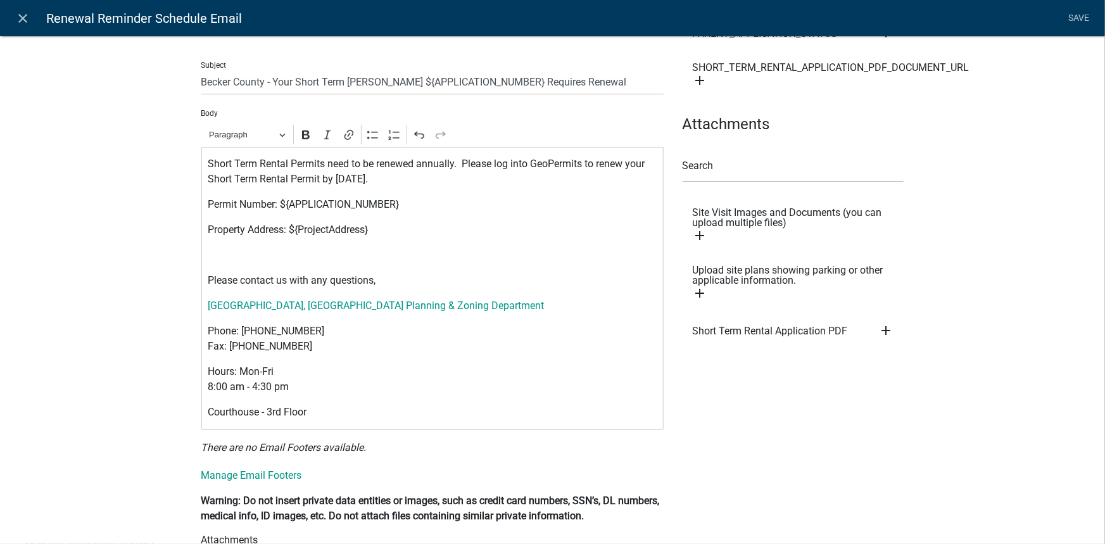
scroll to position [172, 0]
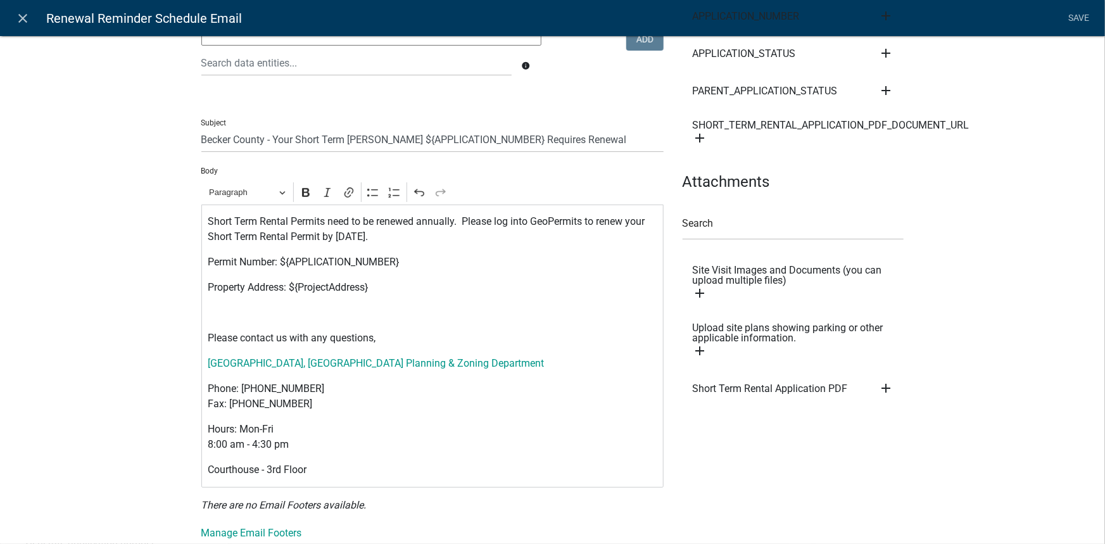
click at [240, 313] on p "Editor editing area: main. Press Alt+0 for help." at bounding box center [432, 312] width 449 height 15
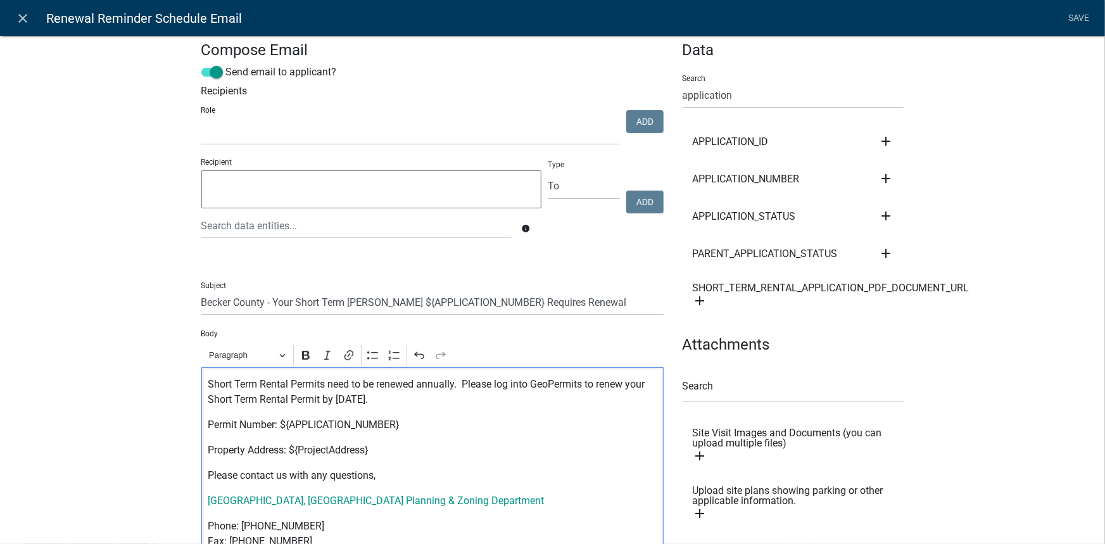
scroll to position [0, 0]
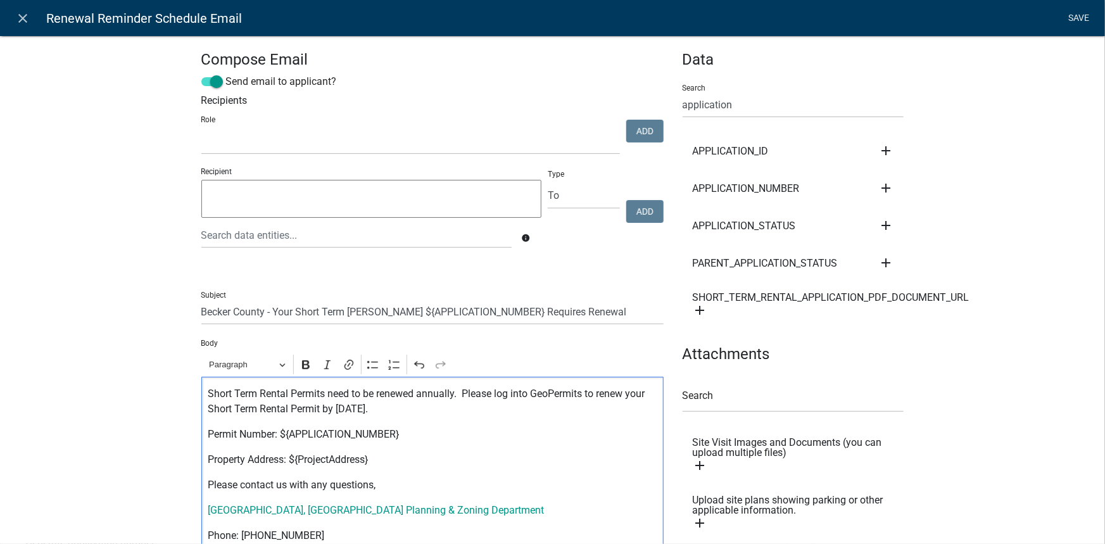
click at [1078, 17] on link "Save" at bounding box center [1079, 18] width 32 height 24
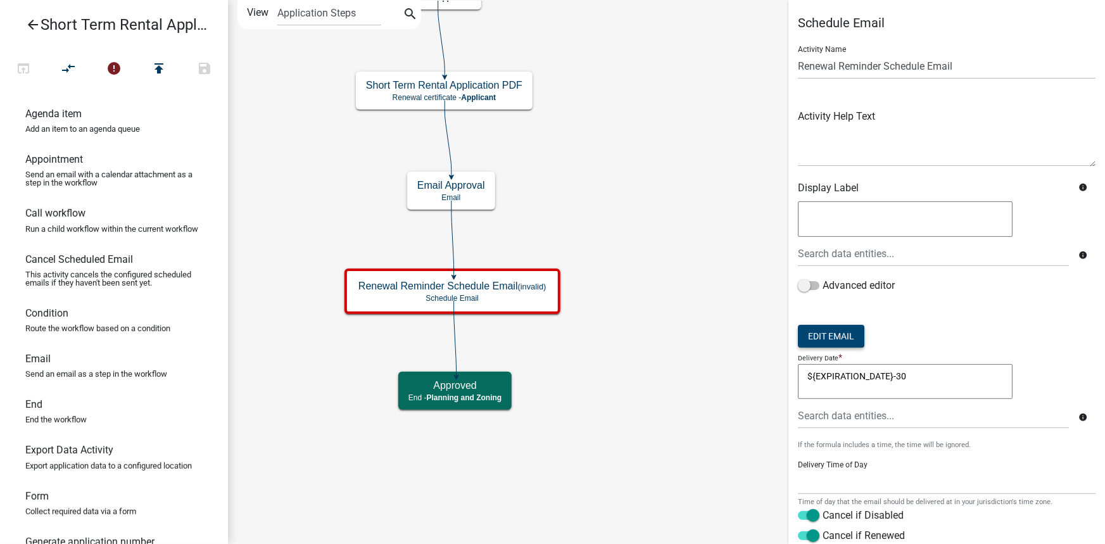
scroll to position [129, 0]
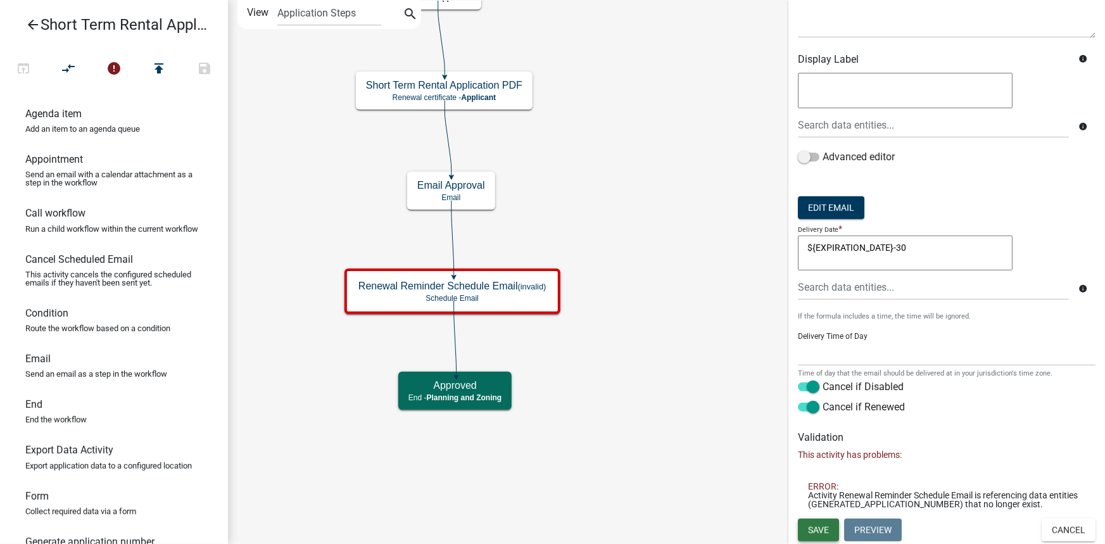
click at [817, 534] on span "Save" at bounding box center [818, 530] width 21 height 10
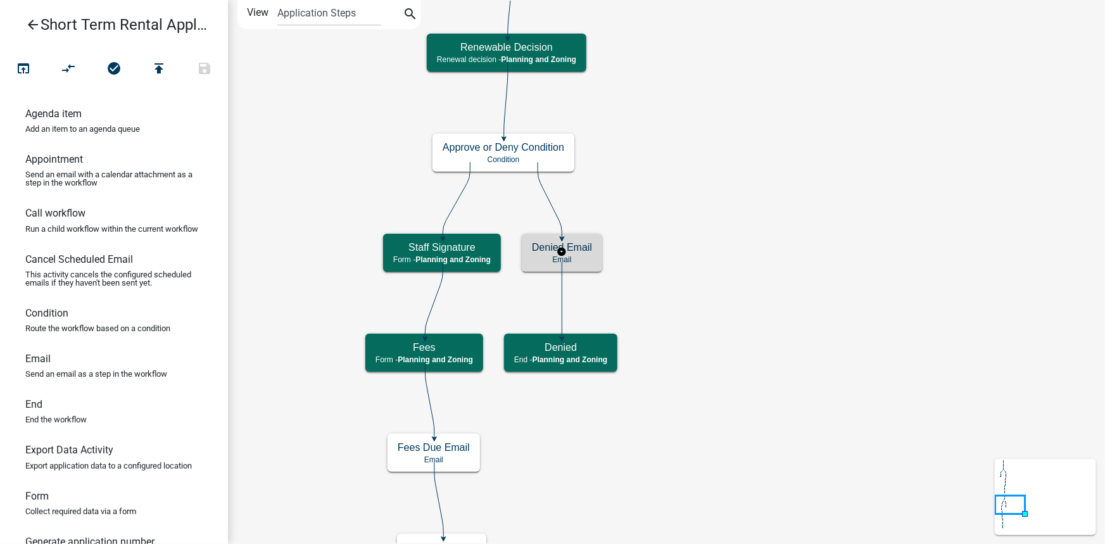
click at [597, 262] on div "Denied Email Email" at bounding box center [562, 253] width 80 height 38
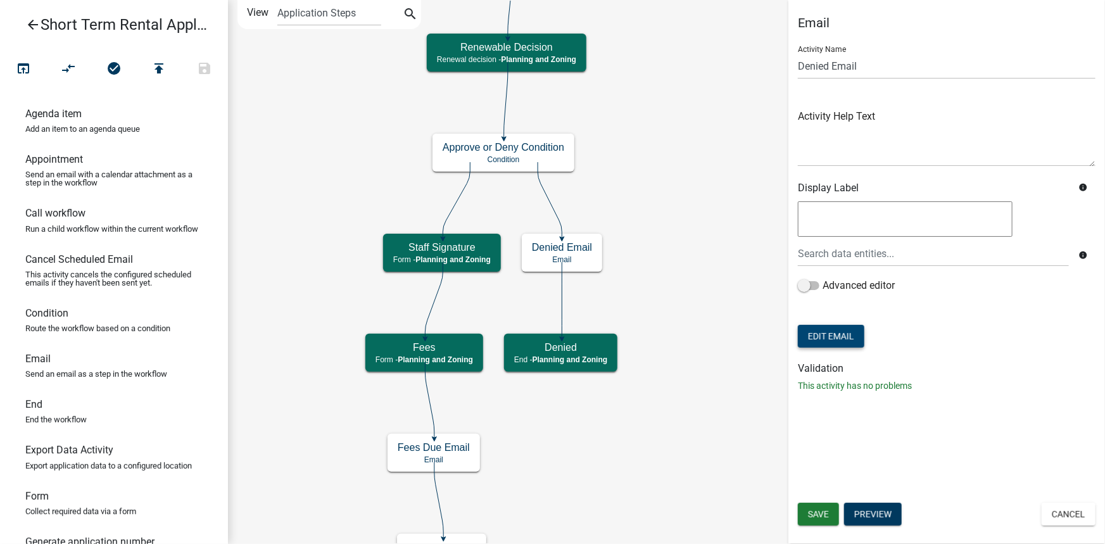
click at [835, 333] on button "Edit Email" at bounding box center [831, 336] width 66 height 23
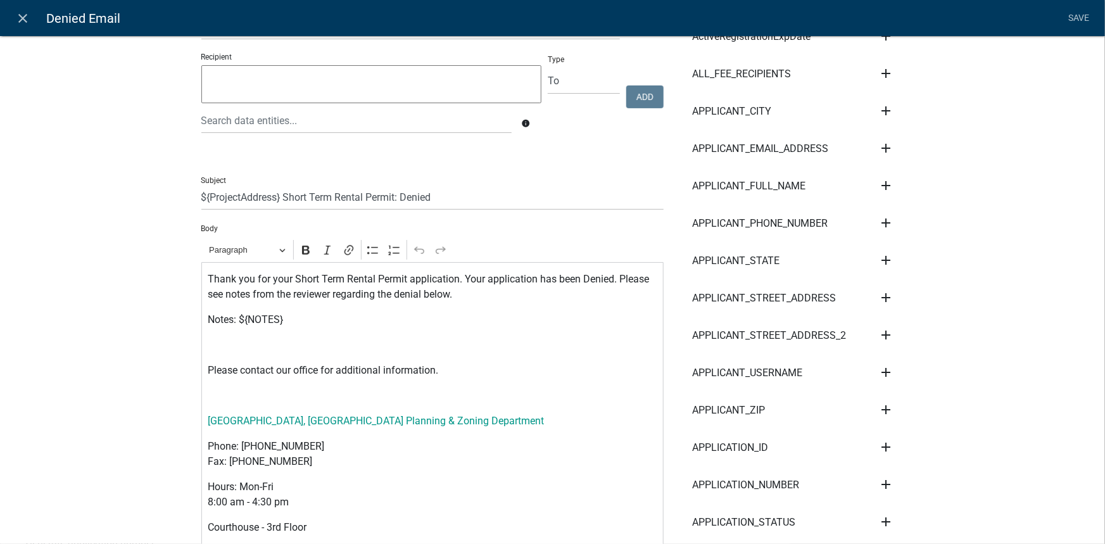
scroll to position [230, 0]
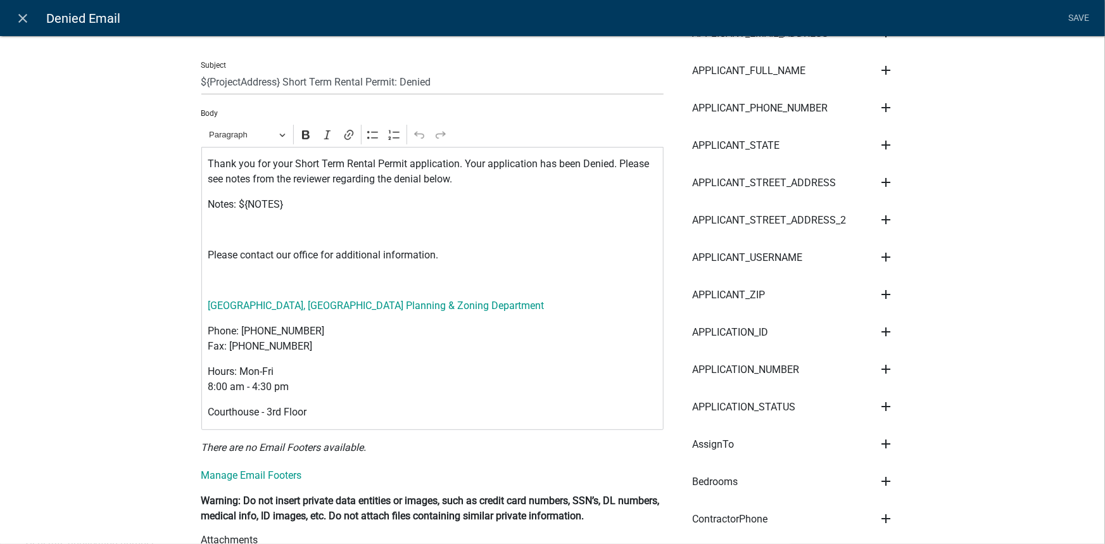
click at [280, 244] on div "Thank you for your Short Term Rental Permit application. Your application has b…" at bounding box center [432, 288] width 462 height 283
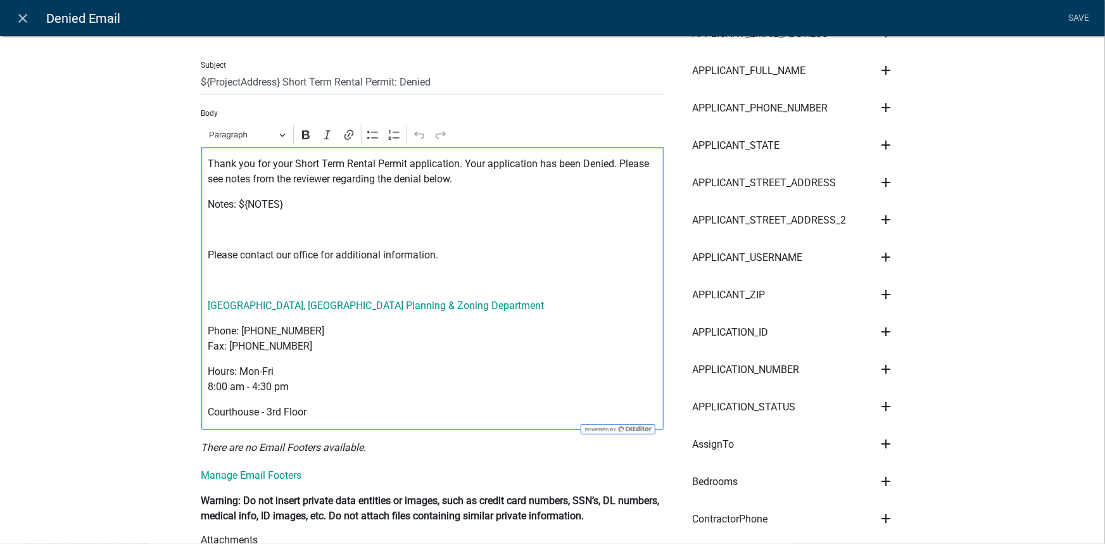
click at [271, 267] on div "Thank you for your Short Term Rental Permit application. Your application has b…" at bounding box center [432, 288] width 462 height 283
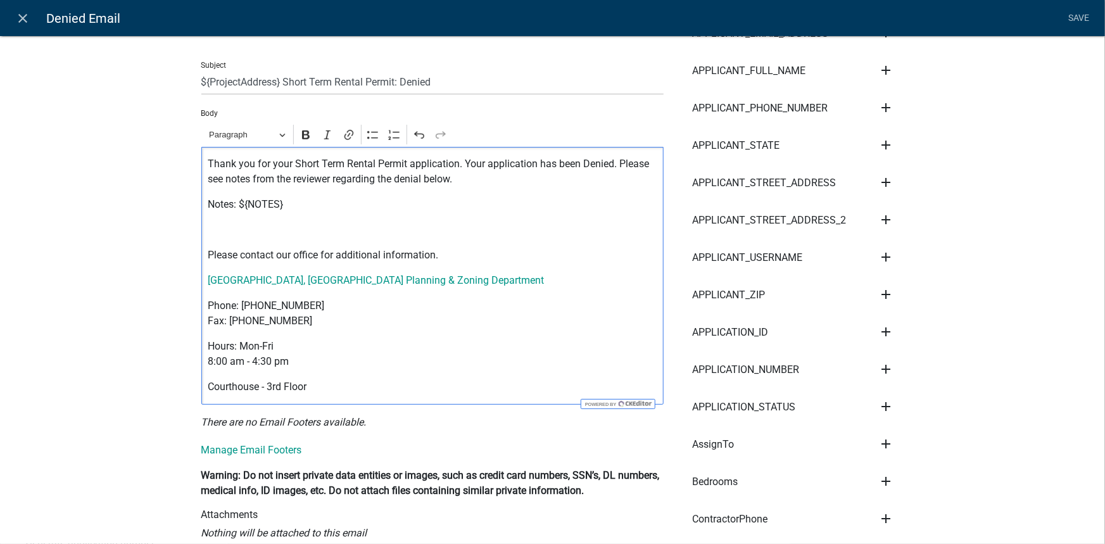
click at [241, 234] on p "Editor editing area: main. Press Alt+0 for help." at bounding box center [432, 229] width 449 height 15
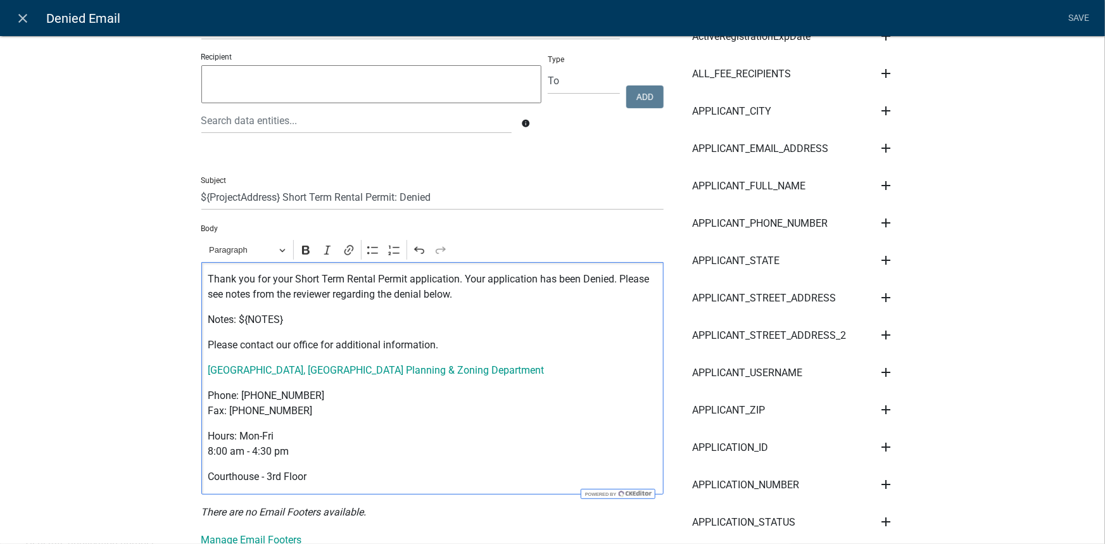
scroll to position [0, 0]
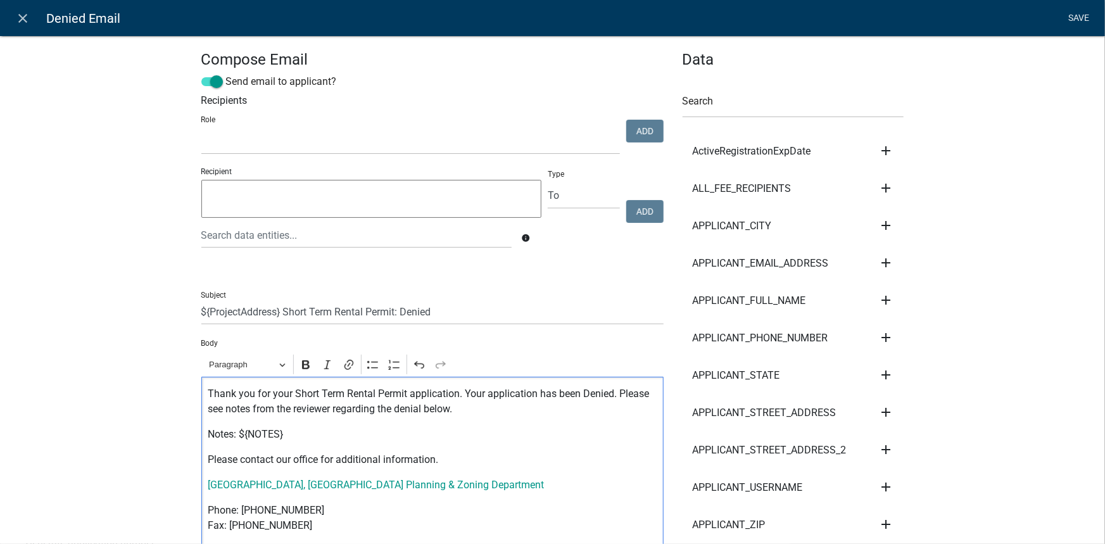
click at [1080, 13] on link "Save" at bounding box center [1079, 18] width 32 height 24
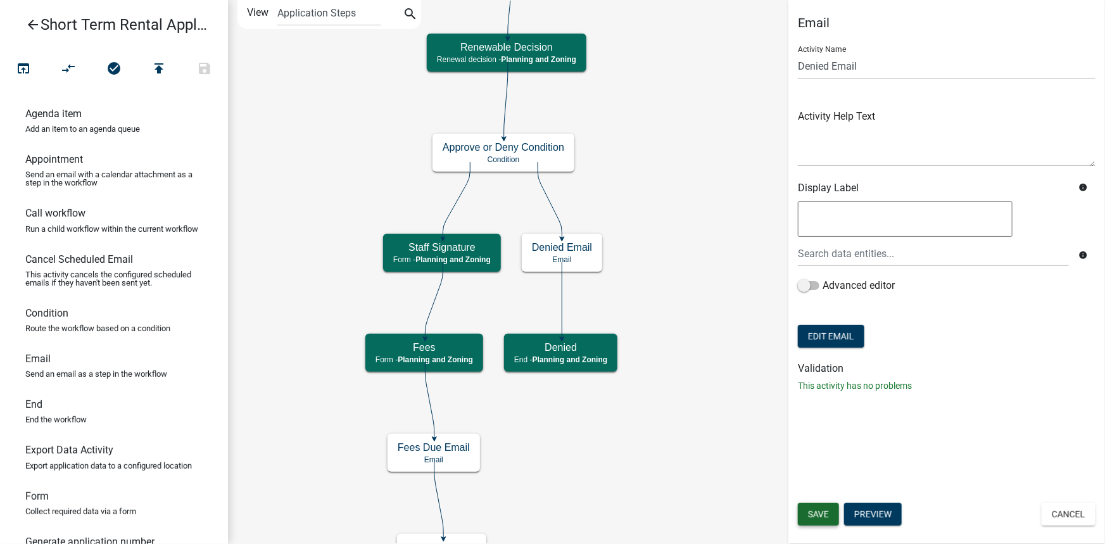
click at [828, 517] on span "Save" at bounding box center [818, 514] width 21 height 10
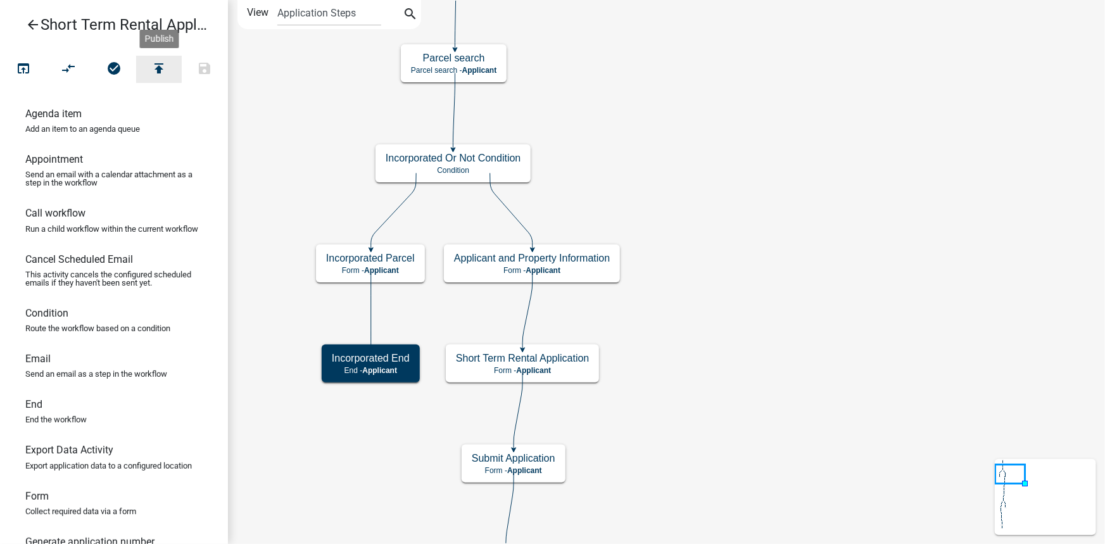
click at [167, 72] on button "publish" at bounding box center [159, 69] width 46 height 27
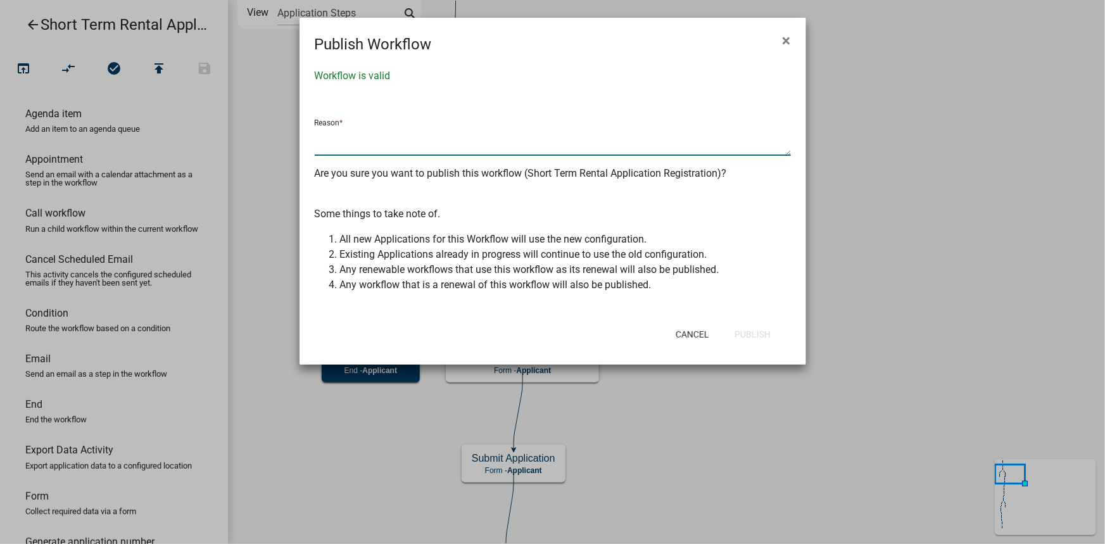
click at [418, 130] on textarea at bounding box center [553, 141] width 476 height 29
type textarea "application number reference in renewal email"
click at [762, 336] on button "Publish" at bounding box center [752, 334] width 56 height 23
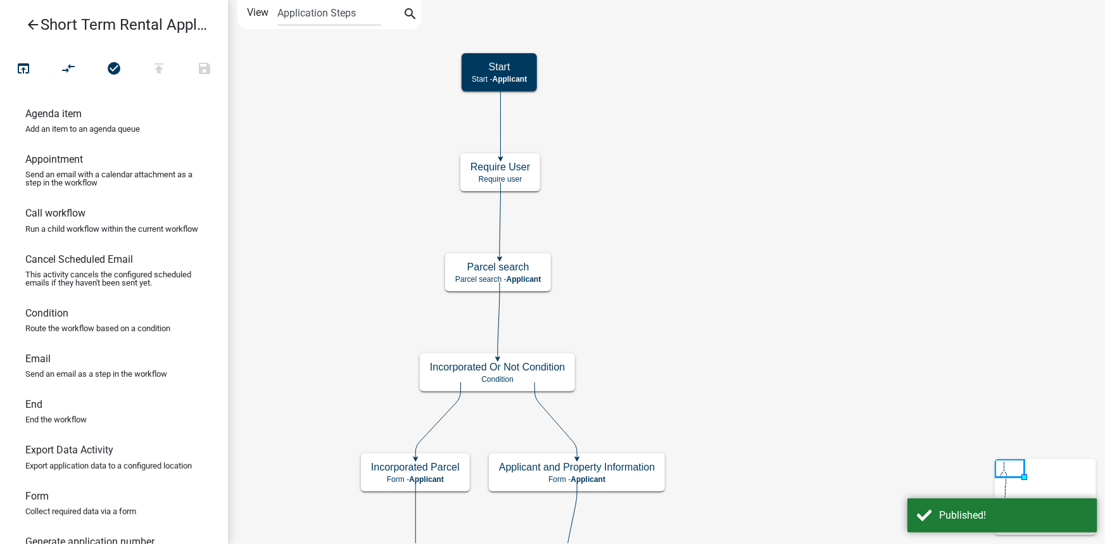
click at [39, 27] on icon "arrow_back" at bounding box center [32, 26] width 15 height 18
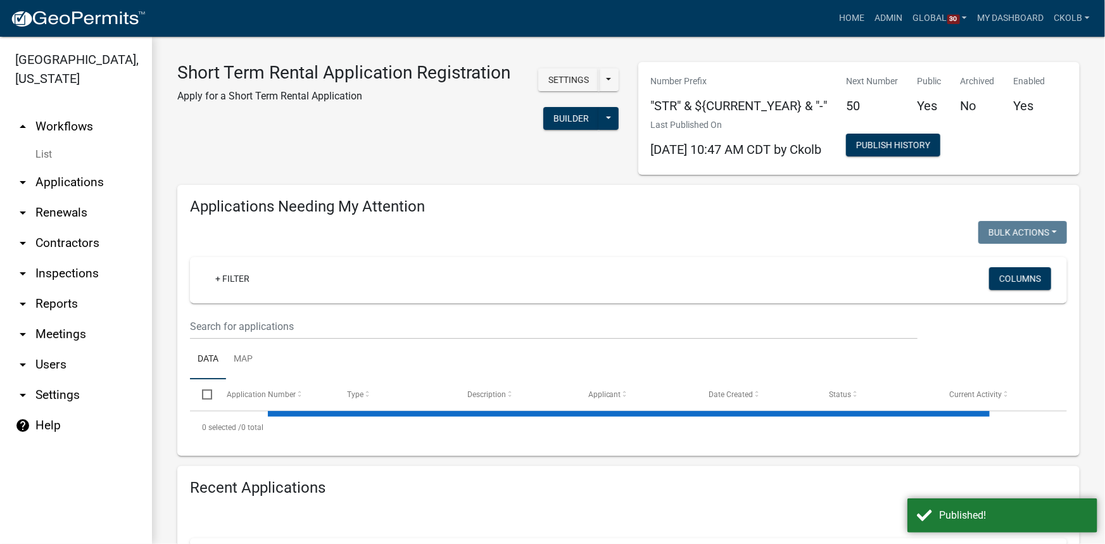
select select "3: 100"
click at [567, 91] on button "Settings" at bounding box center [568, 79] width 61 height 23
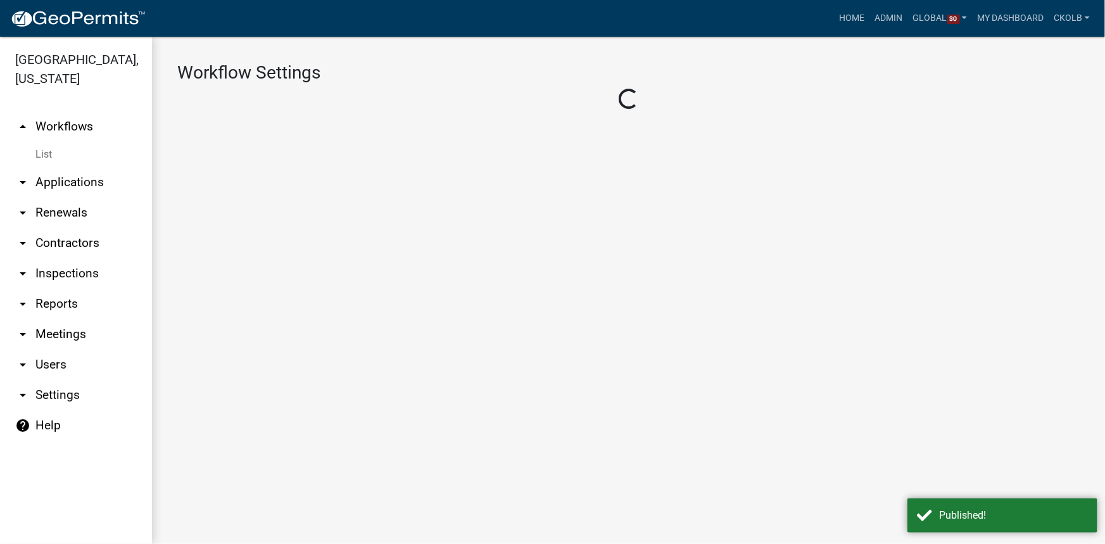
select select "8c2f36c2-ad9a-4ac6-9a91-c5439f13ff5b"
select select "4"
select select "1: Object"
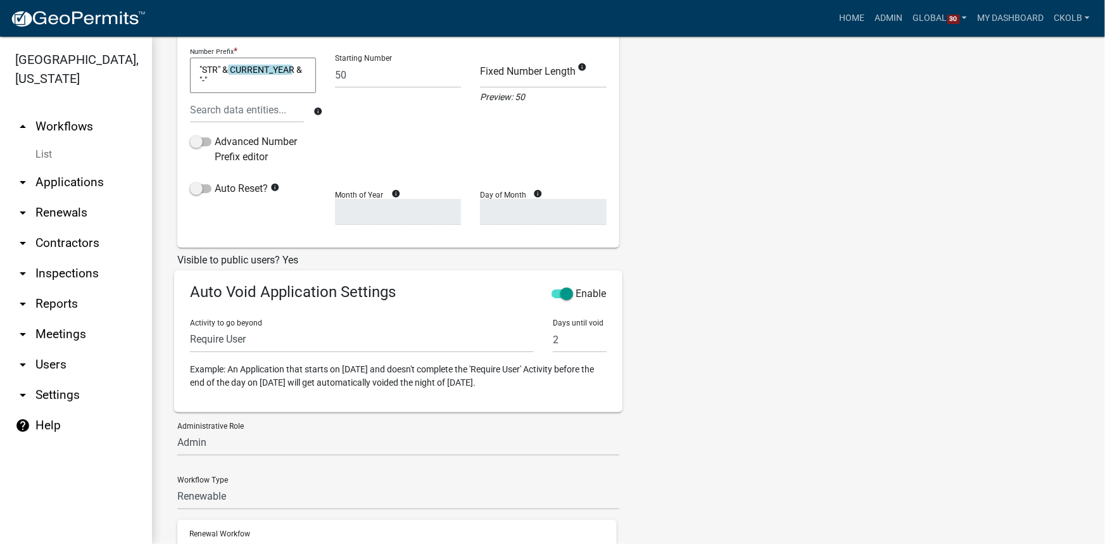
scroll to position [403, 0]
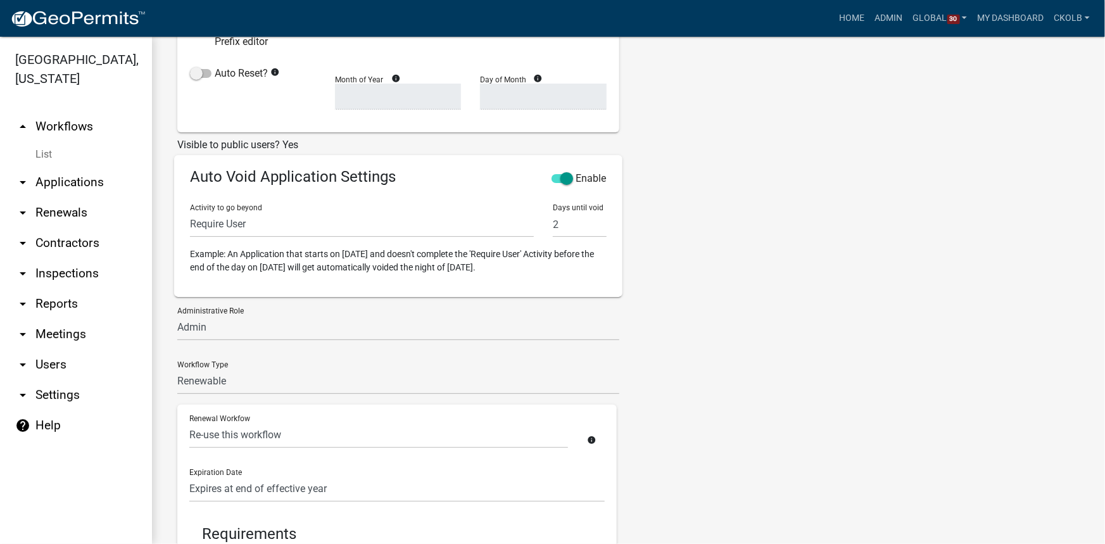
click at [835, 235] on div "Tags New Tag * Add No tags defined" at bounding box center [744, 169] width 231 height 967
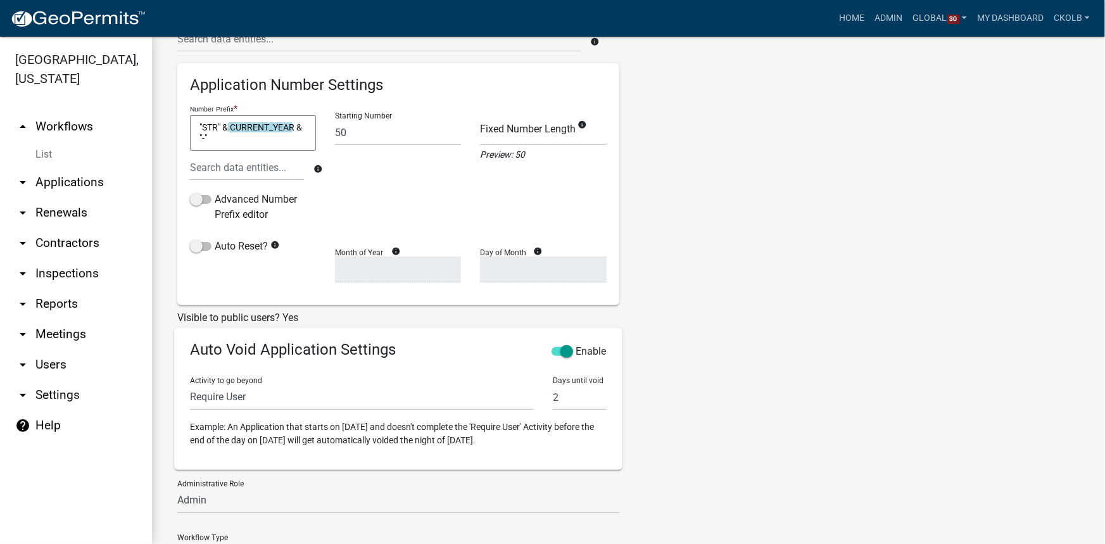
scroll to position [0, 0]
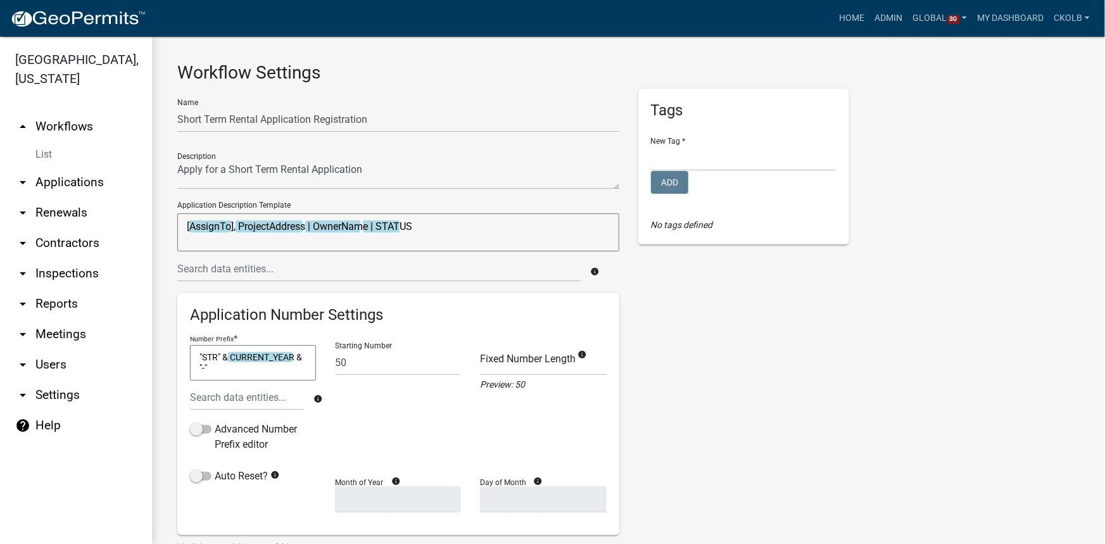
click at [90, 127] on link "arrow_drop_up Workflows" at bounding box center [76, 126] width 152 height 30
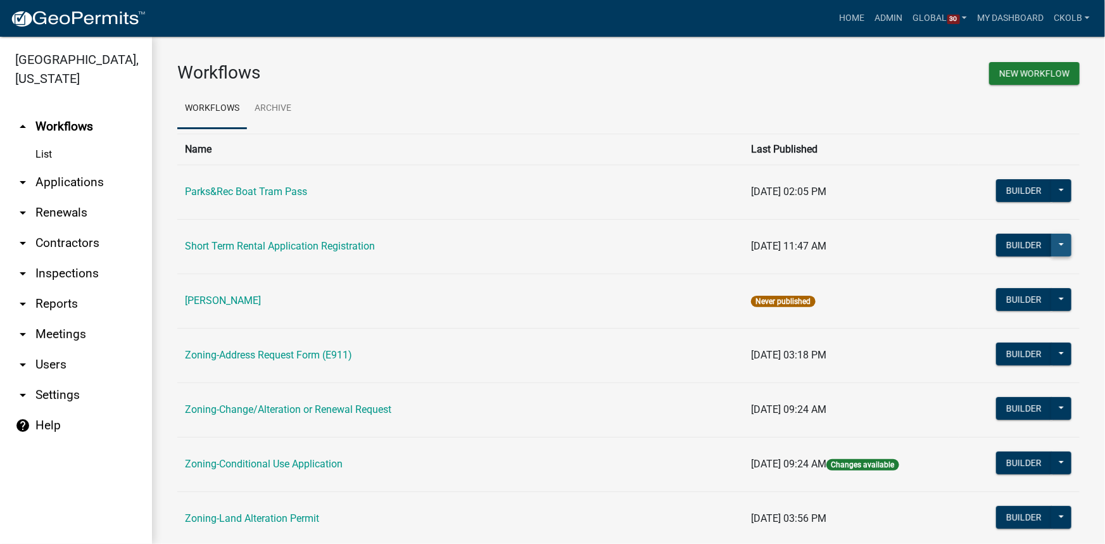
click at [1053, 249] on button at bounding box center [1061, 245] width 20 height 23
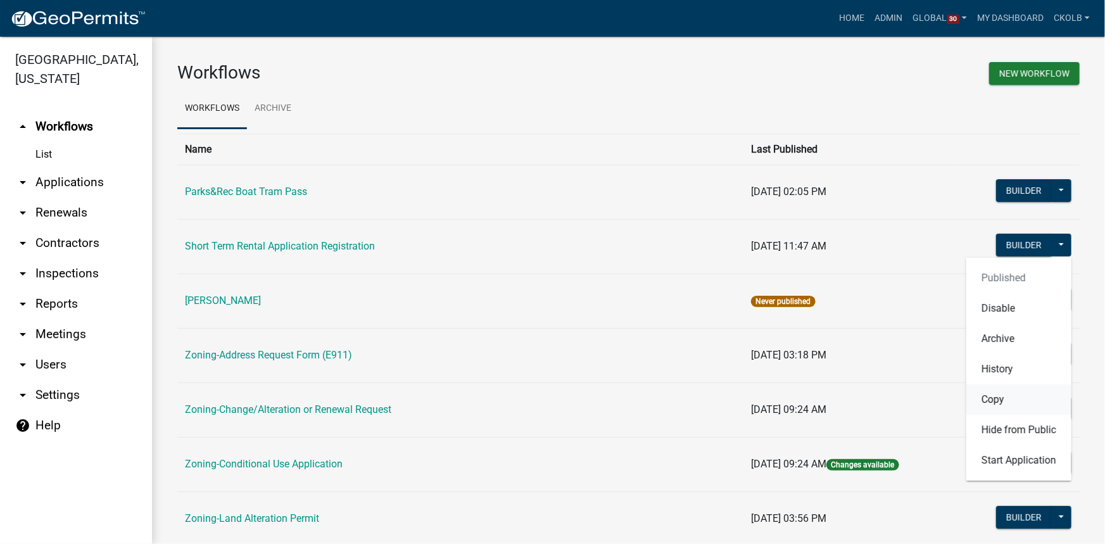
click at [1028, 404] on button "Copy" at bounding box center [1018, 399] width 105 height 30
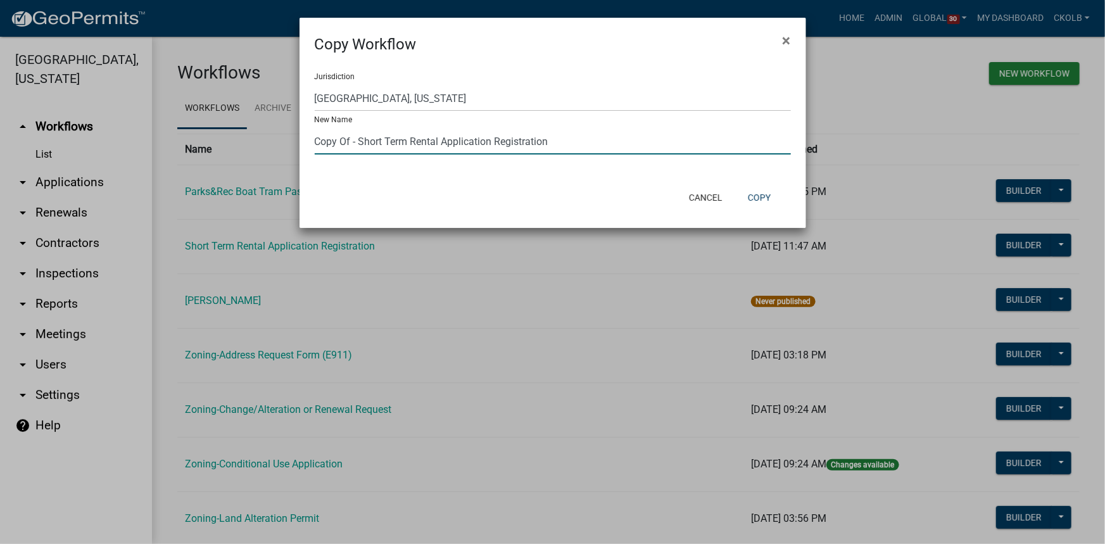
click at [358, 141] on input "Copy Of - Short Term Rental Application Registration" at bounding box center [553, 142] width 476 height 26
click at [350, 141] on input "Copy Of - Short Term Rental Application Registration" at bounding box center [553, 142] width 476 height 26
click at [382, 91] on select "Yankton County, South Dakota (Canceled) Wright County, Iowa Winneshiek County, …" at bounding box center [553, 98] width 476 height 26
select select "b1d7721d-e6a5-4c46-9151-6da8fefec7d8"
click at [315, 85] on select "Yankton County, South Dakota (Canceled) Wright County, Iowa Winneshiek County, …" at bounding box center [553, 98] width 476 height 26
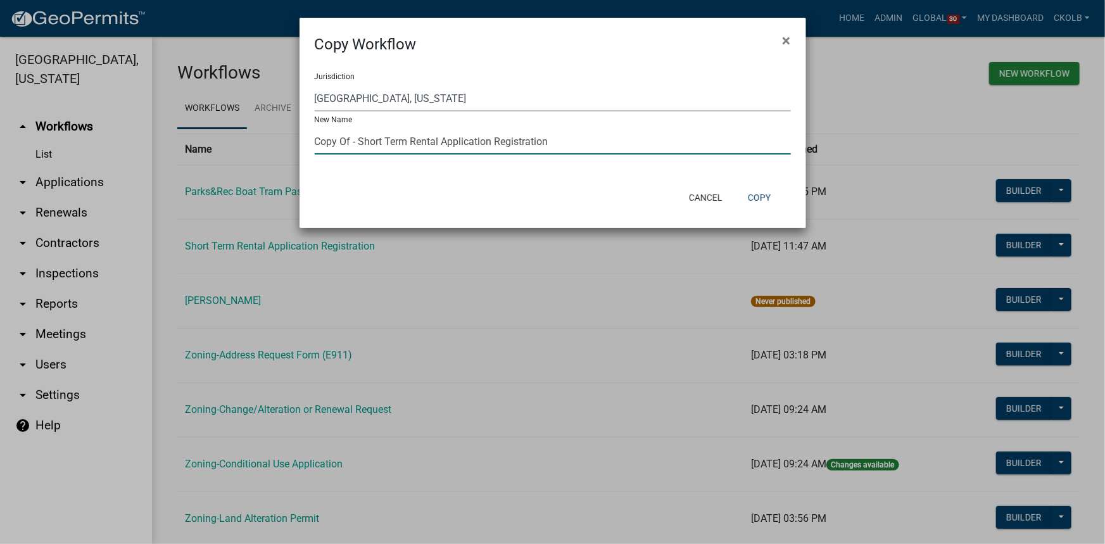
click at [352, 142] on input "Copy Of - Short Term Rental Application Registration" at bounding box center [553, 142] width 476 height 26
click at [350, 140] on input "Copy Of - Short Term Rental Application Registration" at bounding box center [553, 142] width 476 height 26
type input "DRAFT - Short Term Rental Application Registration"
click at [449, 179] on div "Jurisdiction Yankton County, South Dakota (Canceled) Wright County, Iowa Winnes…" at bounding box center [553, 118] width 507 height 125
click at [759, 205] on button "Copy" at bounding box center [759, 197] width 43 height 23
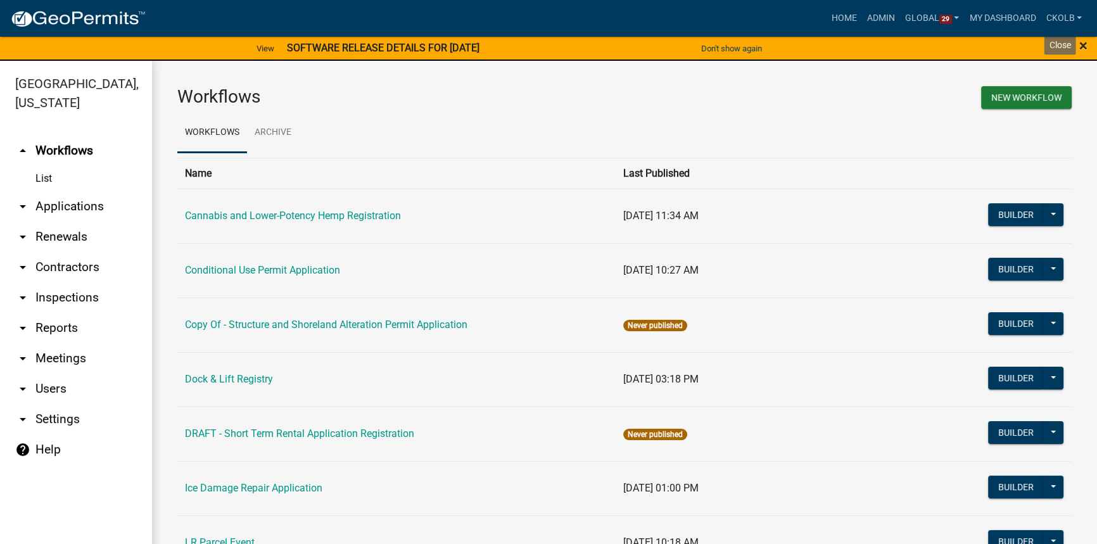
click at [1084, 46] on span "×" at bounding box center [1083, 46] width 8 height 18
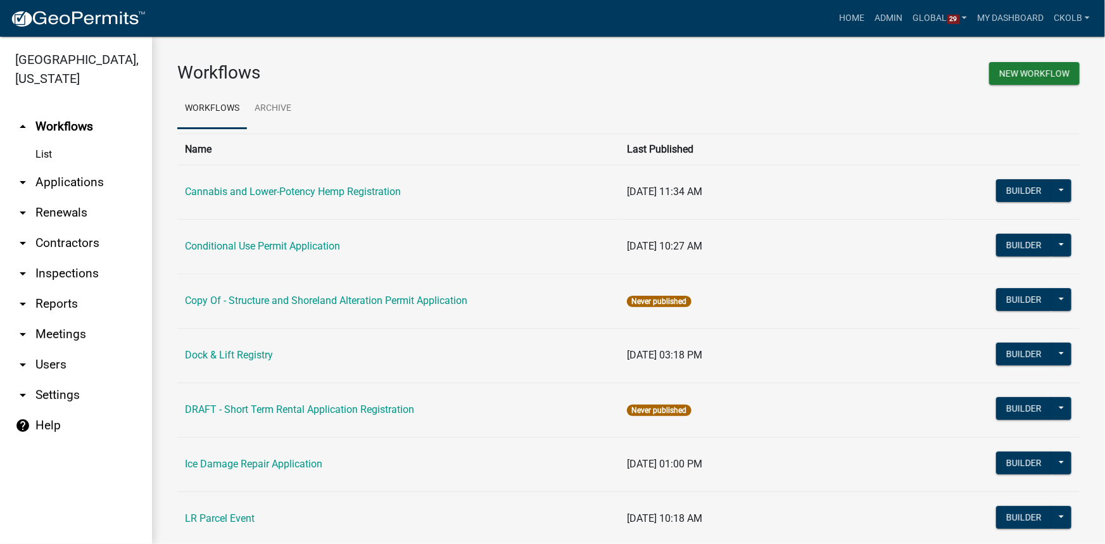
scroll to position [57, 0]
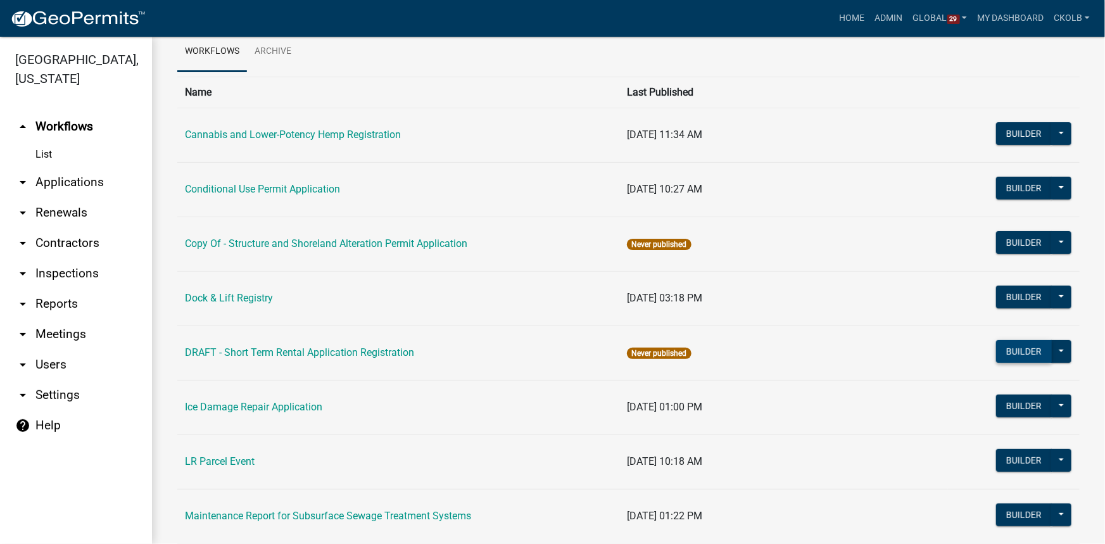
click at [1018, 351] on button "Builder" at bounding box center [1024, 351] width 56 height 23
